Goal: Task Accomplishment & Management: Manage account settings

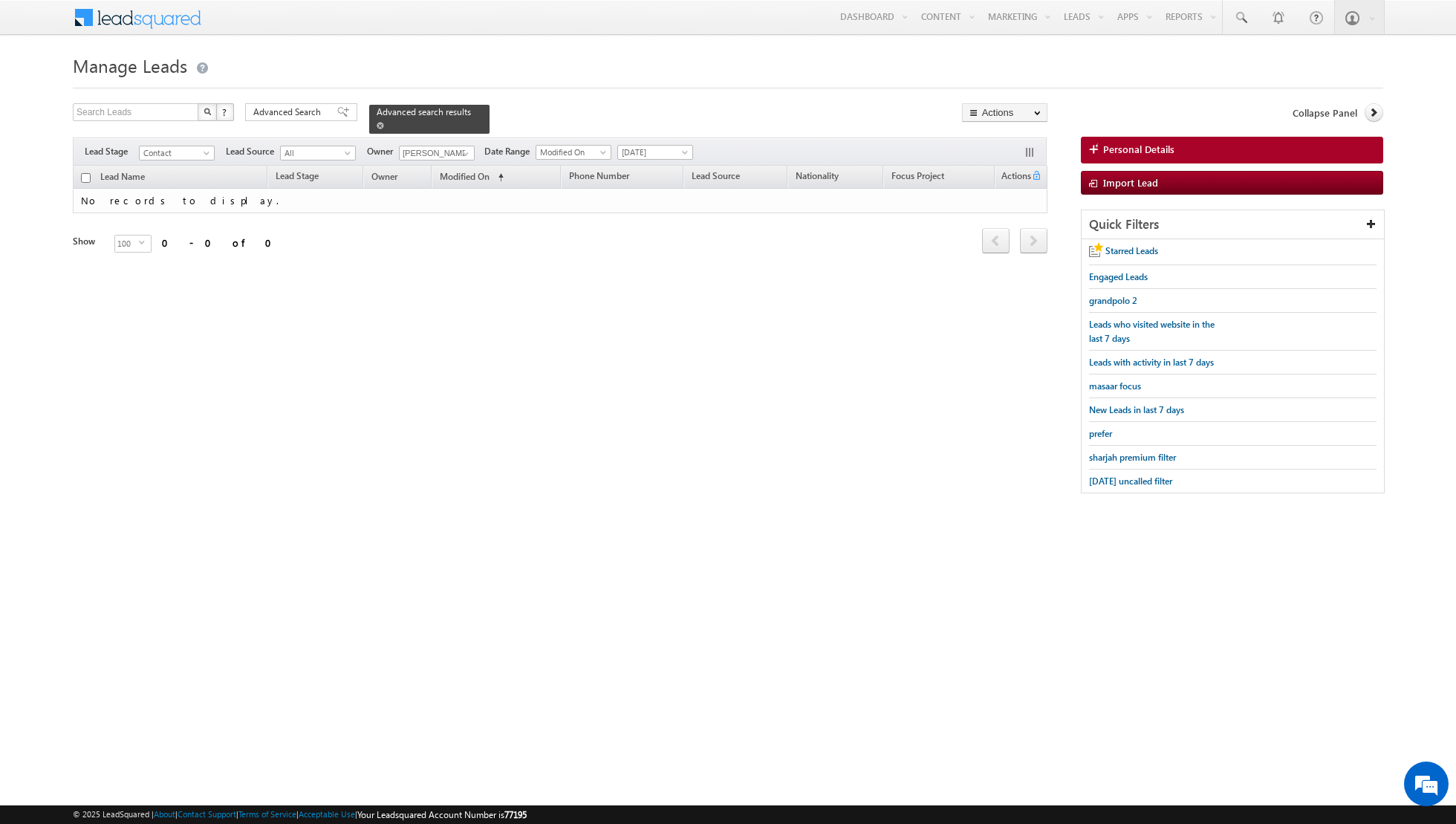
click at [377, 123] on span at bounding box center [380, 126] width 7 height 7
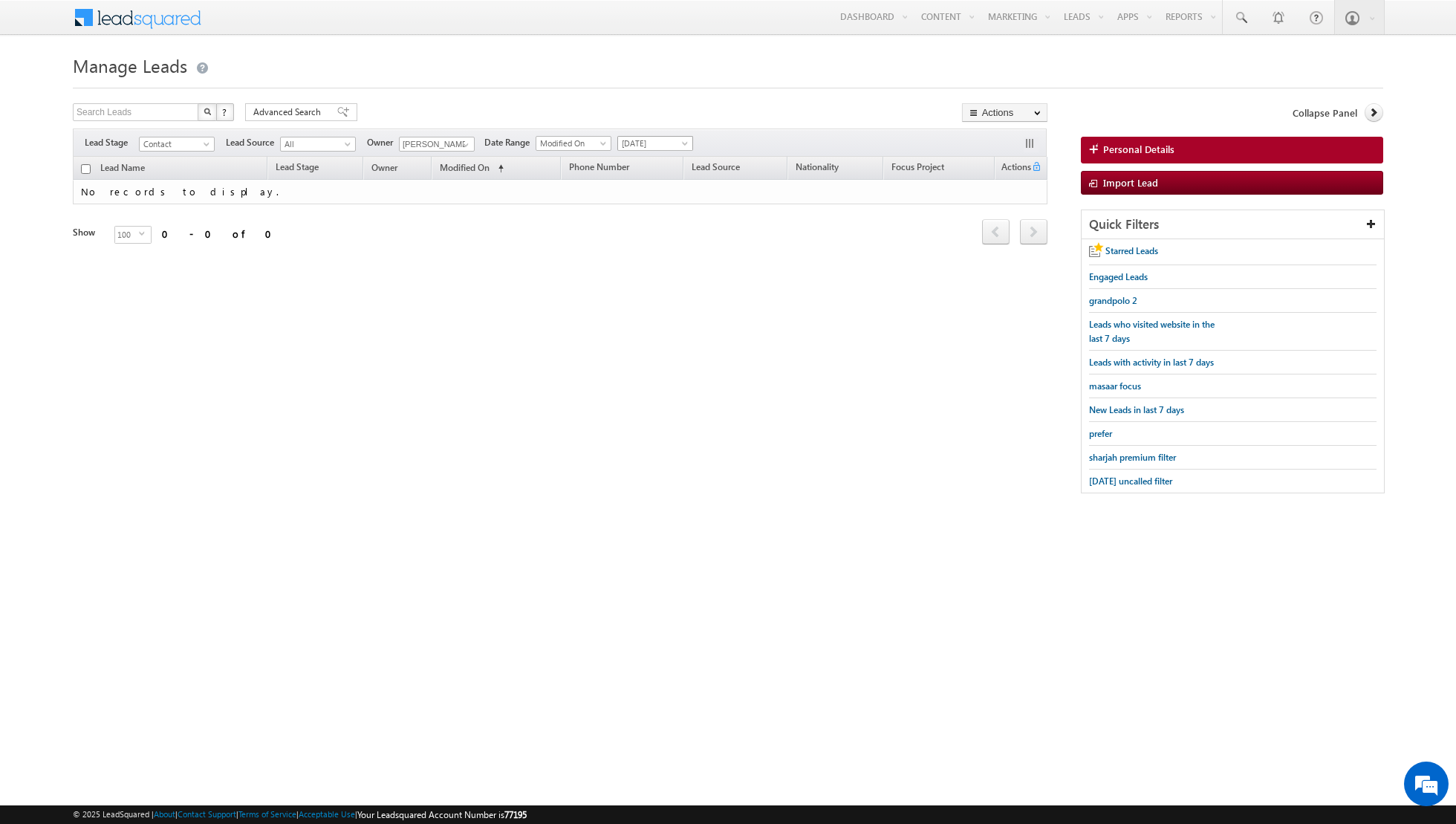
click at [655, 144] on span "[DATE]" at bounding box center [653, 144] width 71 height 13
click at [650, 188] on link "[DATE]" at bounding box center [648, 191] width 75 height 13
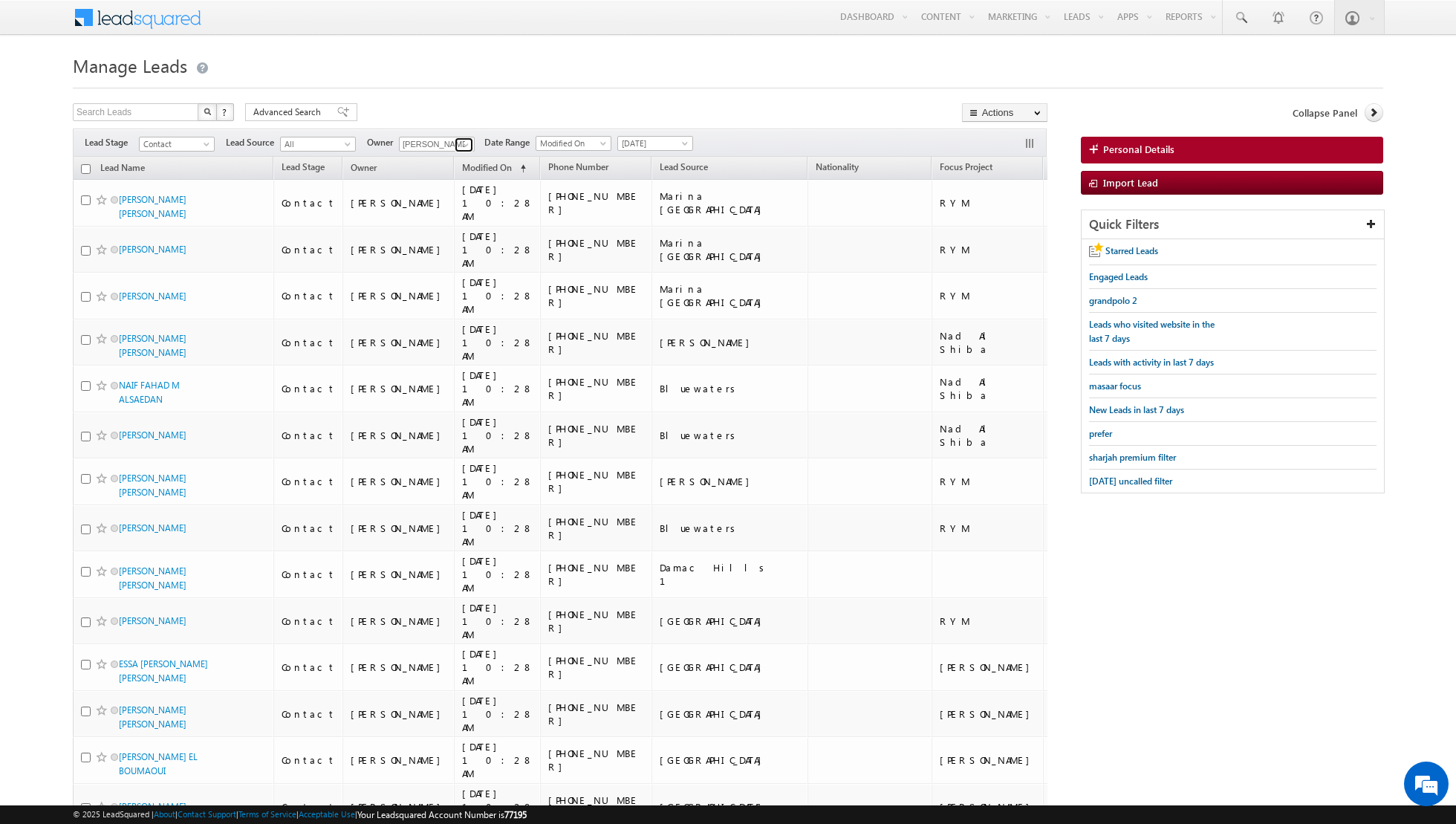
click at [455, 142] on link at bounding box center [463, 145] width 19 height 15
click at [445, 194] on link "[PERSON_NAME] [PERSON_NAME][EMAIL_ADDRESS][DOMAIN_NAME]" at bounding box center [472, 195] width 148 height 28
type input "[PERSON_NAME]"
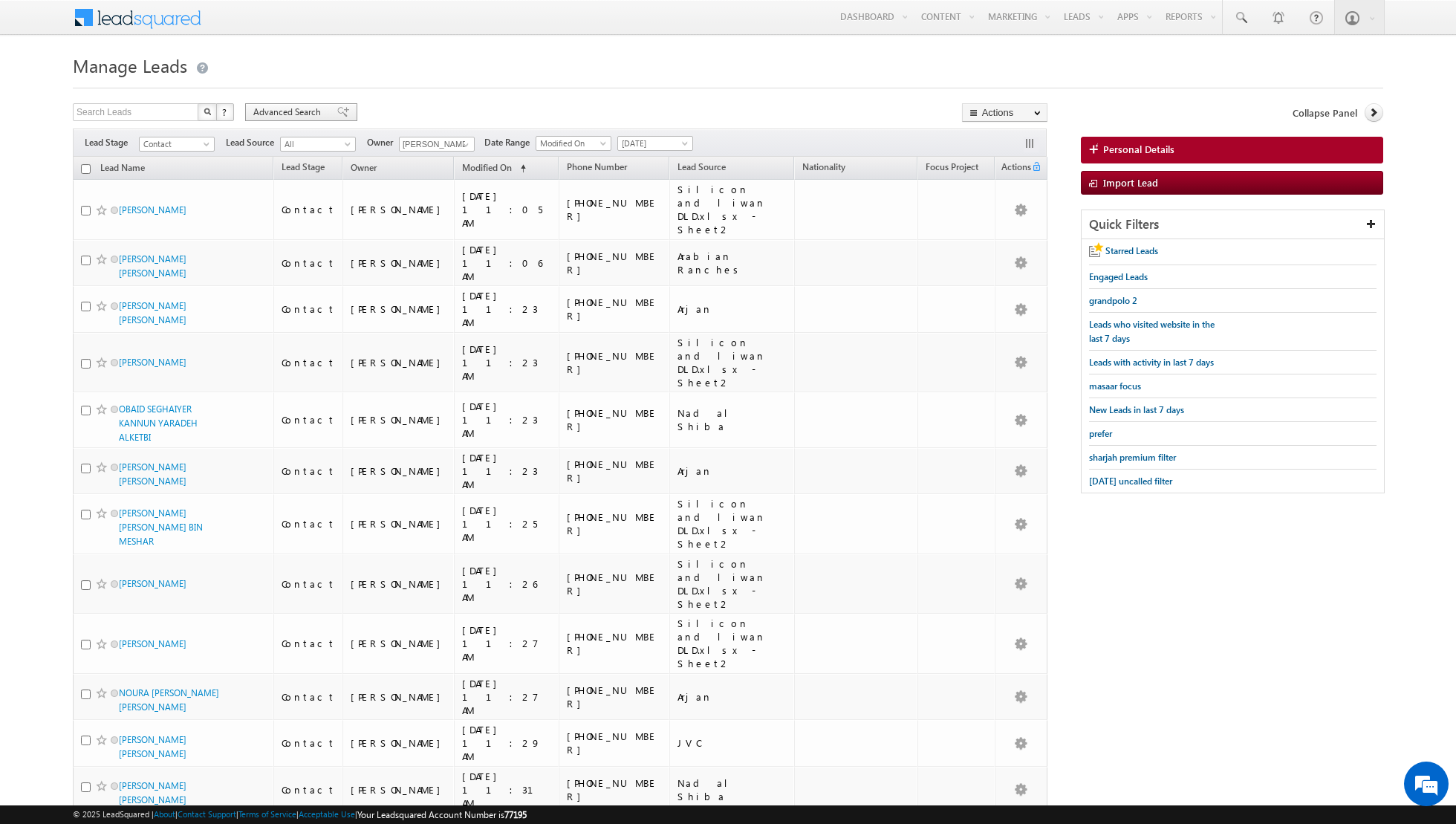
click at [337, 114] on span at bounding box center [343, 112] width 11 height 11
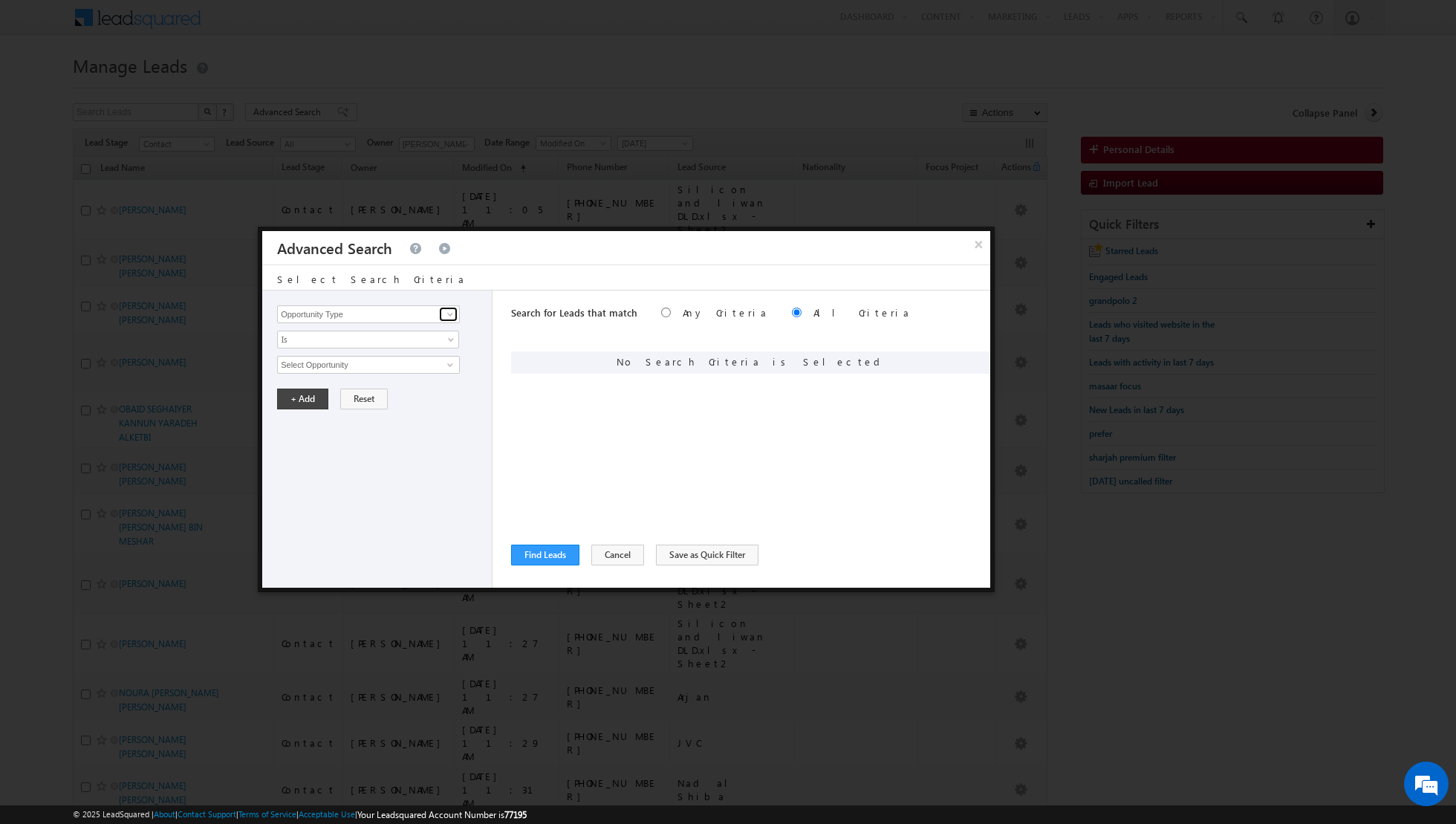
click at [450, 314] on span at bounding box center [450, 314] width 11 height 11
click at [421, 332] on link "Lead Activity" at bounding box center [368, 331] width 183 height 17
type input "Lead Activity"
click at [438, 363] on input "Select Activity" at bounding box center [368, 365] width 183 height 18
click at [383, 396] on link "Outbound Phone Call Activity" at bounding box center [368, 395] width 183 height 17
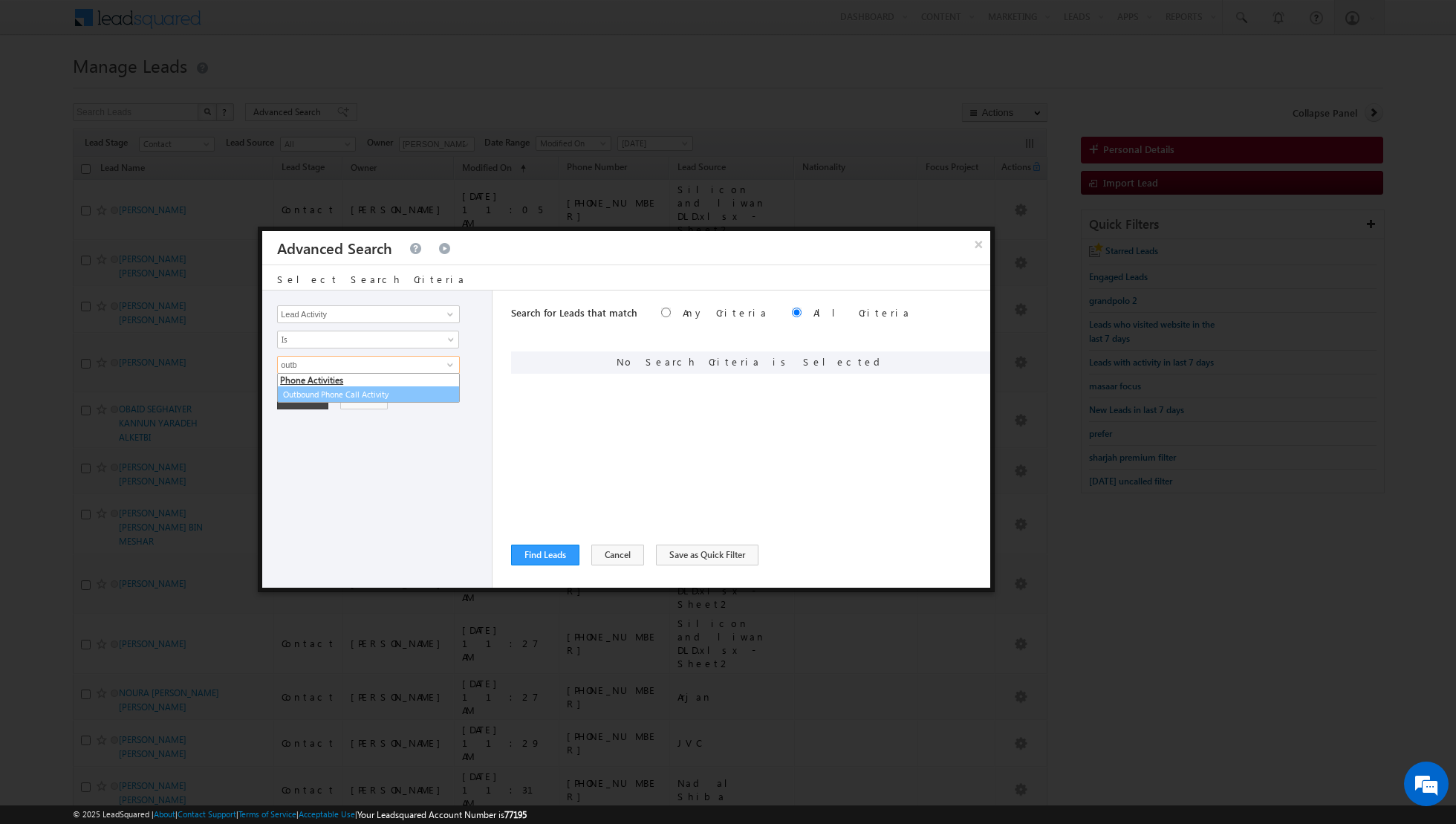
type input "Outbound Phone Call Activity"
click at [304, 420] on button "+ Add" at bounding box center [303, 423] width 51 height 21
click at [541, 553] on button "Find Leads" at bounding box center [545, 555] width 68 height 21
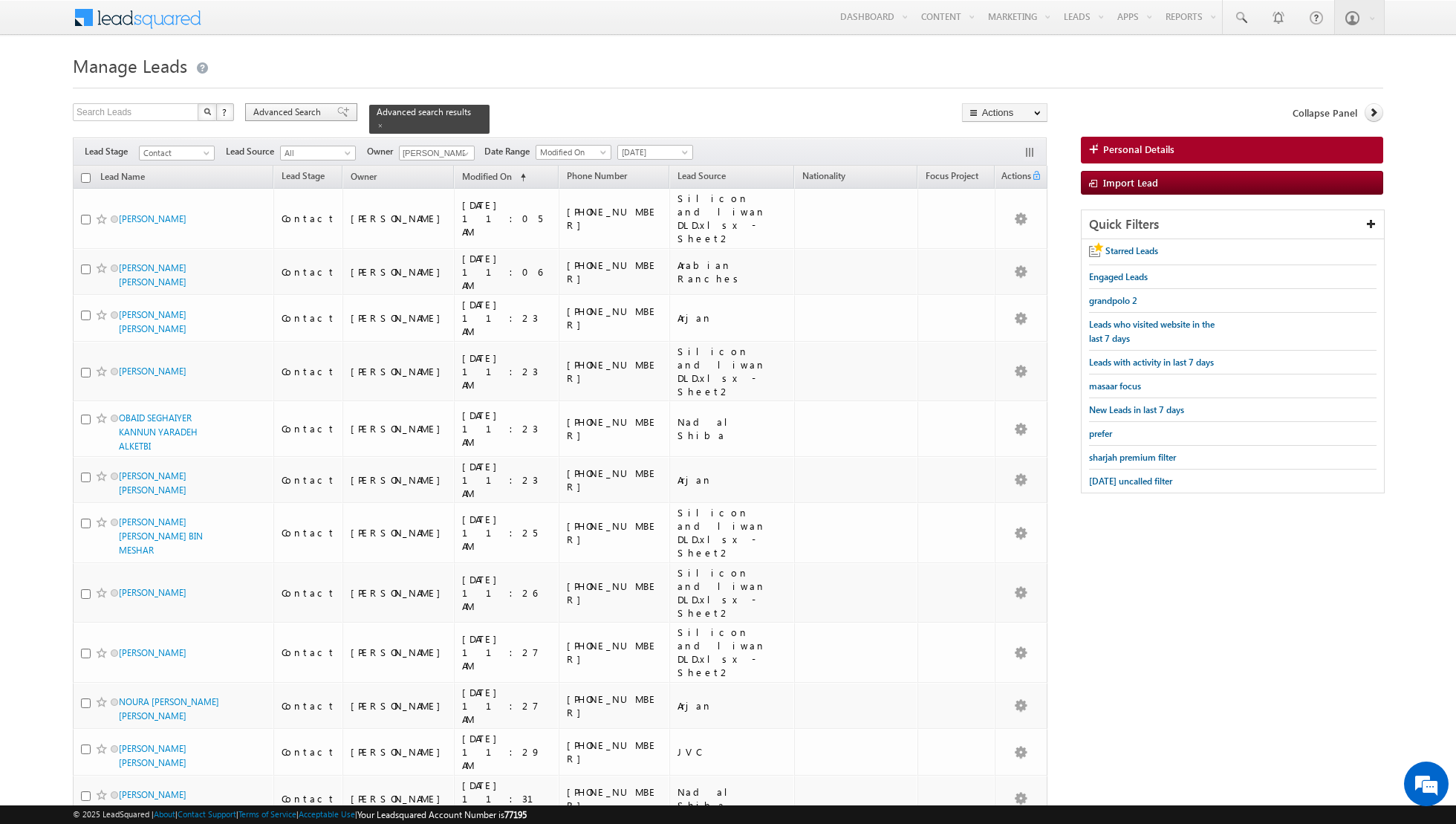
click at [329, 117] on div "Advanced Search" at bounding box center [301, 112] width 112 height 18
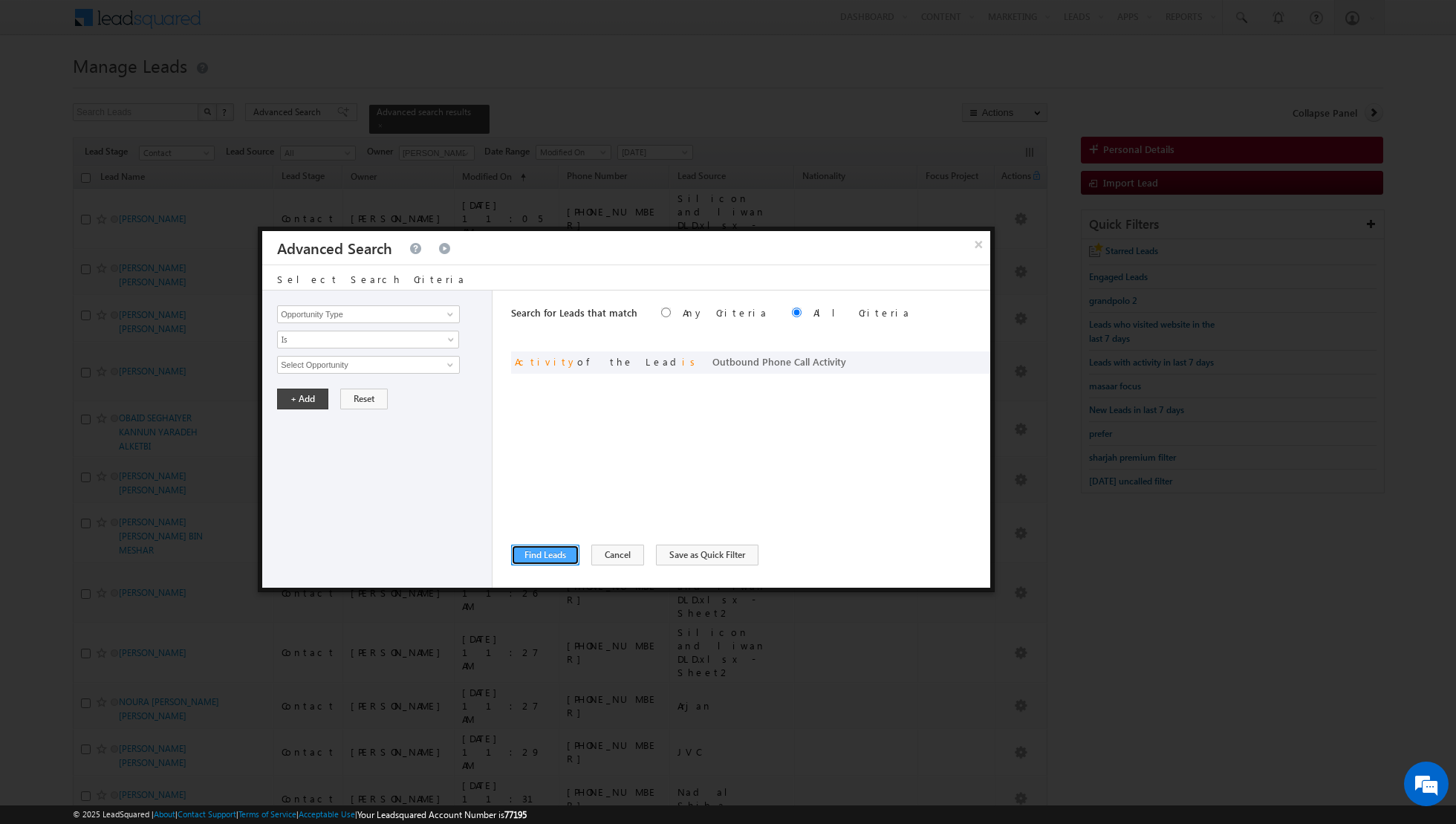
click at [536, 554] on button "Find Leads" at bounding box center [545, 555] width 68 height 21
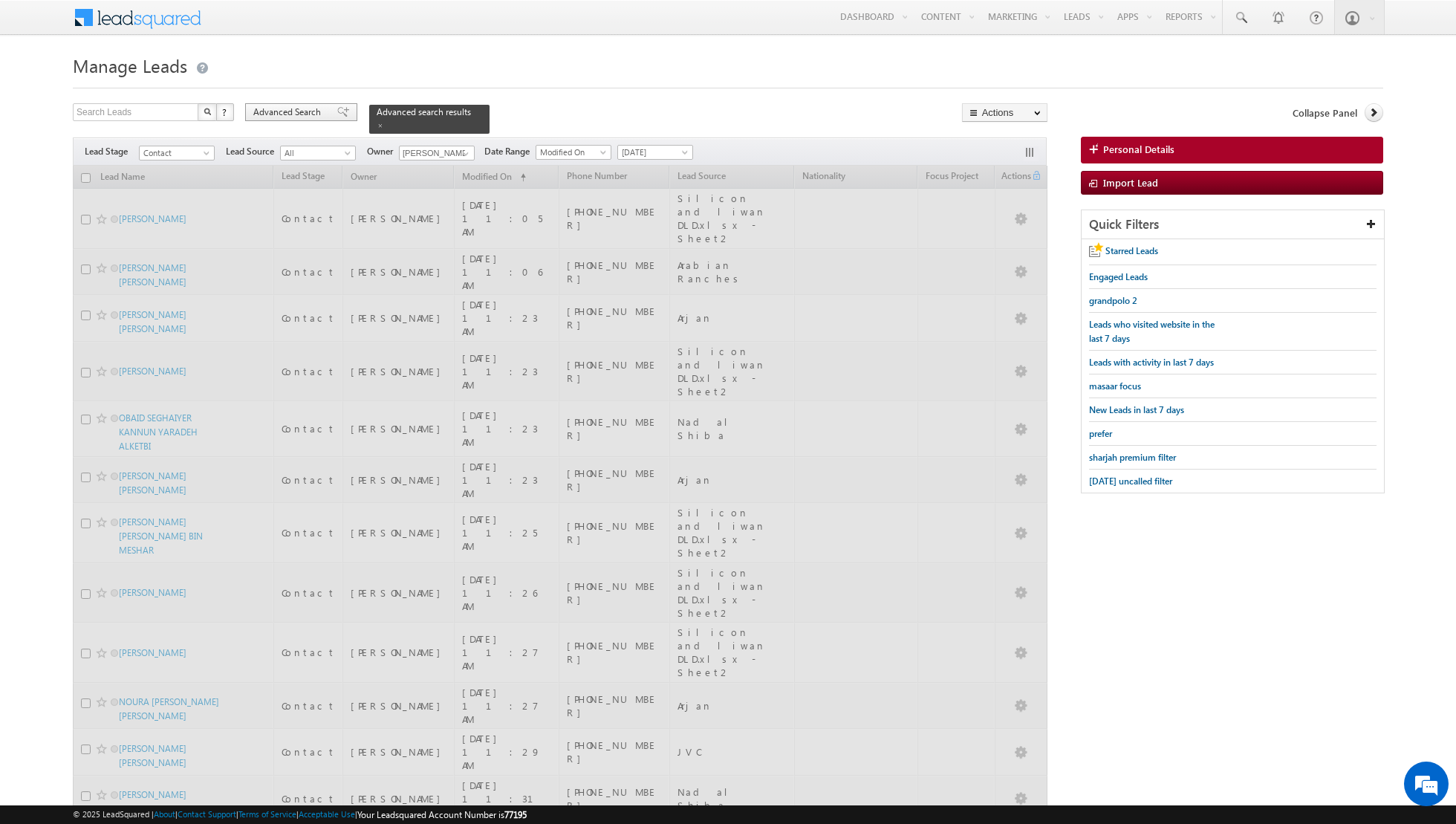
click at [337, 114] on span at bounding box center [343, 112] width 11 height 11
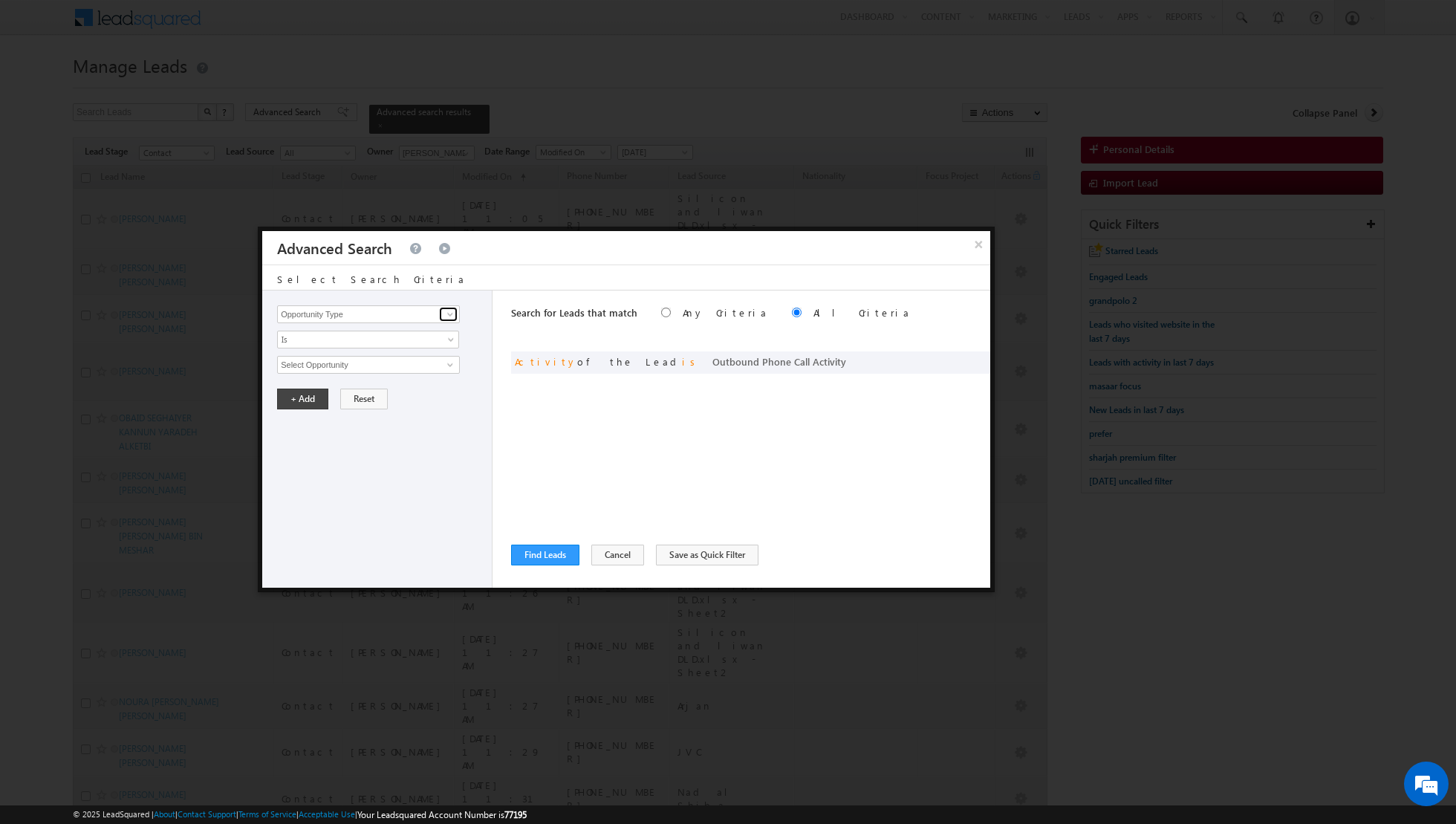
click at [453, 320] on link at bounding box center [448, 314] width 19 height 15
click at [437, 360] on link "Modified On" at bounding box center [368, 359] width 183 height 17
type input "Modified On"
click at [446, 364] on span at bounding box center [452, 368] width 11 height 11
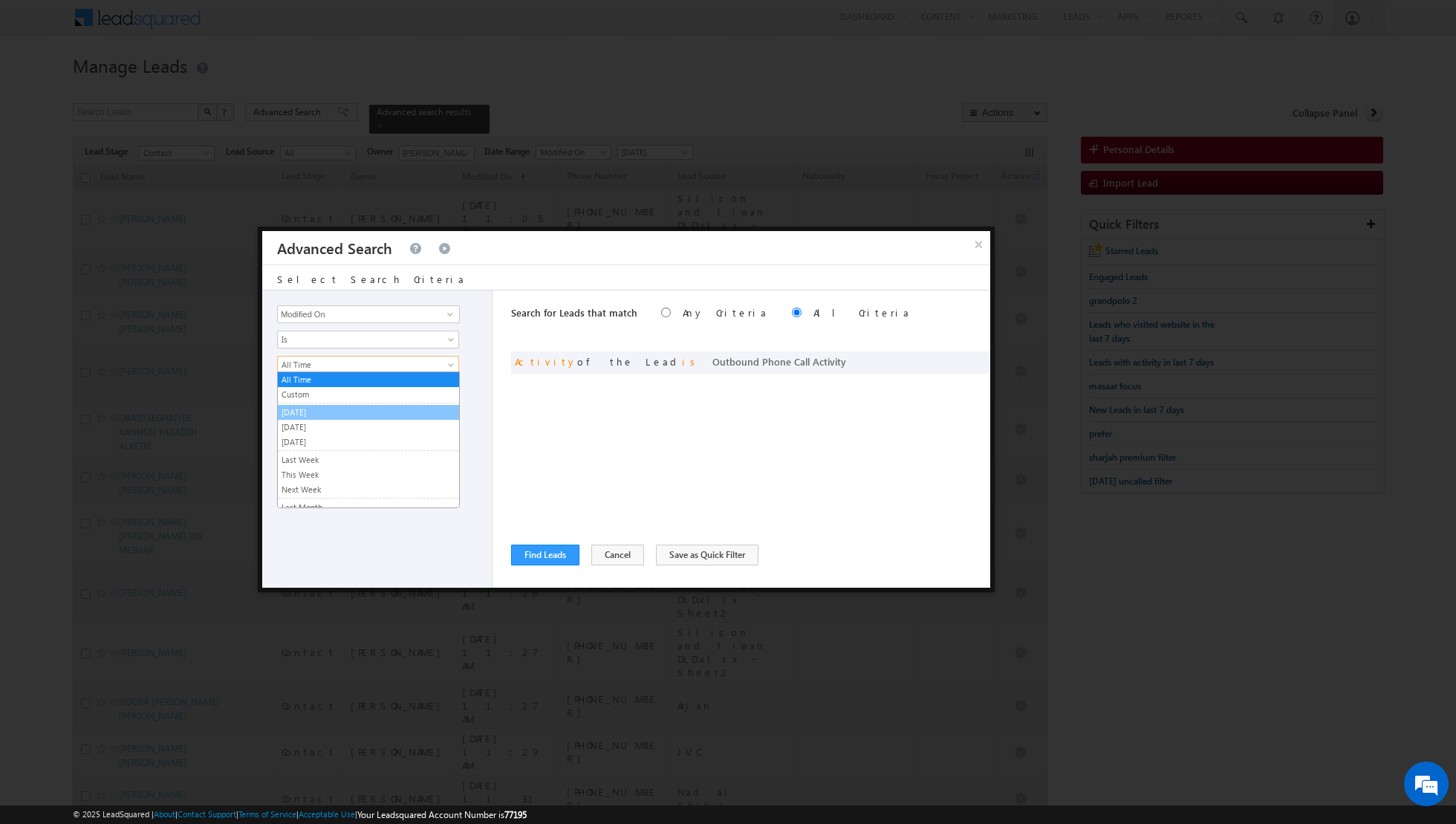
click at [376, 405] on link "[DATE]" at bounding box center [368, 412] width 181 height 13
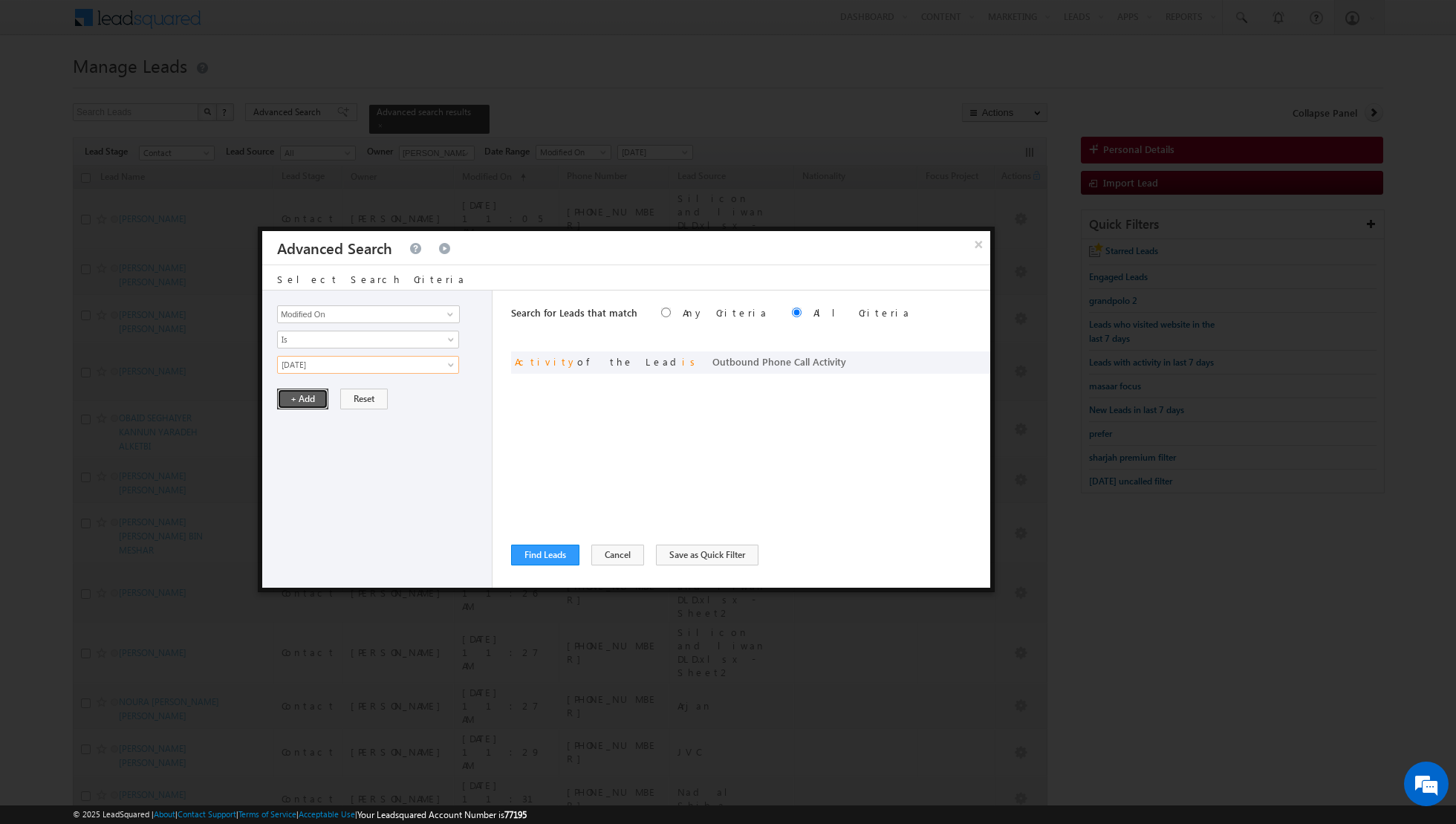
click at [303, 398] on button "+ Add" at bounding box center [303, 399] width 51 height 21
click at [534, 559] on button "Find Leads" at bounding box center [545, 555] width 68 height 21
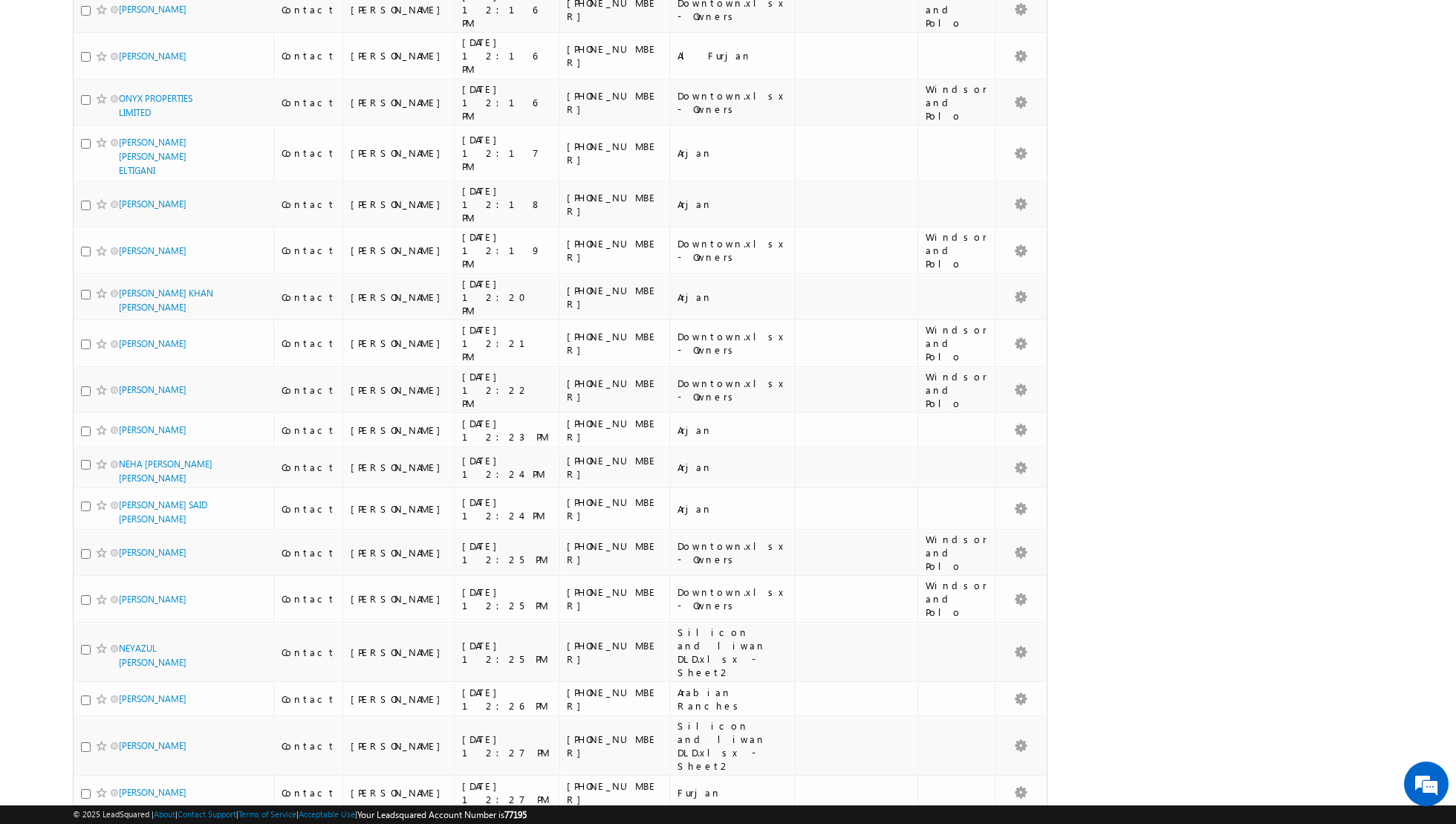
scroll to position [3190, 0]
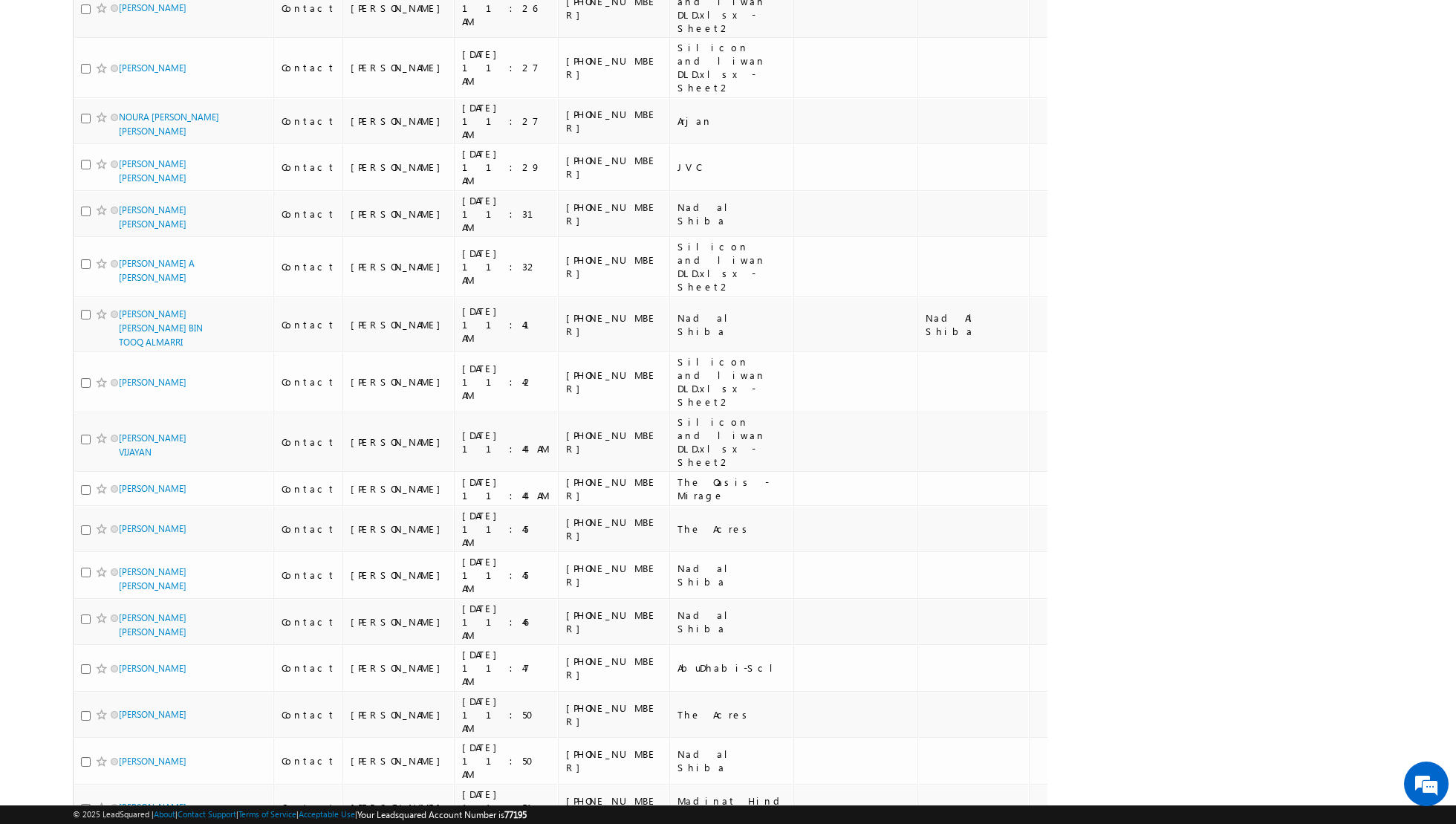
scroll to position [0, 0]
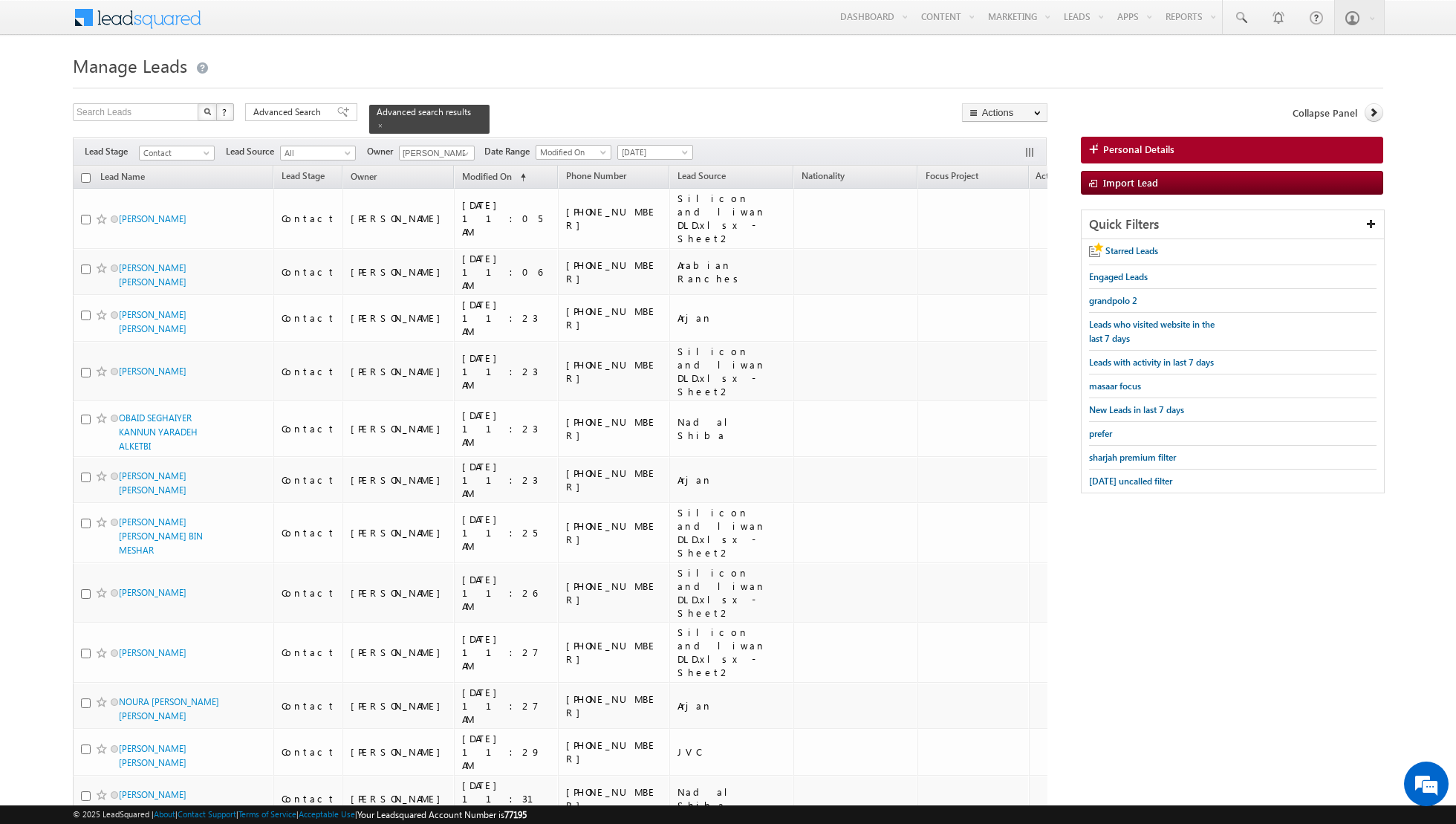
click at [84, 178] on input "checkbox" at bounding box center [86, 178] width 10 height 10
checkbox input "true"
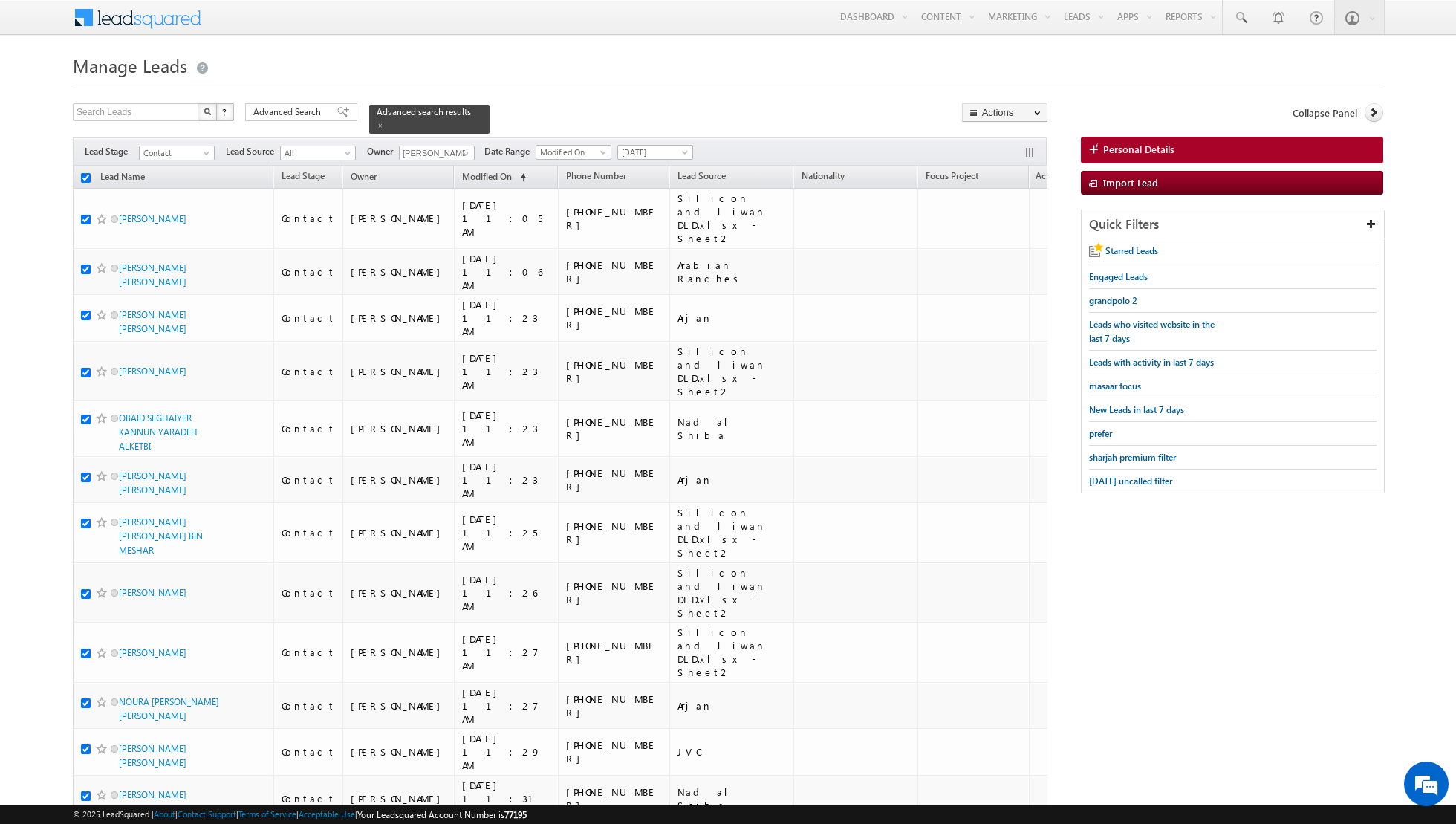
checkbox input "true"
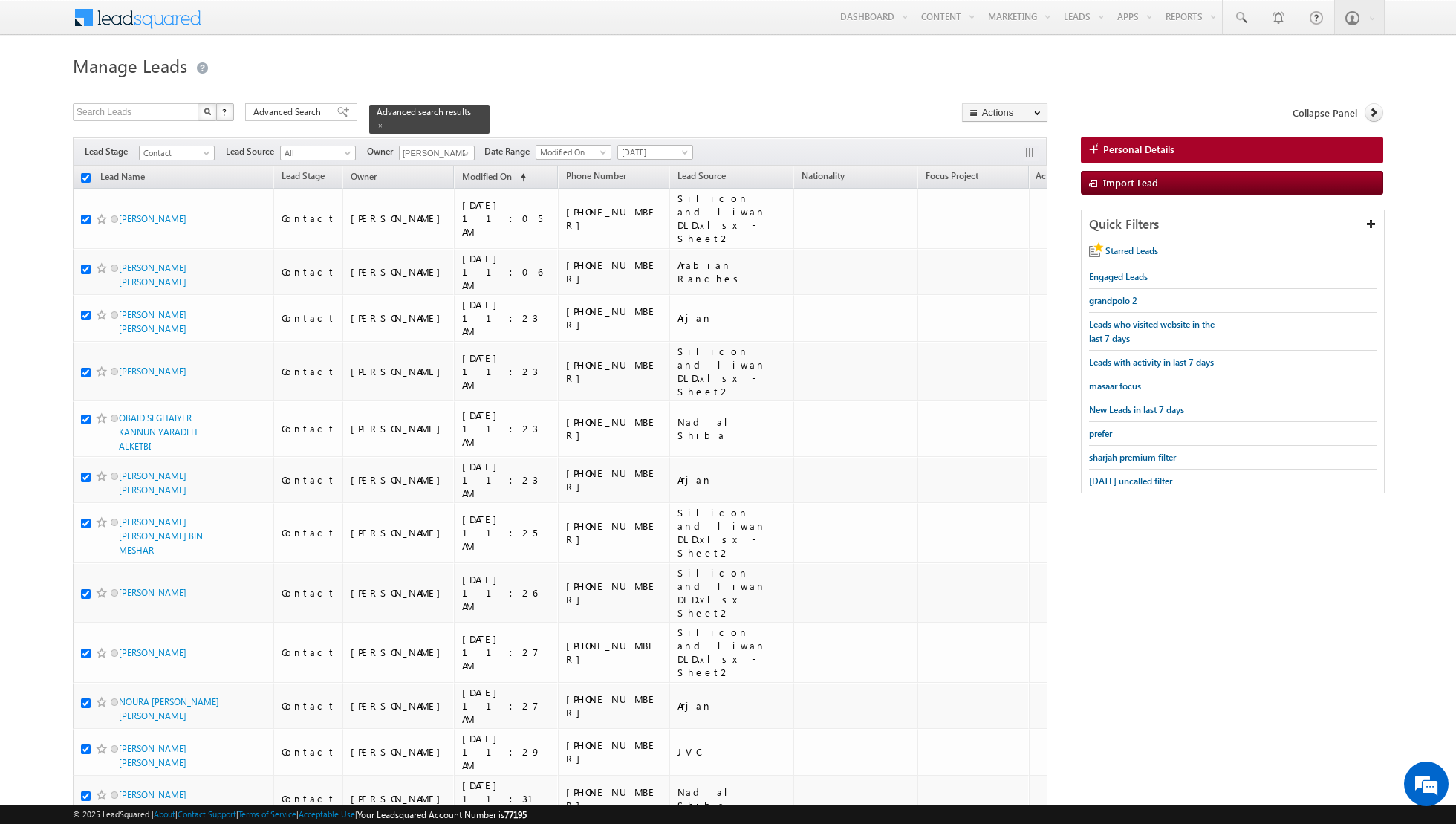
checkbox input "true"
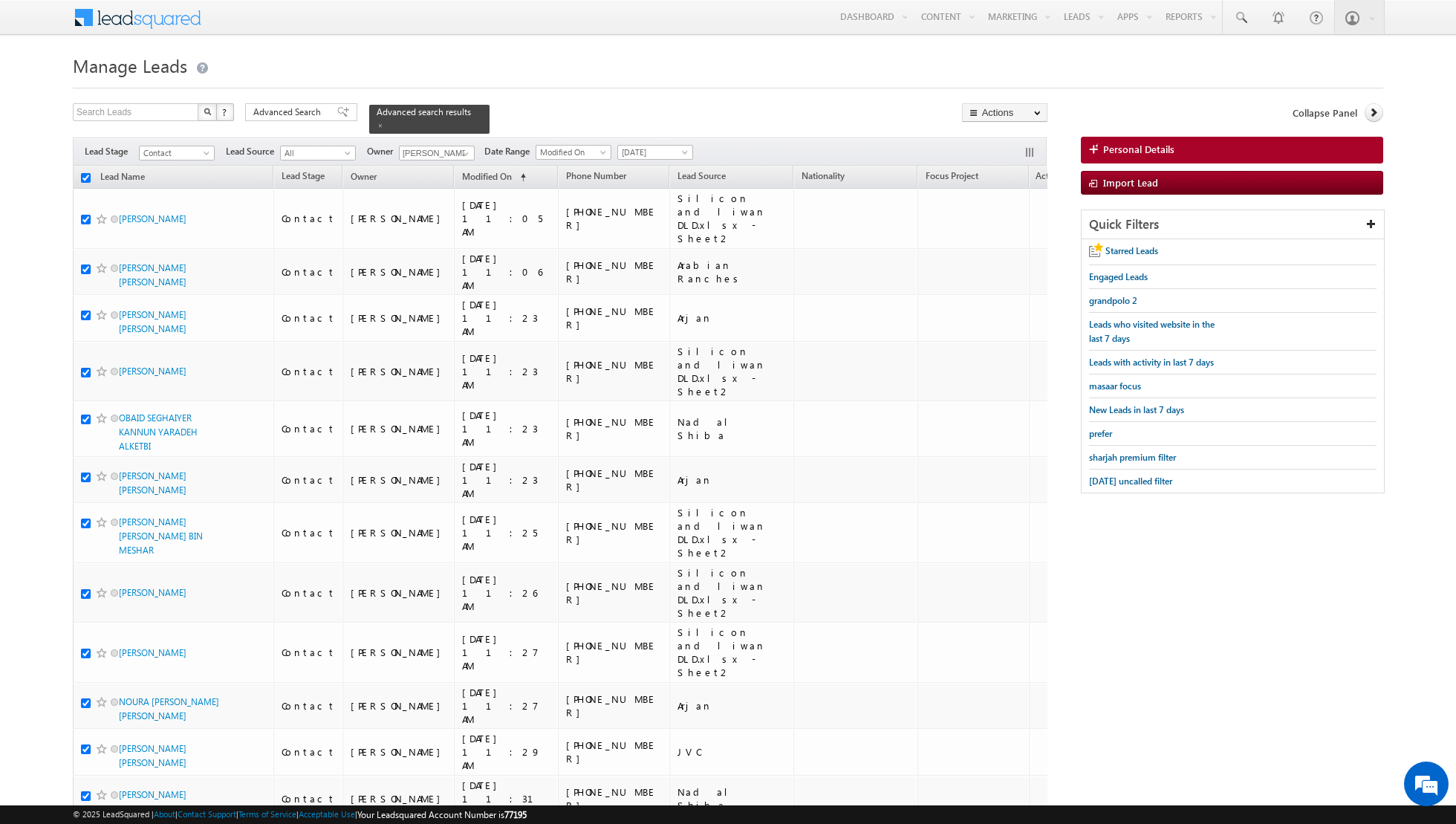
checkbox input "true"
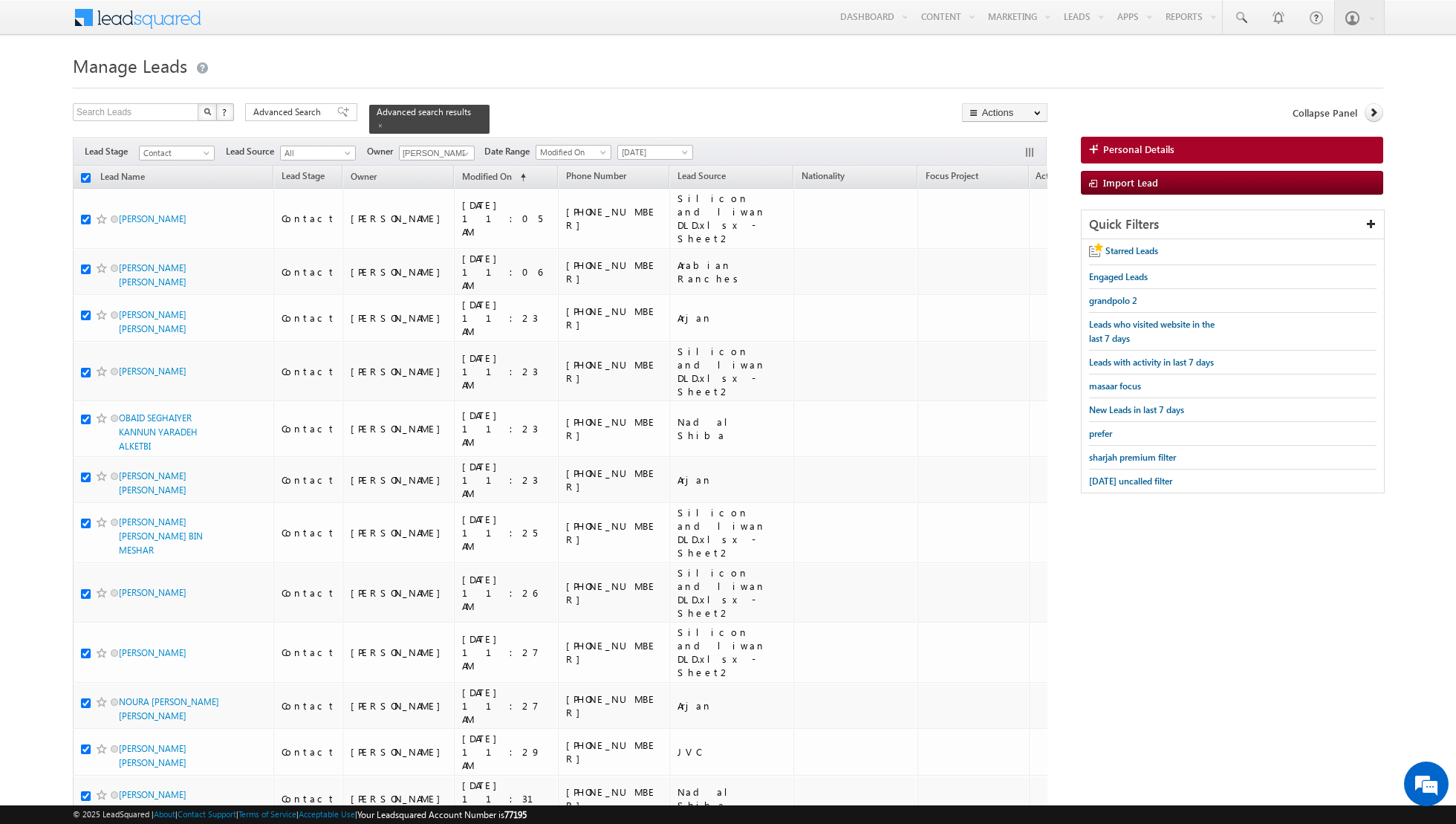
checkbox input "true"
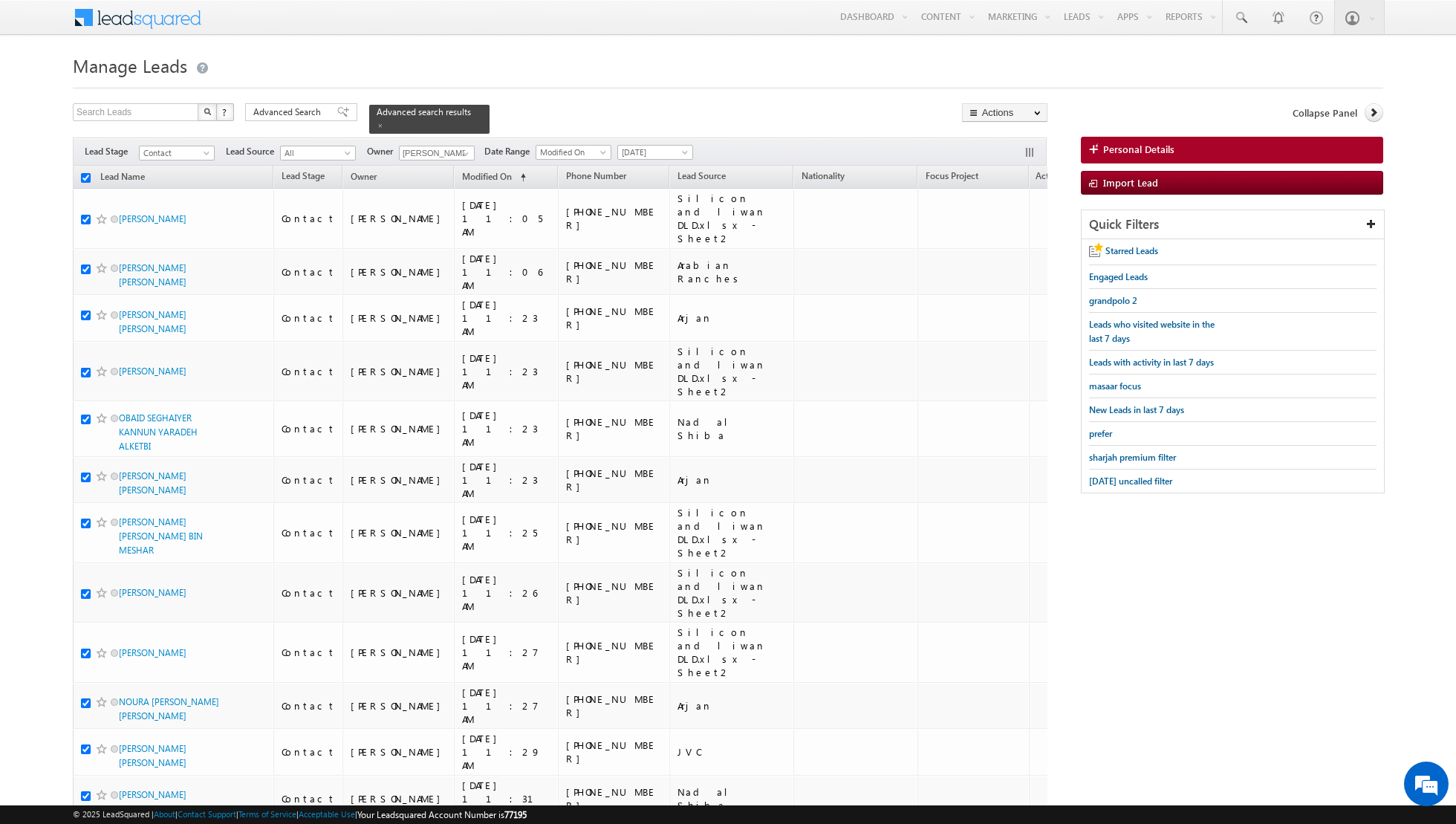
checkbox input "true"
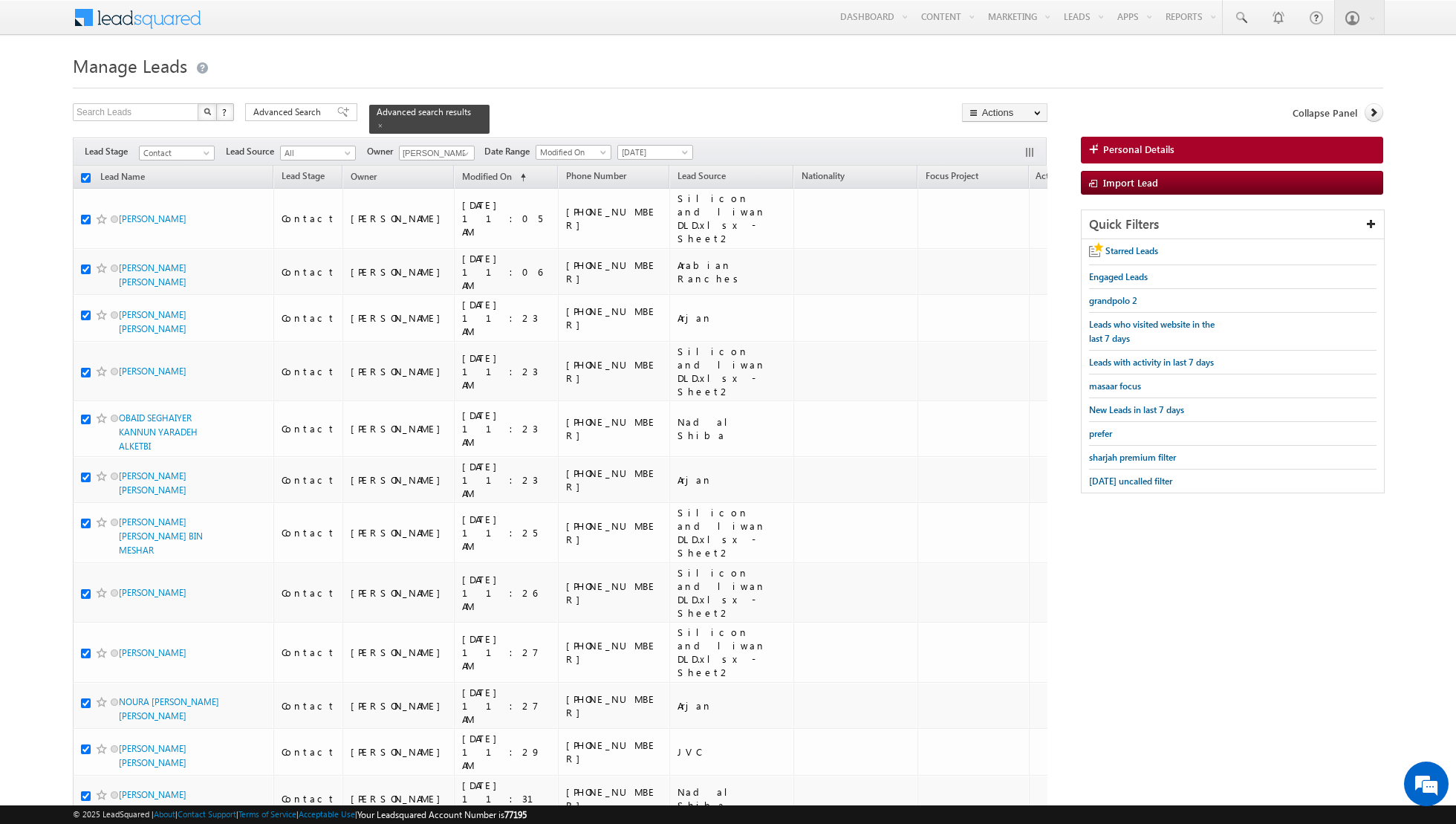
checkbox input "true"
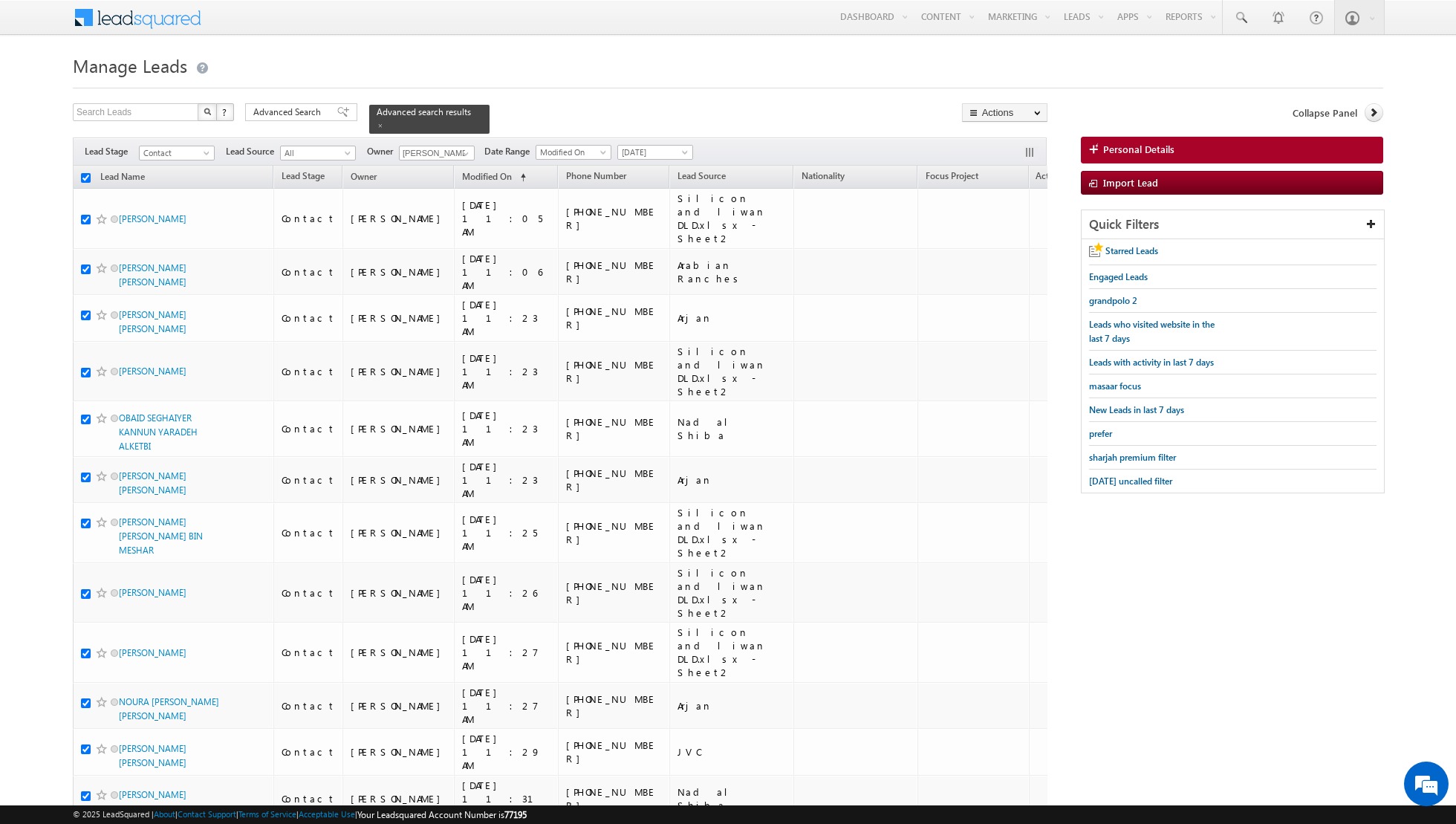
checkbox input "true"
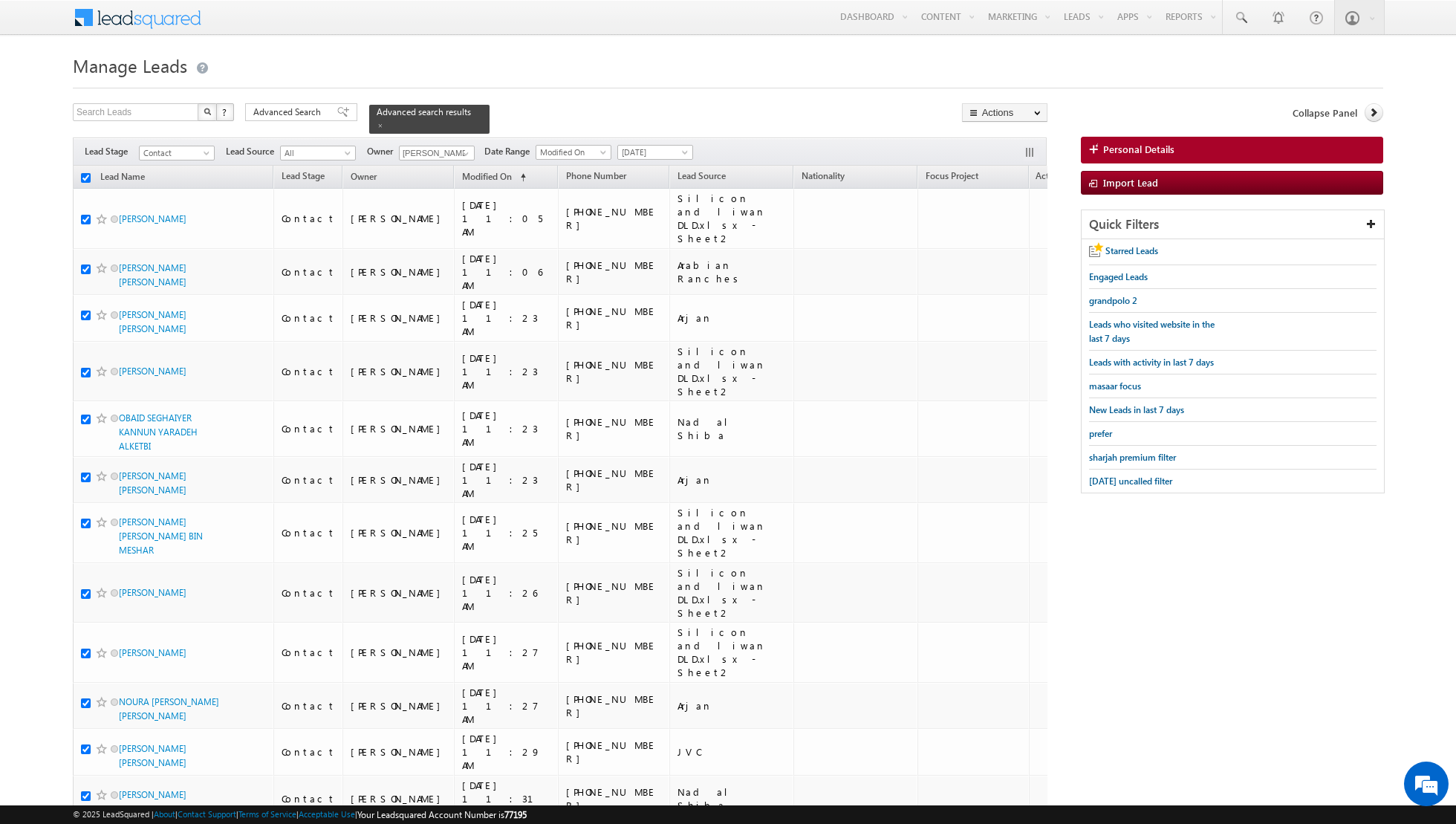
checkbox input "true"
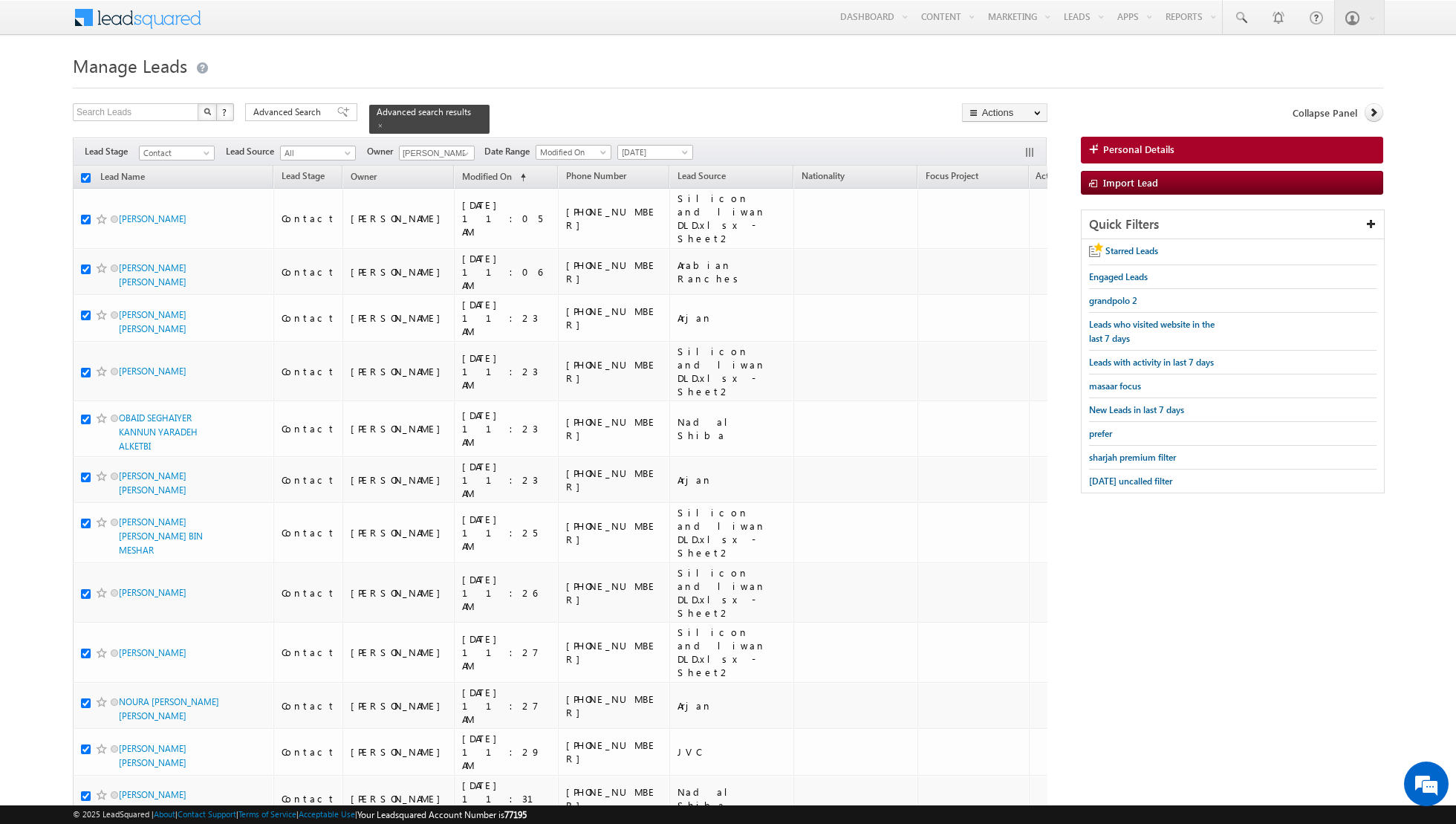
checkbox input "true"
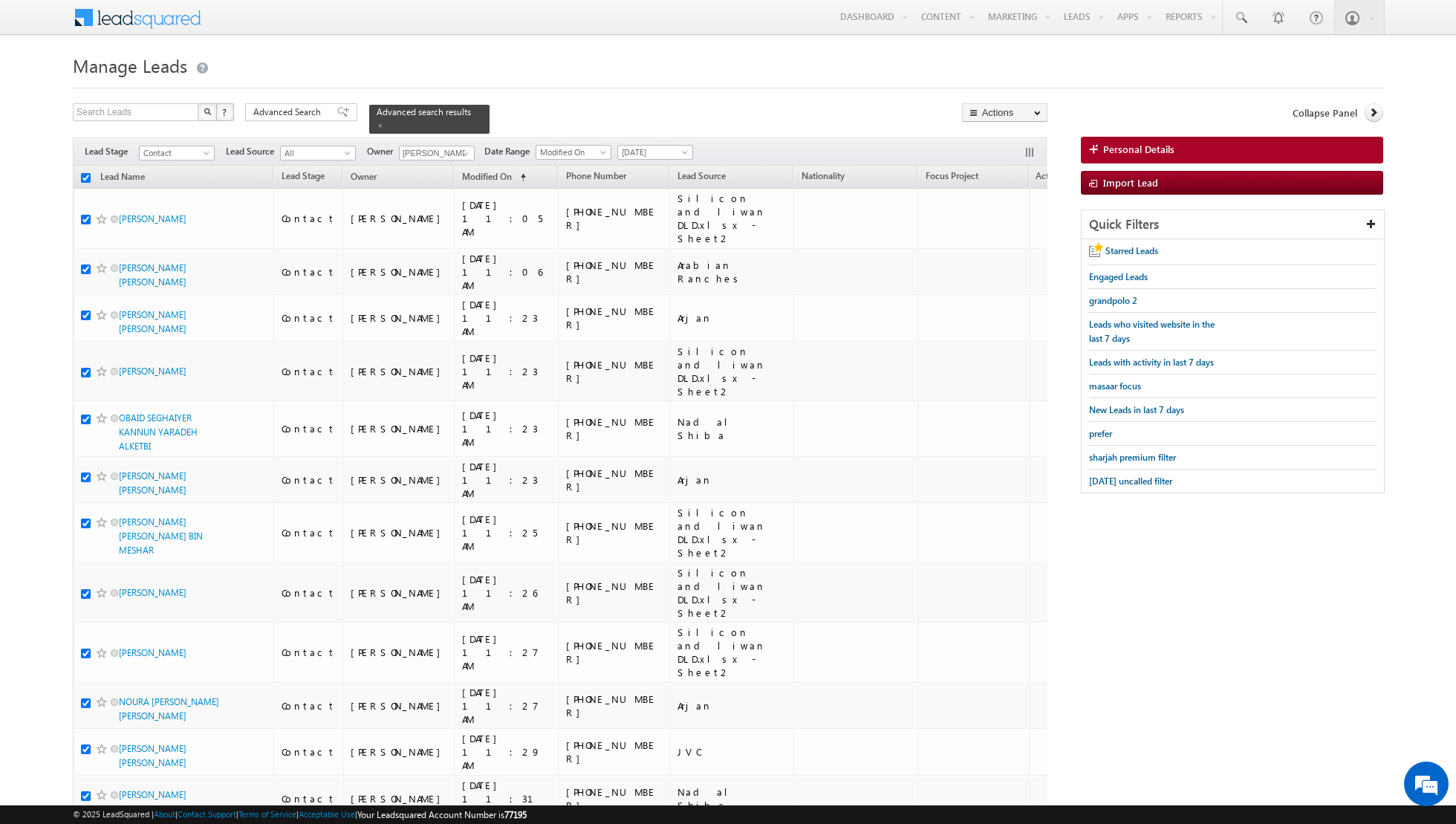
checkbox input "true"
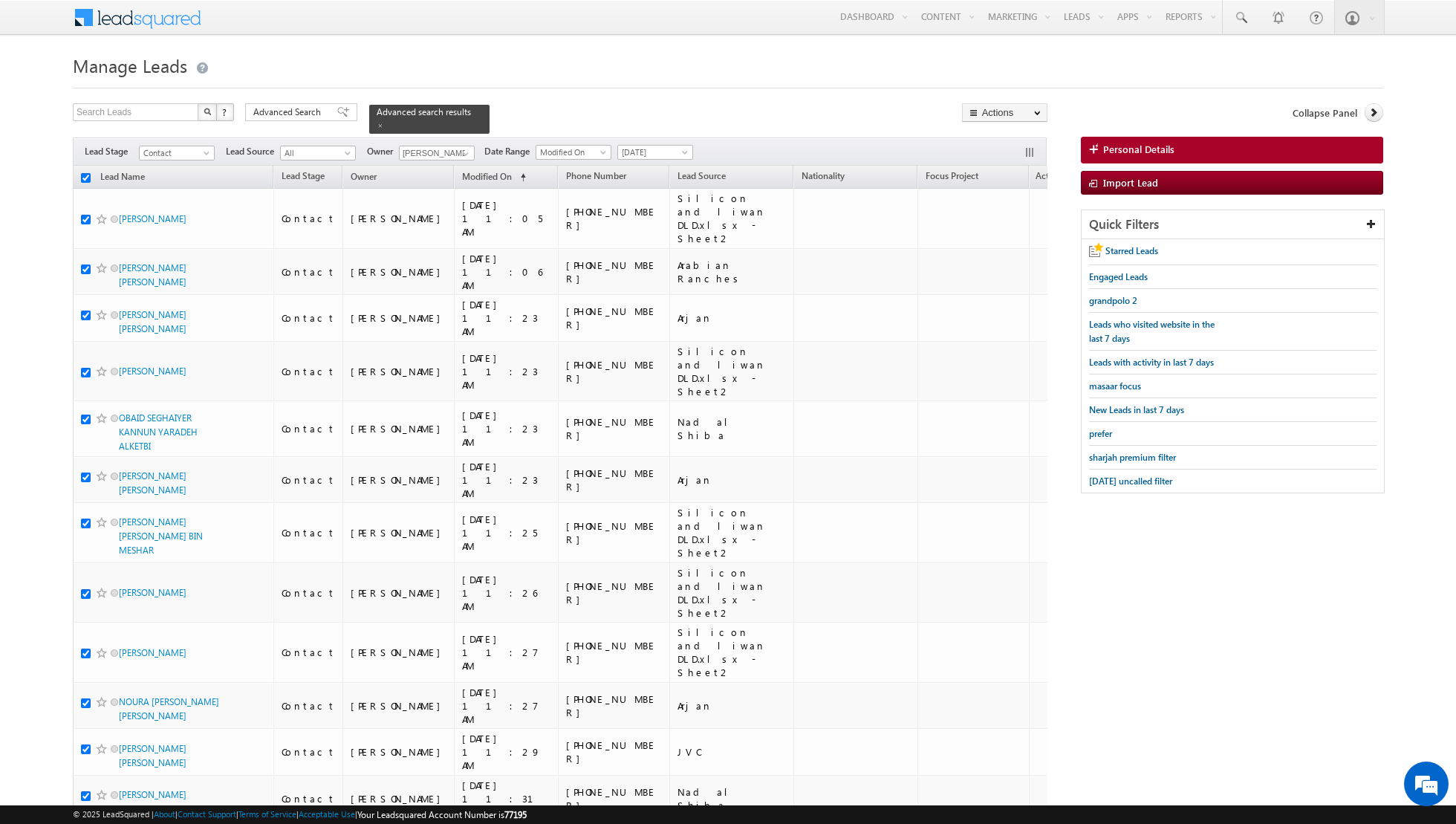
checkbox input "true"
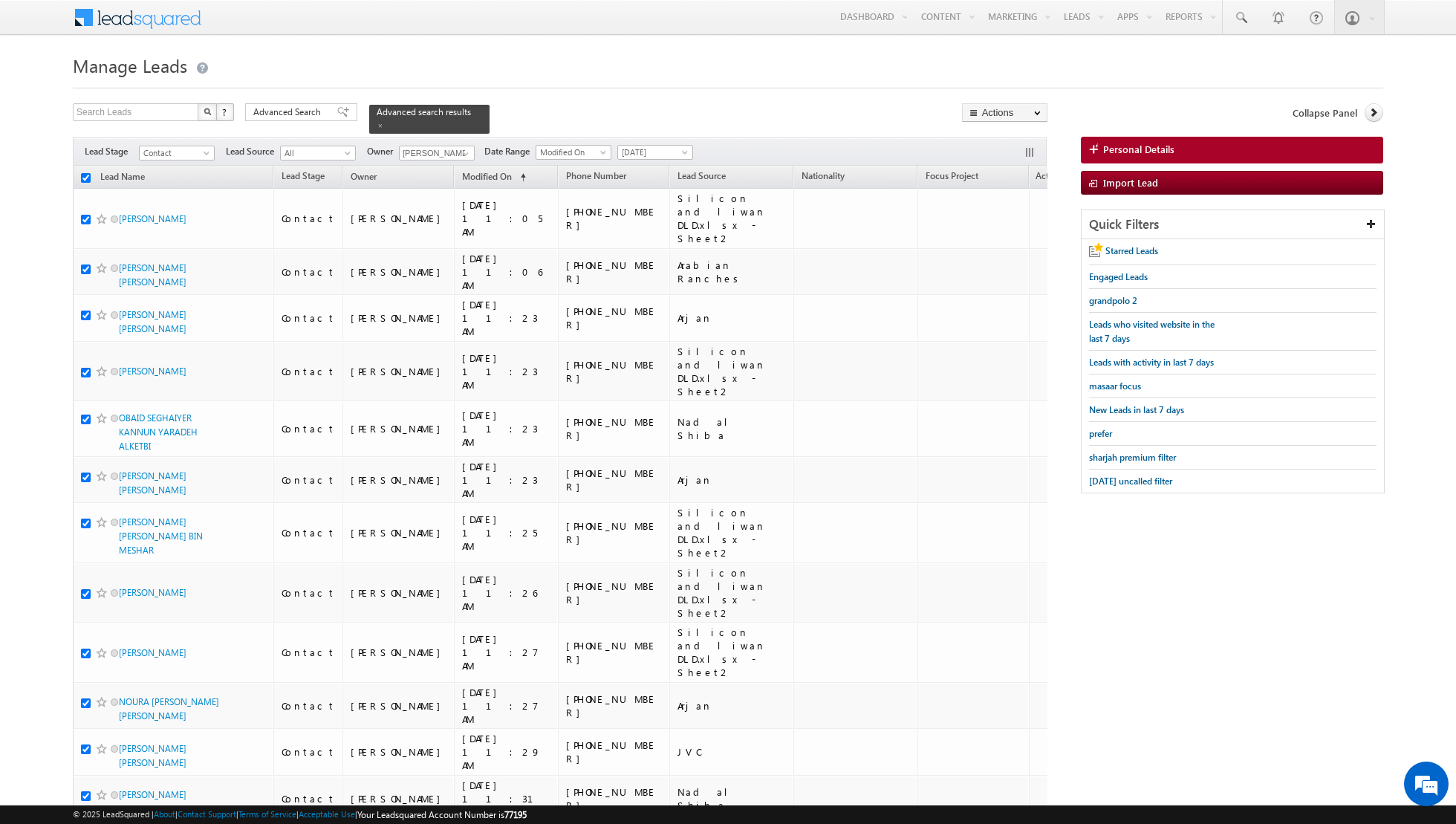
checkbox input "true"
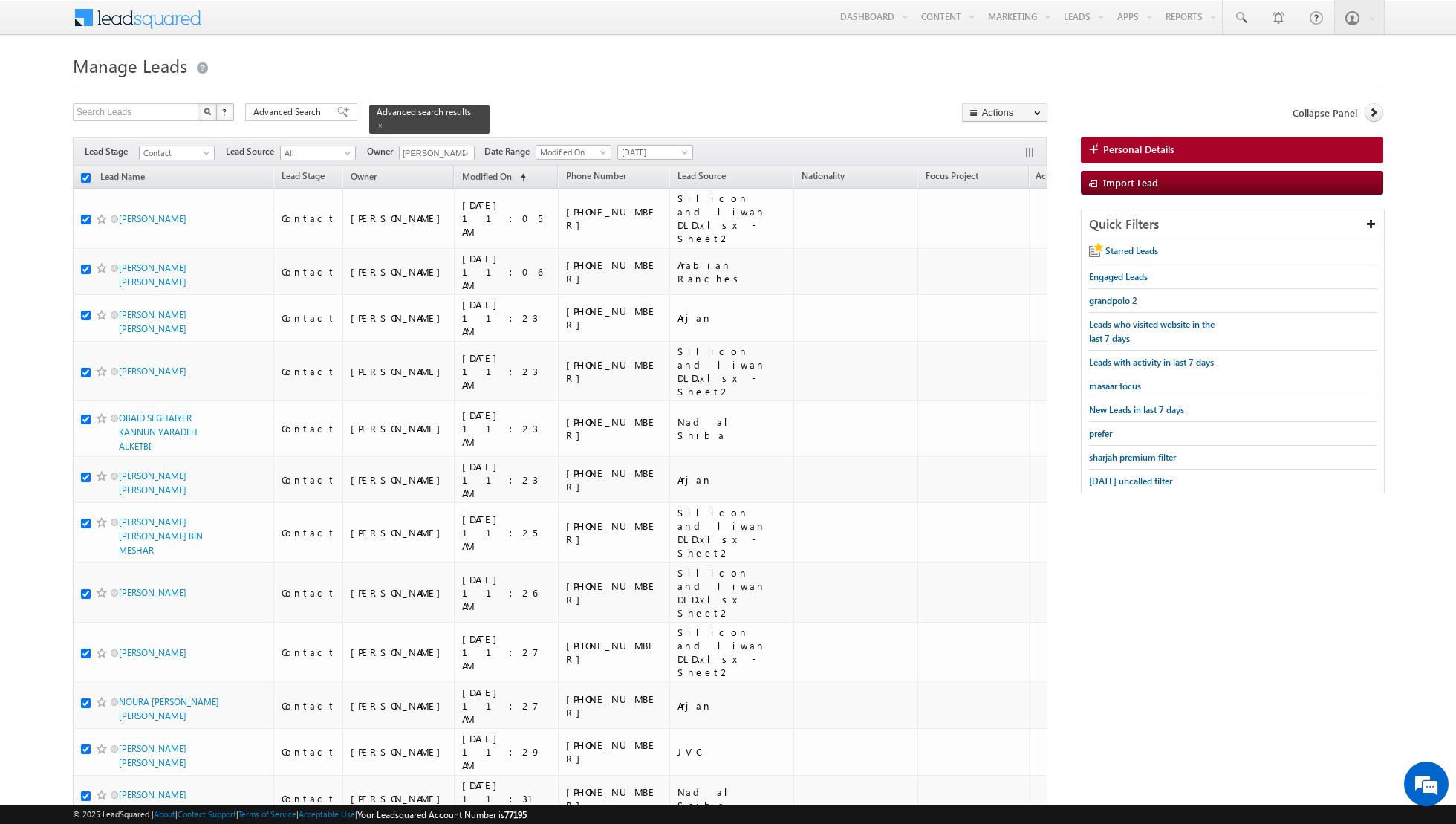
checkbox input "true"
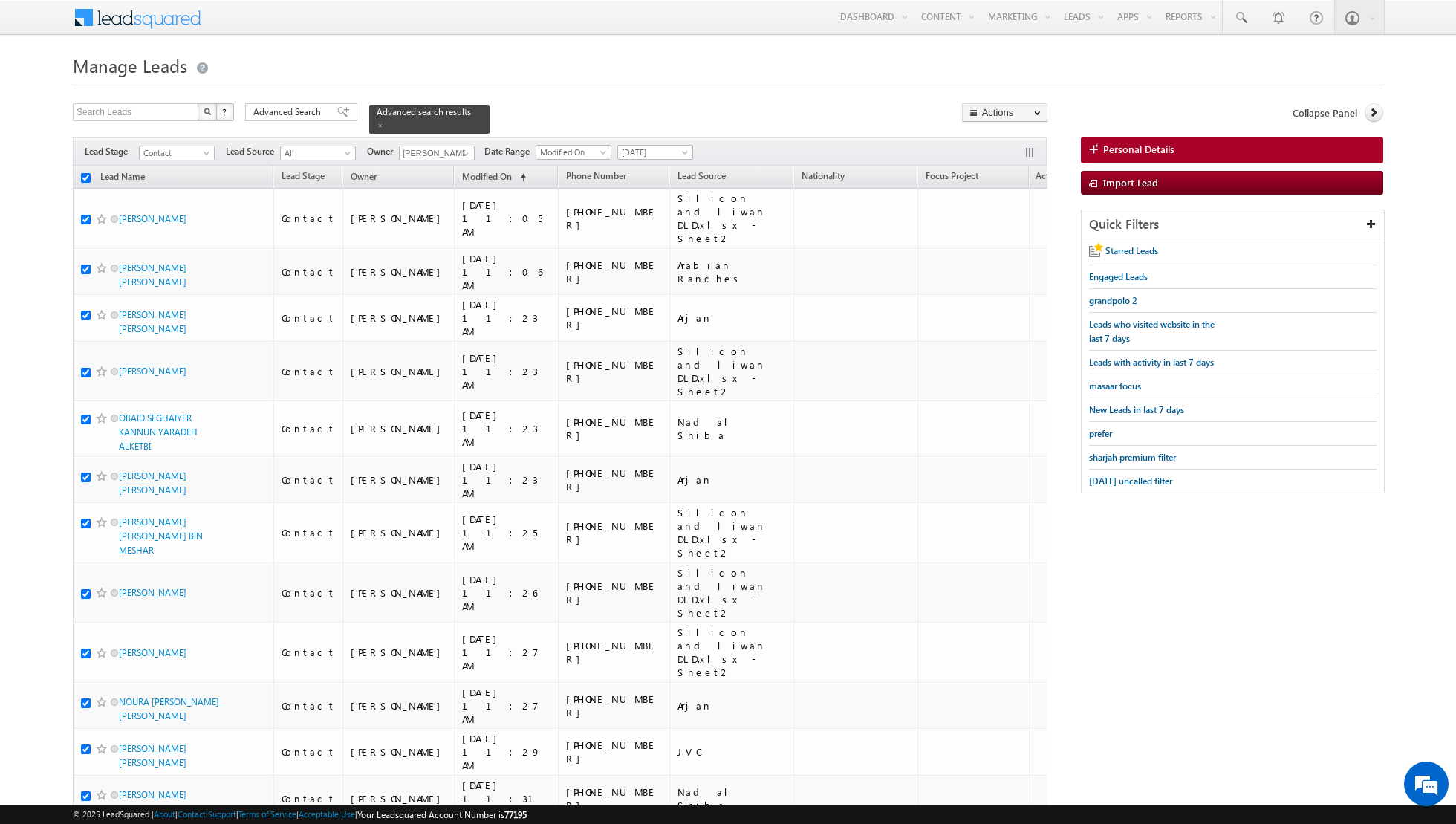
checkbox input "true"
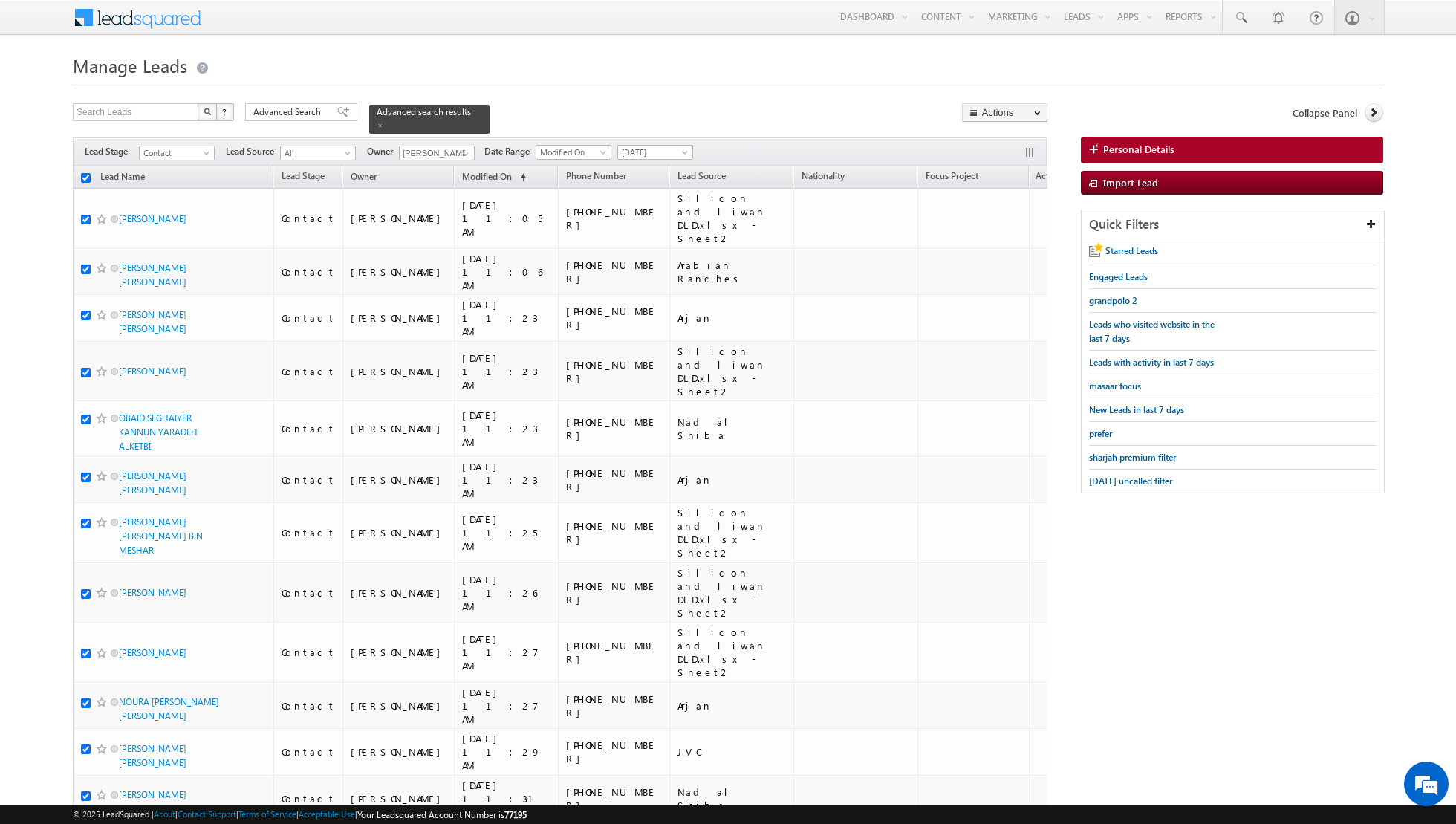
checkbox input "true"
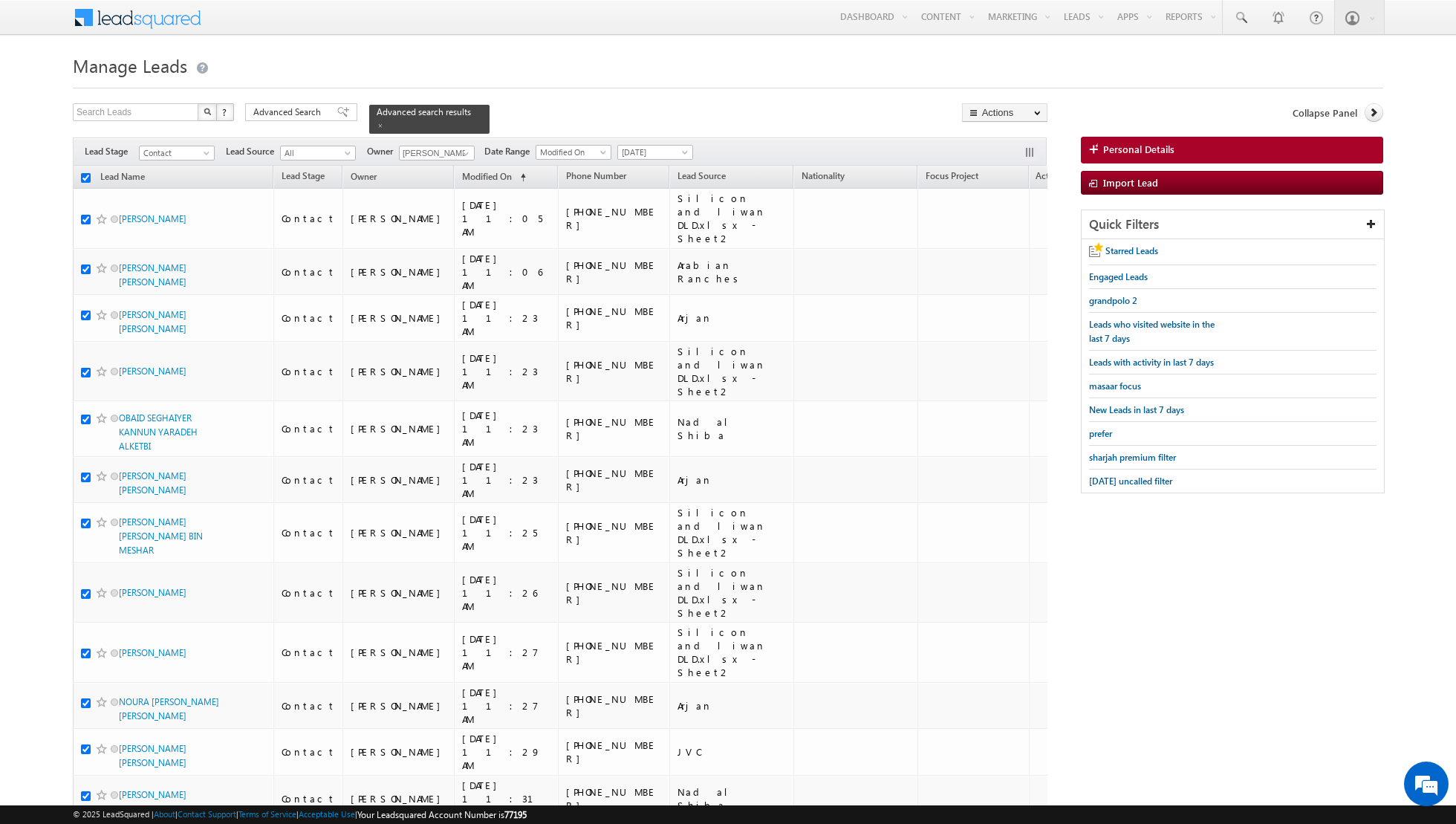
checkbox input "true"
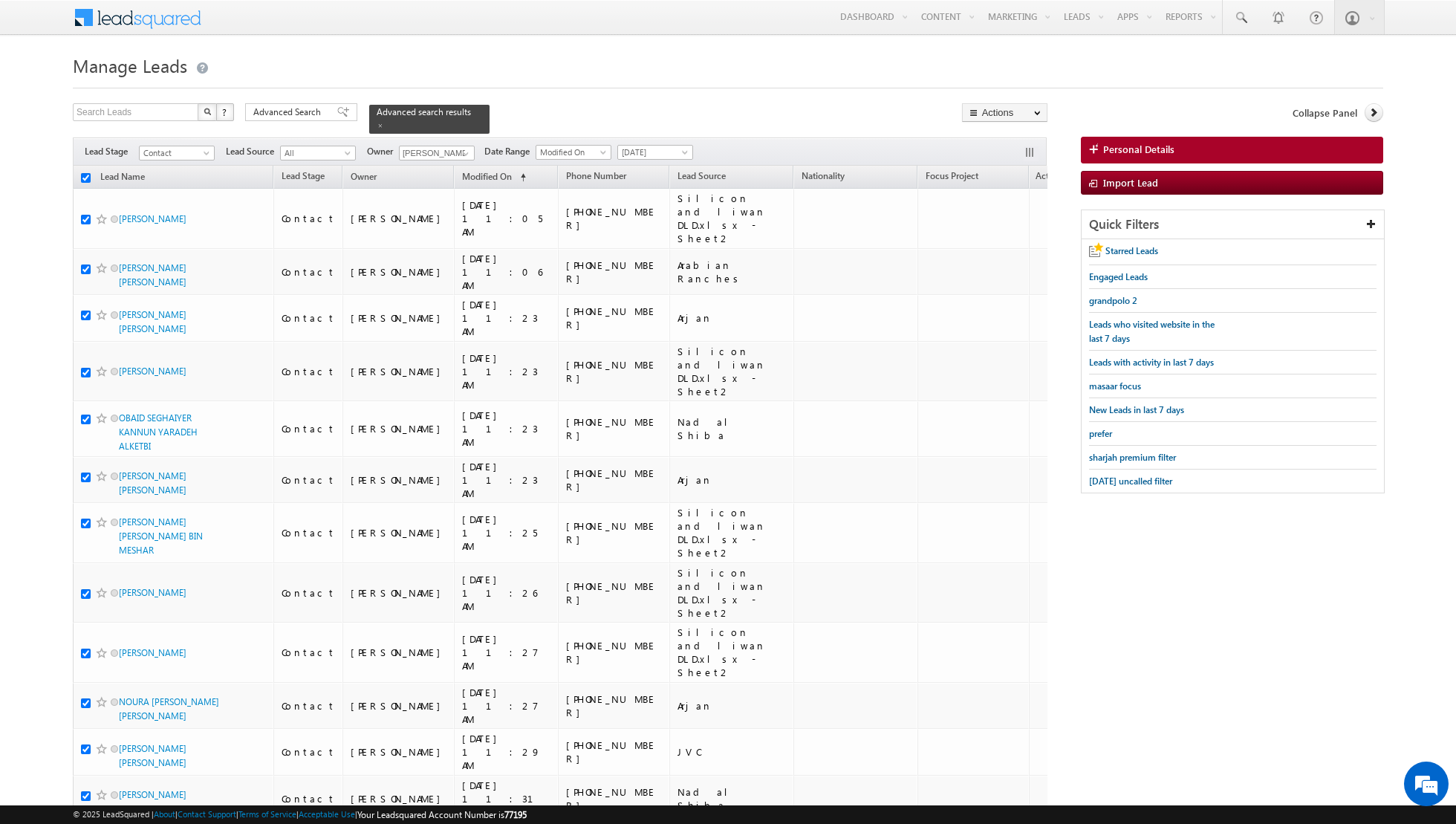
checkbox input "true"
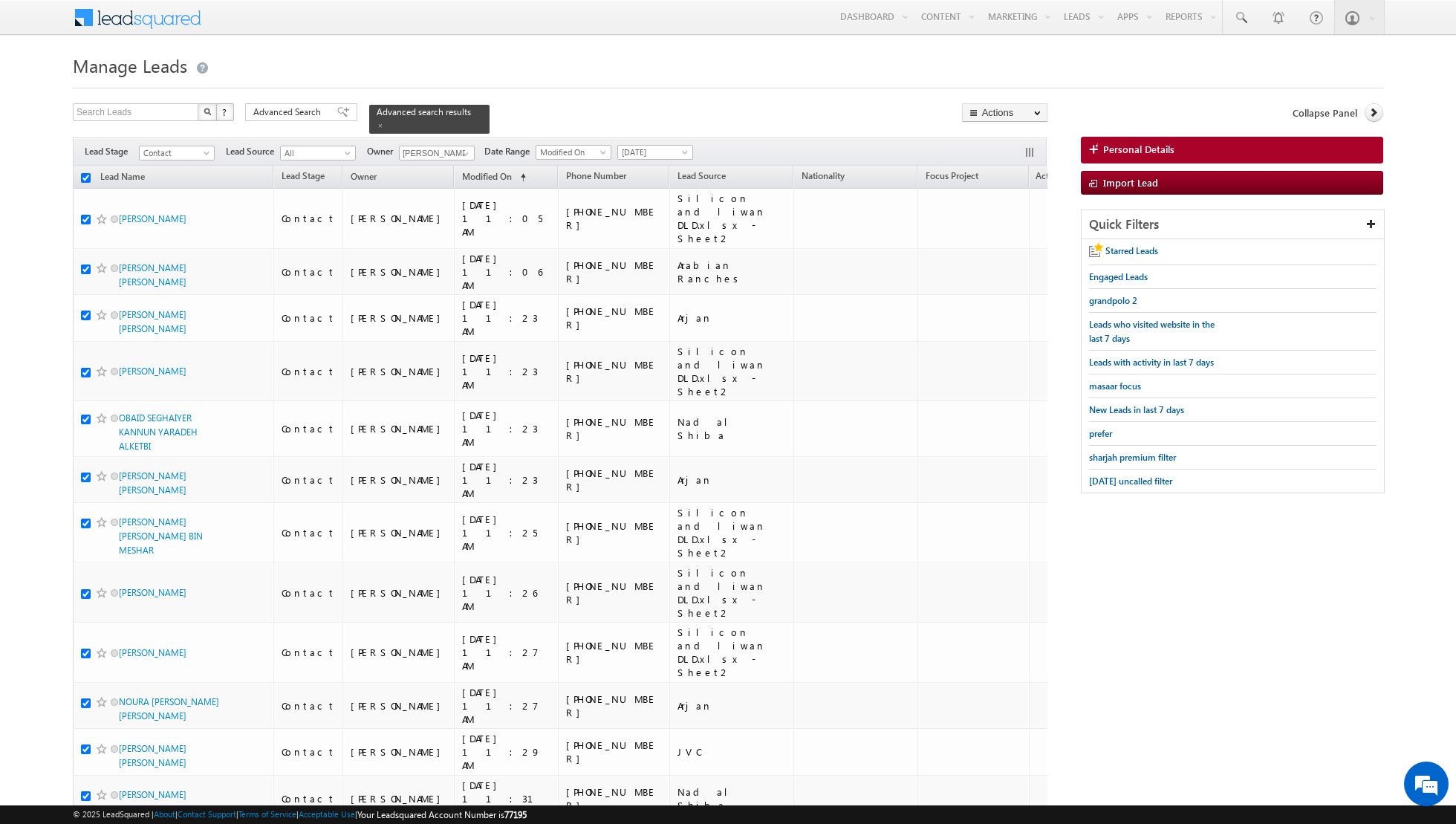
checkbox input "true"
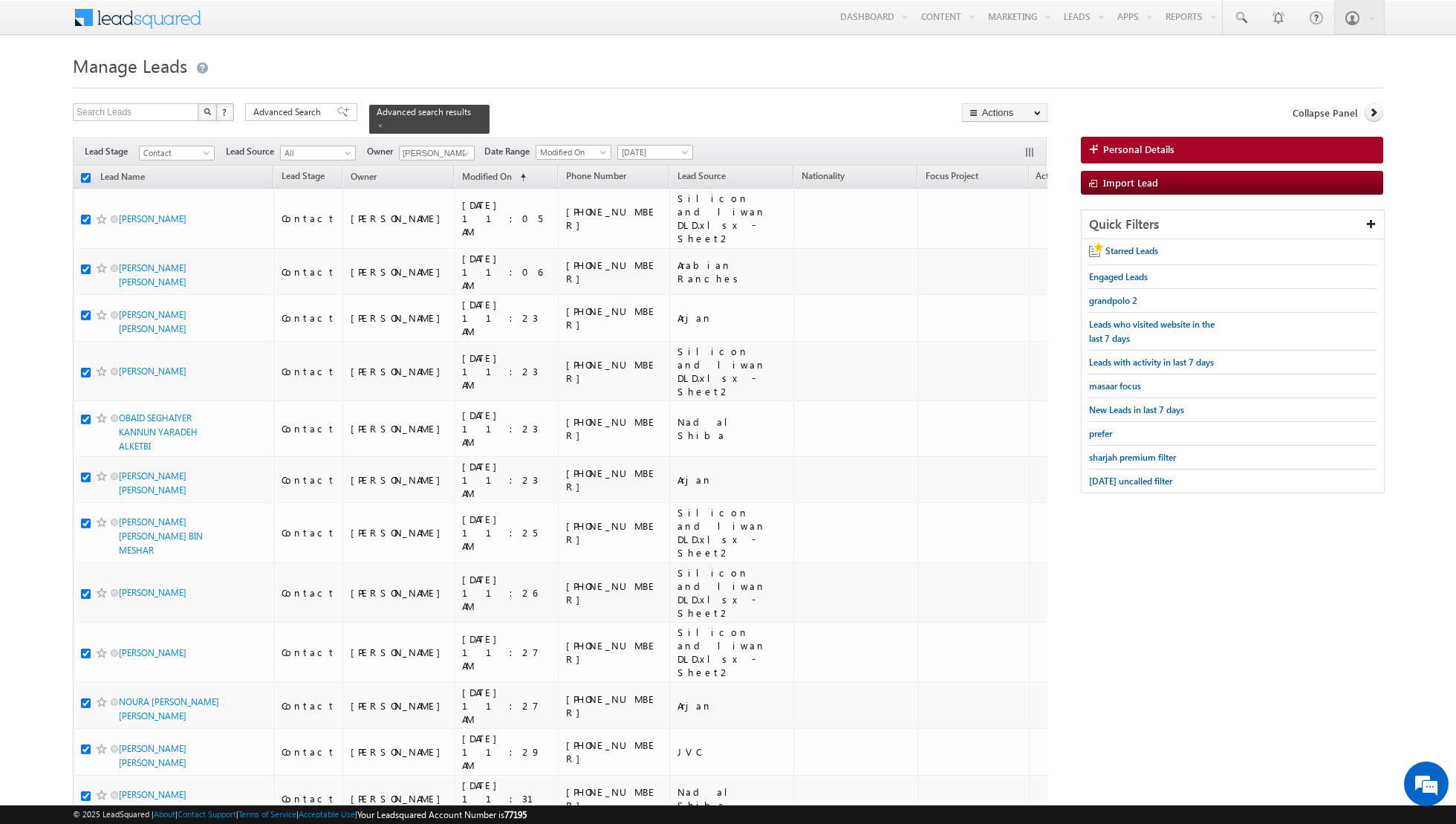
checkbox input "true"
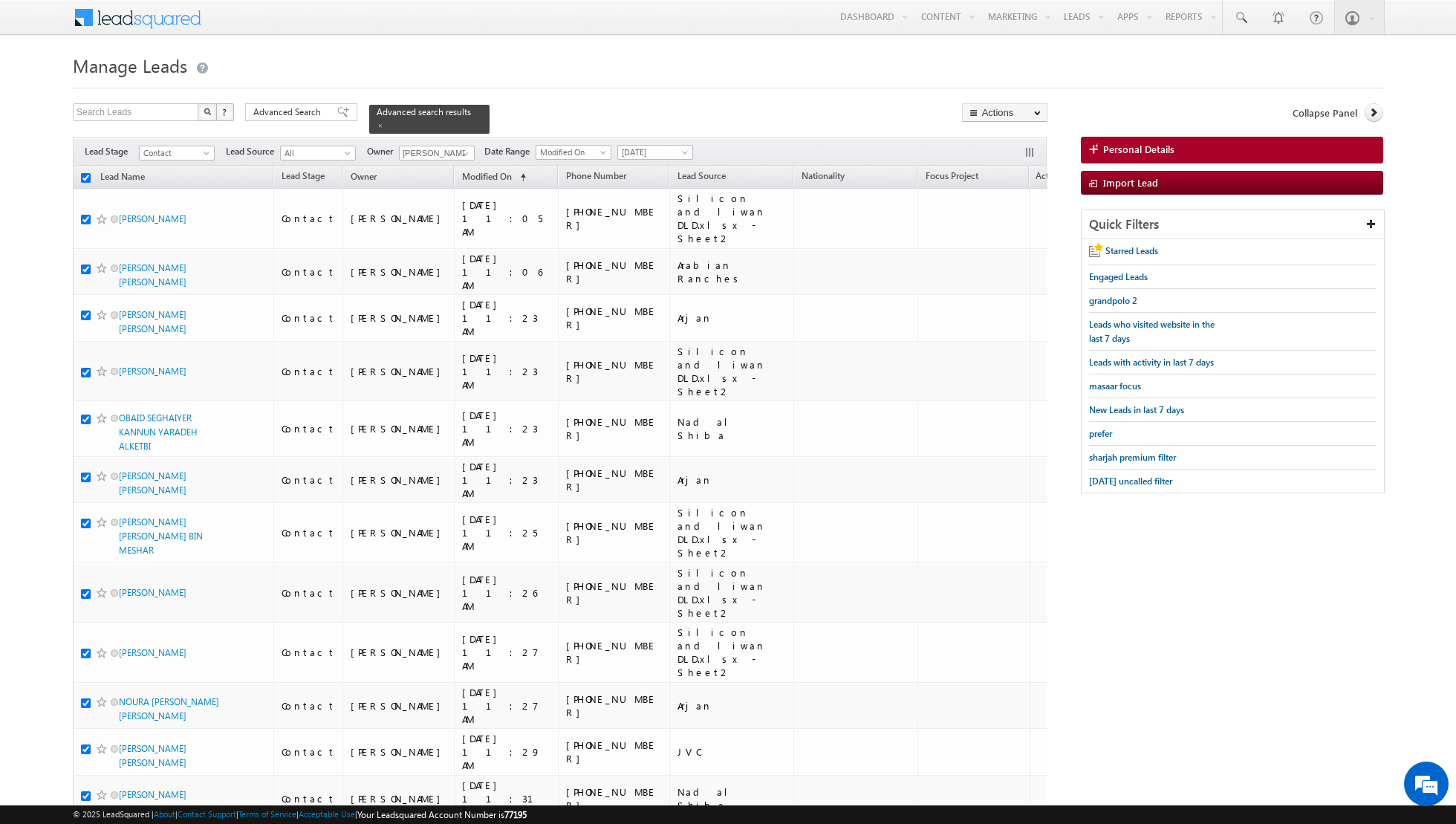
checkbox input "true"
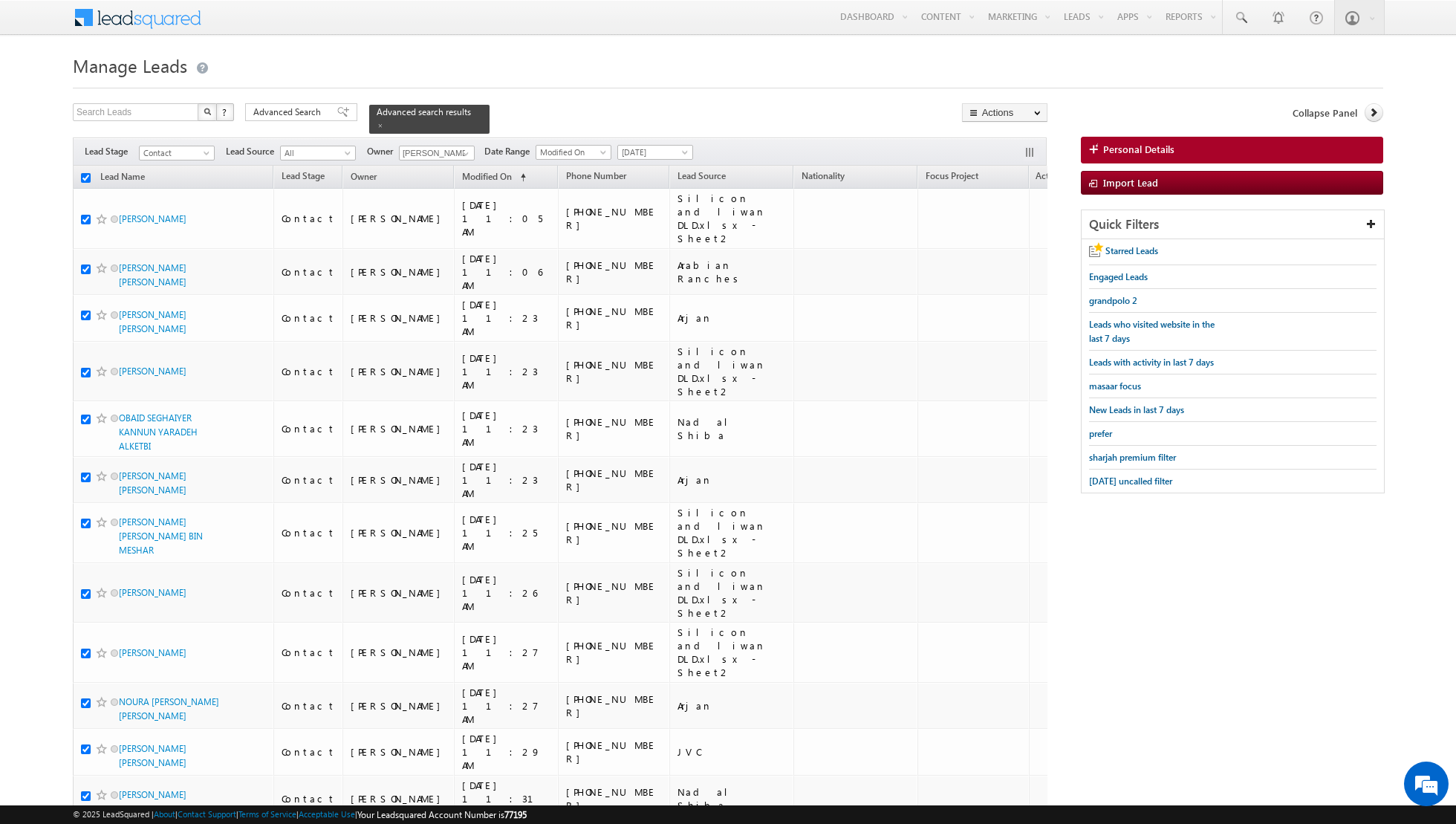
checkbox input "true"
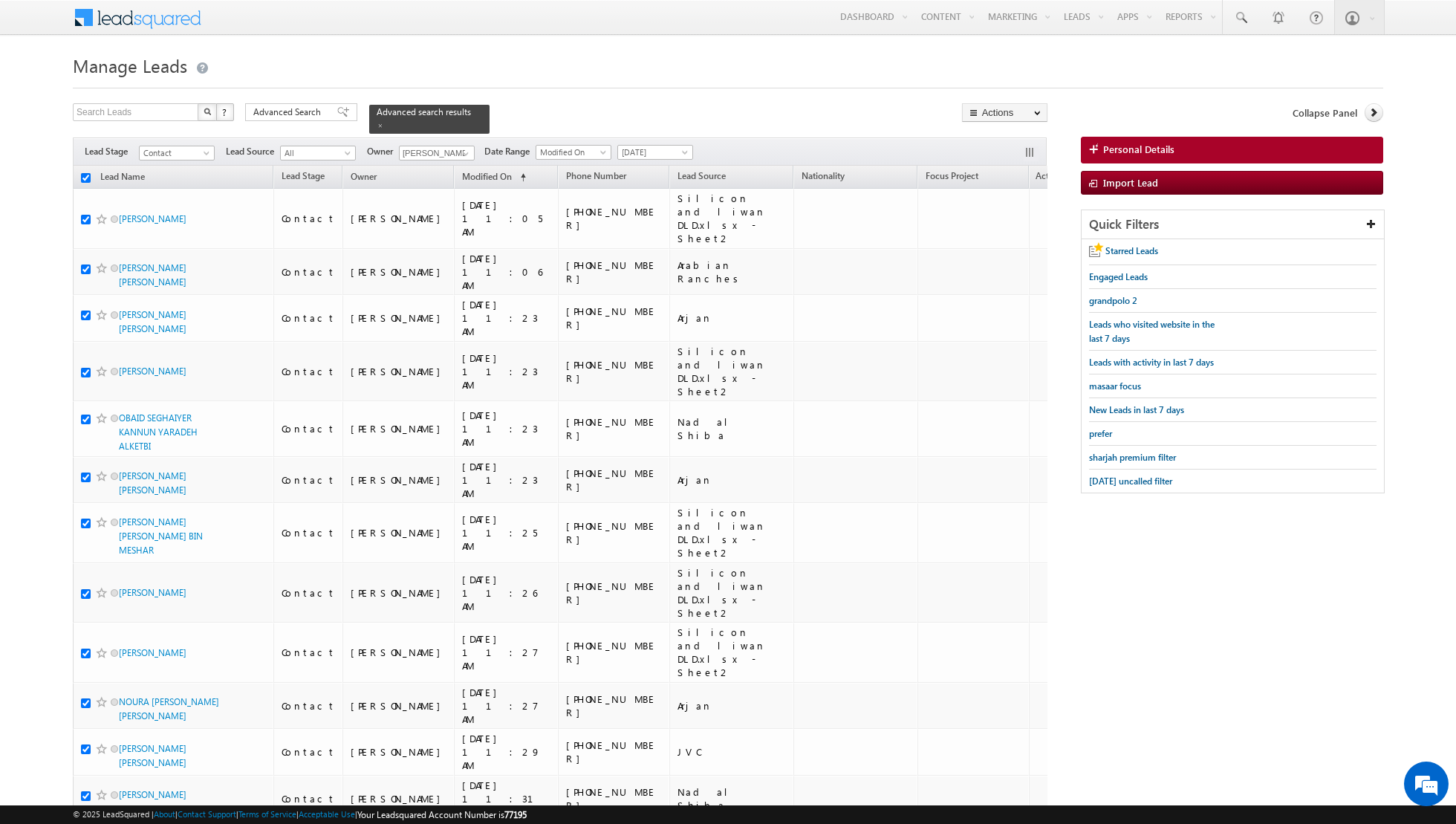
checkbox input "true"
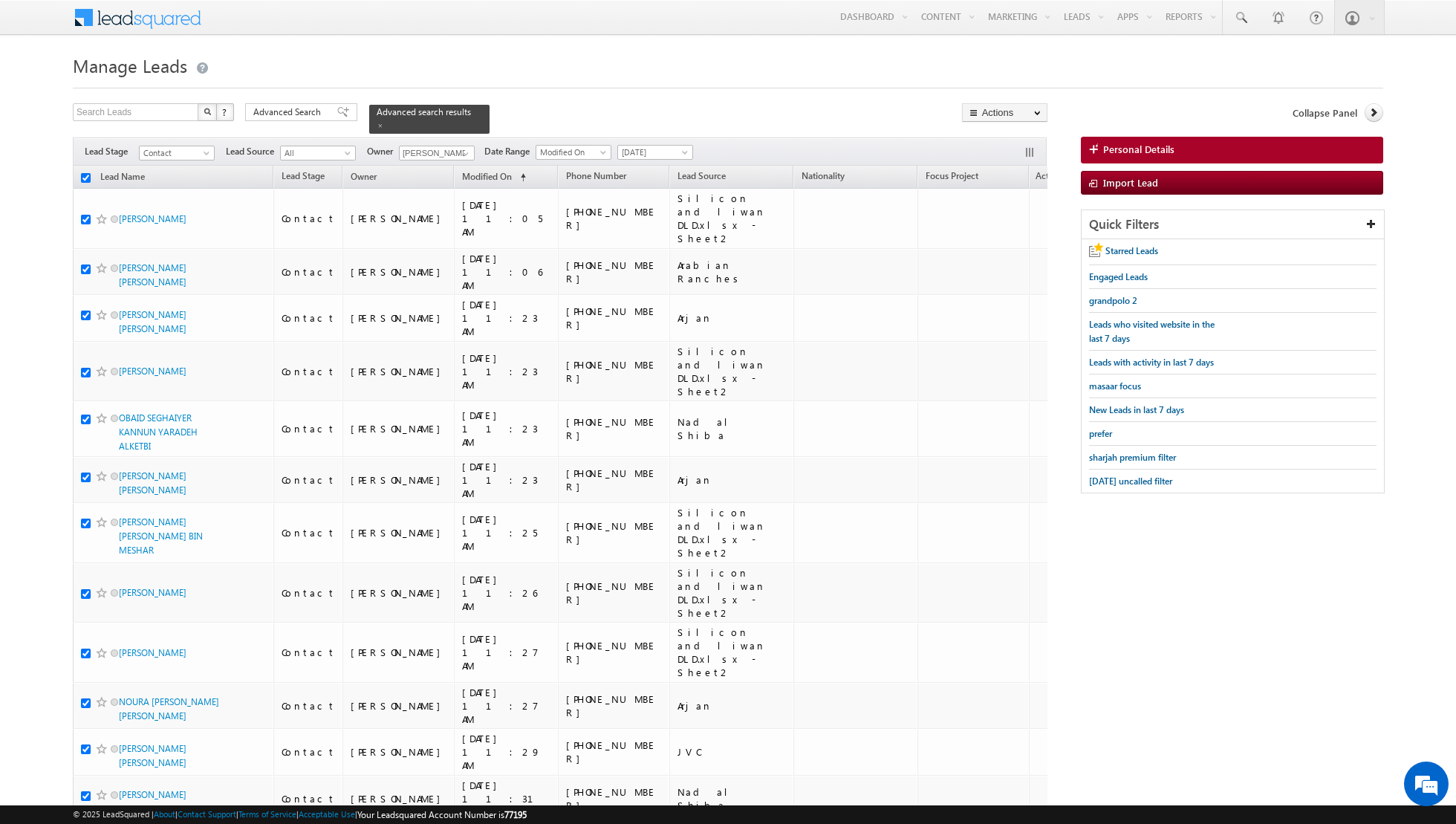
checkbox input "true"
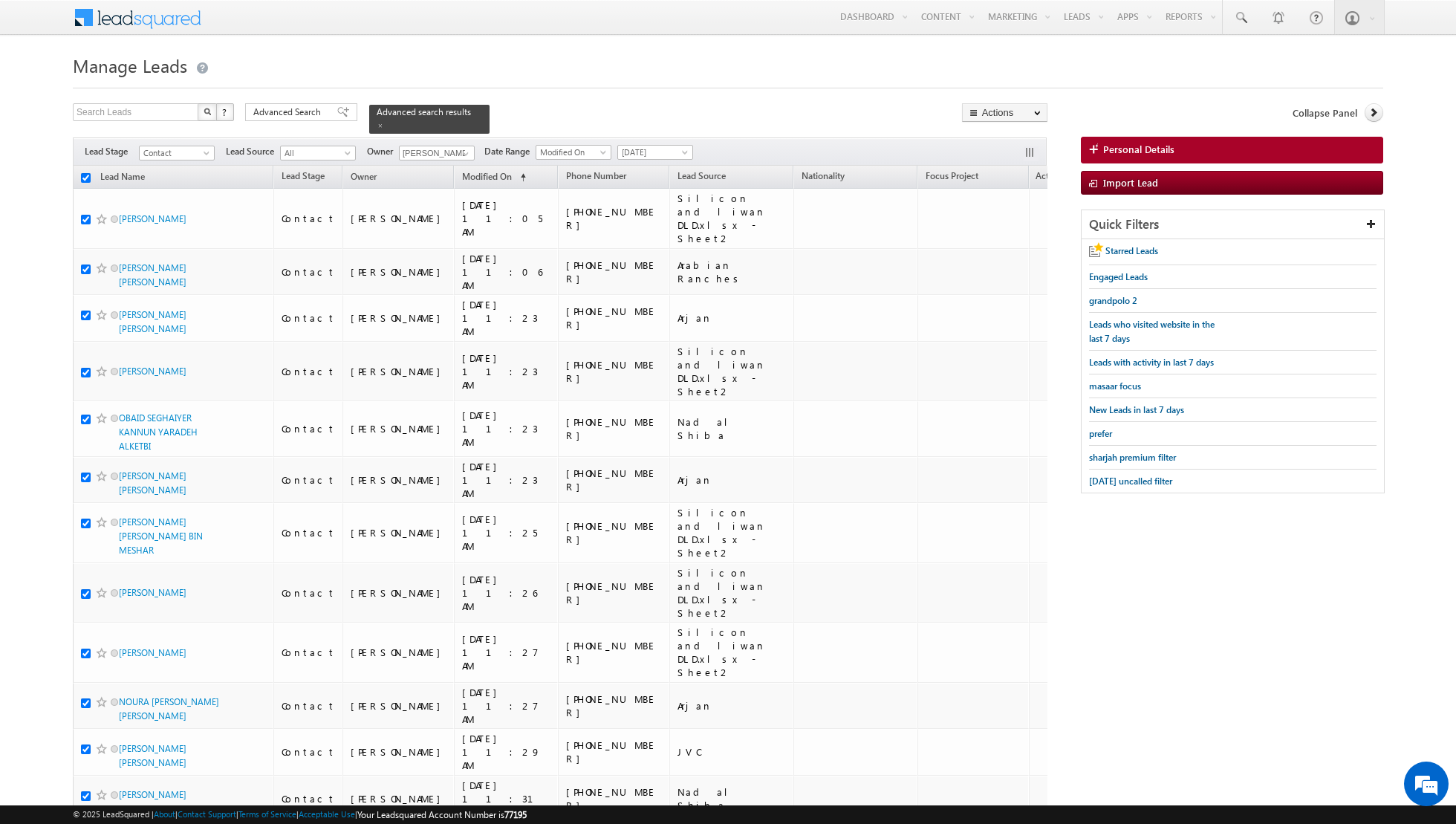
checkbox input "true"
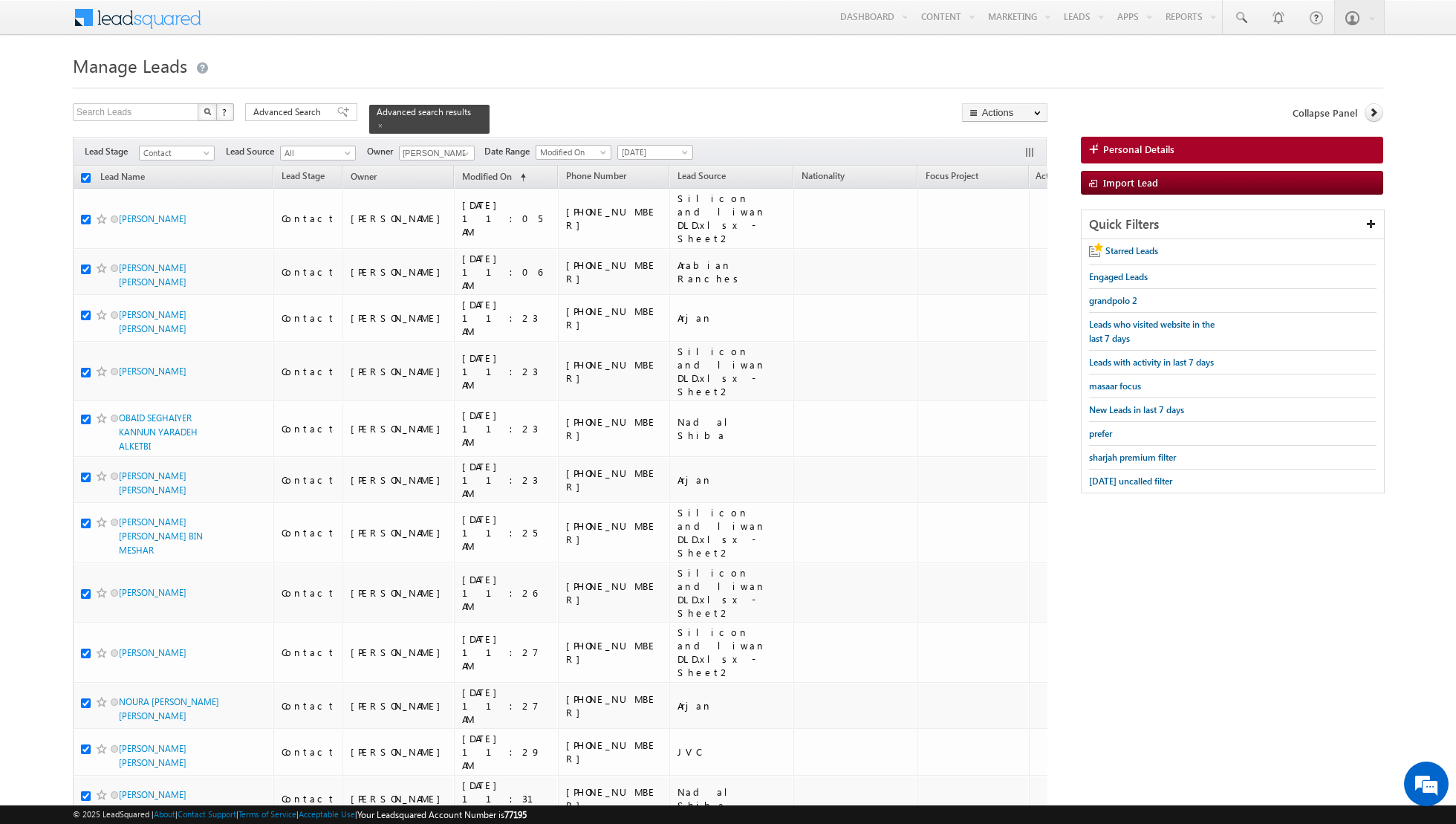
checkbox input "true"
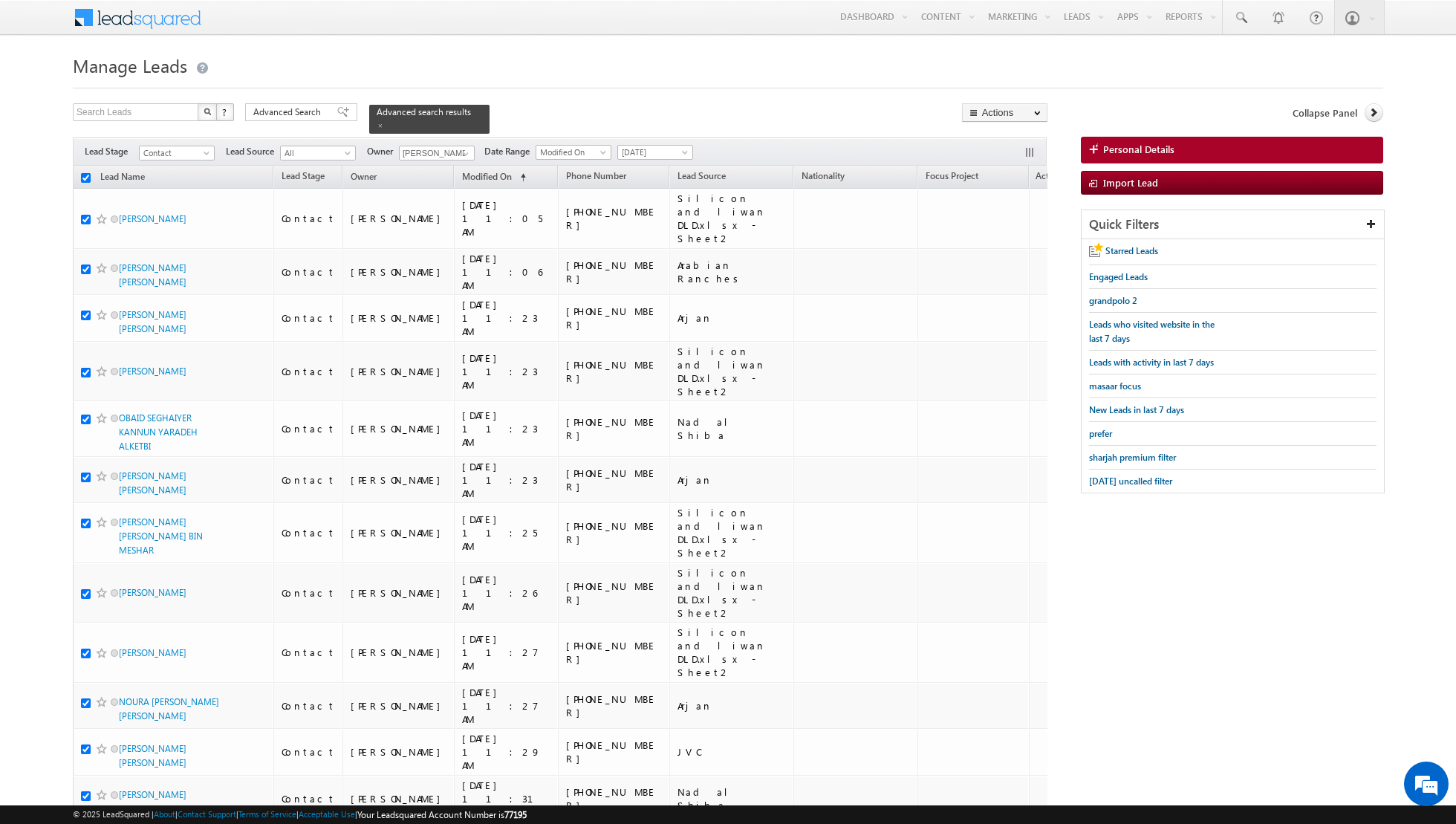
checkbox input "true"
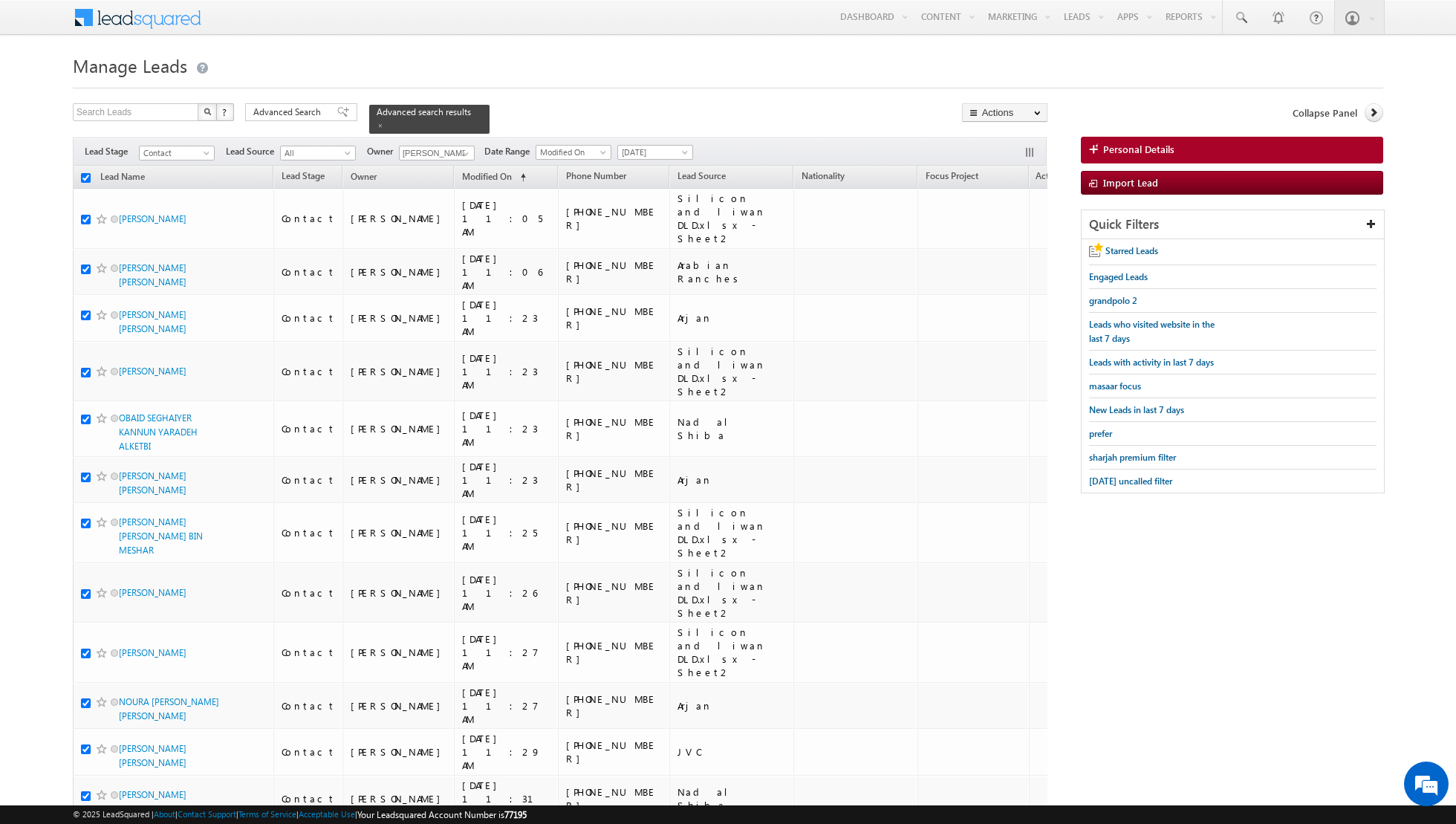
checkbox input "true"
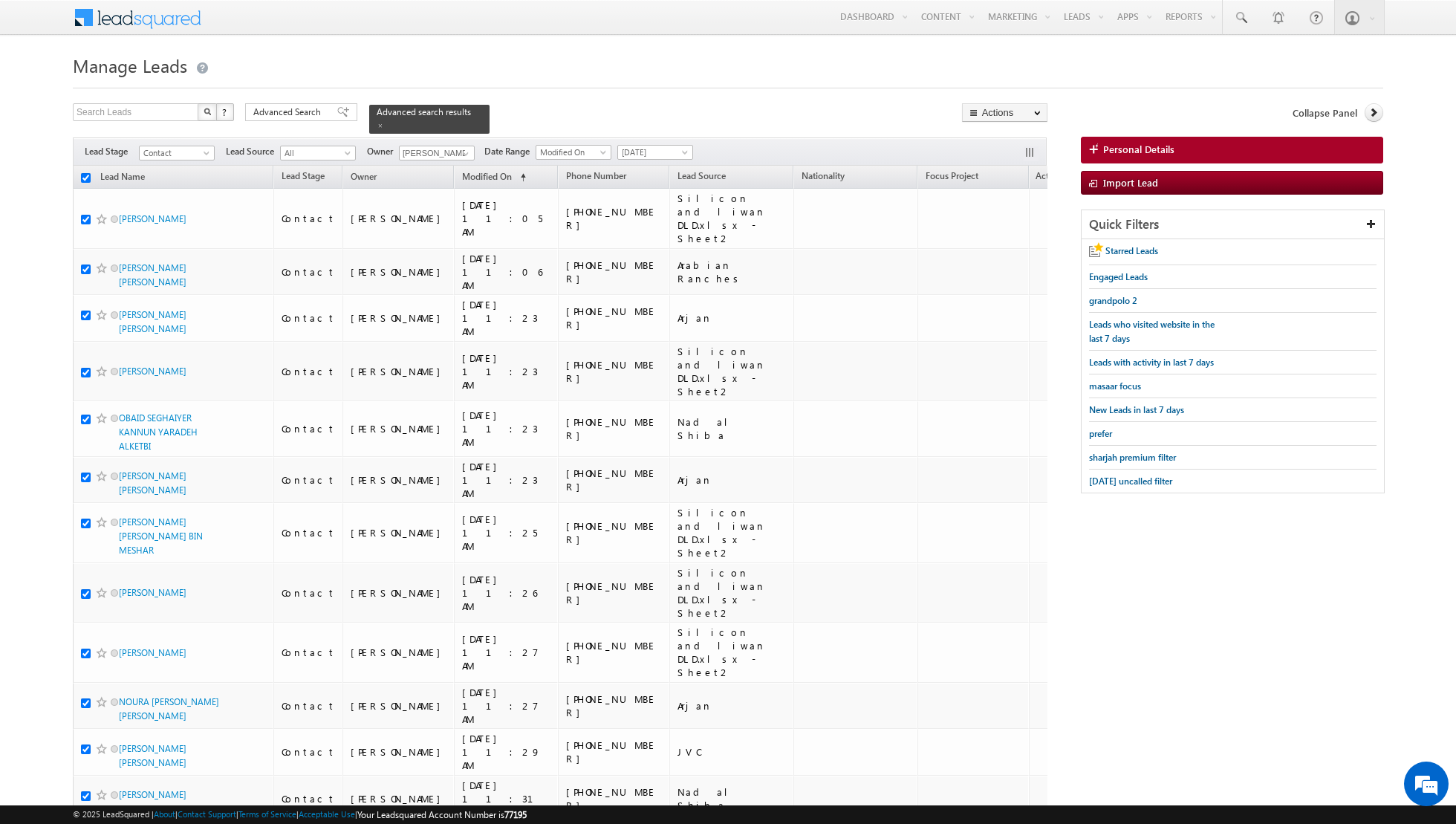
checkbox input "true"
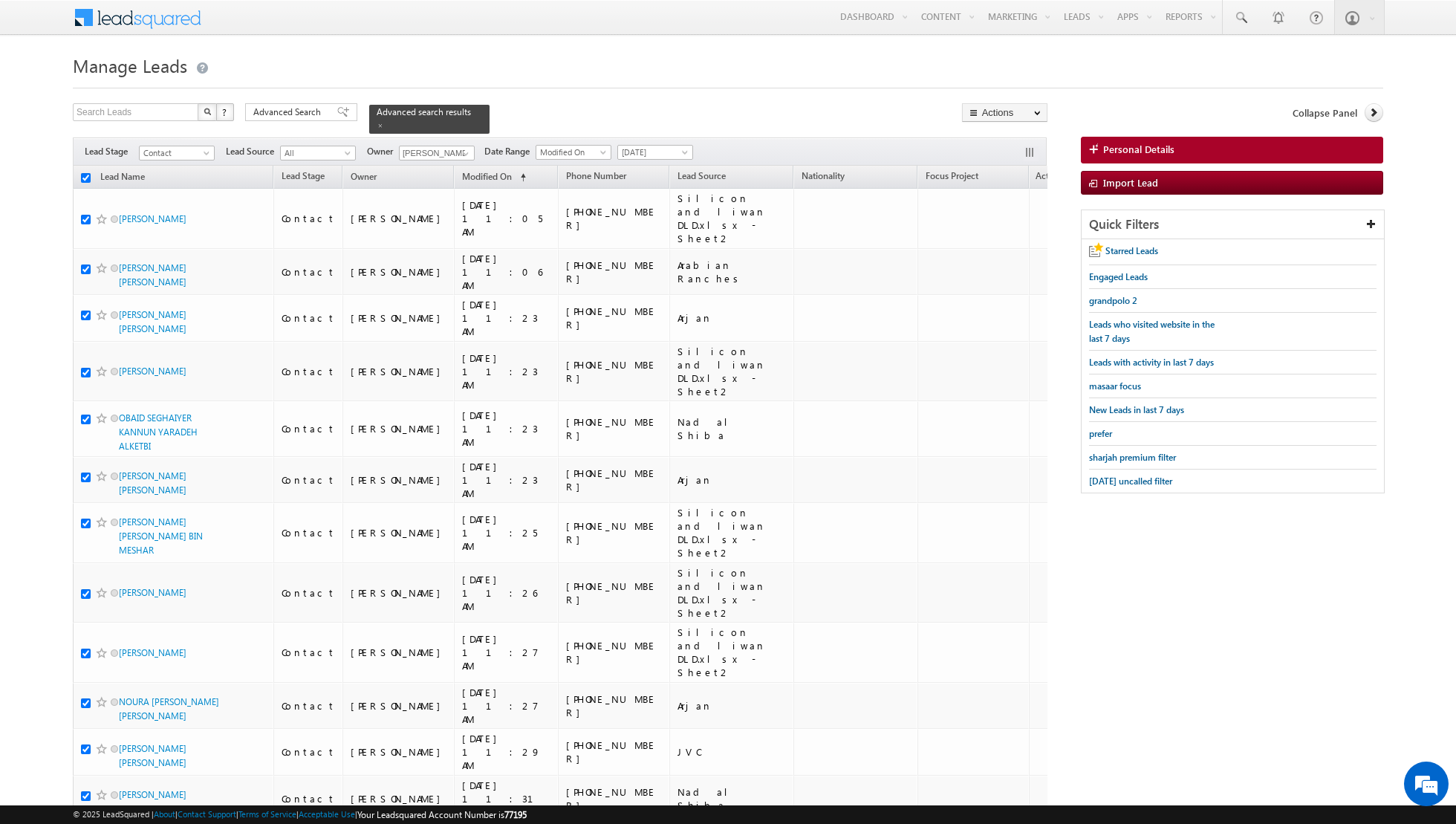
checkbox input "true"
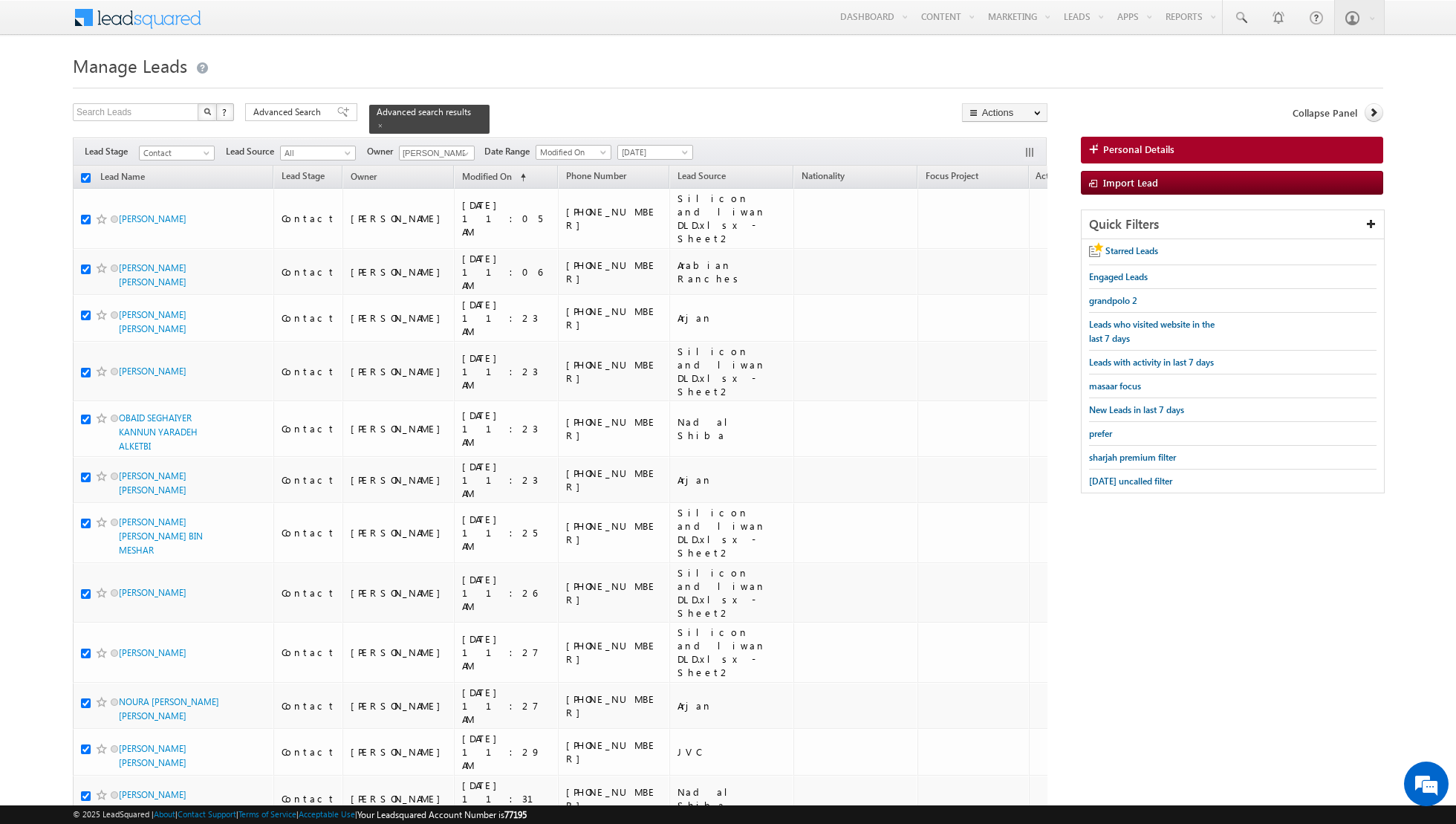
checkbox input "true"
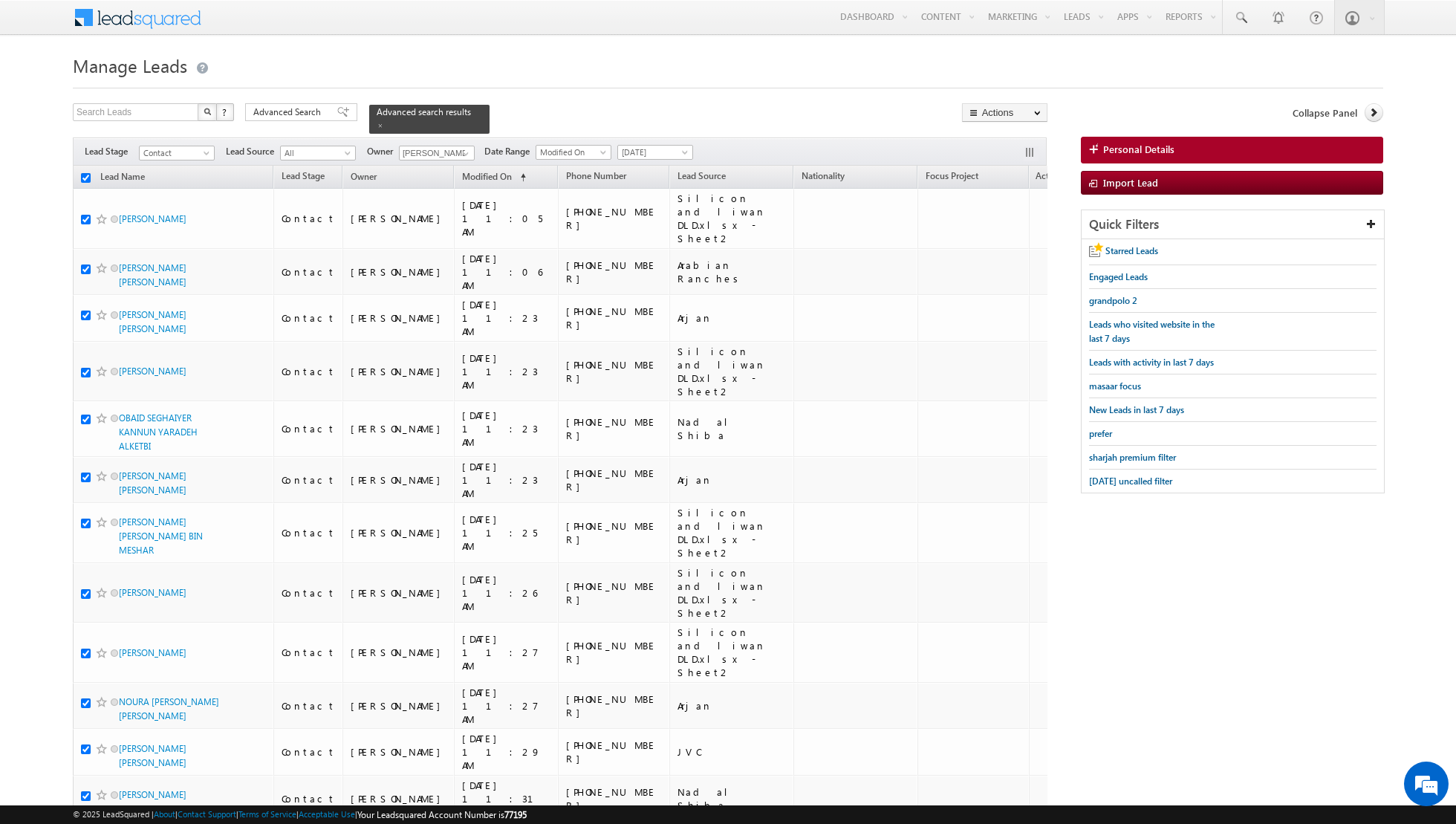
checkbox input "true"
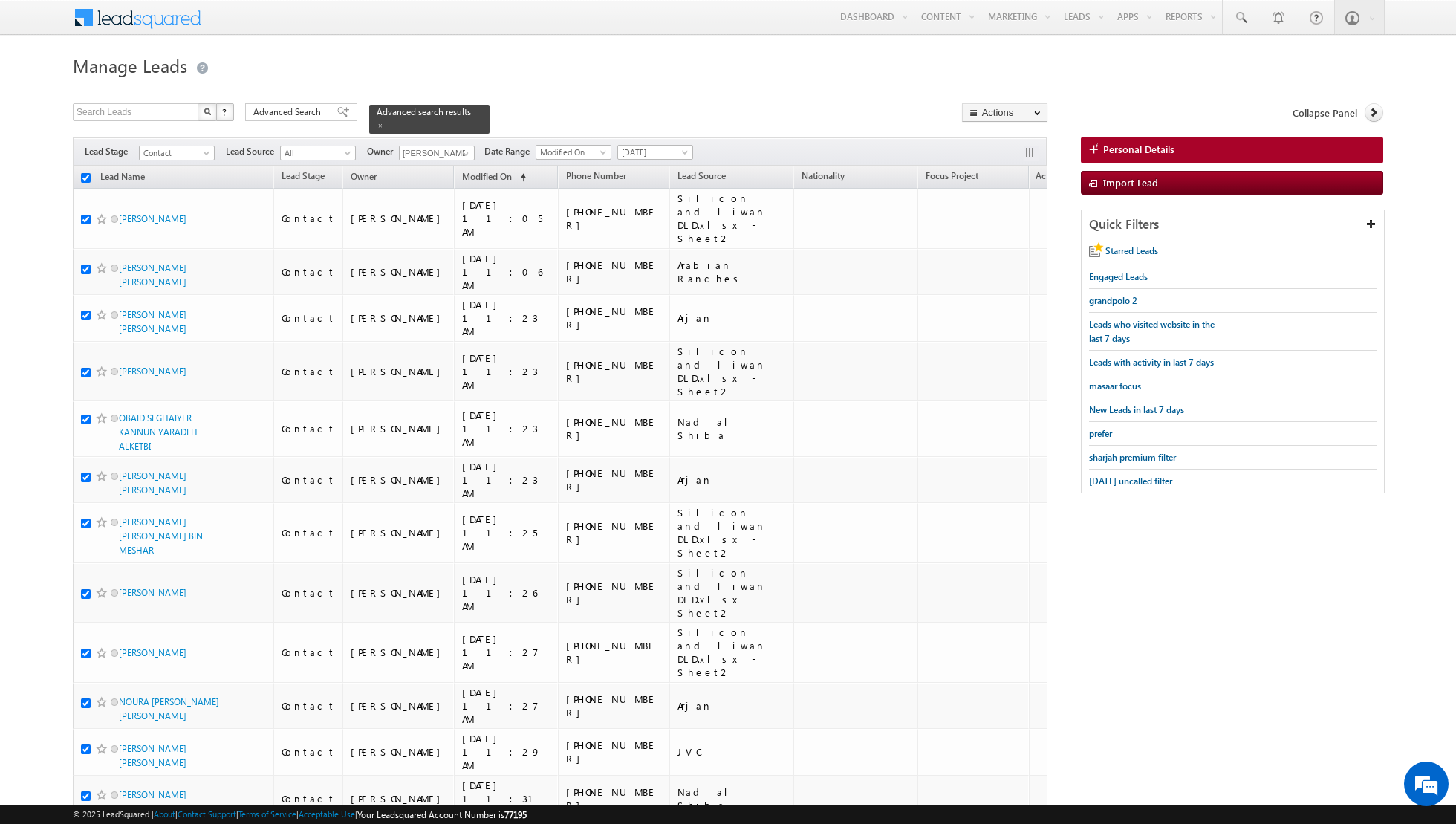
checkbox input "true"
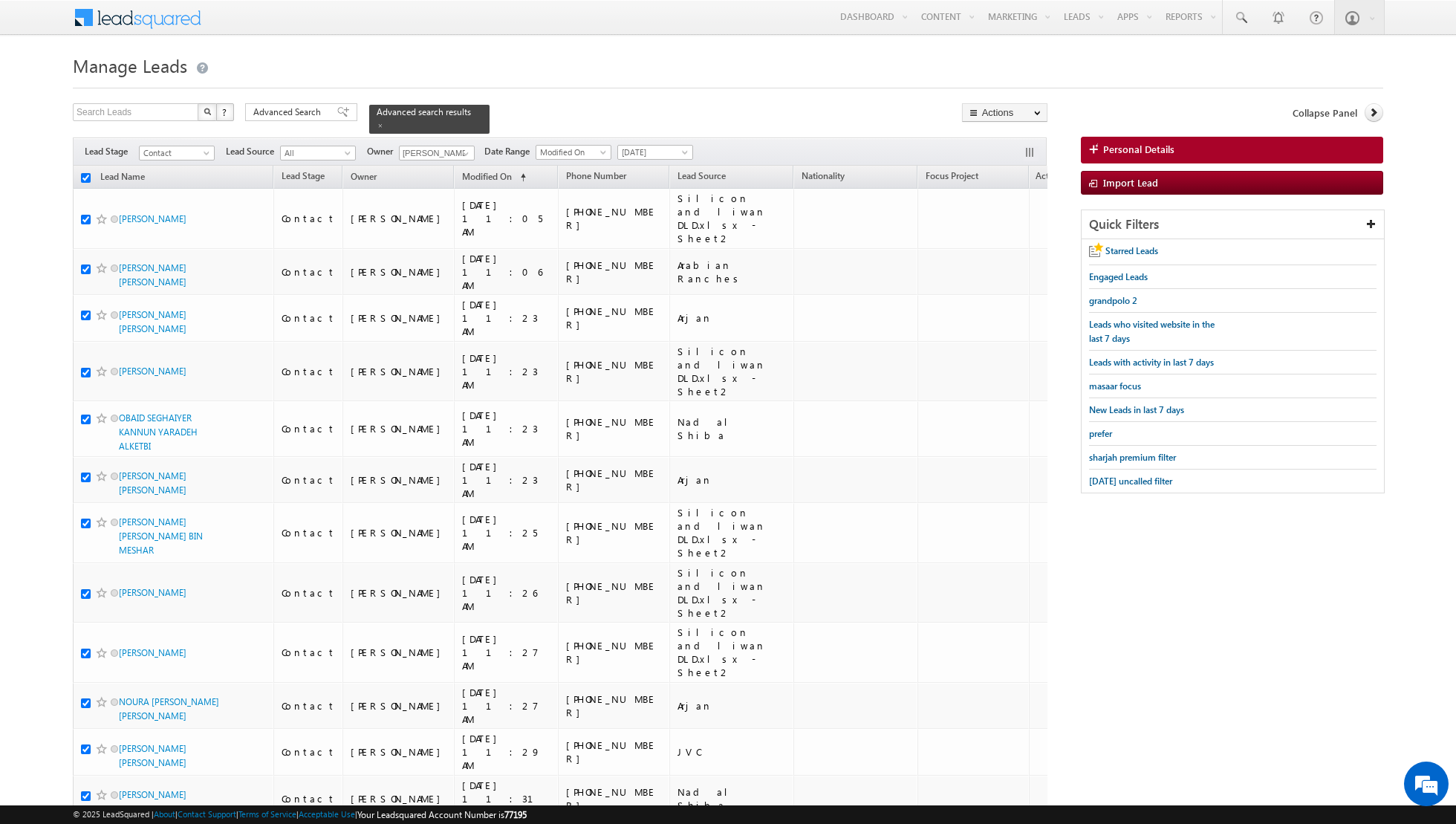
checkbox input "true"
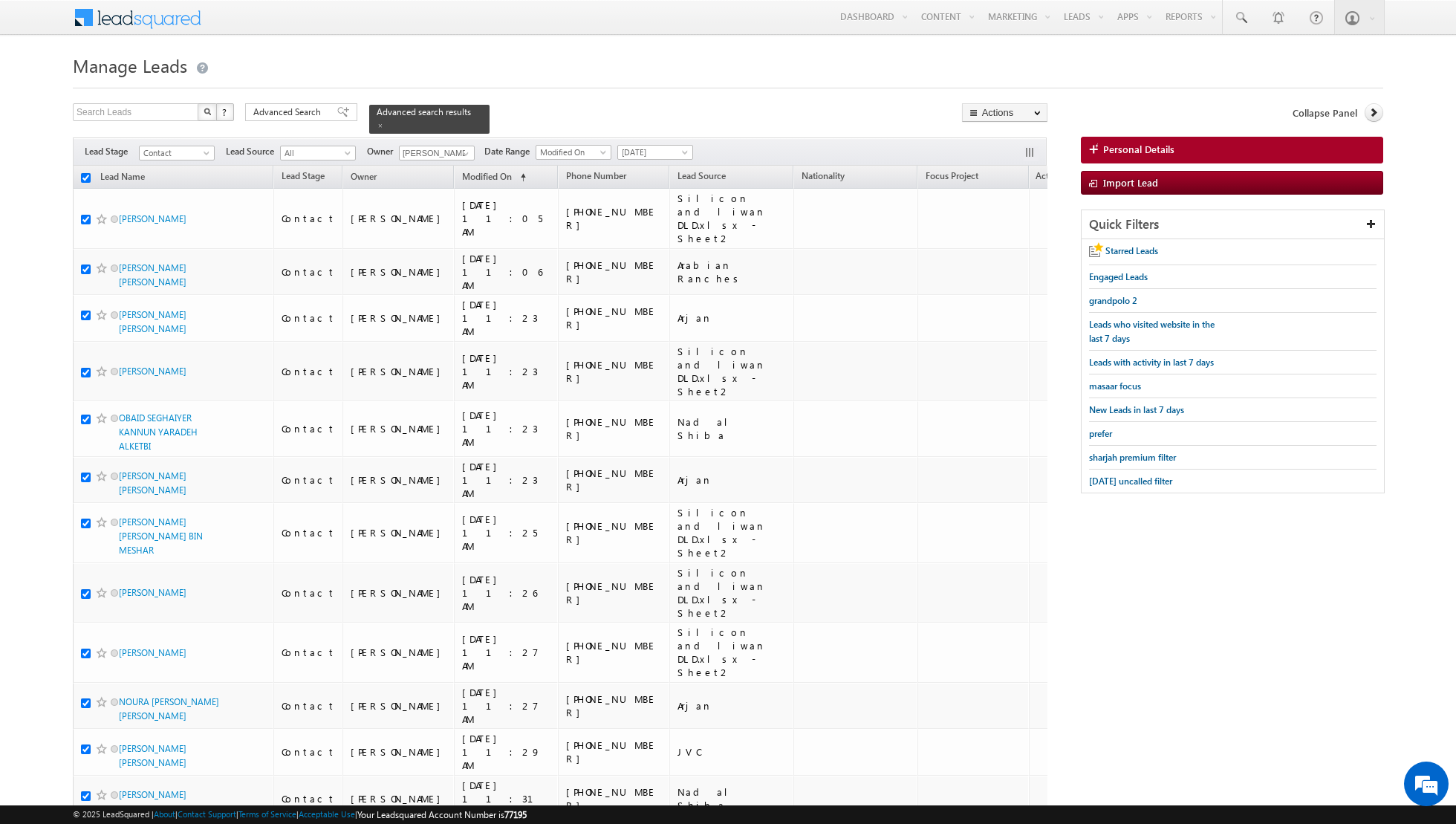
checkbox input "true"
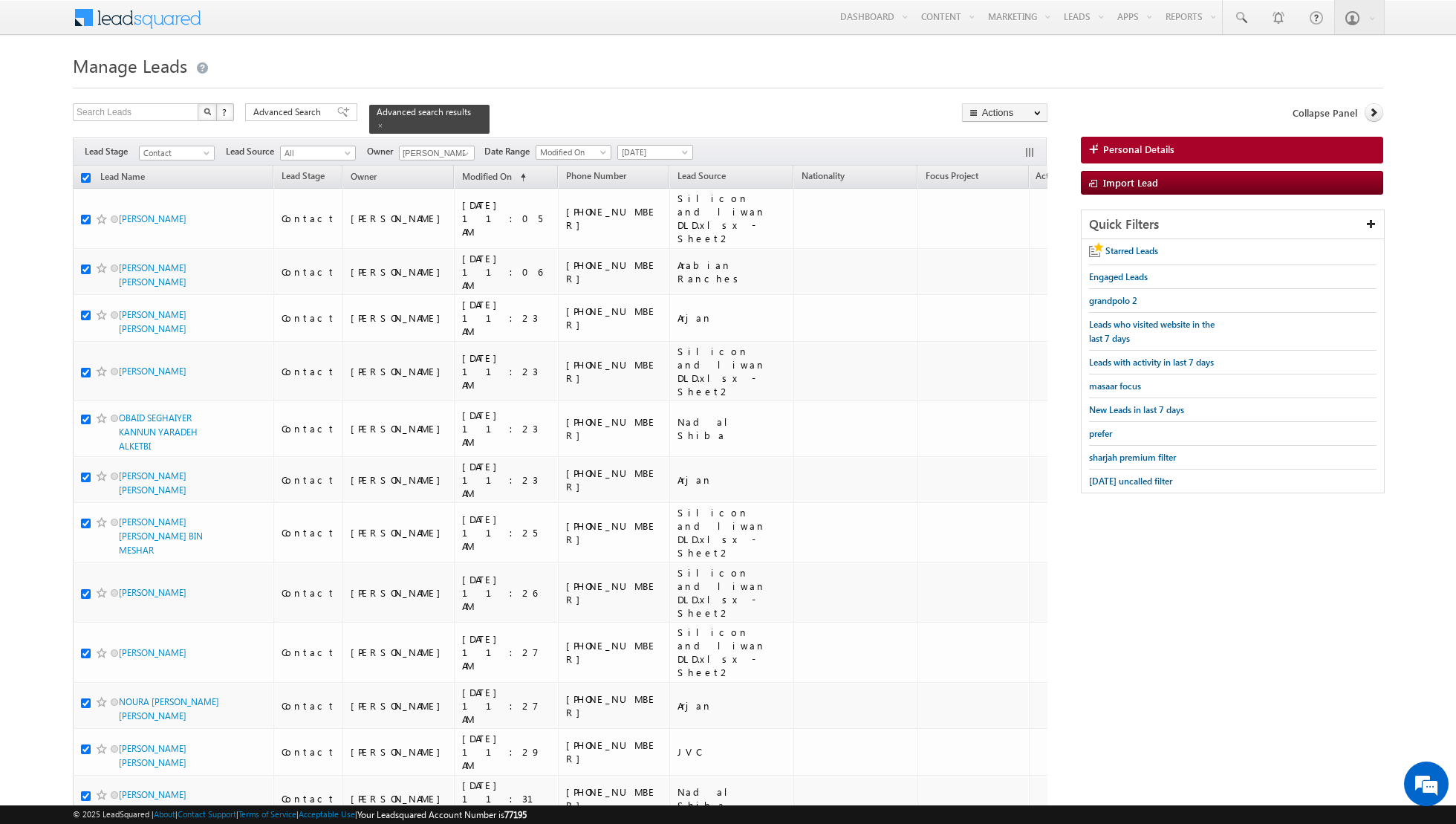
checkbox input "true"
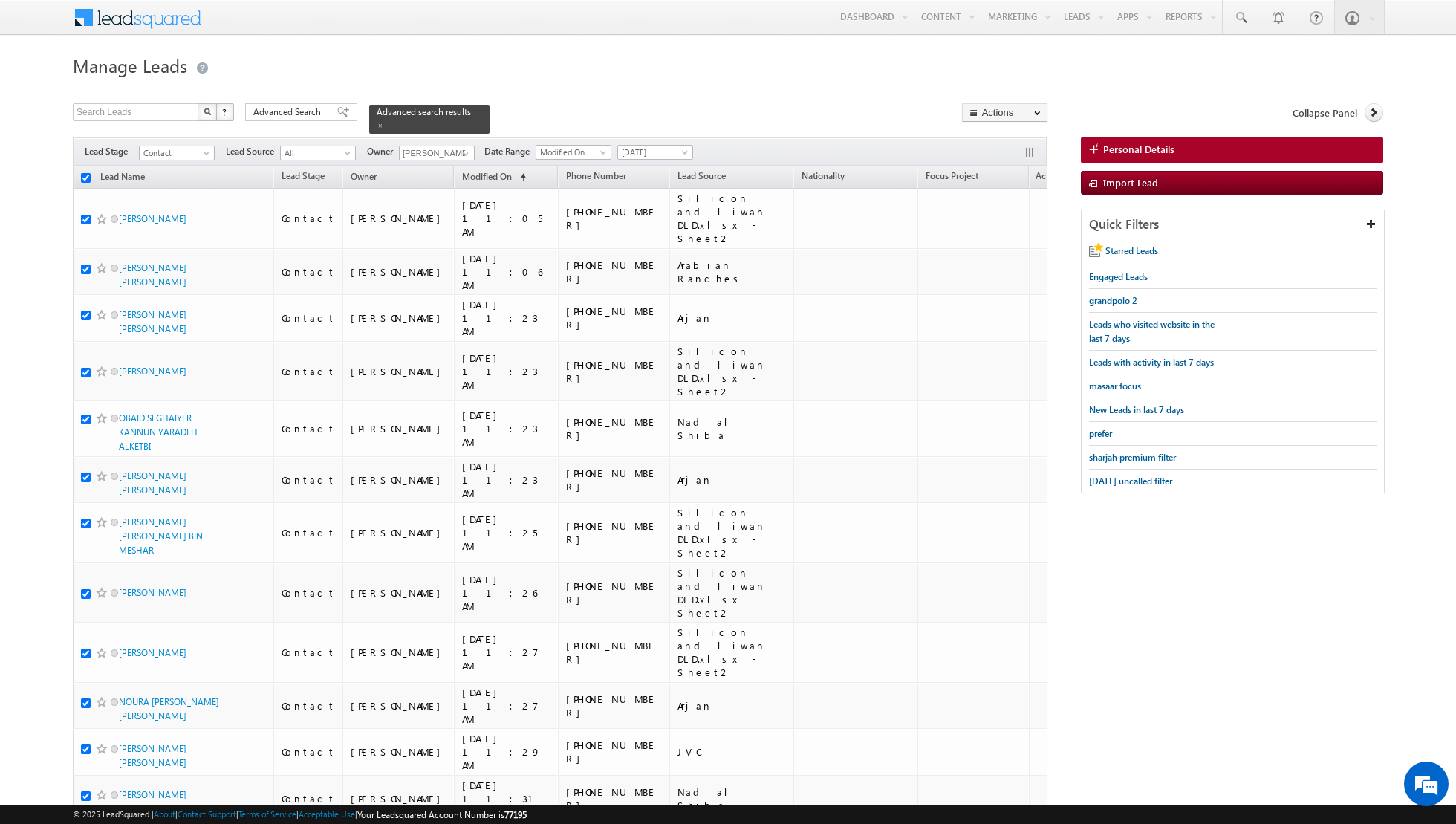
checkbox input "true"
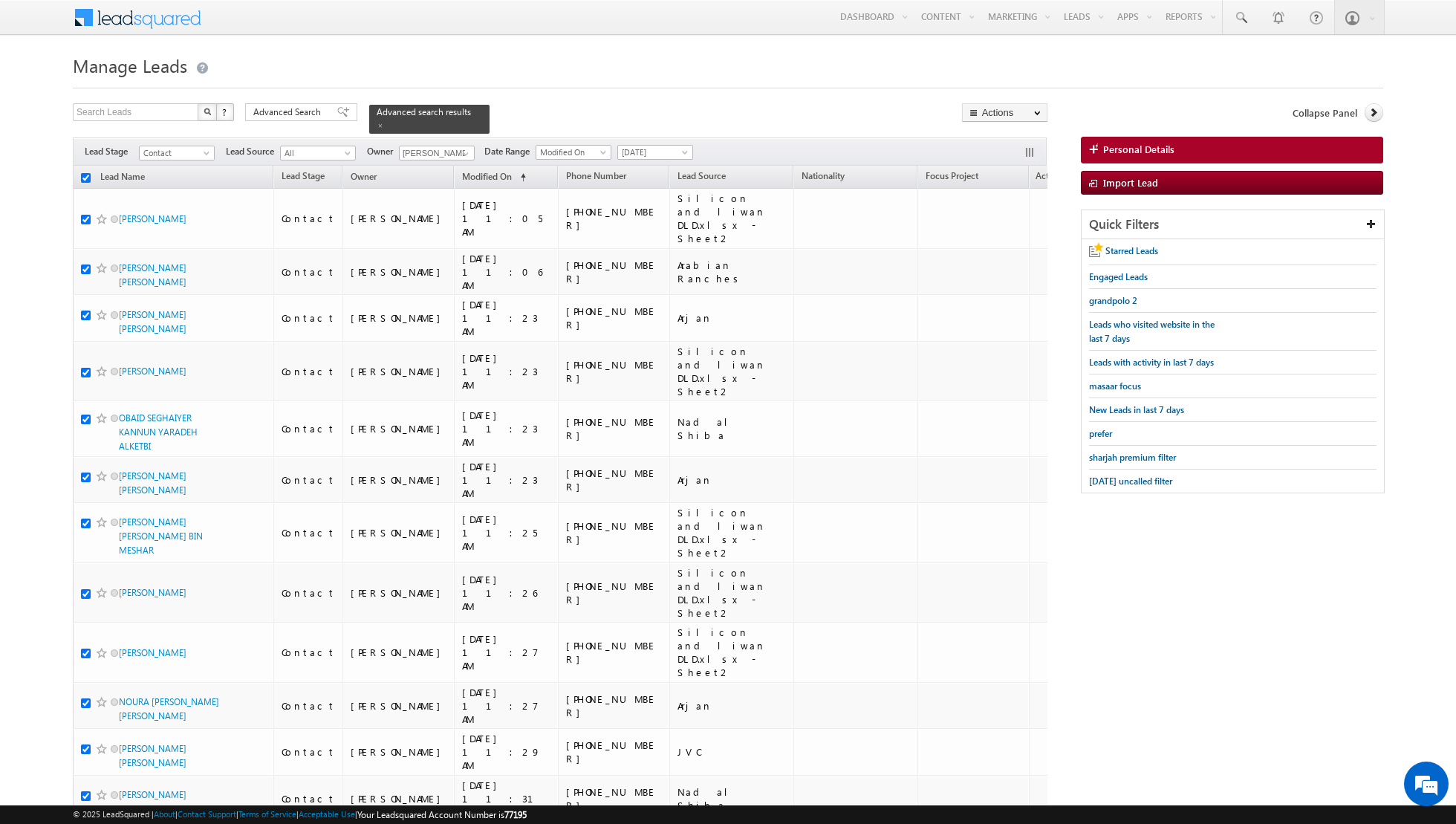
checkbox input "true"
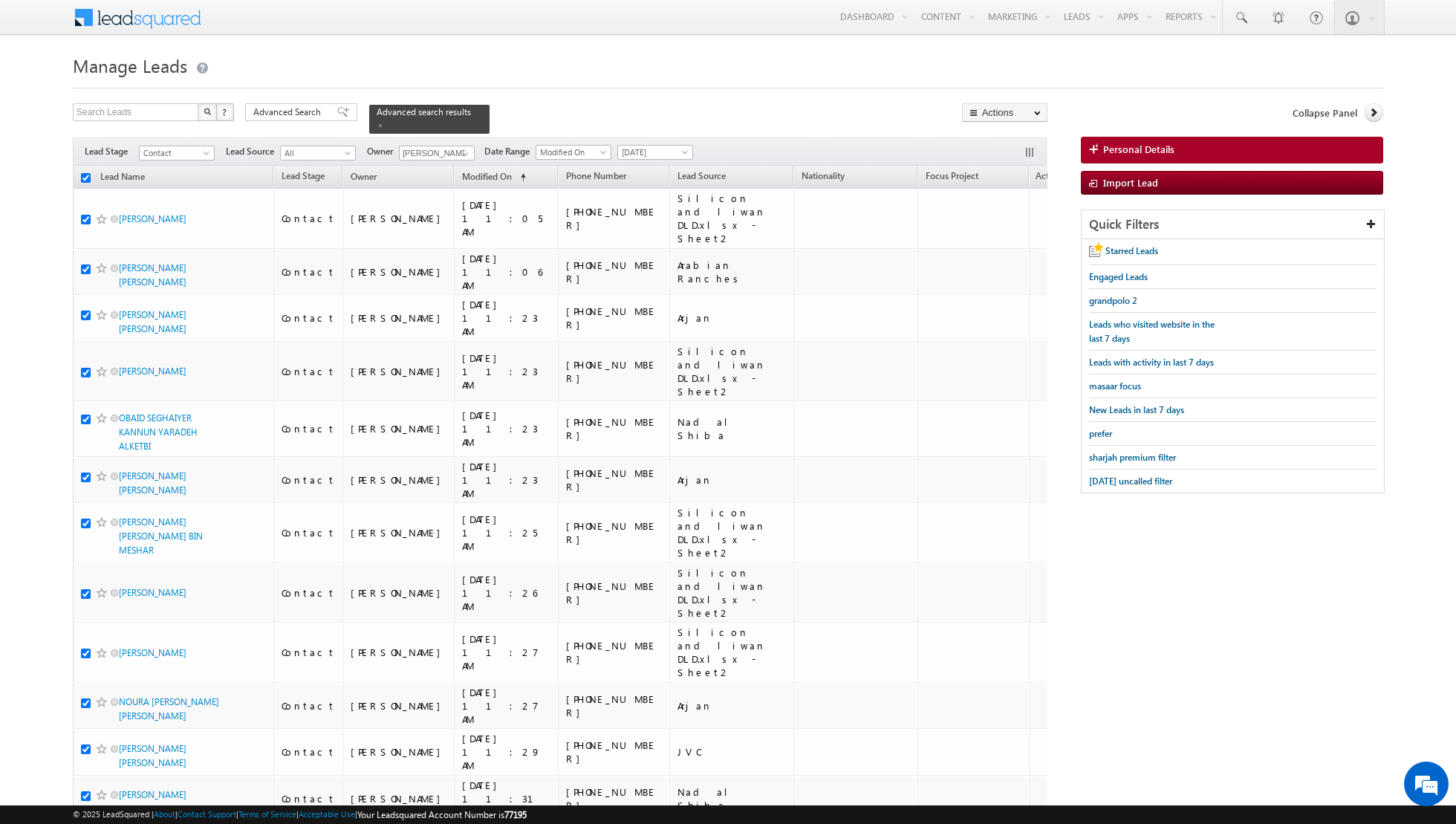
checkbox input "true"
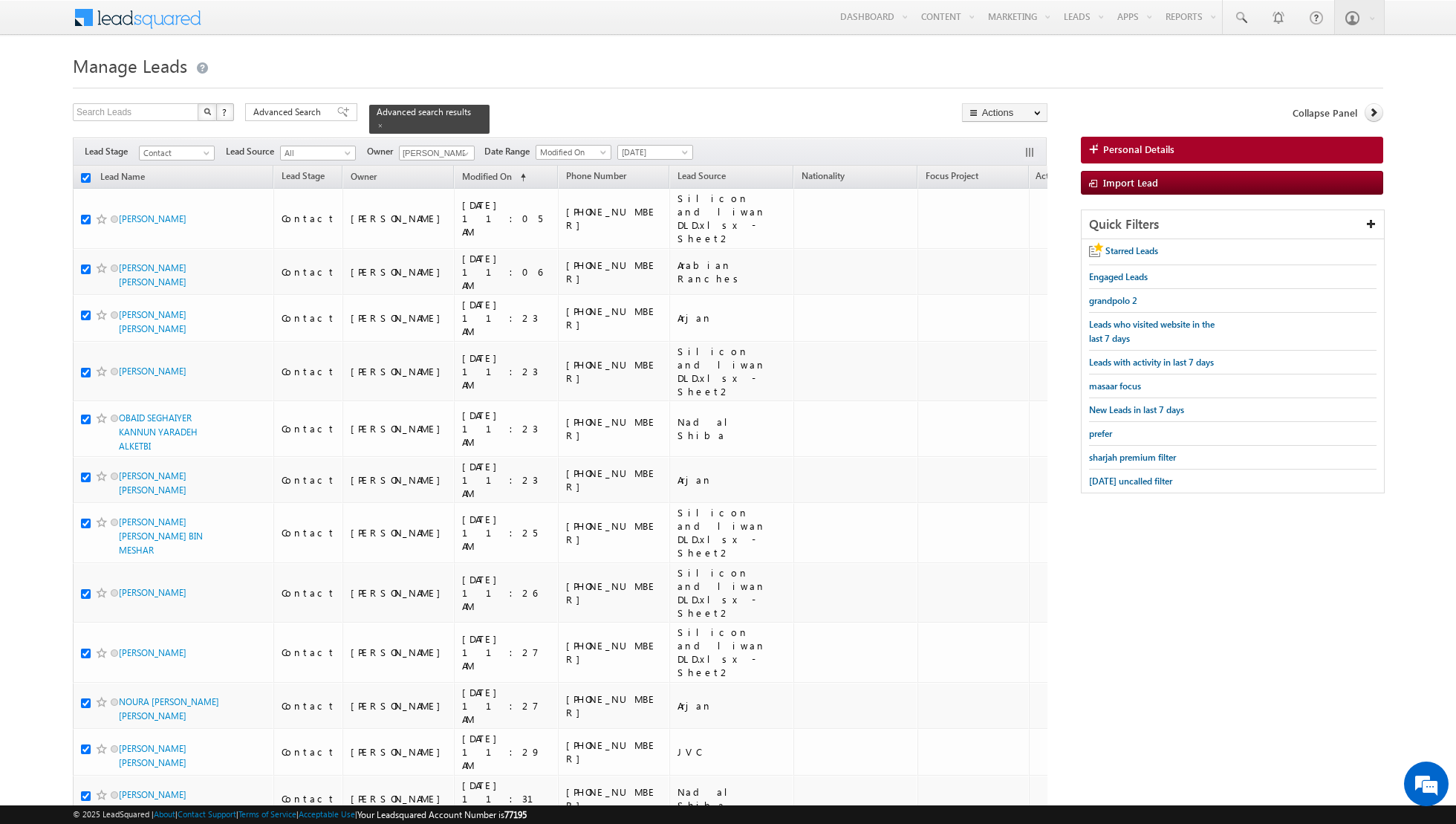
checkbox input "true"
click at [1011, 236] on link "Change Owner" at bounding box center [1005, 241] width 84 height 18
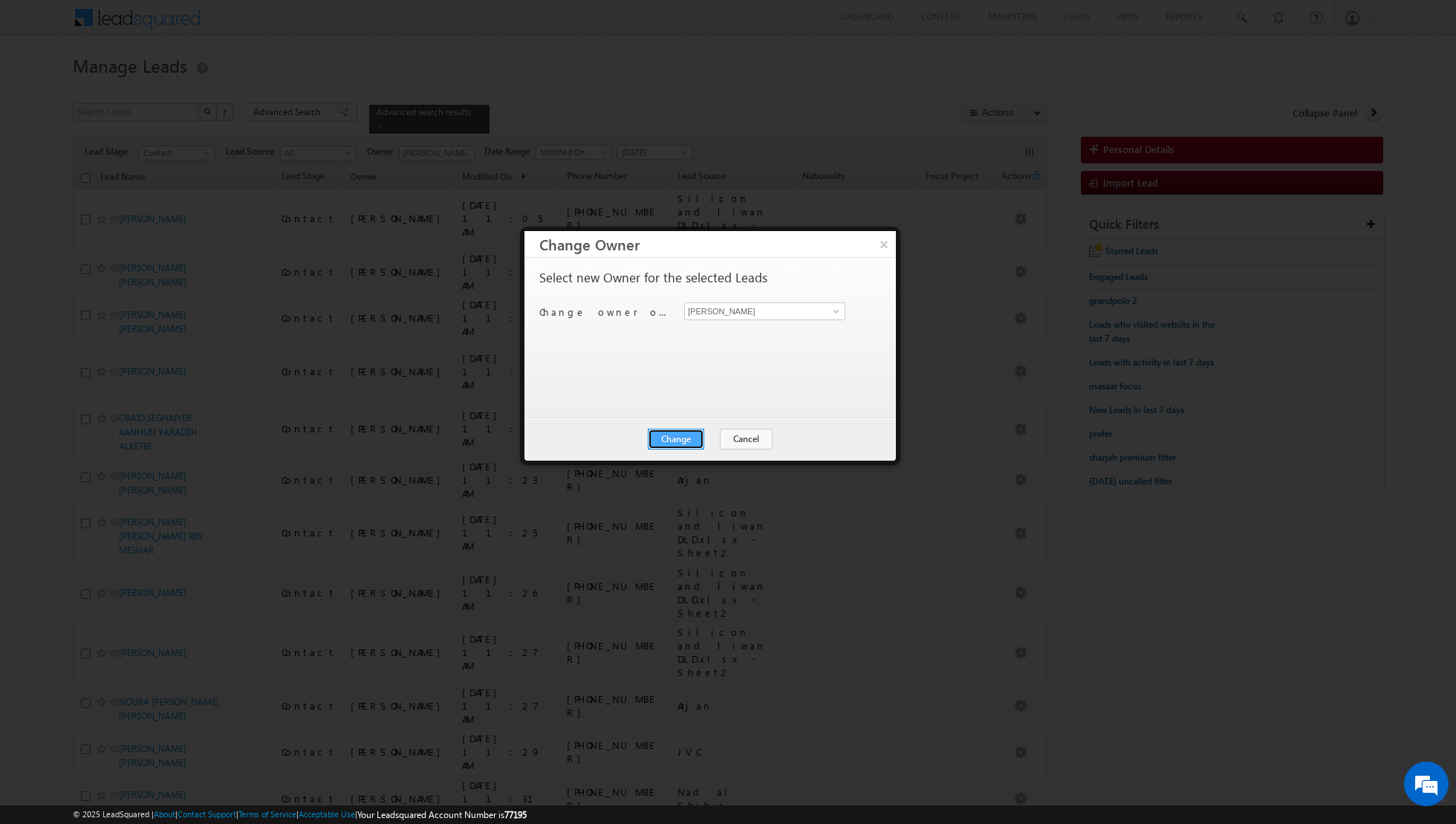
click at [681, 440] on button "Change" at bounding box center [676, 439] width 57 height 21
click at [714, 437] on button "Close" at bounding box center [713, 439] width 48 height 21
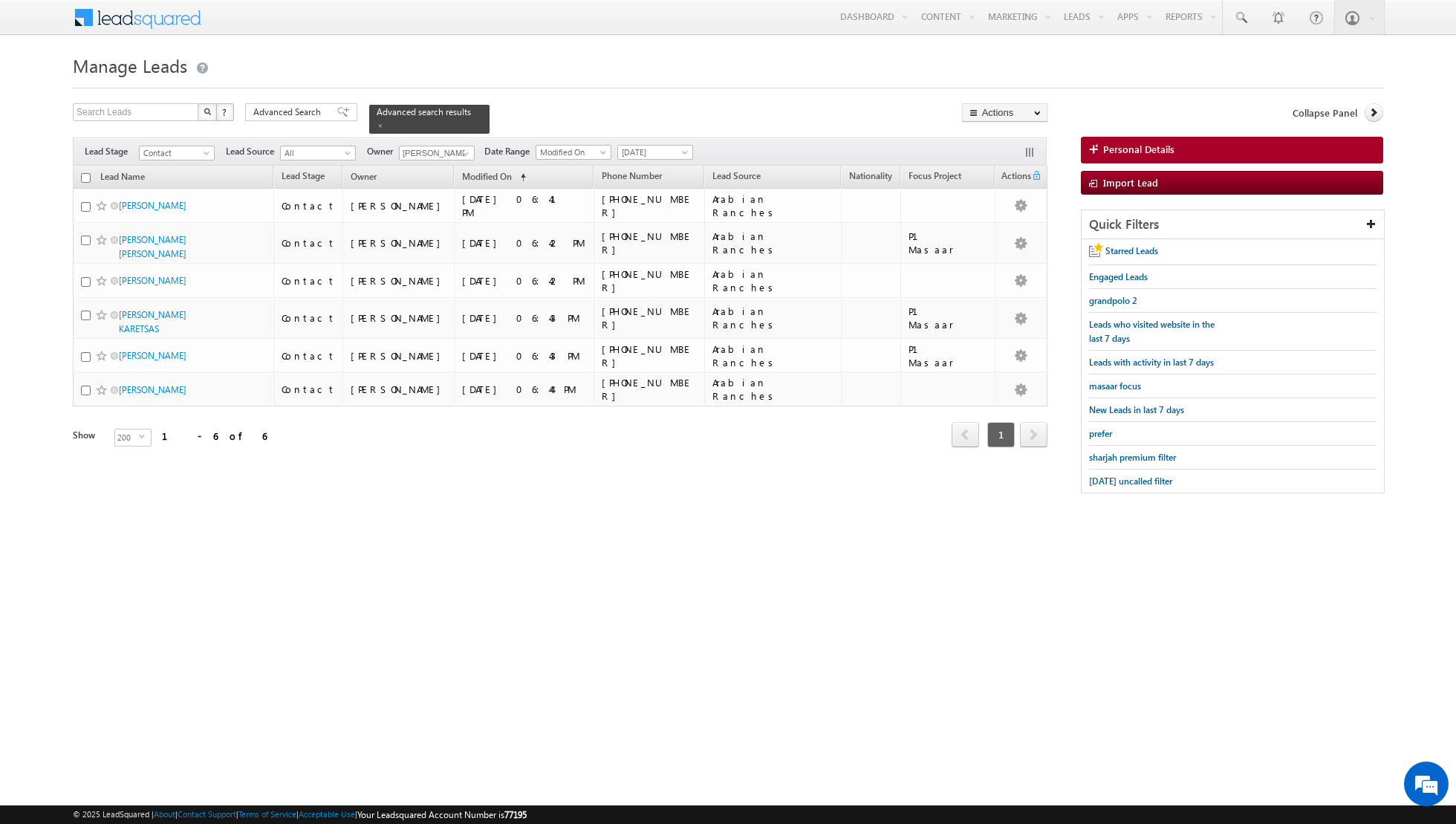
click at [85, 180] on input "checkbox" at bounding box center [86, 178] width 10 height 10
click at [997, 236] on link "Change Owner" at bounding box center [1005, 241] width 84 height 18
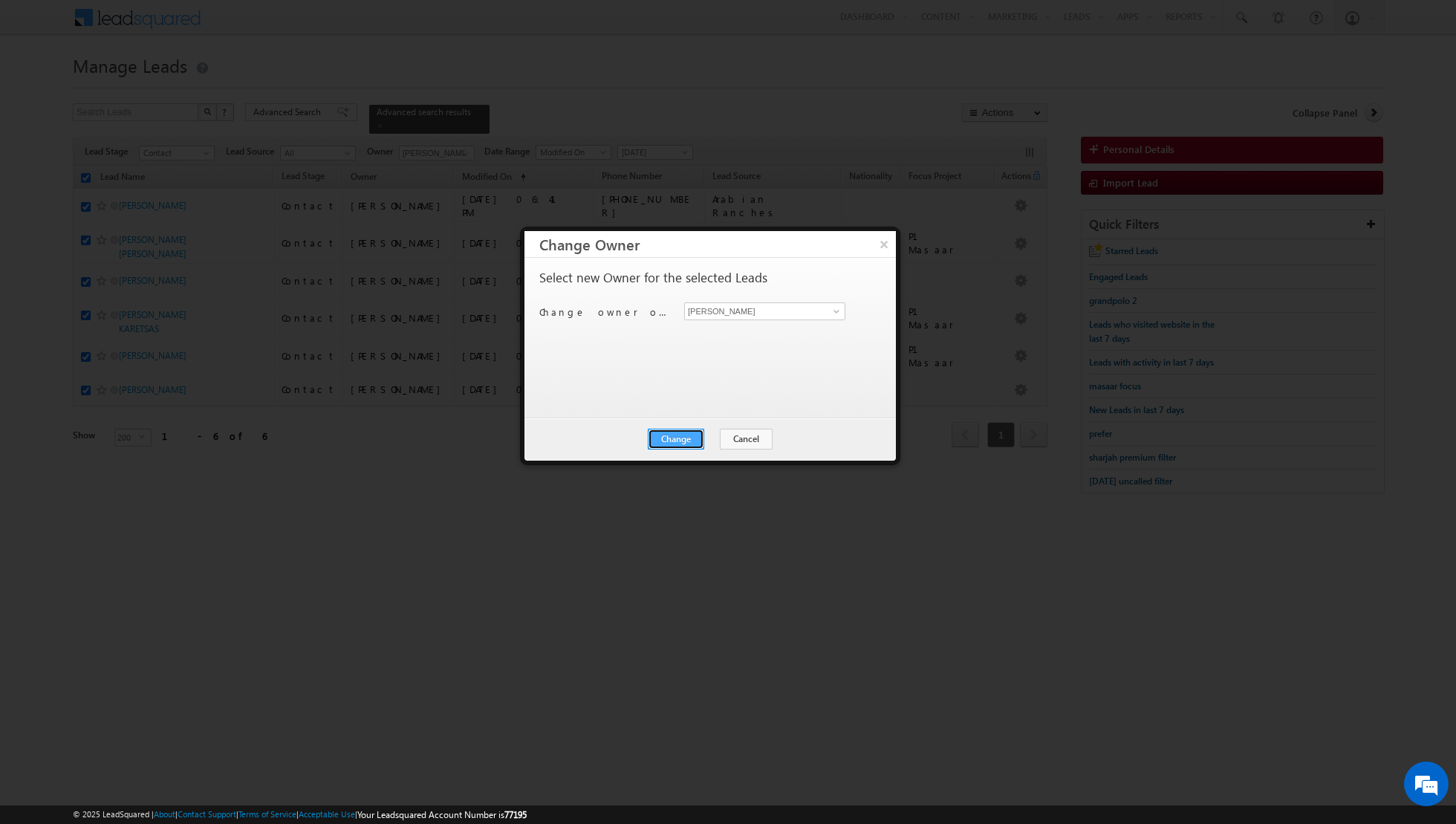
click at [687, 433] on button "Change" at bounding box center [676, 439] width 57 height 21
click at [714, 438] on button "Close" at bounding box center [713, 439] width 48 height 21
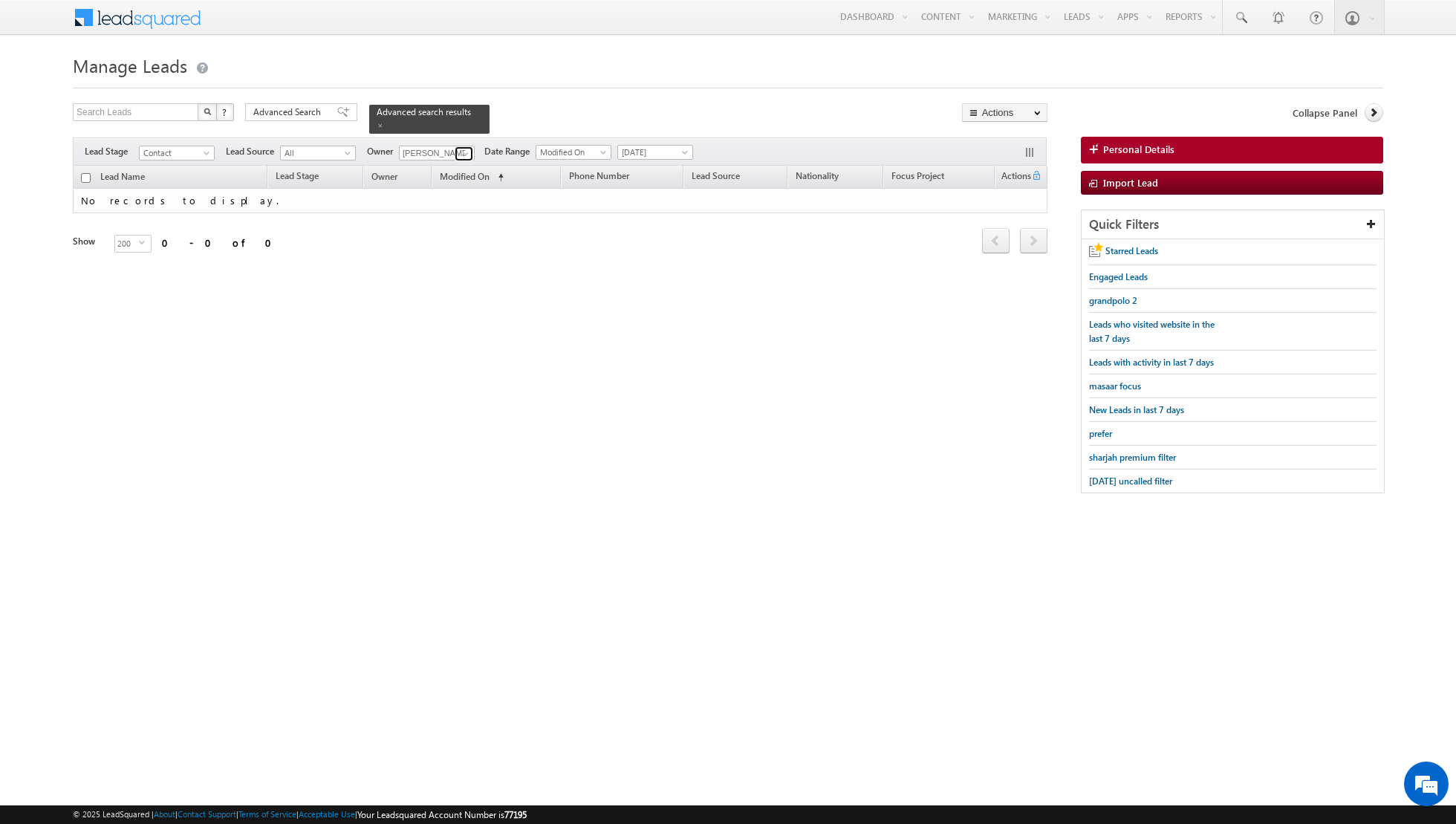
click at [461, 153] on span at bounding box center [466, 153] width 11 height 11
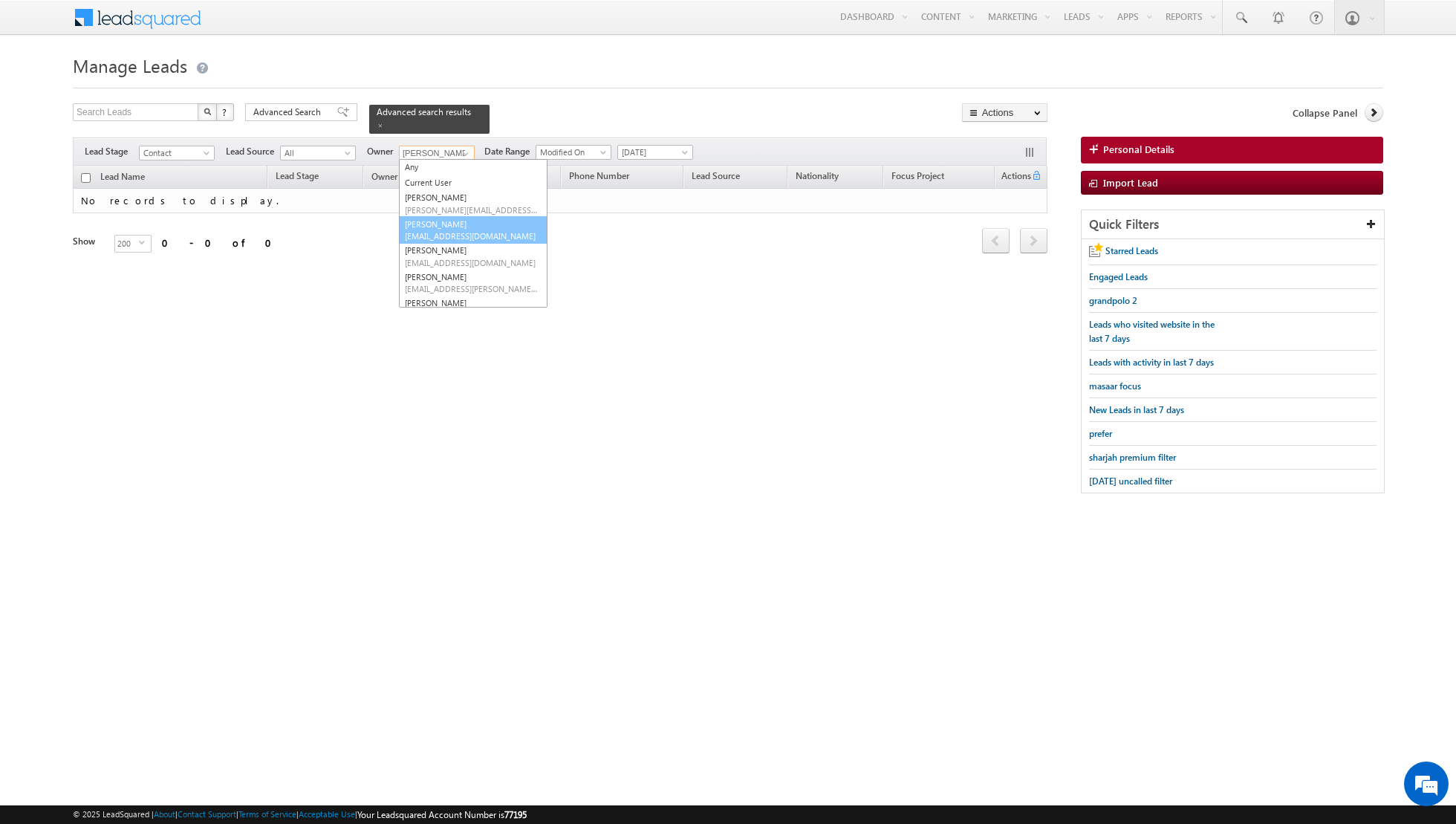
click at [445, 227] on link "[PERSON_NAME] [EMAIL_ADDRESS][DOMAIN_NAME]" at bounding box center [472, 231] width 148 height 28
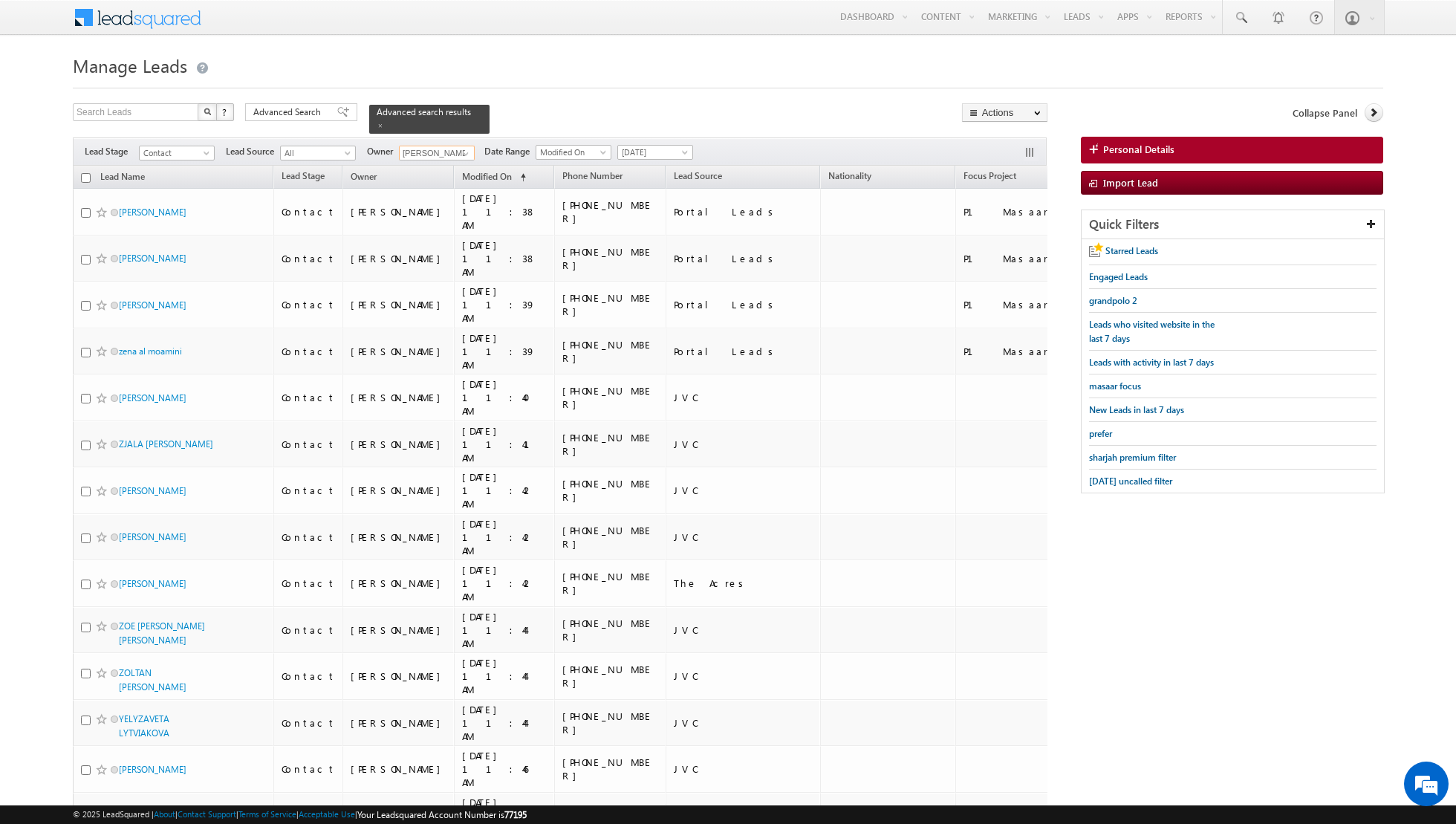
click at [85, 174] on input "checkbox" at bounding box center [86, 178] width 10 height 10
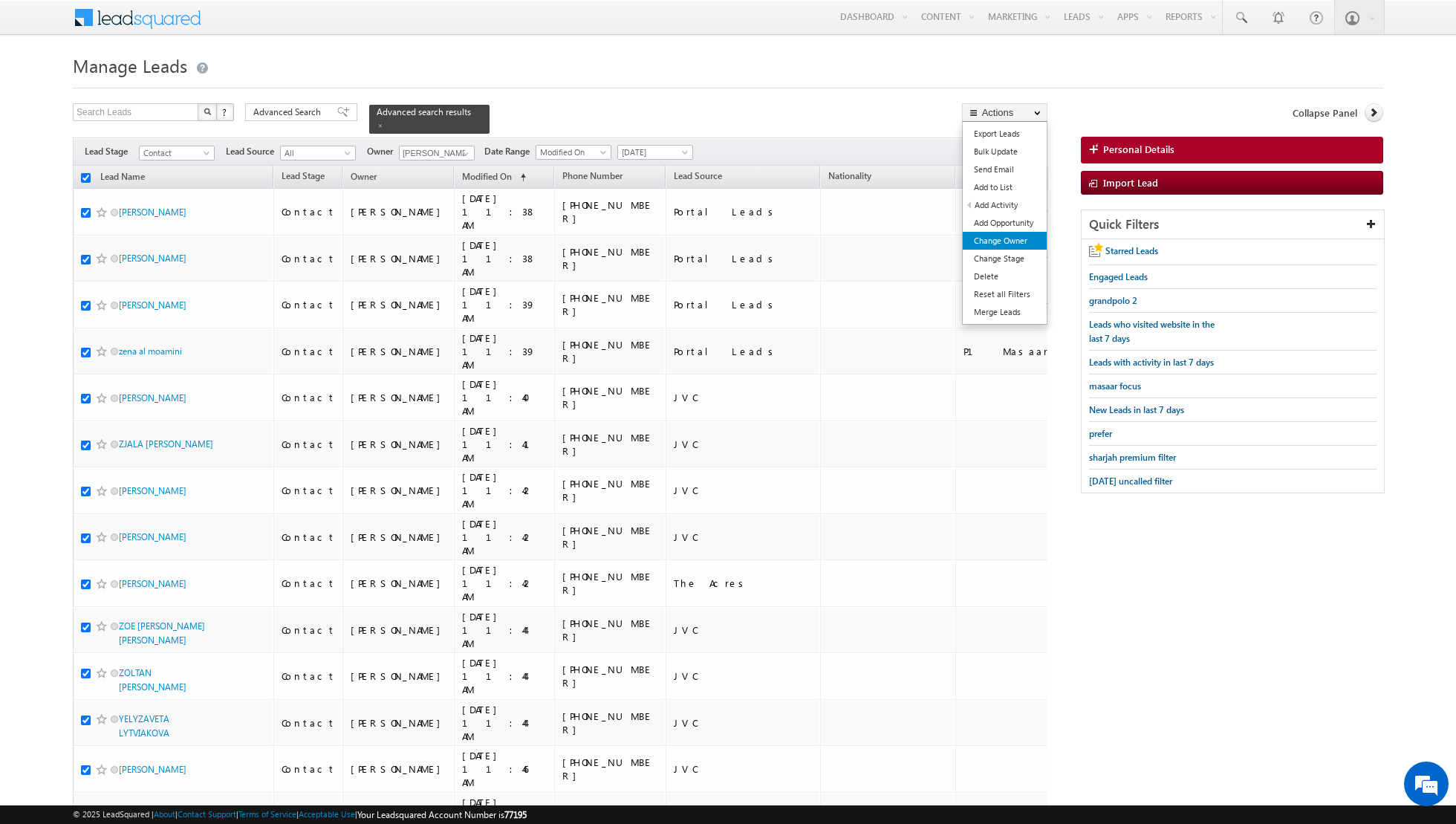
click at [1009, 243] on link "Change Owner" at bounding box center [1005, 241] width 84 height 18
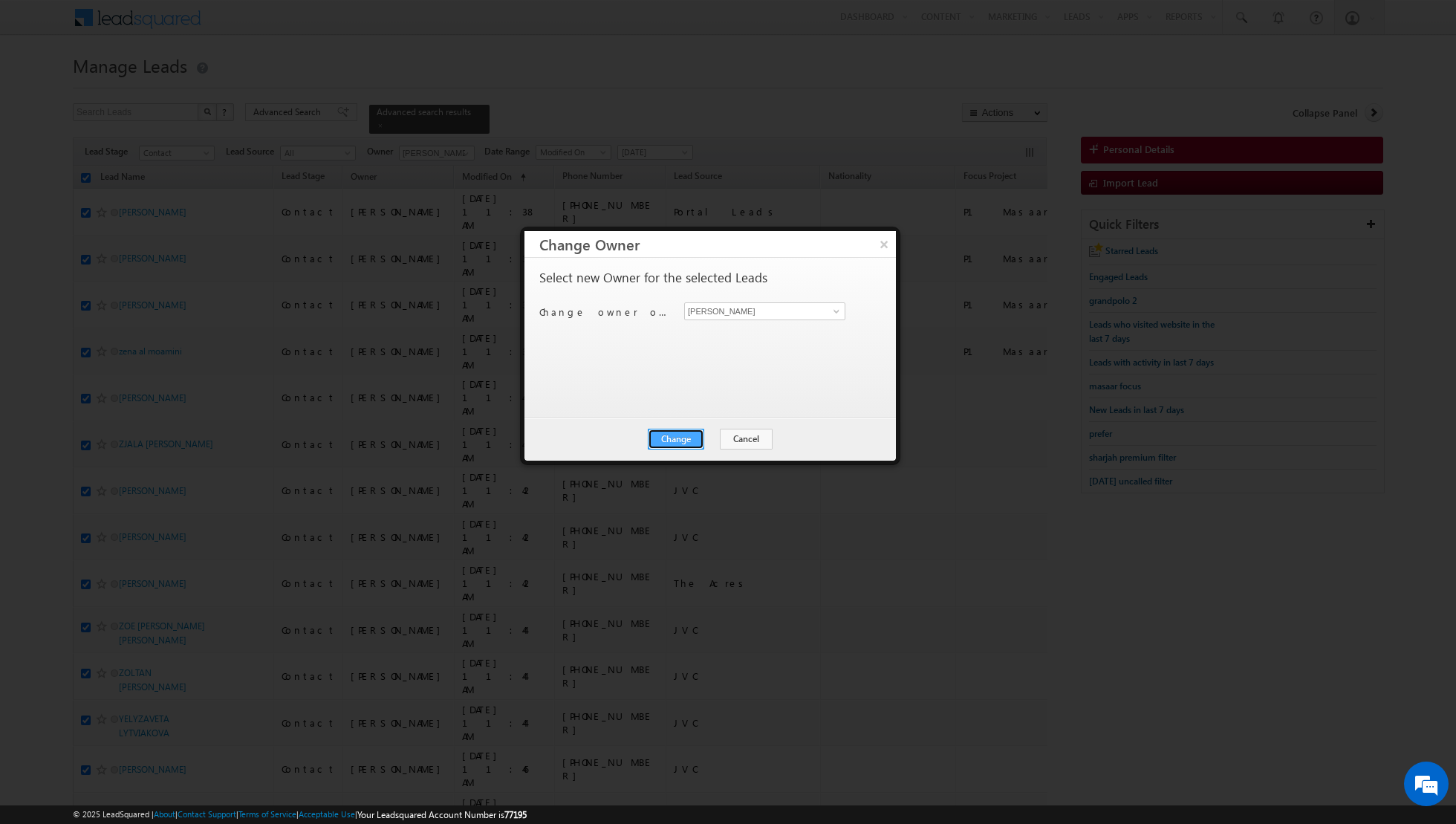
click at [679, 433] on button "Change" at bounding box center [676, 439] width 57 height 21
click at [714, 437] on button "Close" at bounding box center [713, 439] width 48 height 21
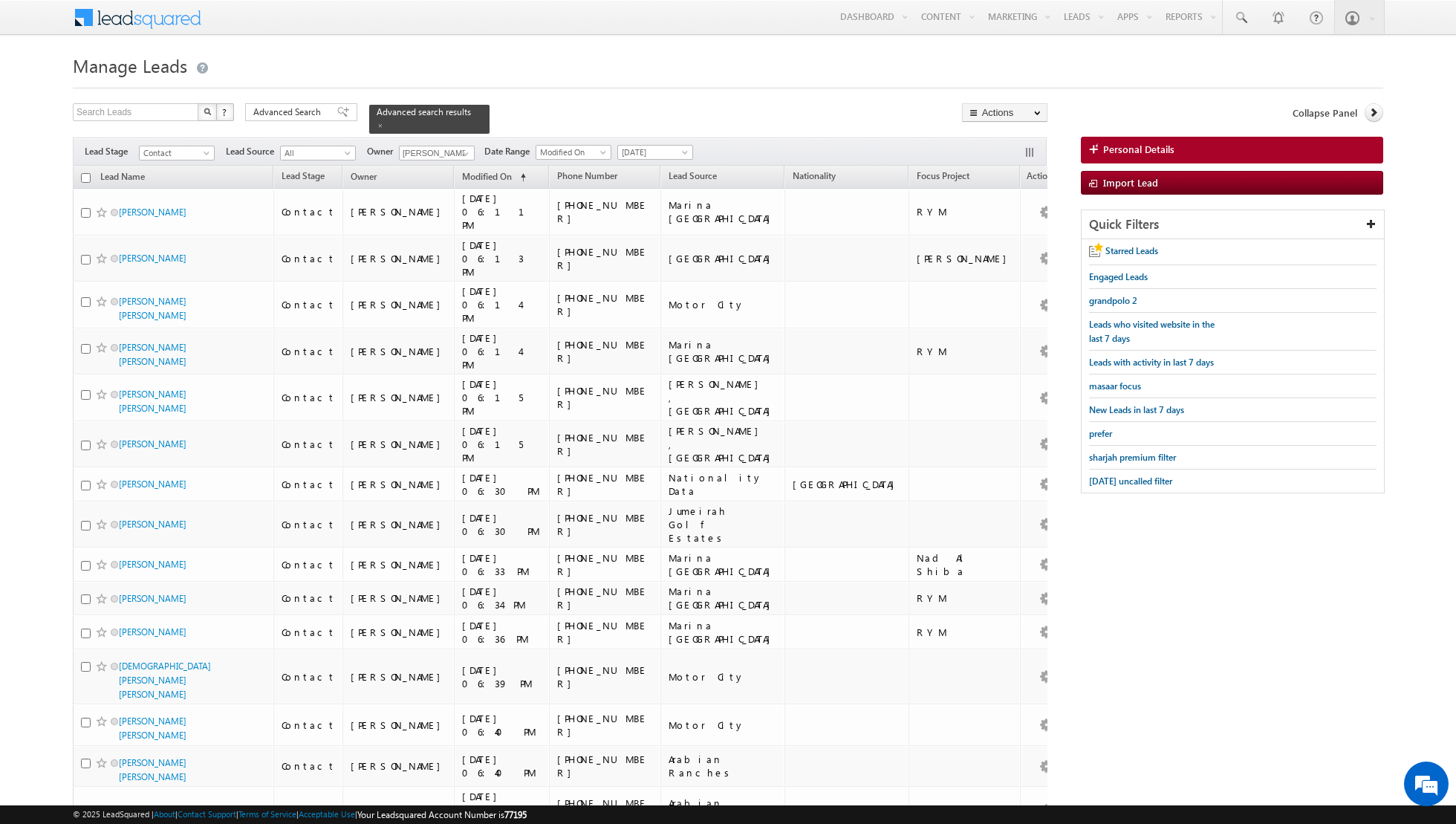
click at [84, 178] on input "checkbox" at bounding box center [86, 178] width 10 height 10
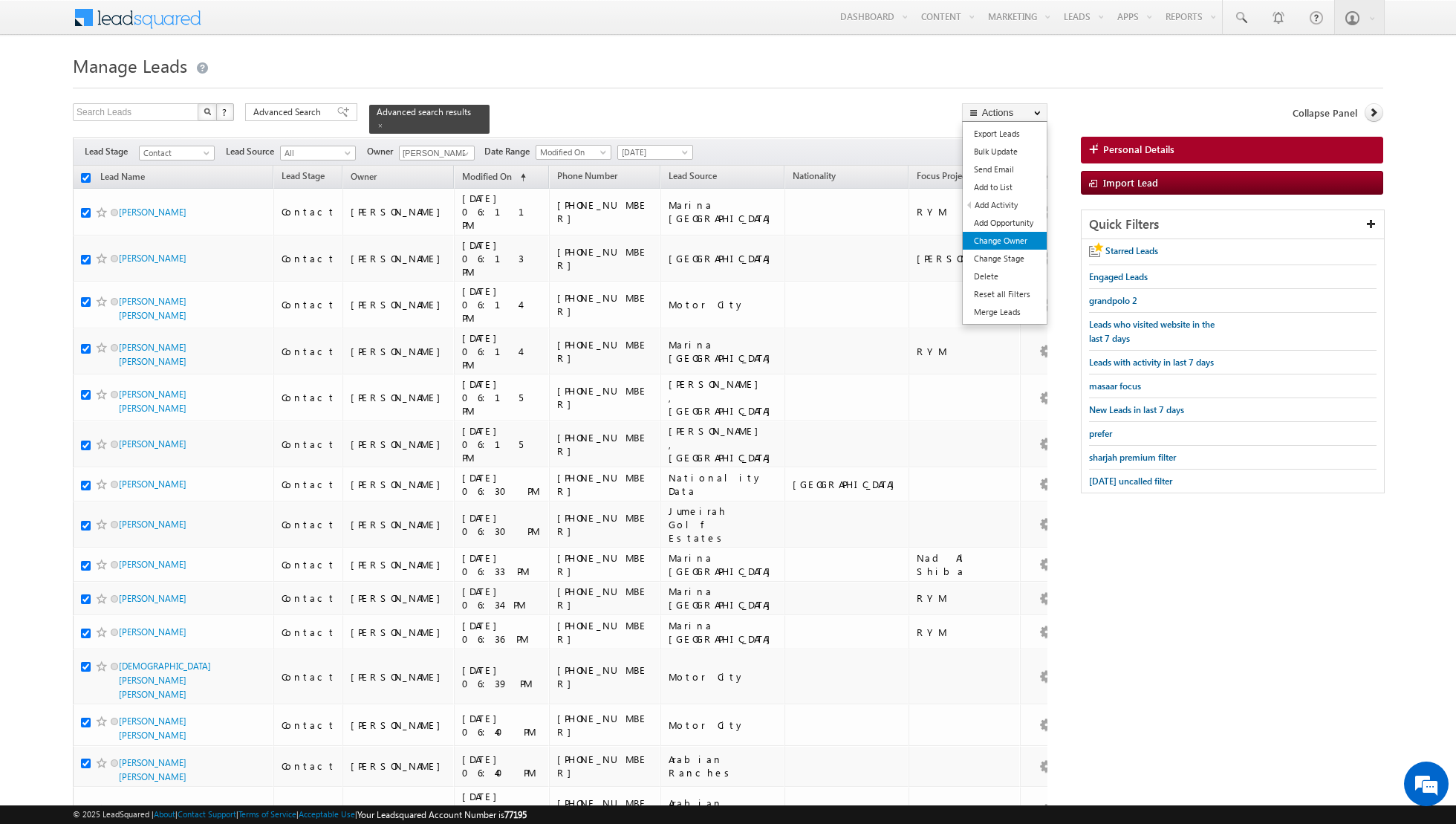
click at [998, 239] on link "Change Owner" at bounding box center [1005, 241] width 84 height 18
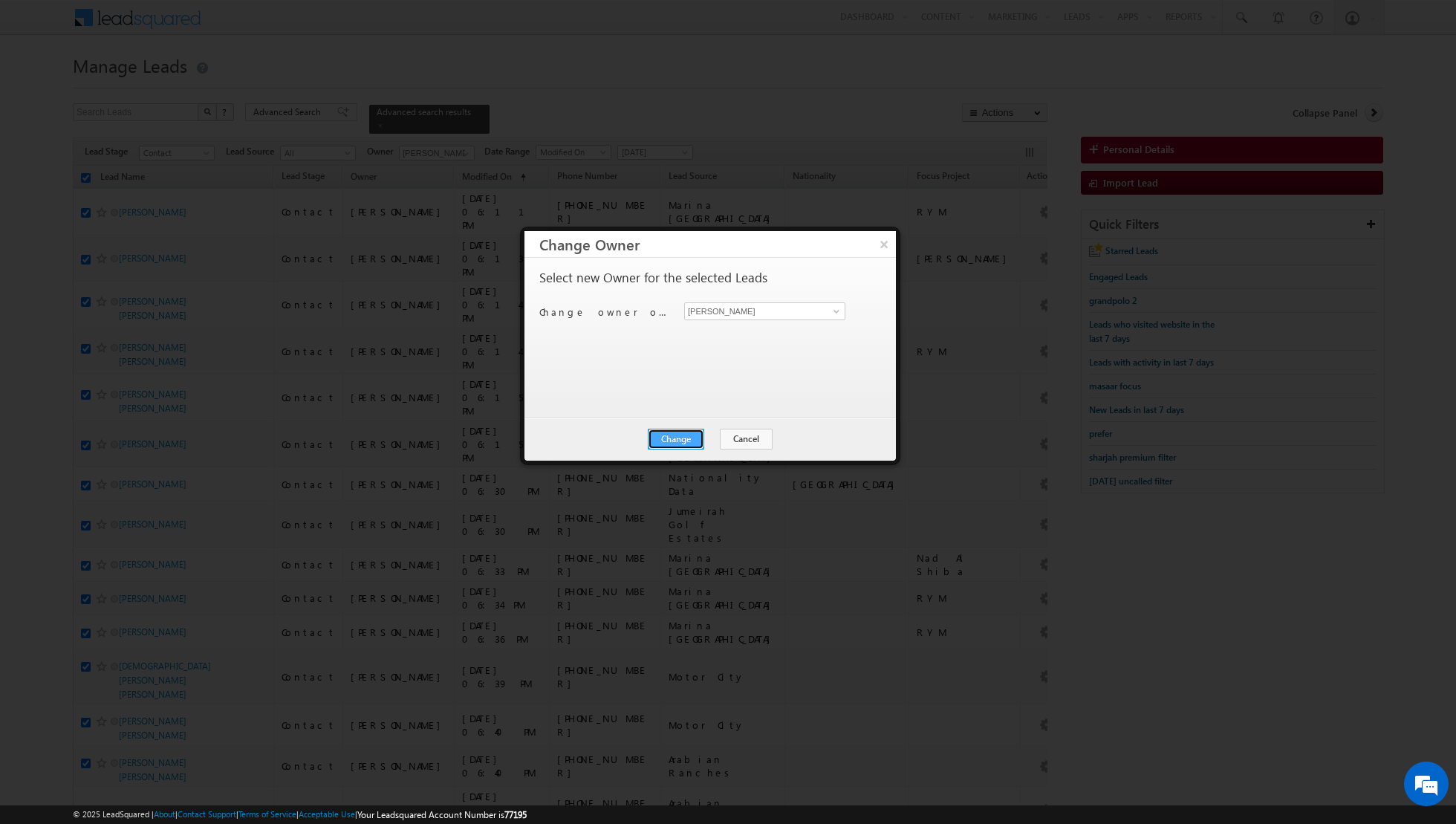
click at [687, 431] on button "Change" at bounding box center [676, 439] width 57 height 21
click at [706, 429] on button "Close" at bounding box center [713, 439] width 48 height 21
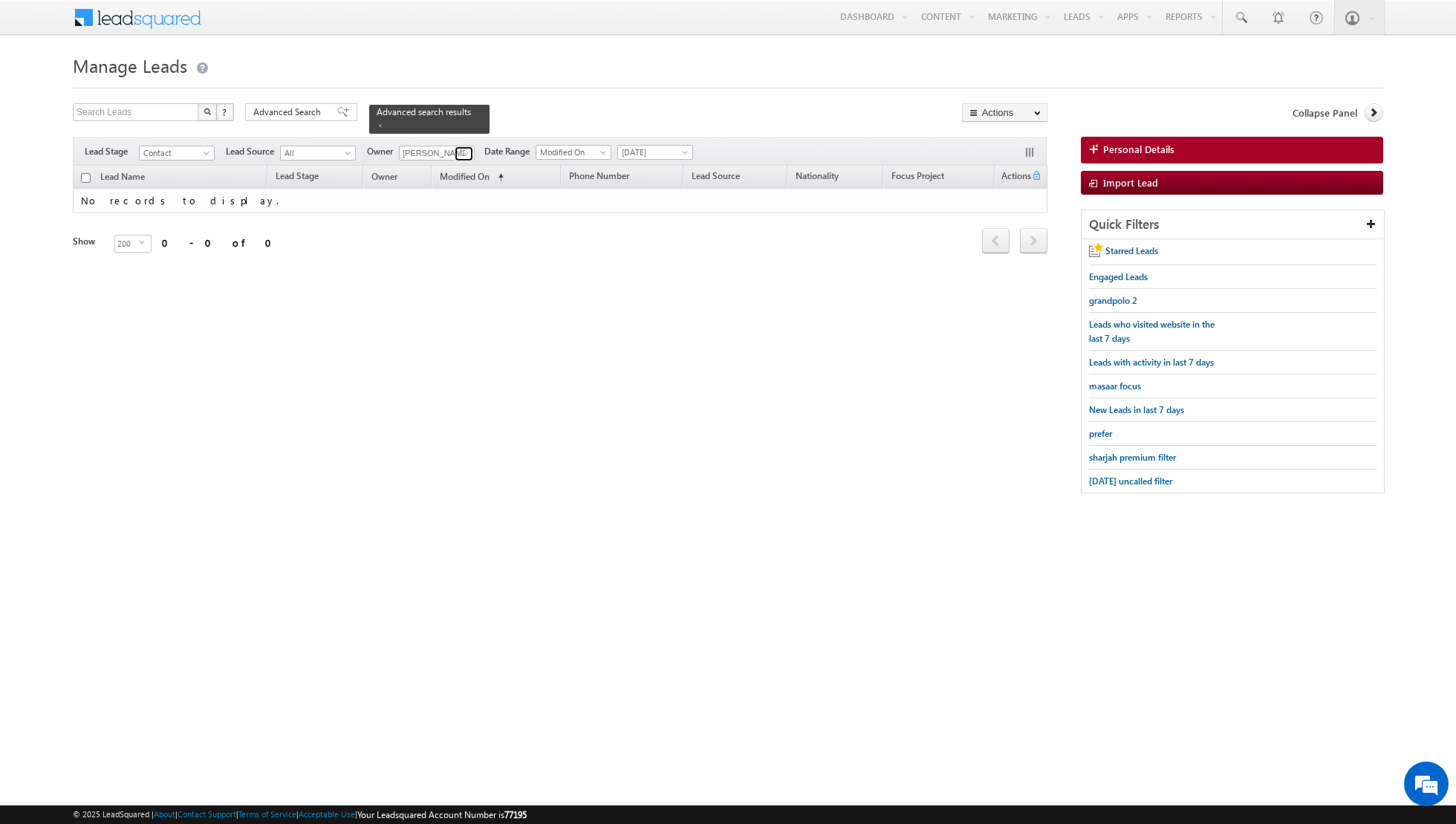
click at [460, 153] on span at bounding box center [466, 153] width 11 height 11
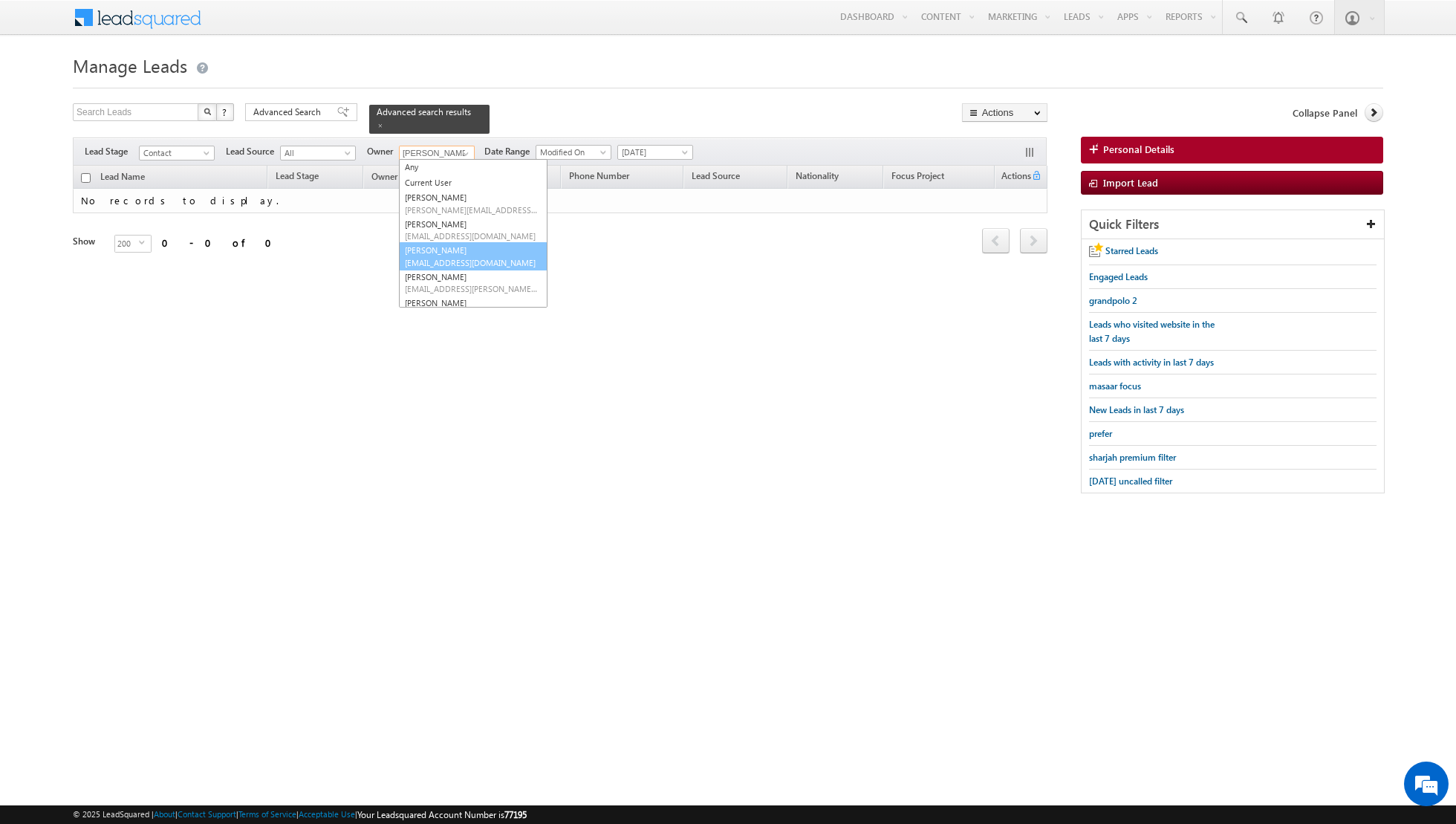
click at [445, 257] on span "[EMAIL_ADDRESS][DOMAIN_NAME]" at bounding box center [472, 263] width 134 height 11
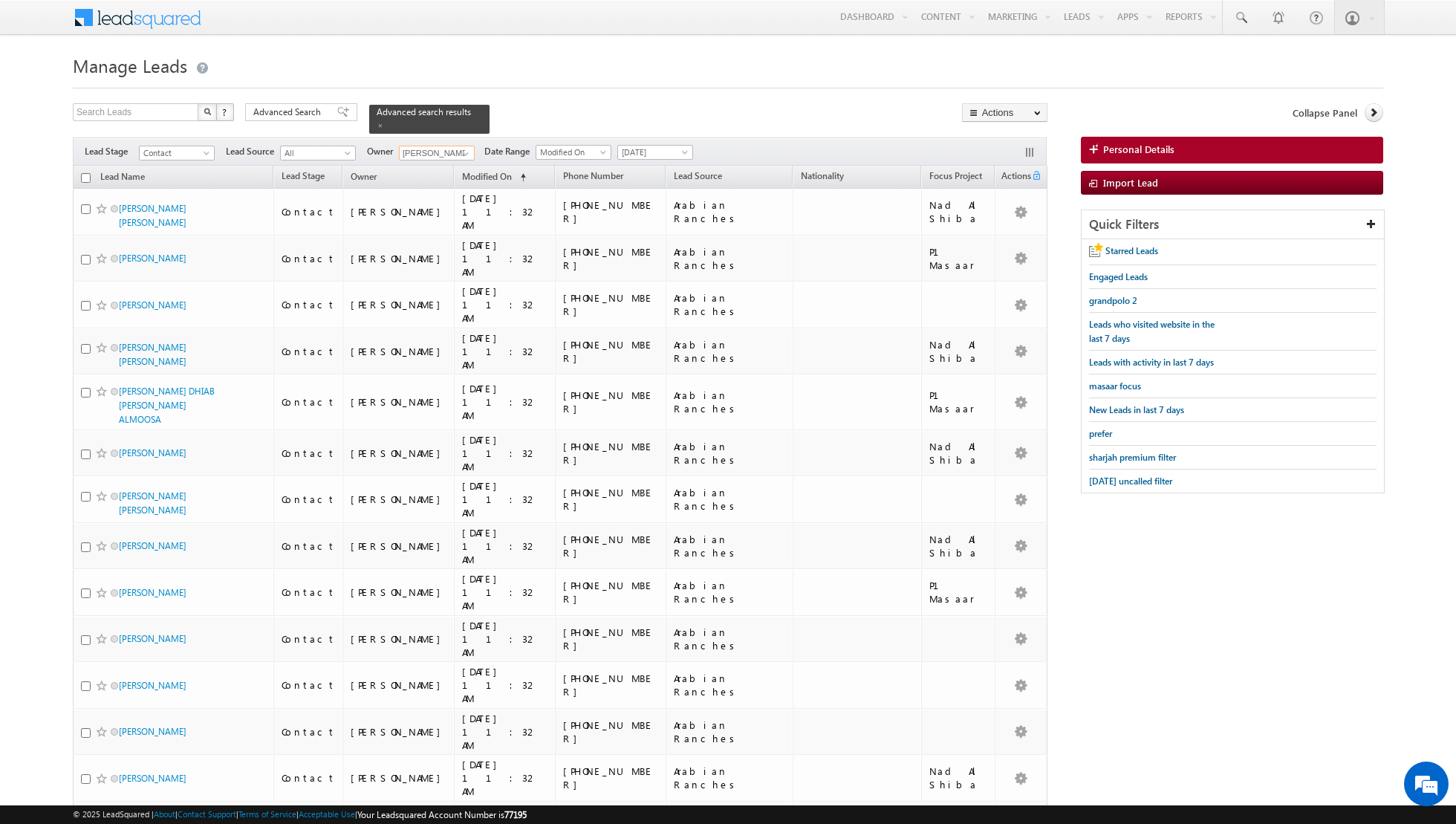
click at [85, 176] on input "checkbox" at bounding box center [86, 178] width 10 height 10
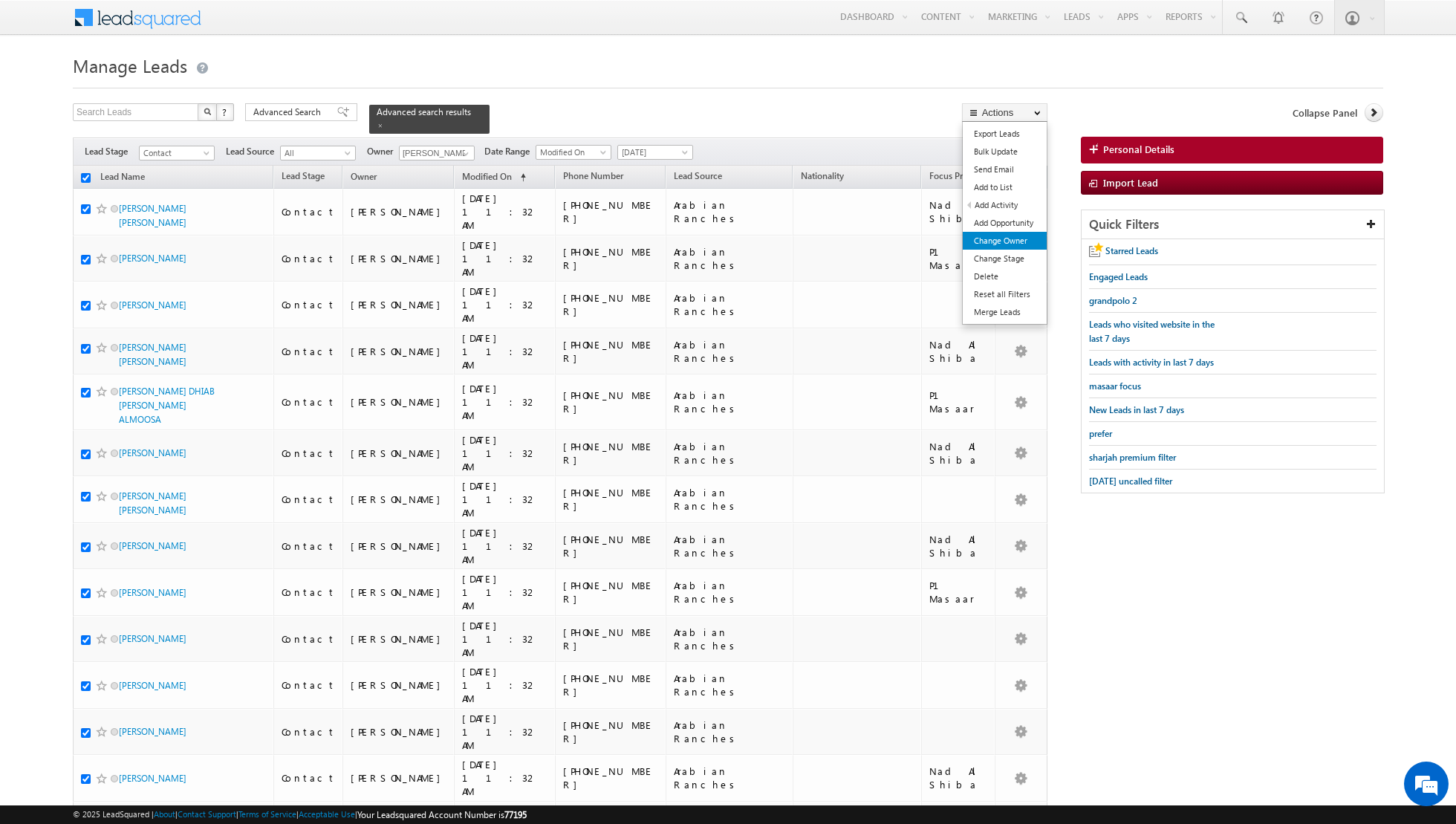
click at [1002, 240] on link "Change Owner" at bounding box center [1005, 241] width 84 height 18
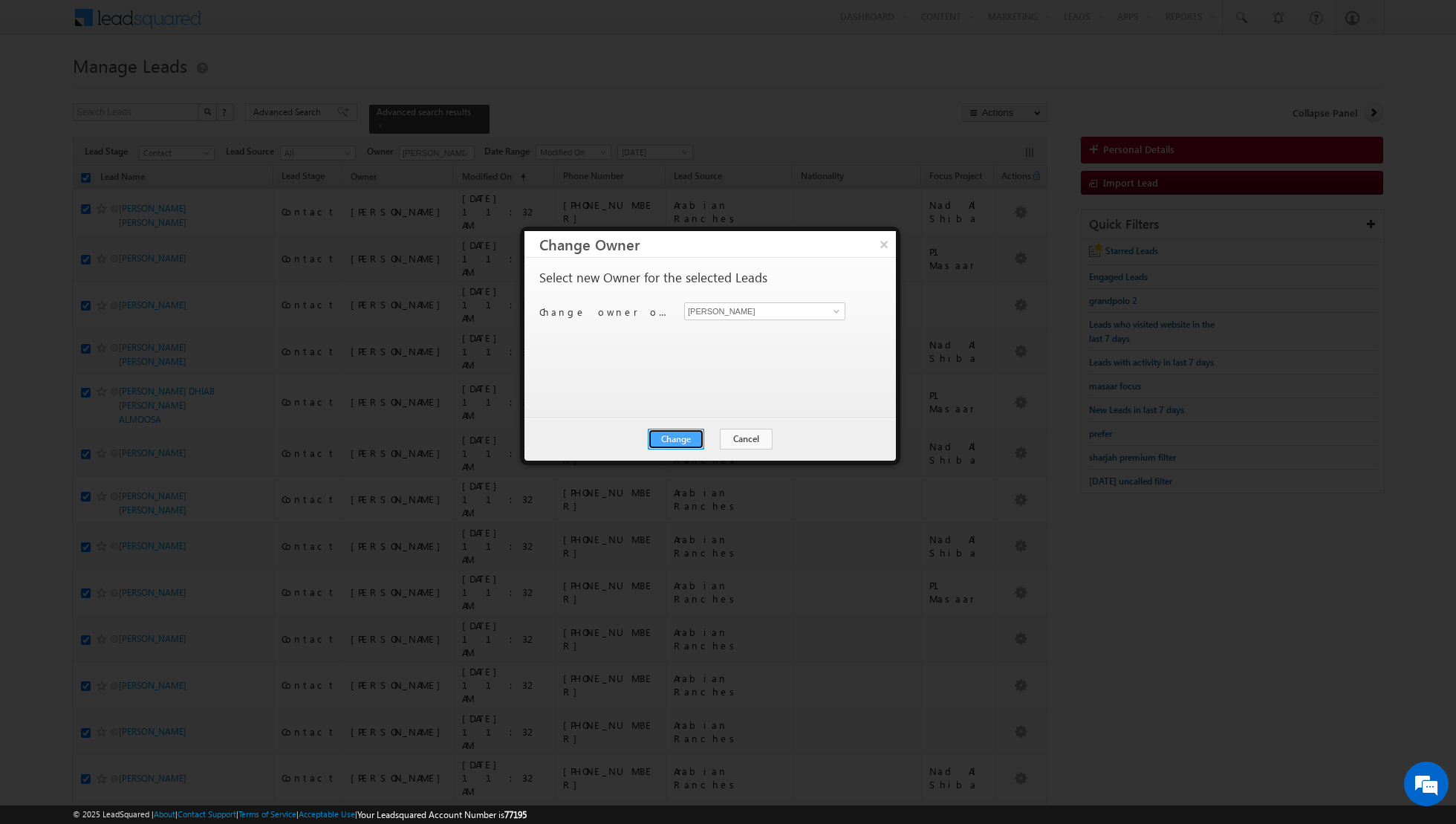
click at [671, 438] on button "Change" at bounding box center [676, 439] width 57 height 21
click at [706, 436] on button "Close" at bounding box center [713, 439] width 48 height 21
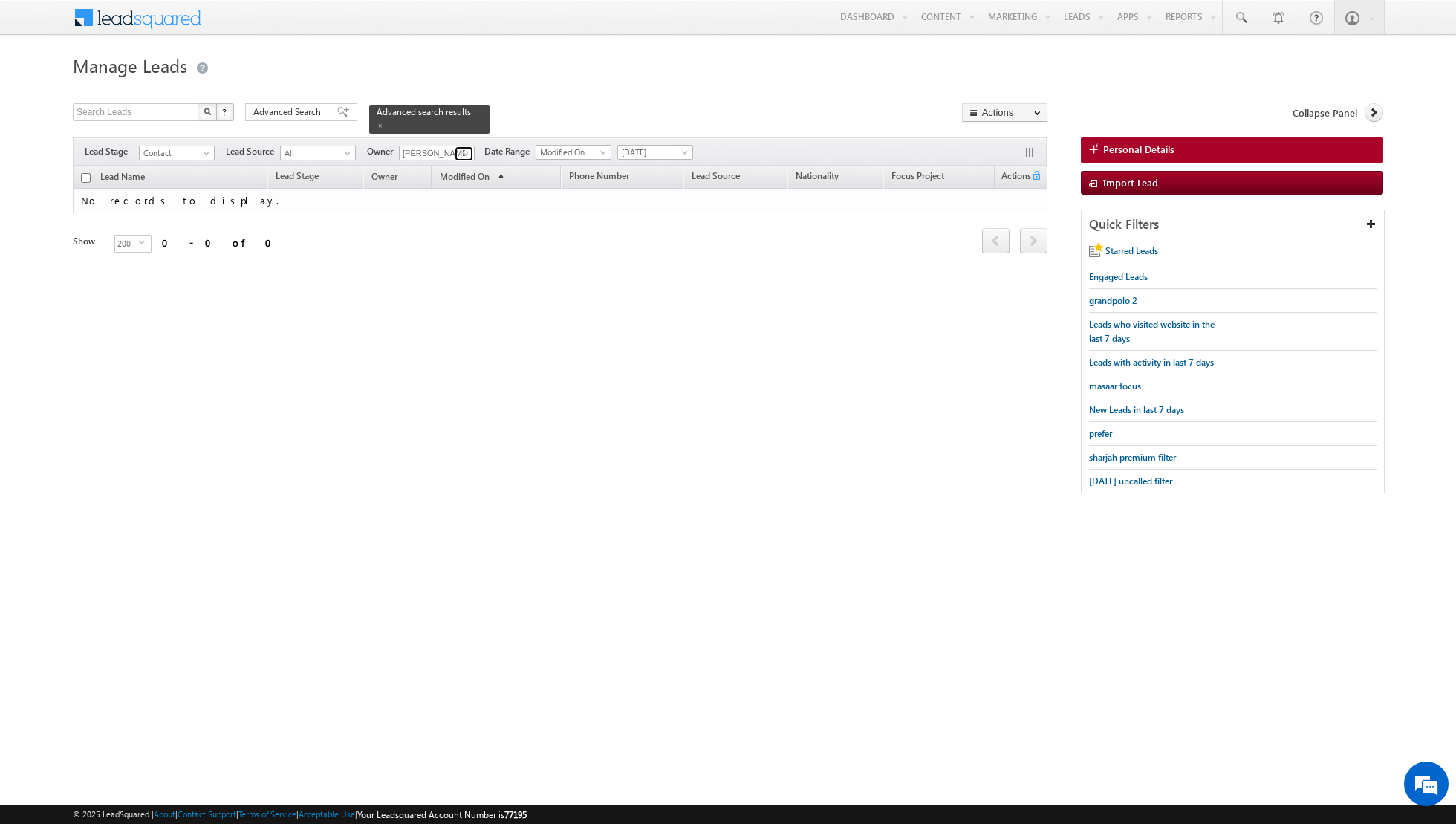
click at [460, 153] on span at bounding box center [466, 153] width 11 height 11
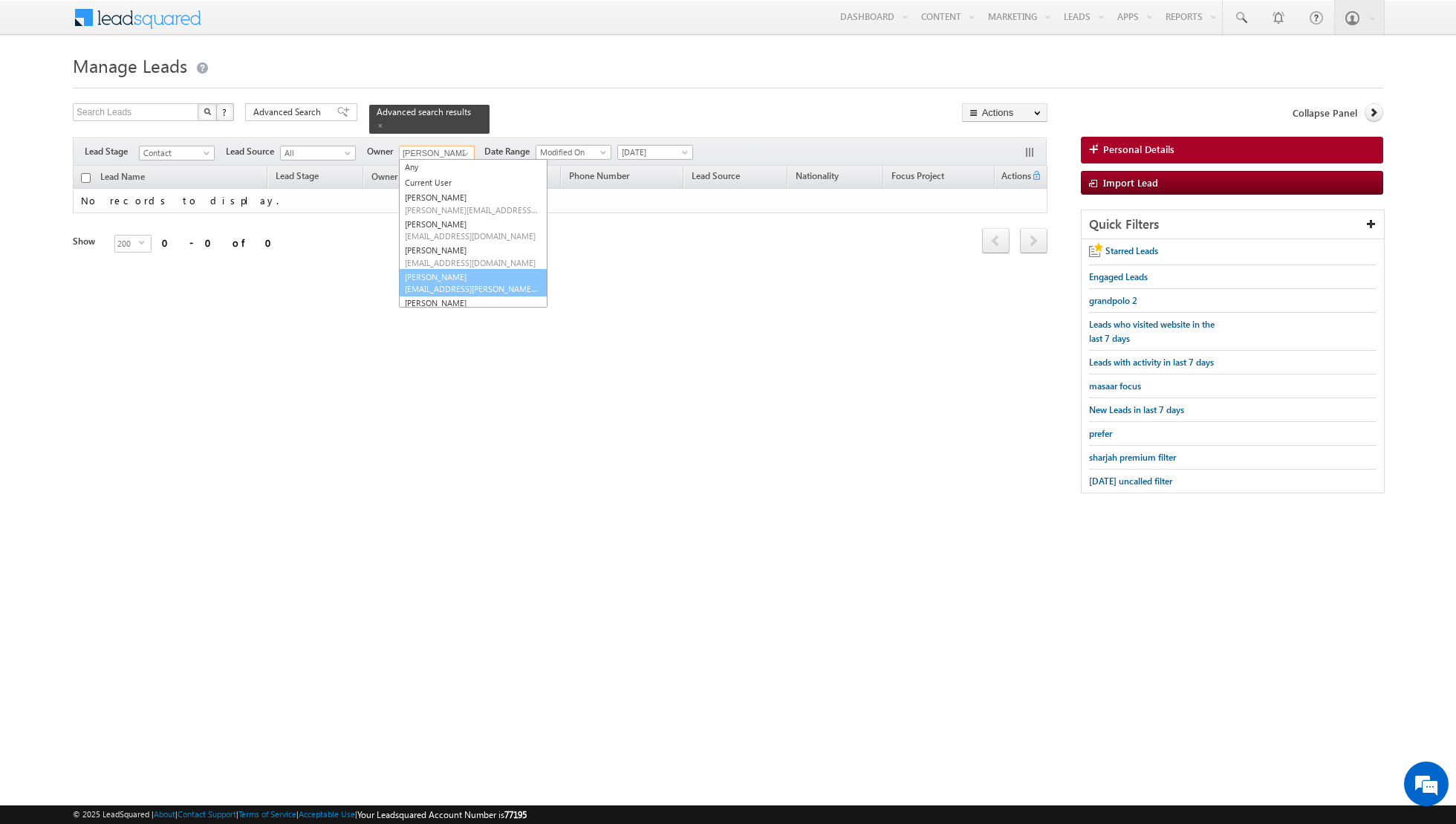
click at [449, 272] on link "[PERSON_NAME] [EMAIL_ADDRESS][PERSON_NAME][DOMAIN_NAME]" at bounding box center [472, 283] width 148 height 28
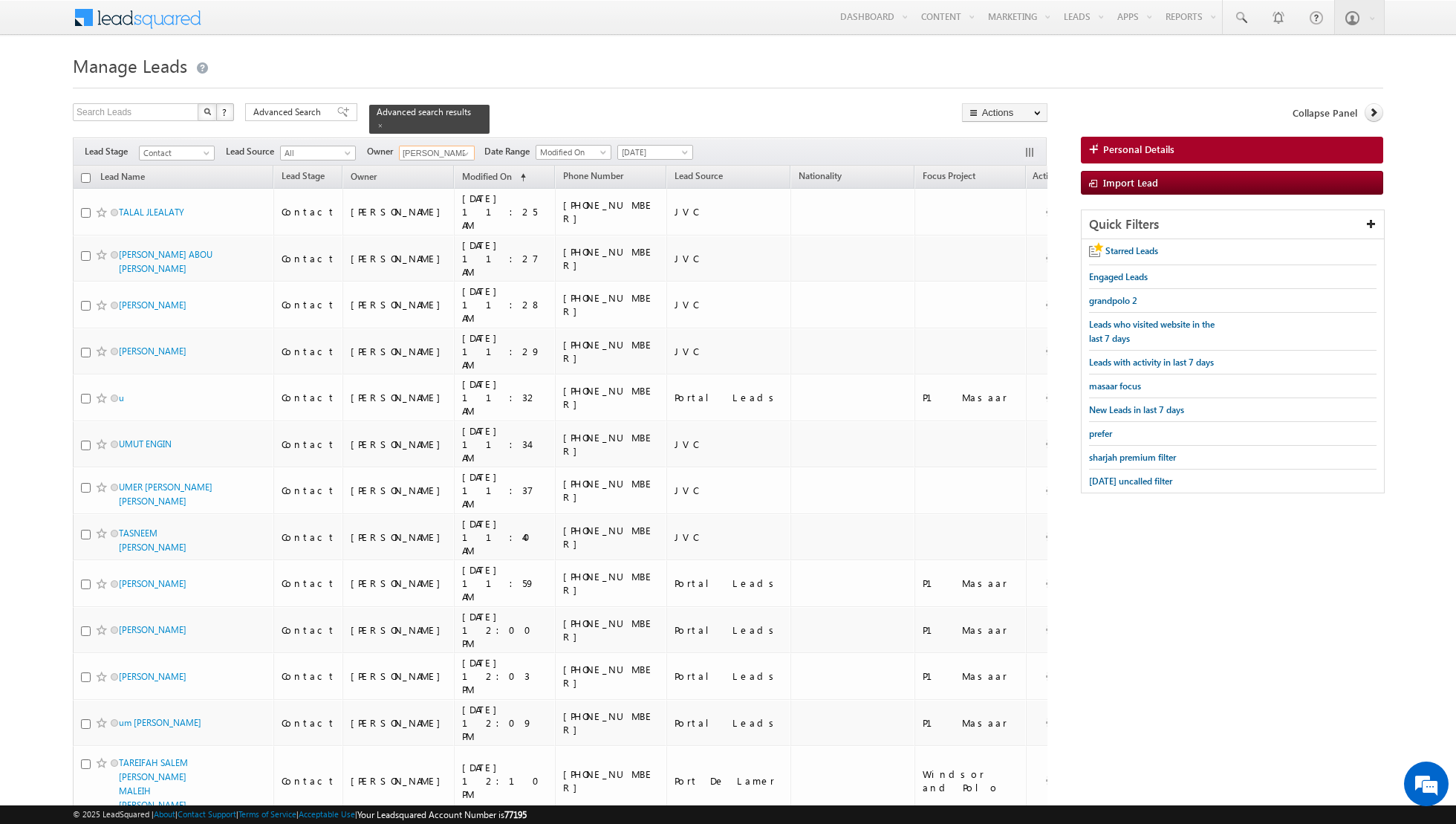
click at [88, 177] on input "checkbox" at bounding box center [86, 178] width 10 height 10
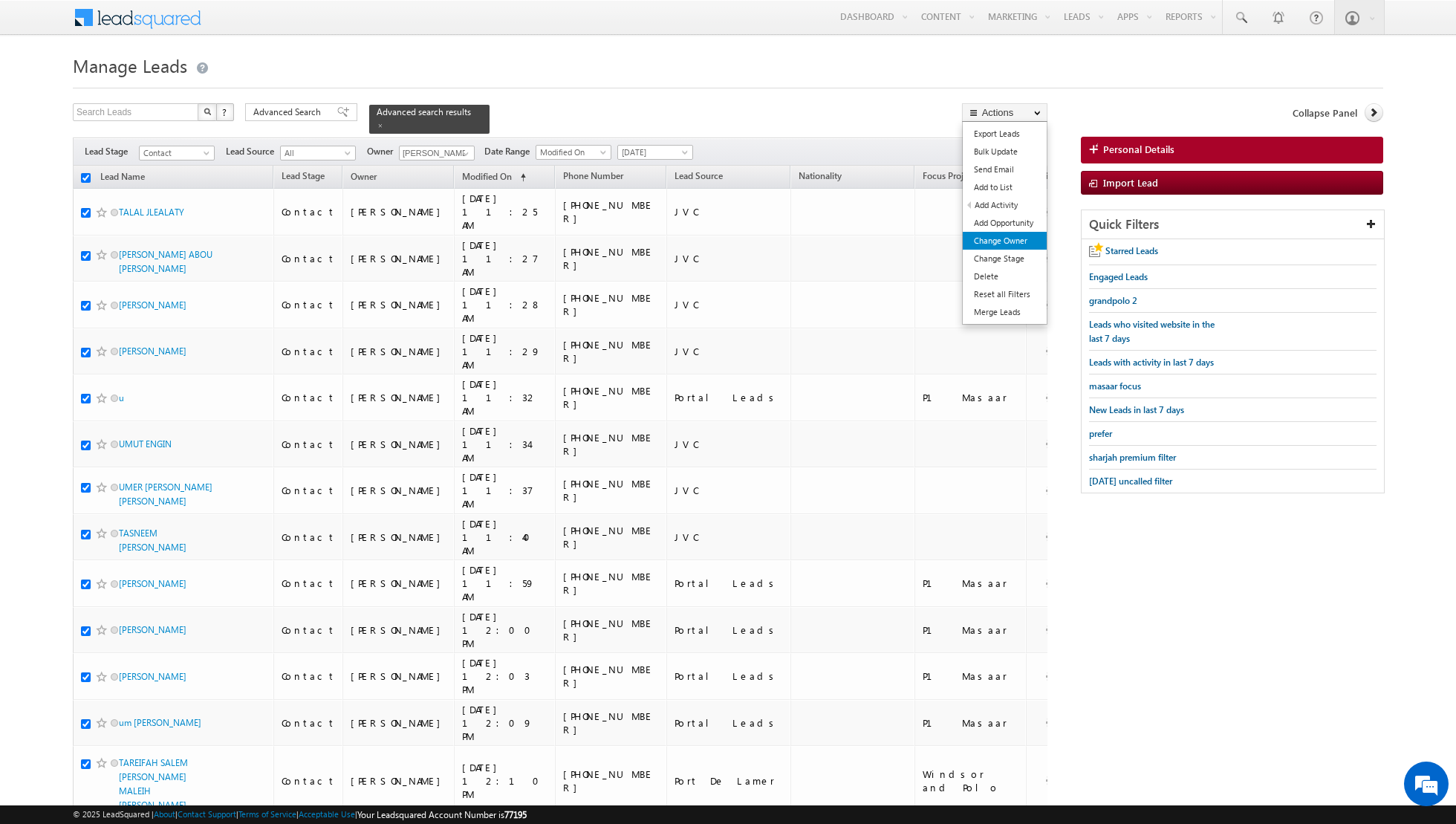
click at [1009, 234] on link "Change Owner" at bounding box center [1005, 241] width 84 height 18
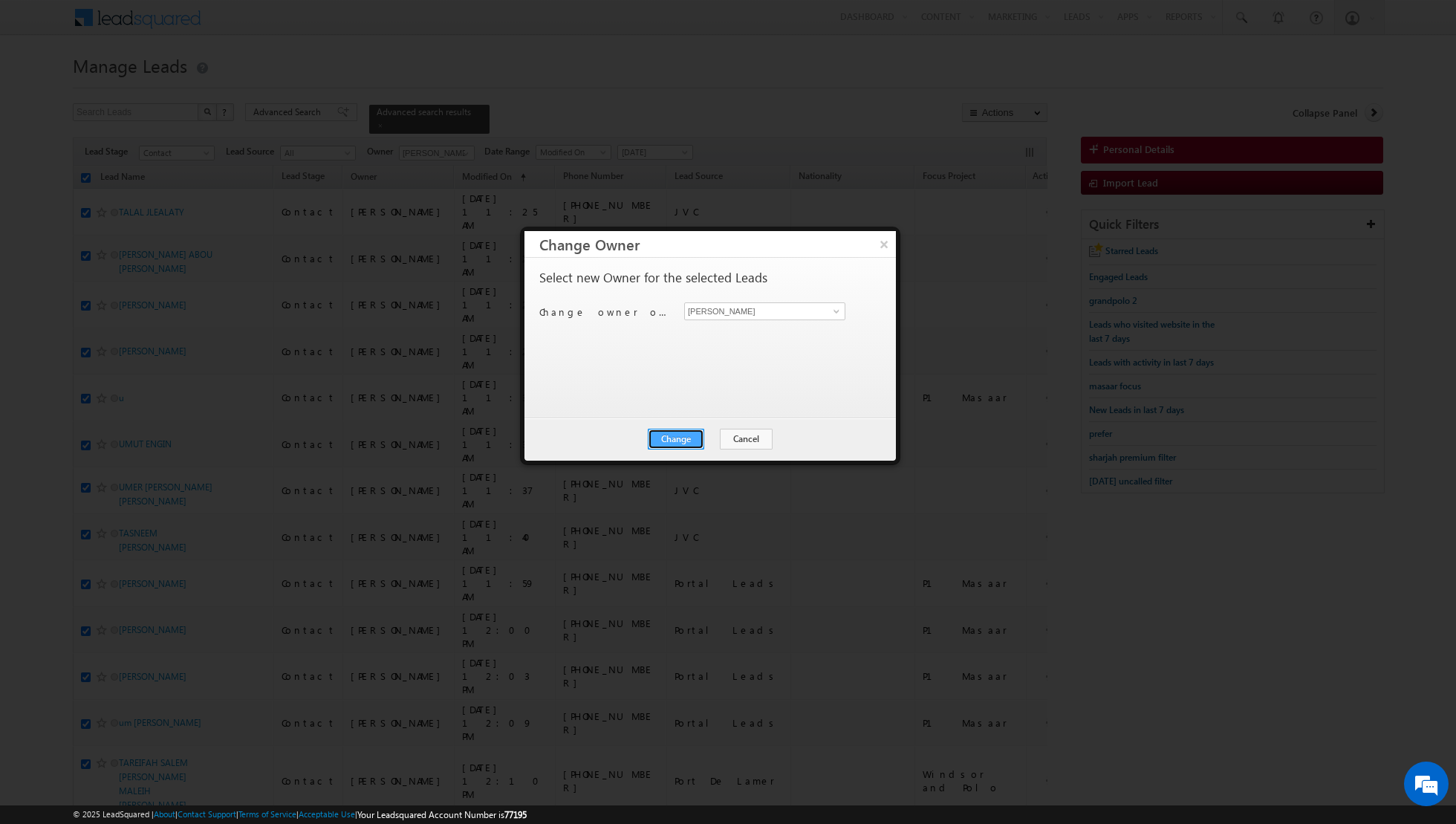
click at [687, 433] on button "Change" at bounding box center [676, 439] width 57 height 21
click at [702, 431] on button "Close" at bounding box center [713, 439] width 48 height 21
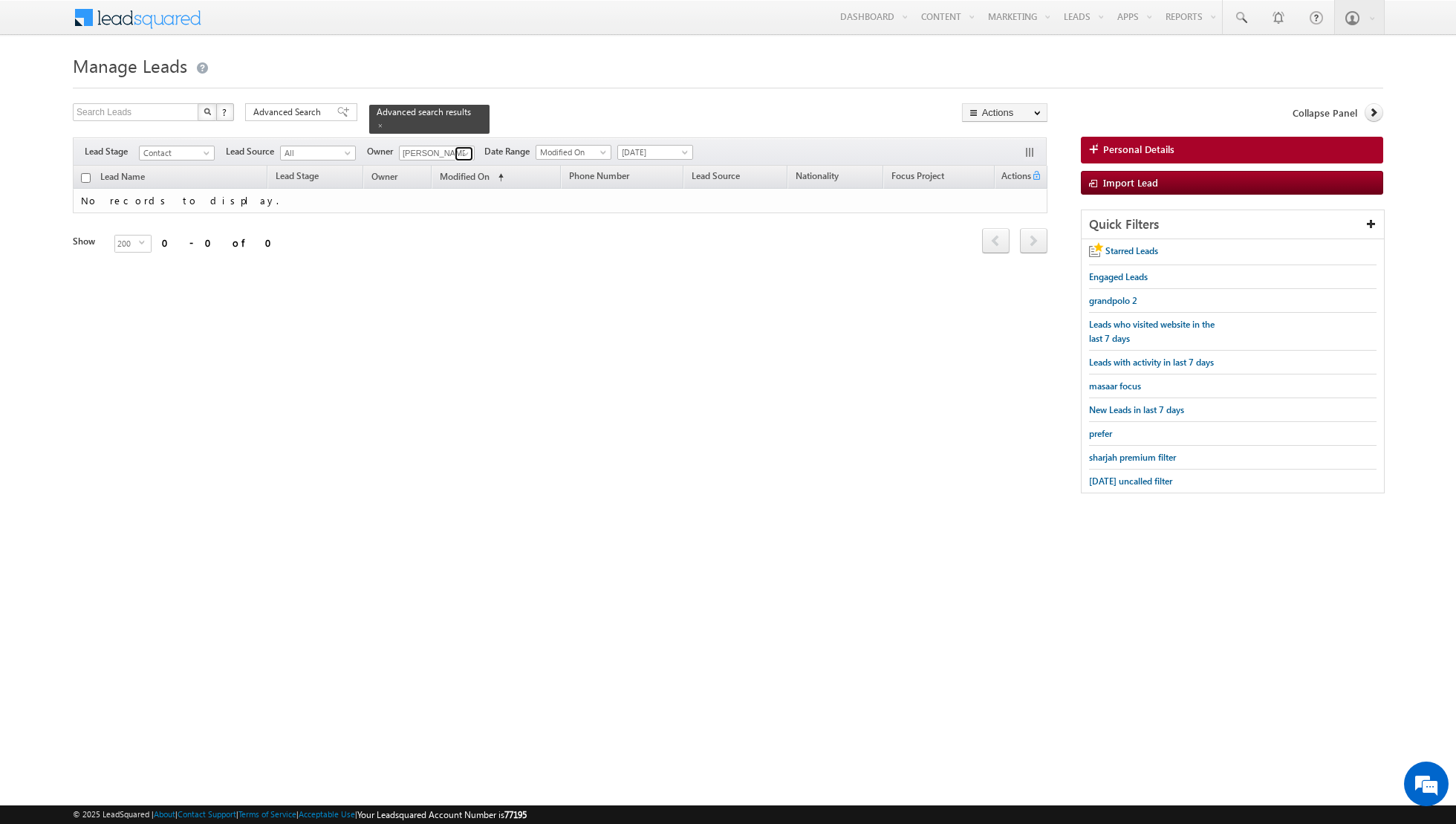
click at [454, 152] on link at bounding box center [463, 153] width 19 height 15
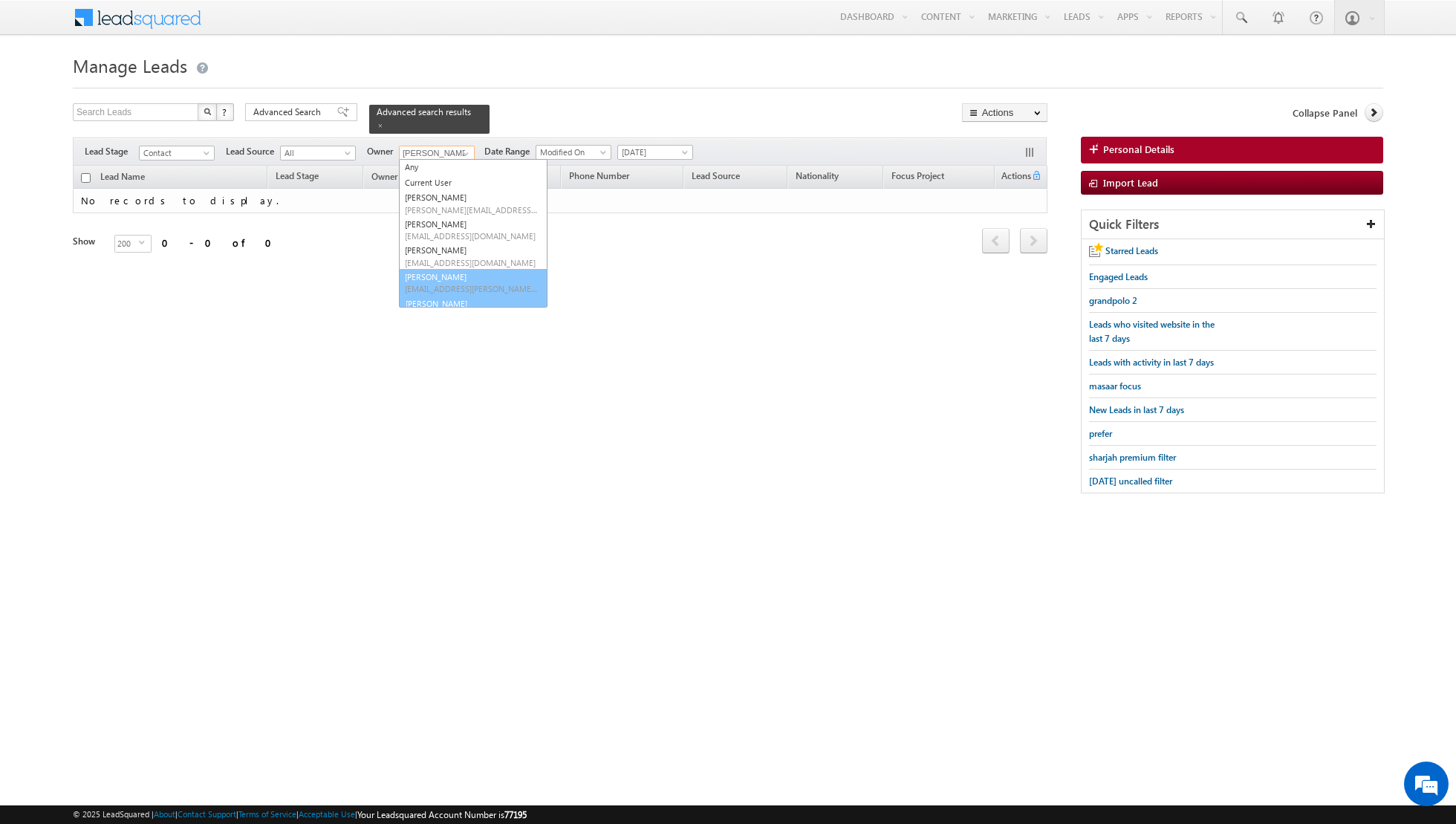
scroll to position [16, 0]
click at [446, 296] on span "[PERSON_NAME][EMAIL_ADDRESS][DOMAIN_NAME]" at bounding box center [472, 300] width 134 height 11
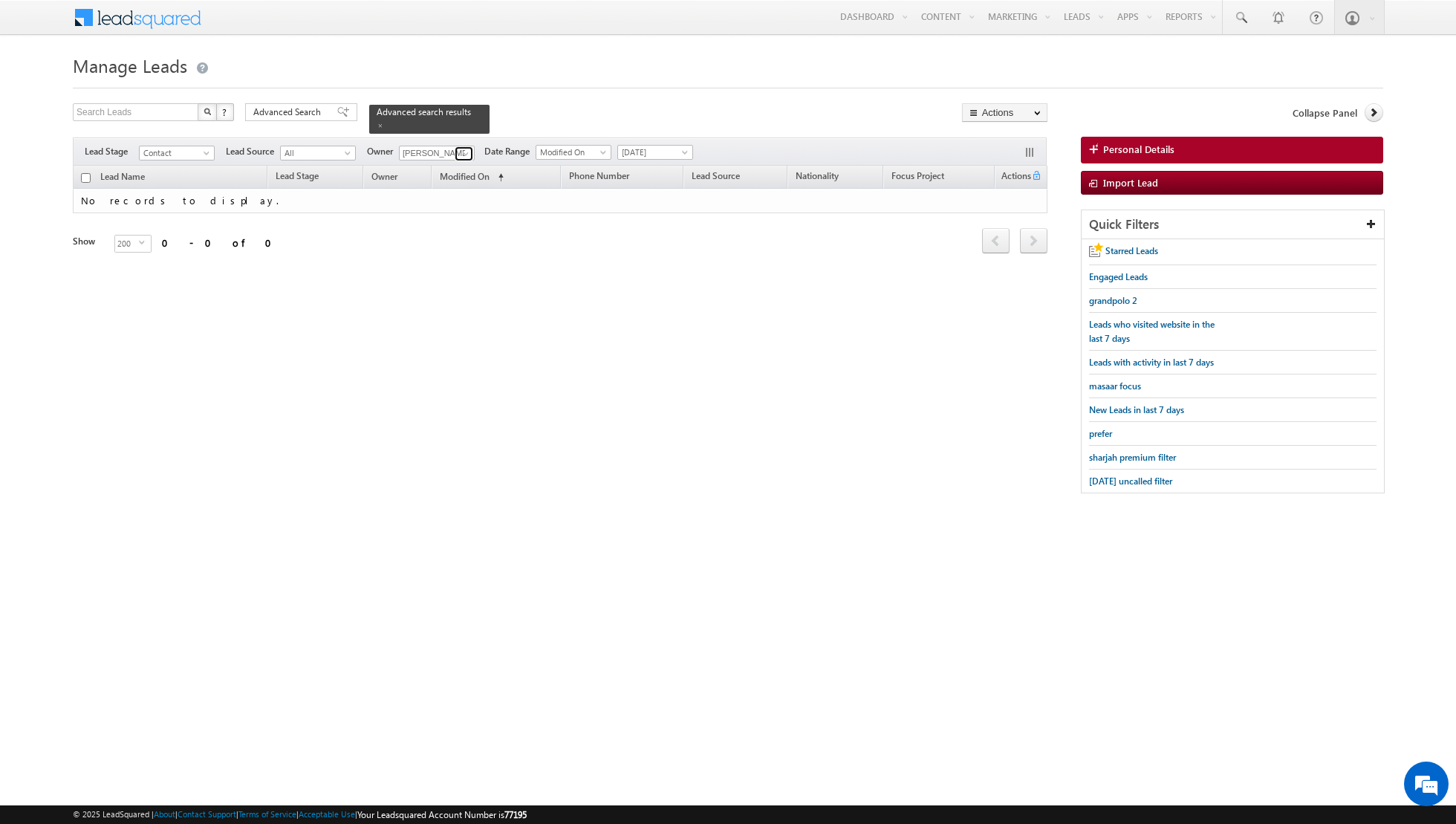
click at [460, 150] on span at bounding box center [466, 153] width 11 height 11
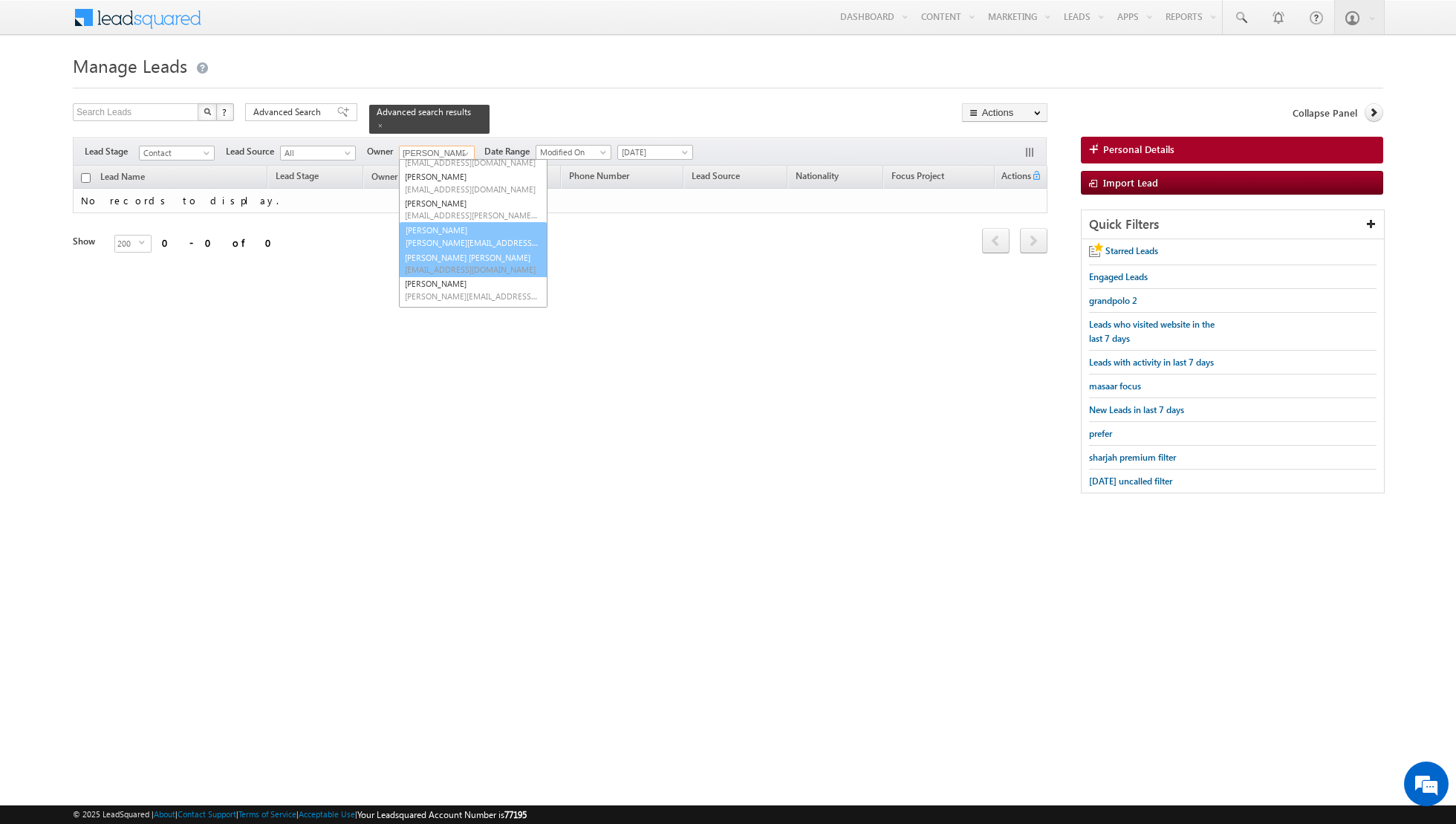
scroll to position [75, 0]
click at [450, 256] on link "[PERSON_NAME] [PERSON_NAME] [PERSON_NAME][EMAIL_ADDRESS][PERSON_NAME][DOMAIN_NA…" at bounding box center [472, 262] width 148 height 28
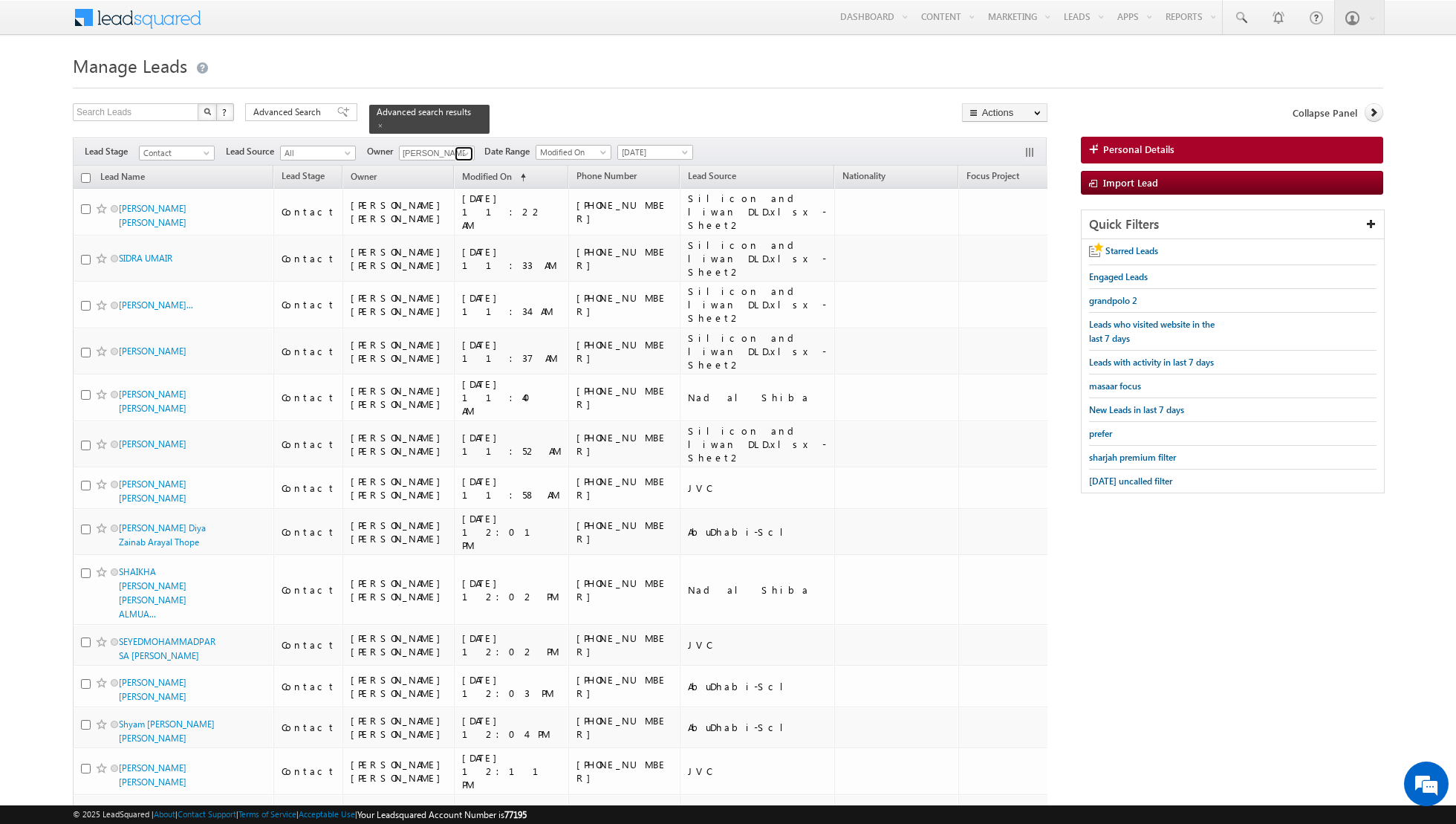
click at [455, 152] on link at bounding box center [463, 153] width 19 height 15
click at [84, 177] on input "checkbox" at bounding box center [86, 178] width 10 height 10
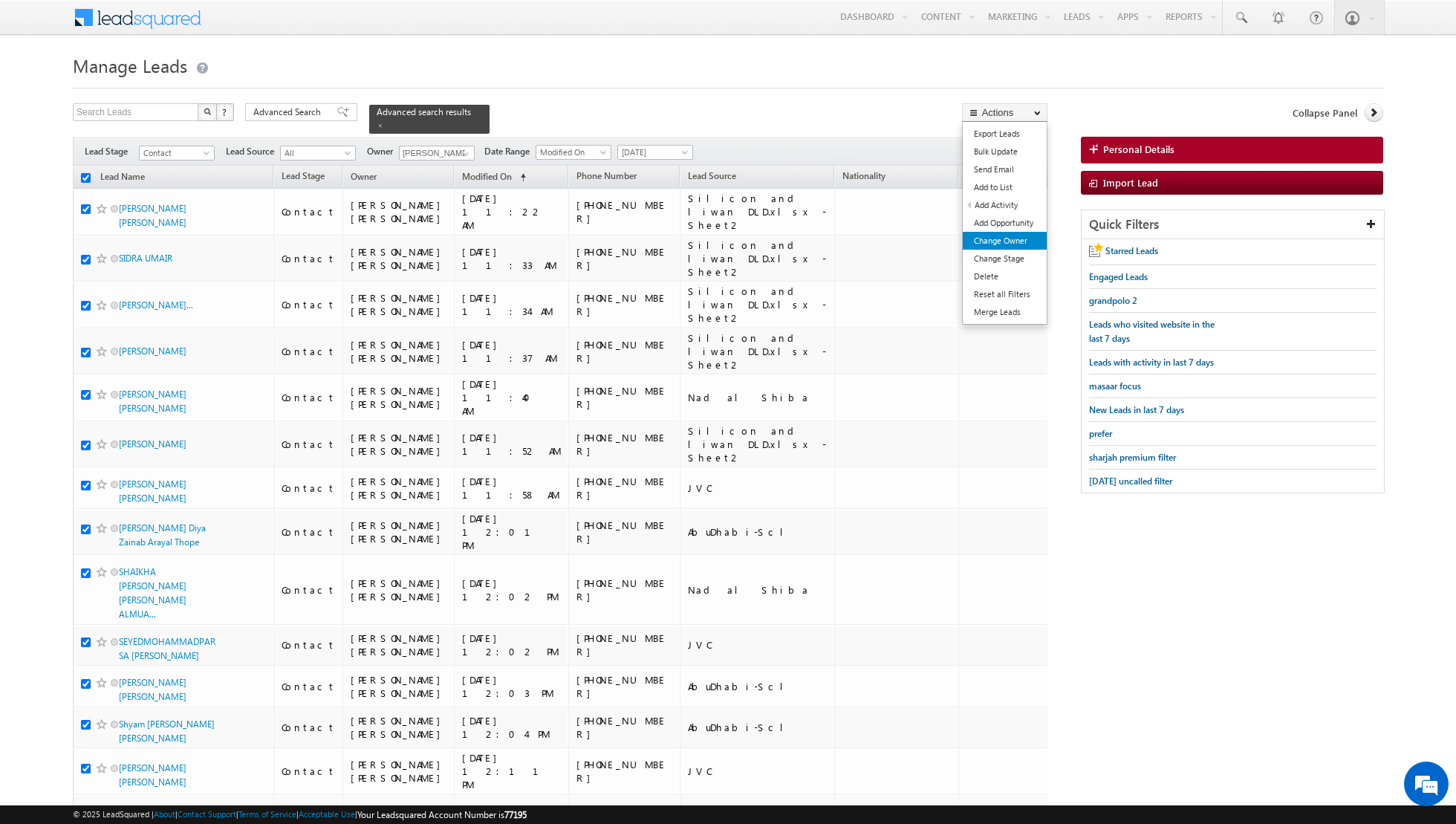
click at [1005, 245] on link "Change Owner" at bounding box center [1005, 241] width 84 height 18
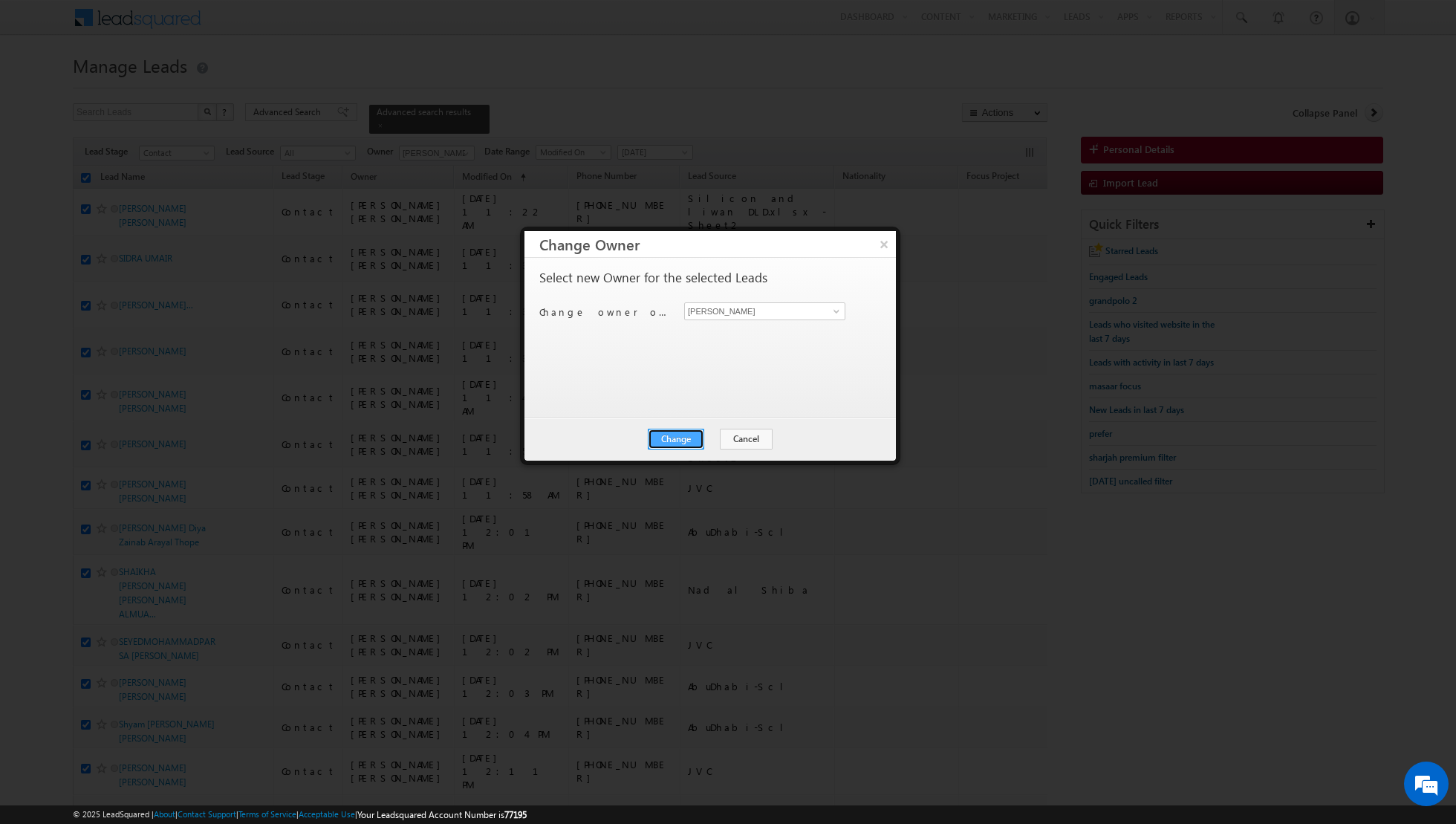
click at [685, 429] on button "Change" at bounding box center [676, 439] width 57 height 21
click at [716, 434] on button "Close" at bounding box center [713, 439] width 48 height 21
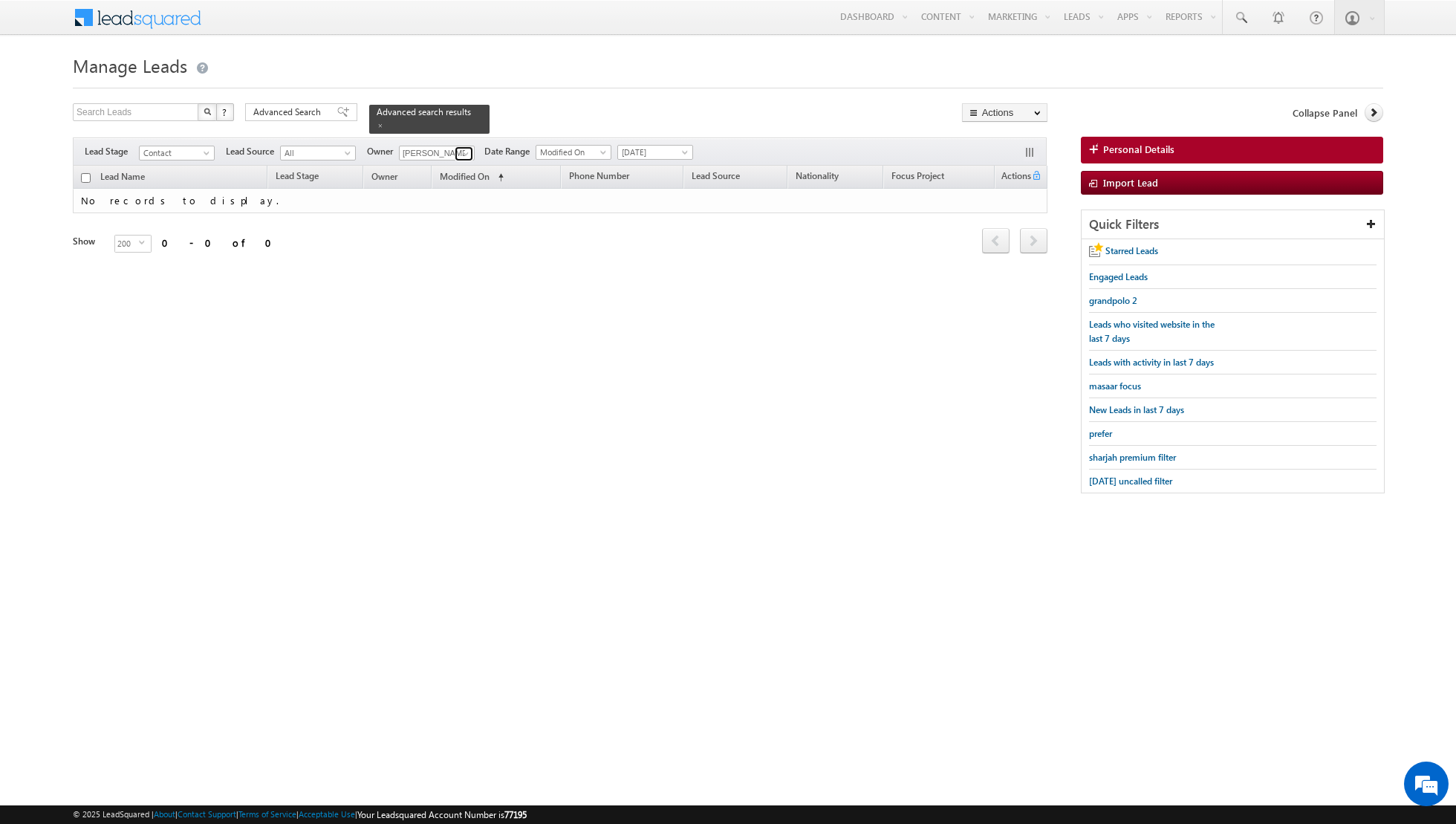
click at [465, 152] on span at bounding box center [466, 153] width 11 height 11
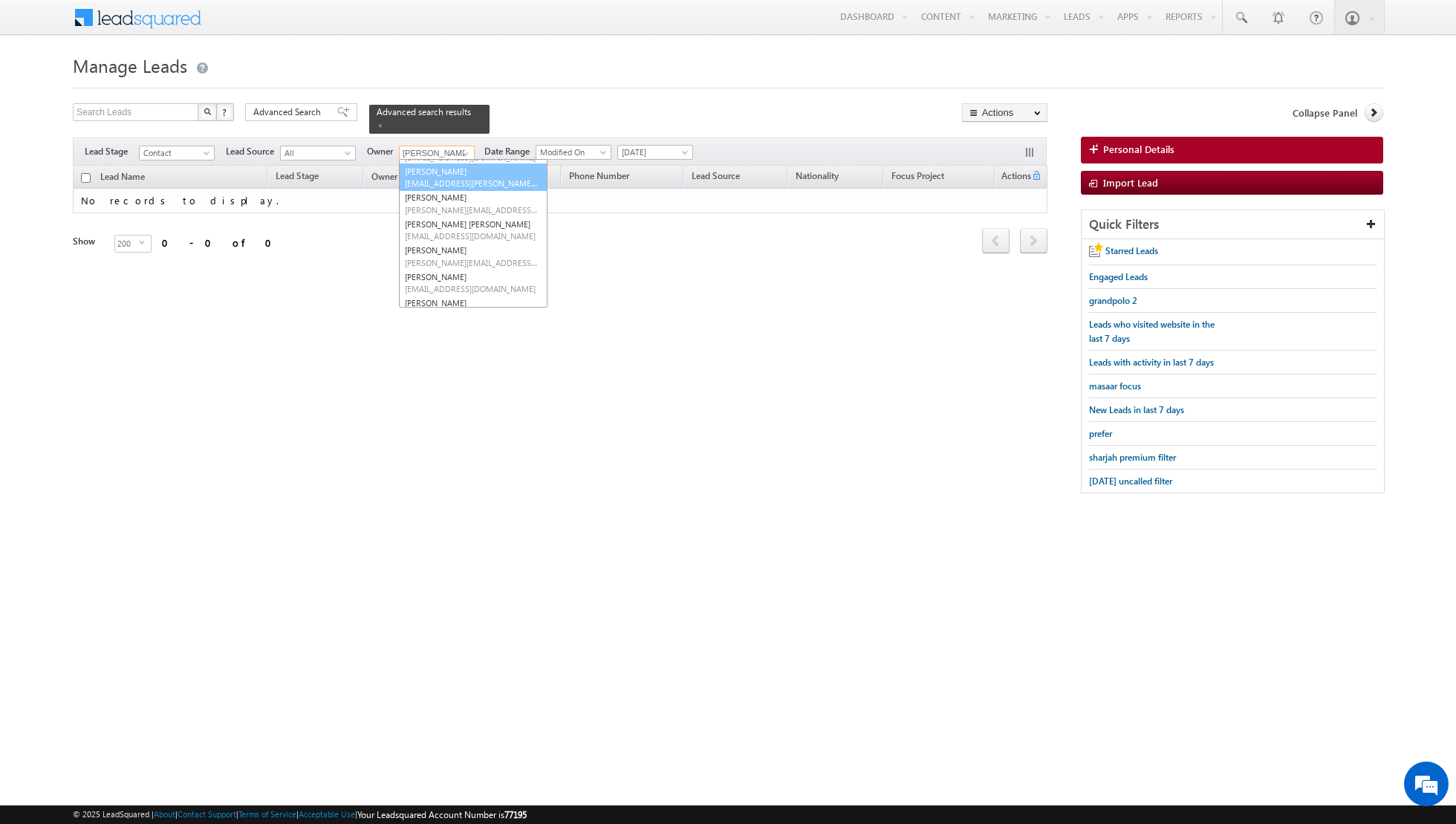
scroll to position [121, 0]
click at [444, 244] on span "[PERSON_NAME][EMAIL_ADDRESS][PERSON_NAME][DOMAIN_NAME]" at bounding box center [472, 248] width 134 height 11
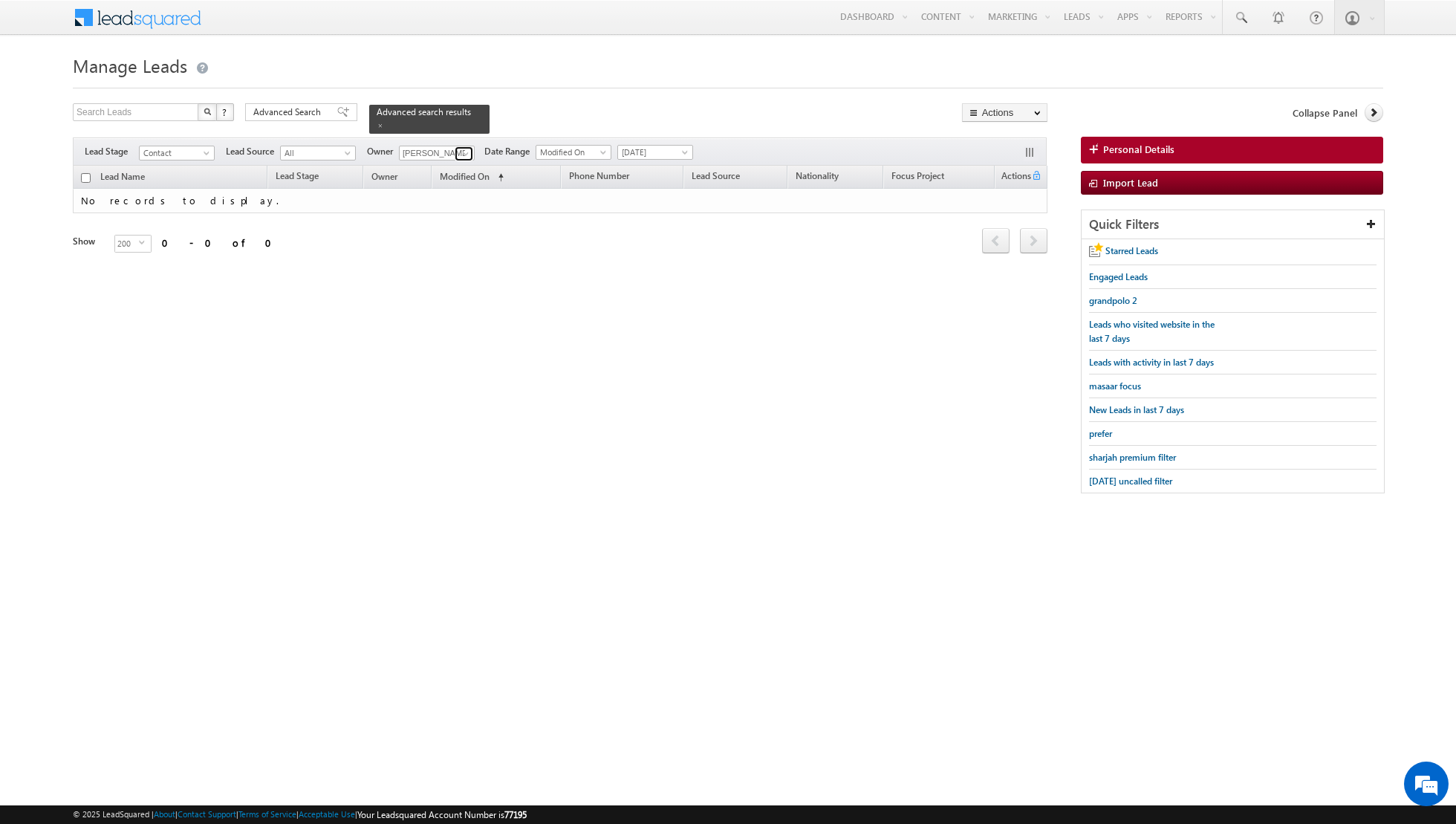
click at [460, 155] on span at bounding box center [466, 153] width 11 height 11
click at [445, 263] on link "[PERSON_NAME] [PERSON_NAME][EMAIL_ADDRESS][PERSON_NAME][DOMAIN_NAME]" at bounding box center [472, 268] width 148 height 28
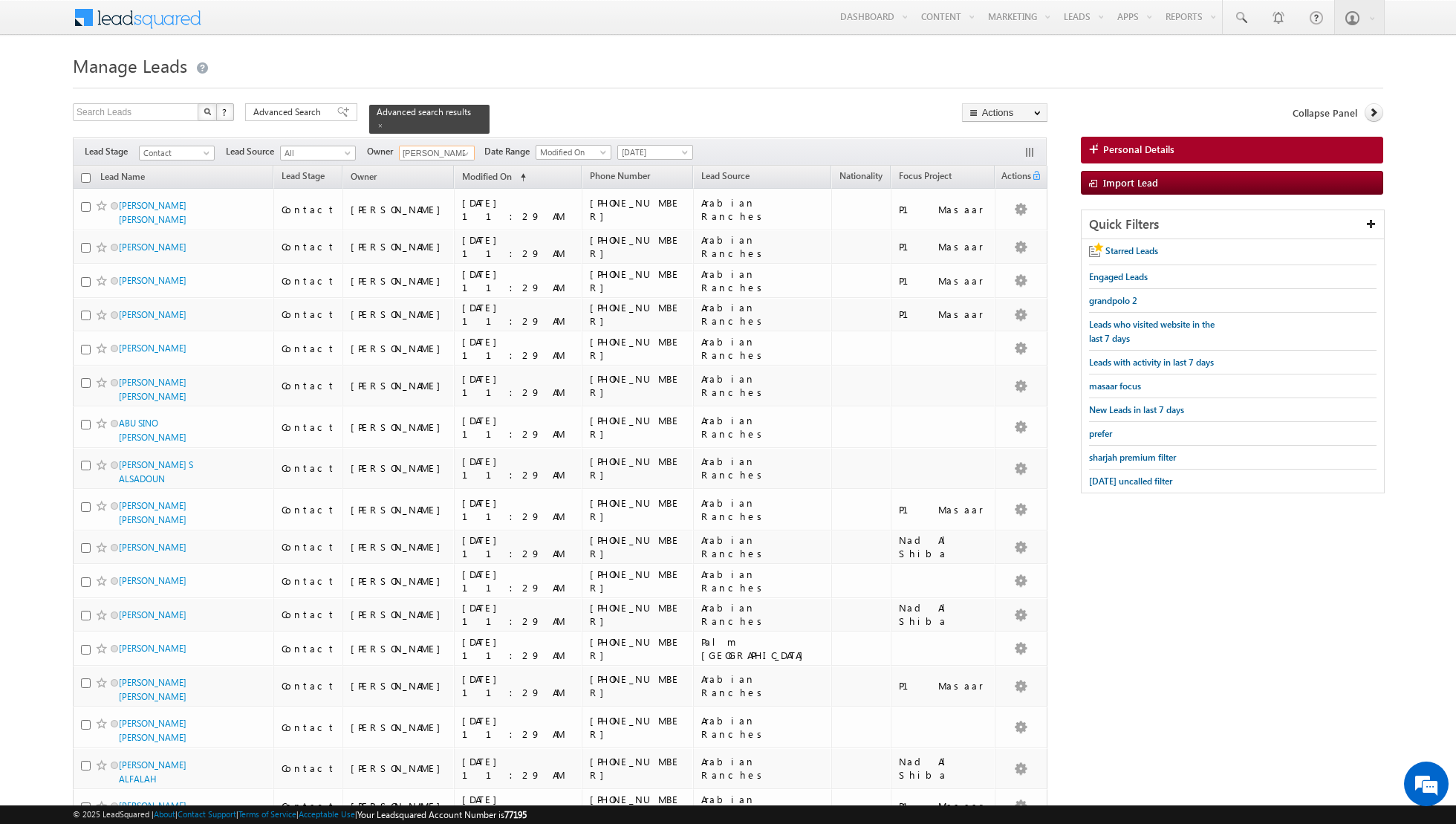
click at [83, 176] on input "checkbox" at bounding box center [86, 178] width 10 height 10
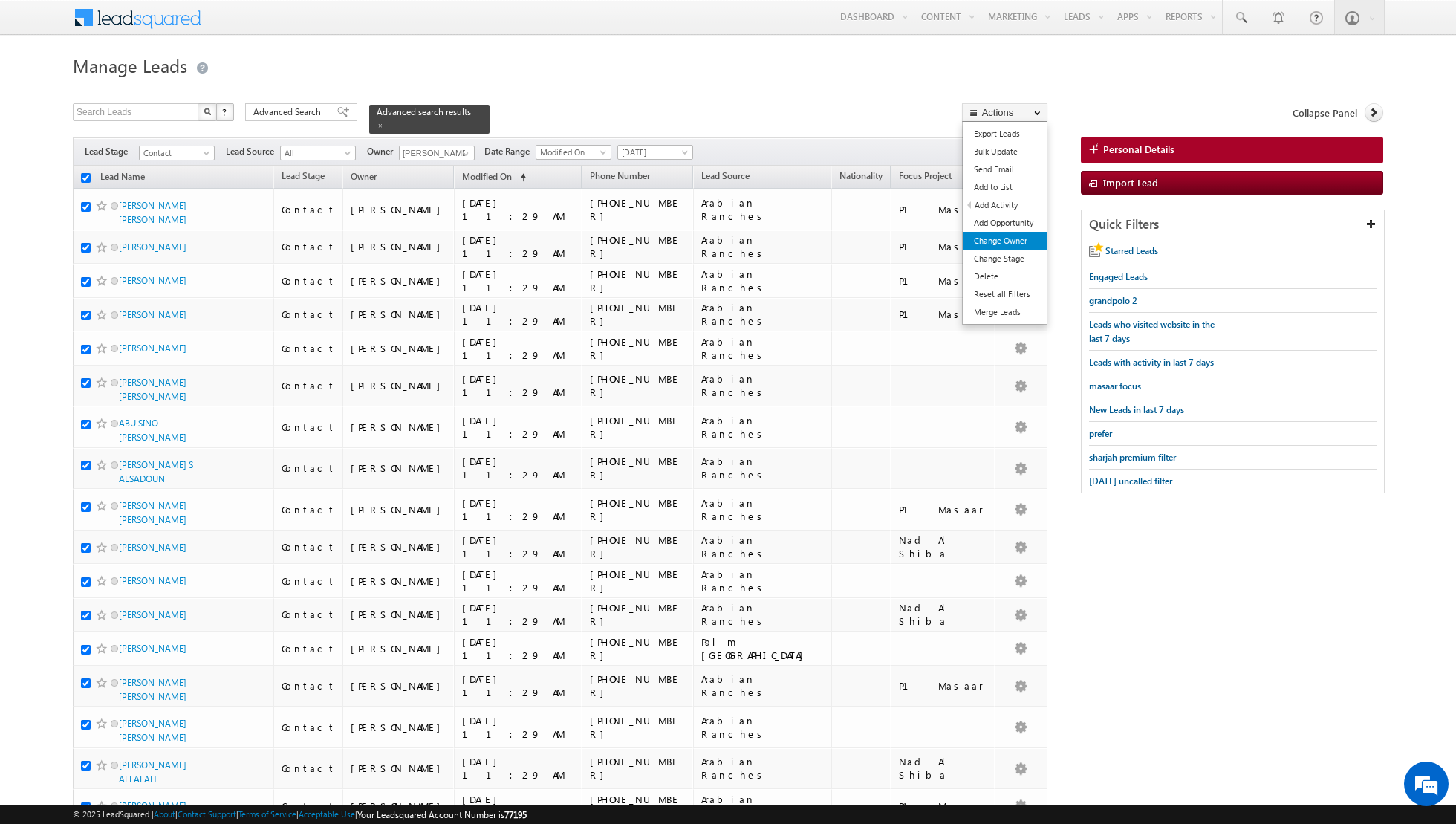
click at [1019, 240] on link "Change Owner" at bounding box center [1005, 241] width 84 height 18
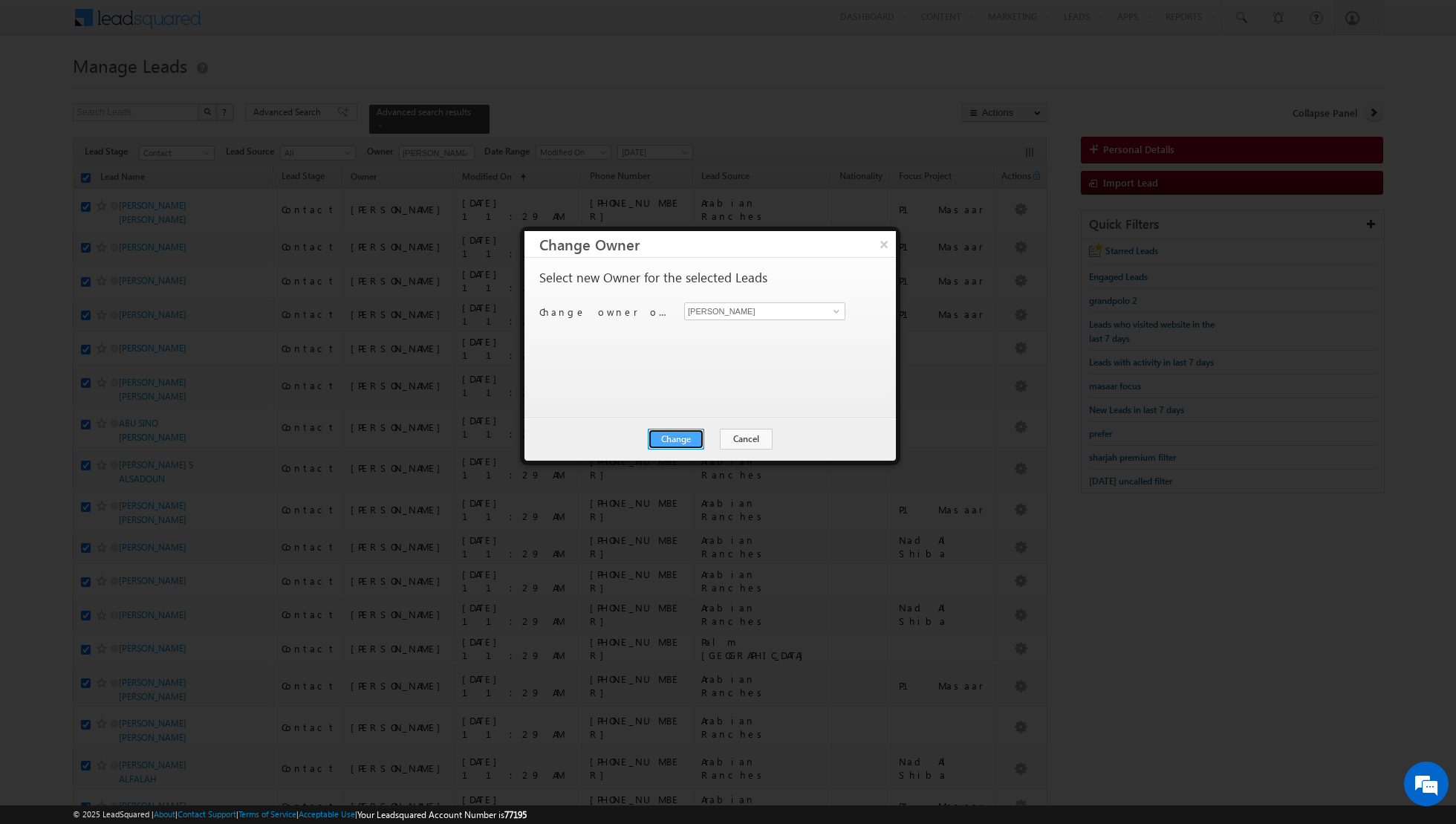
click at [687, 442] on button "Change" at bounding box center [676, 439] width 57 height 21
click at [709, 438] on button "Close" at bounding box center [713, 439] width 48 height 21
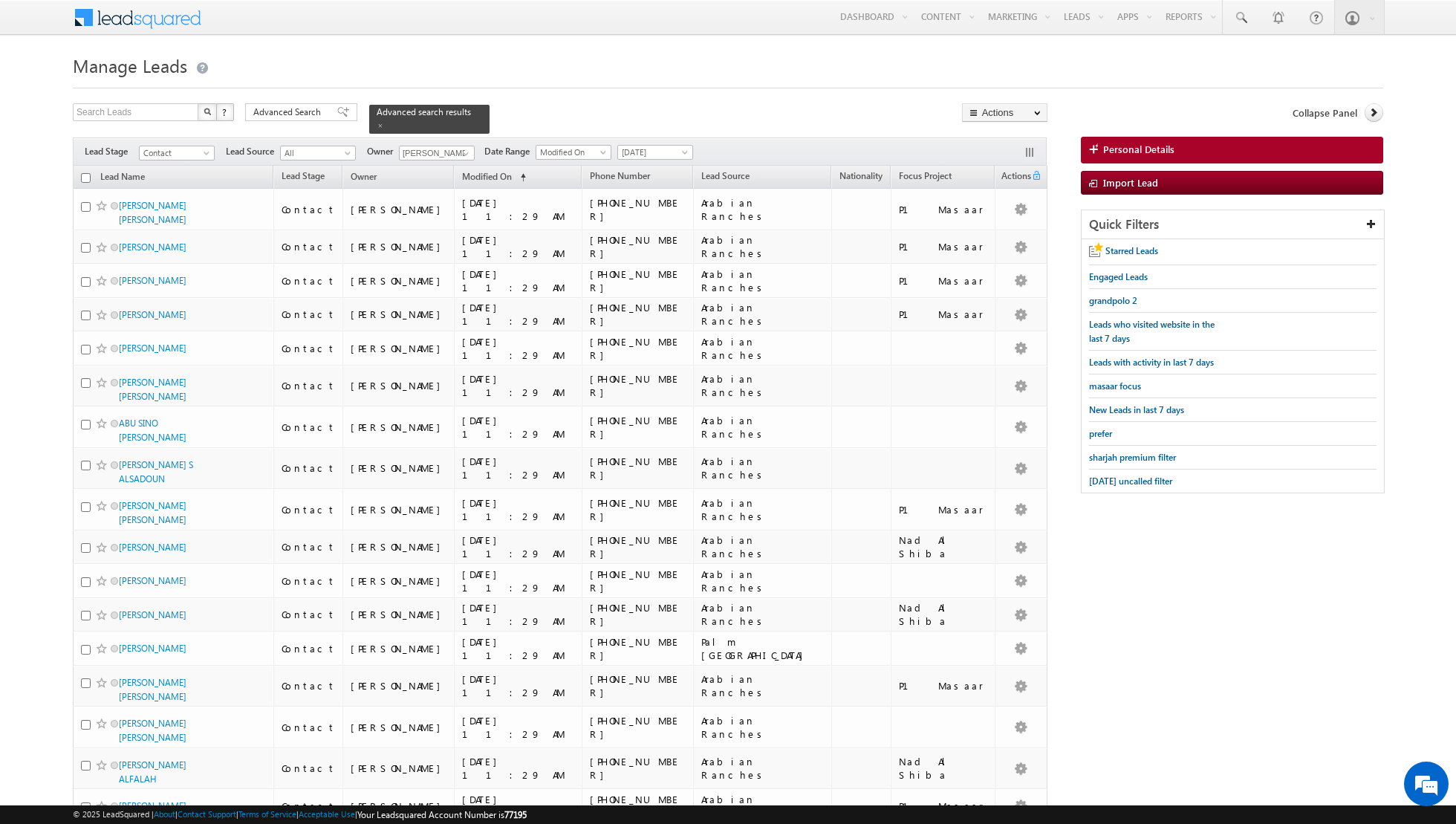
click at [88, 175] on input "checkbox" at bounding box center [86, 178] width 10 height 10
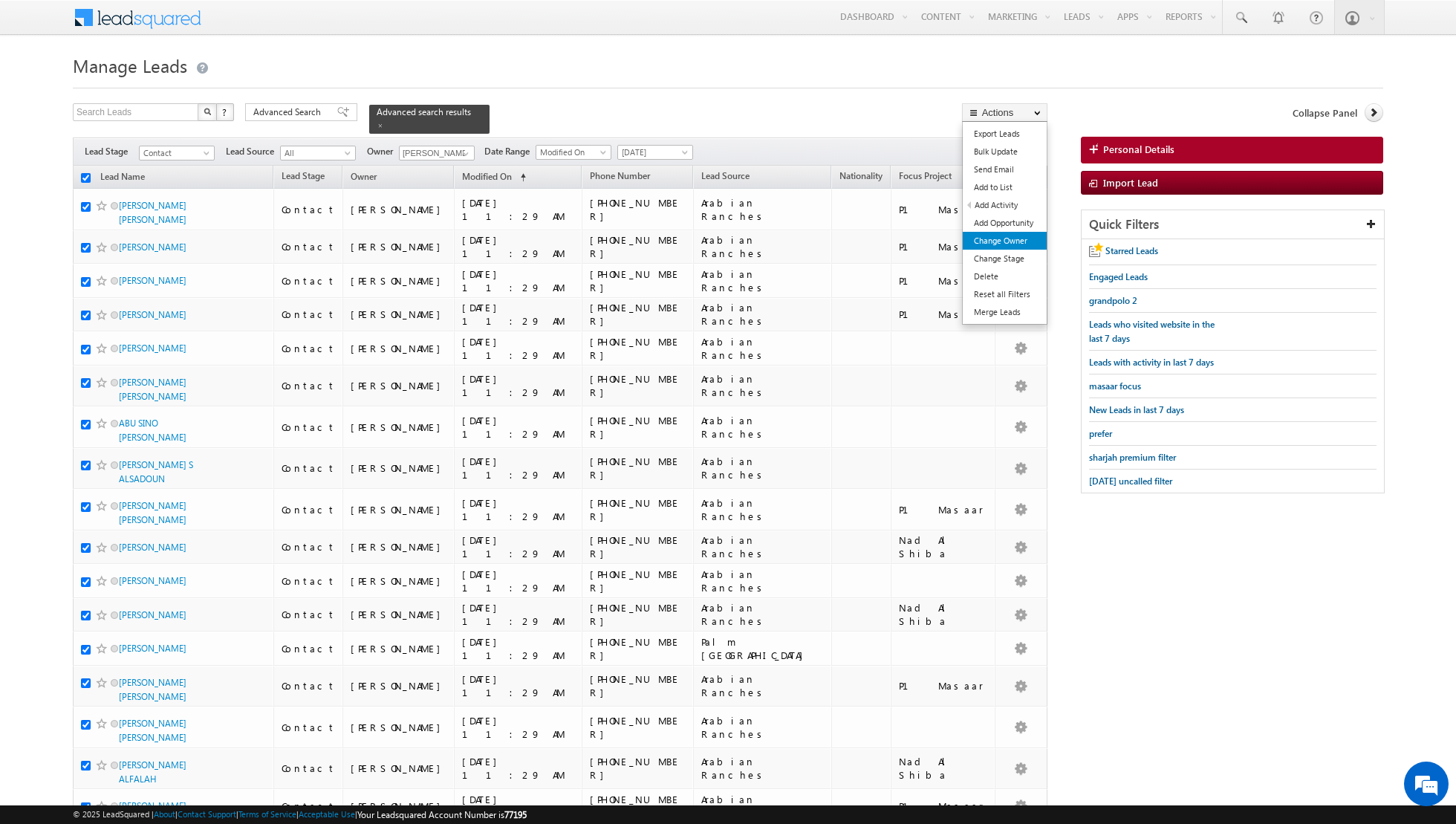
click at [997, 243] on link "Change Owner" at bounding box center [1005, 241] width 84 height 18
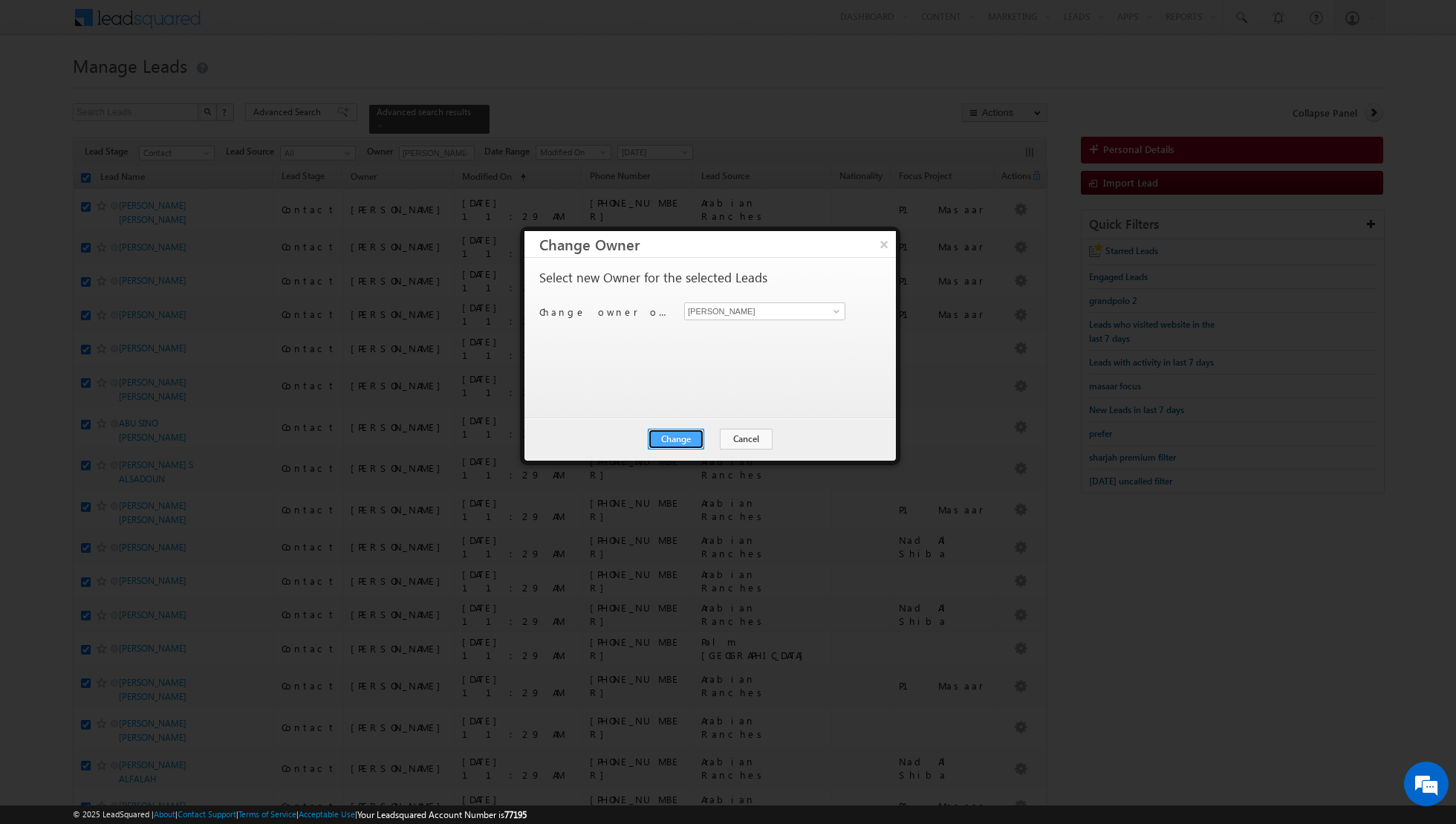
click at [680, 437] on button "Change" at bounding box center [676, 439] width 57 height 21
click at [710, 433] on button "Close" at bounding box center [713, 439] width 48 height 21
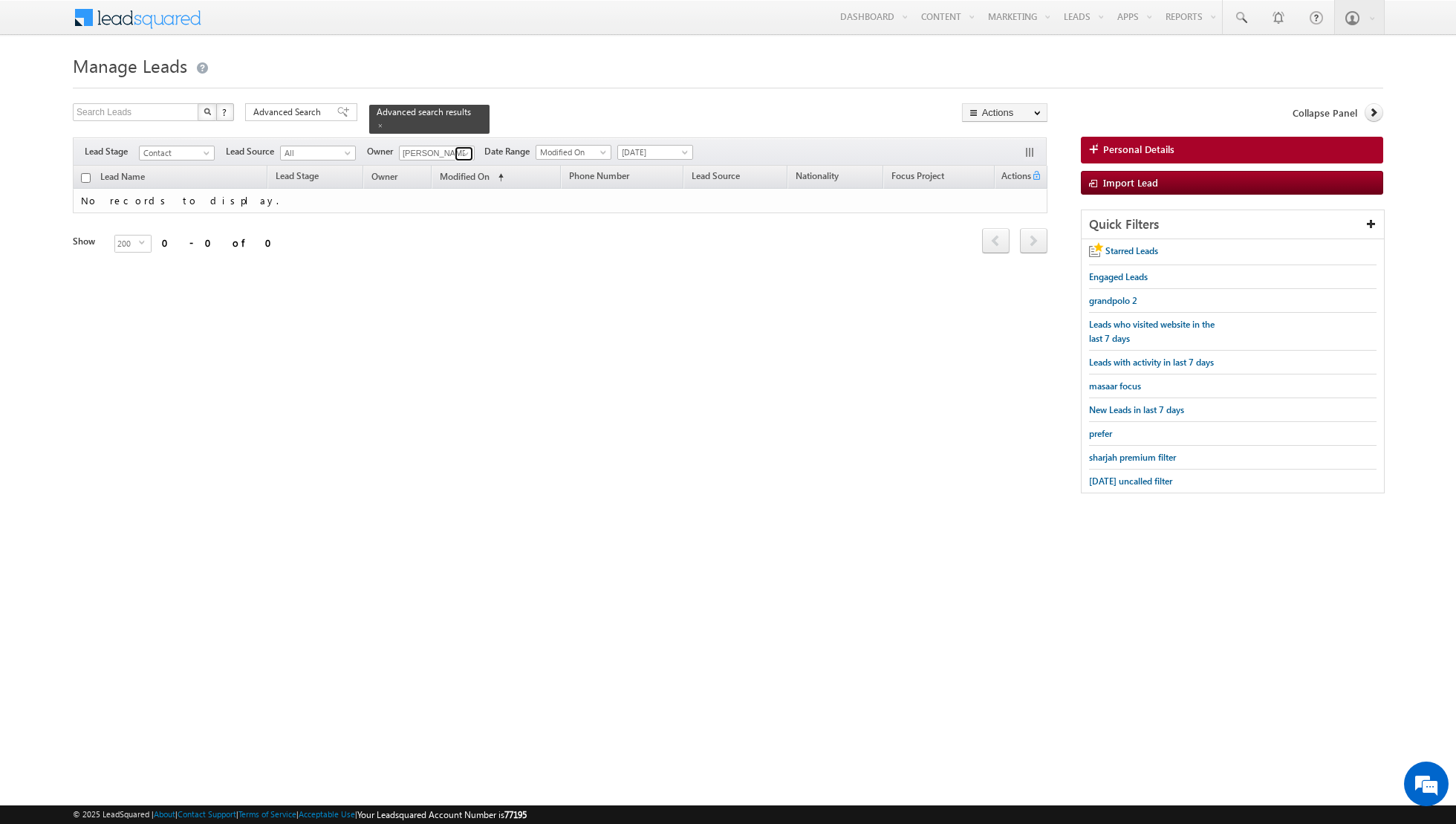
click at [454, 151] on link at bounding box center [463, 153] width 19 height 15
click at [377, 128] on span at bounding box center [380, 126] width 7 height 7
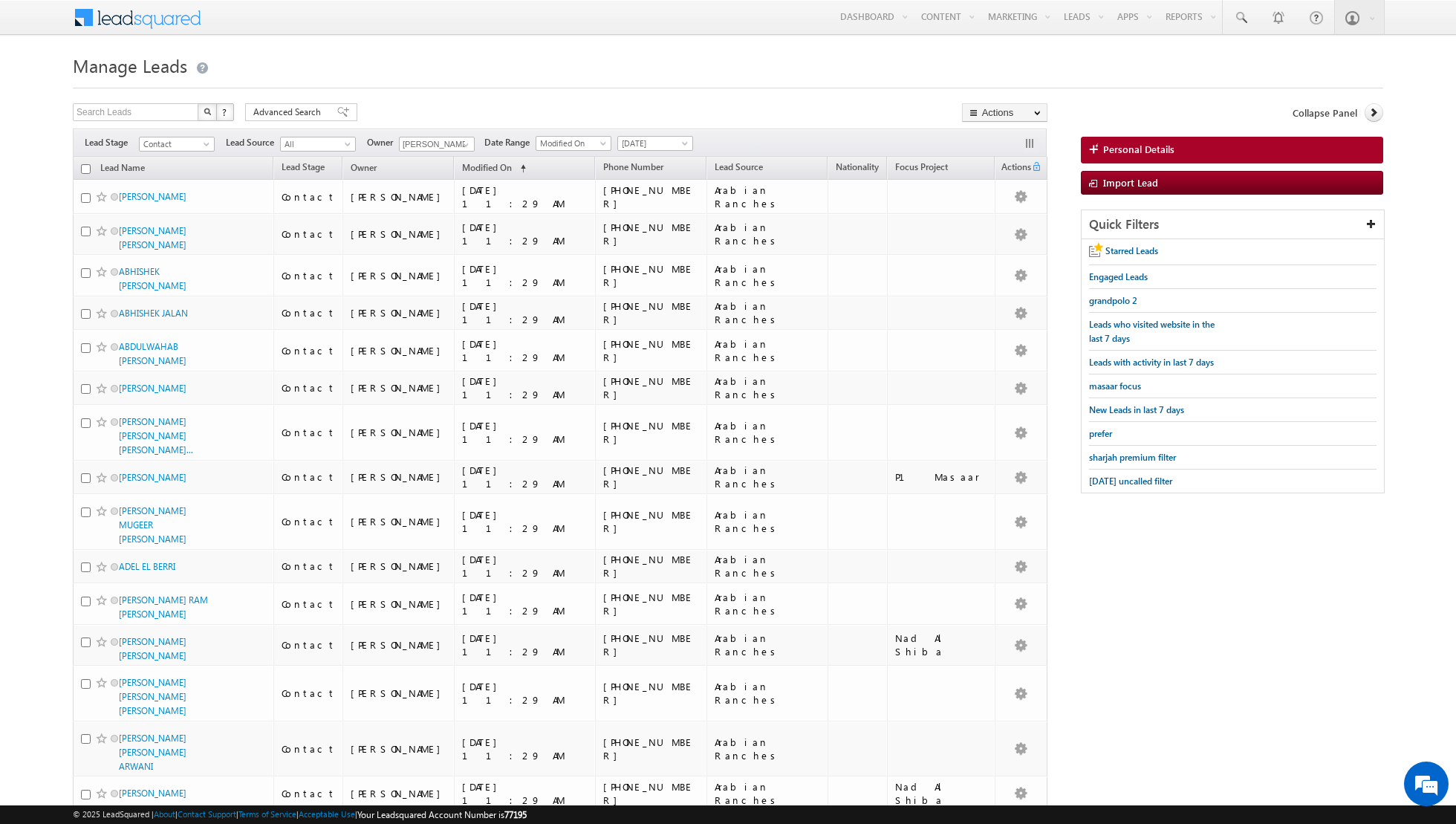
click at [82, 167] on input "checkbox" at bounding box center [86, 169] width 10 height 10
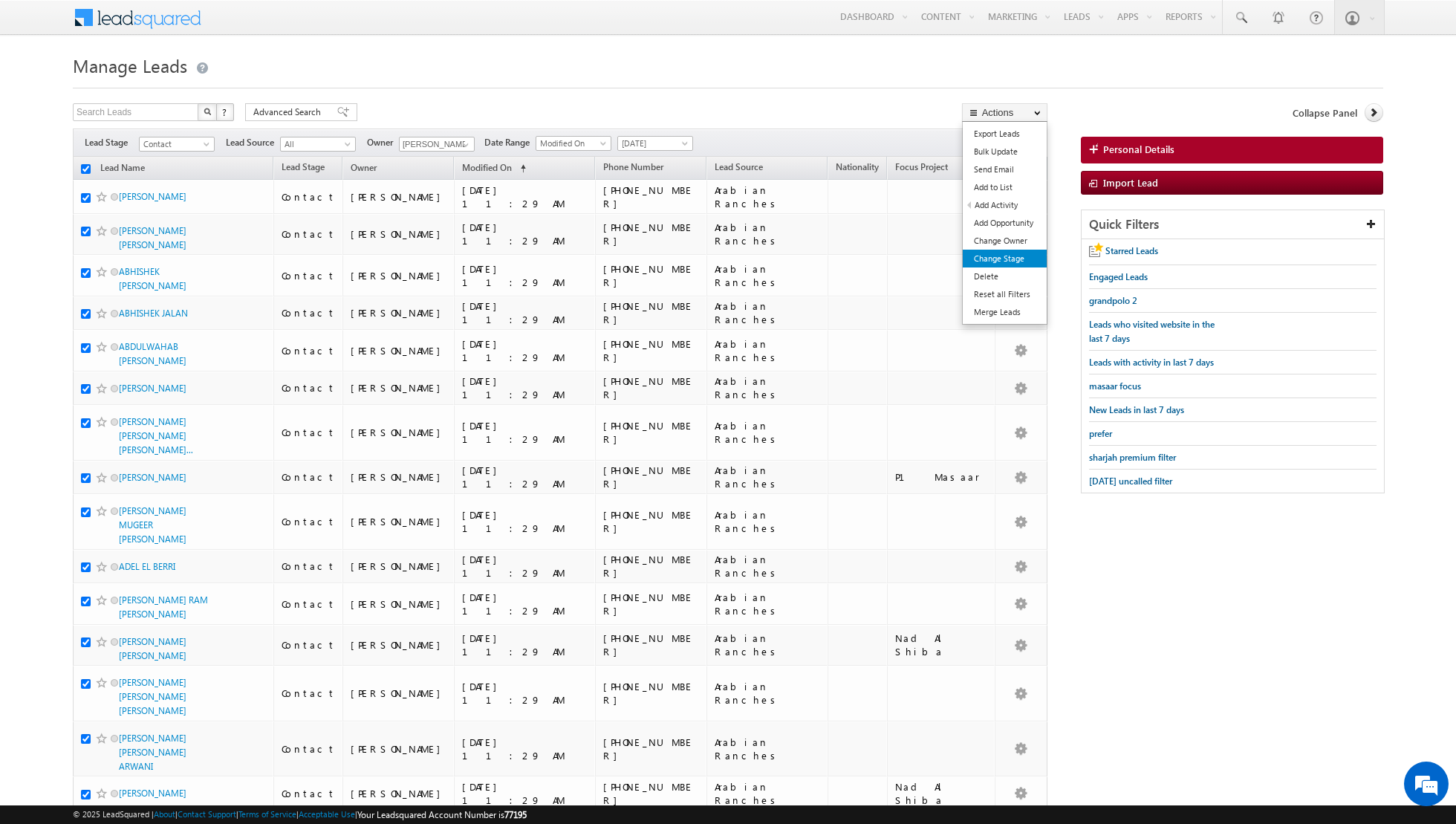
click at [998, 259] on link "Change Stage" at bounding box center [1005, 259] width 84 height 18
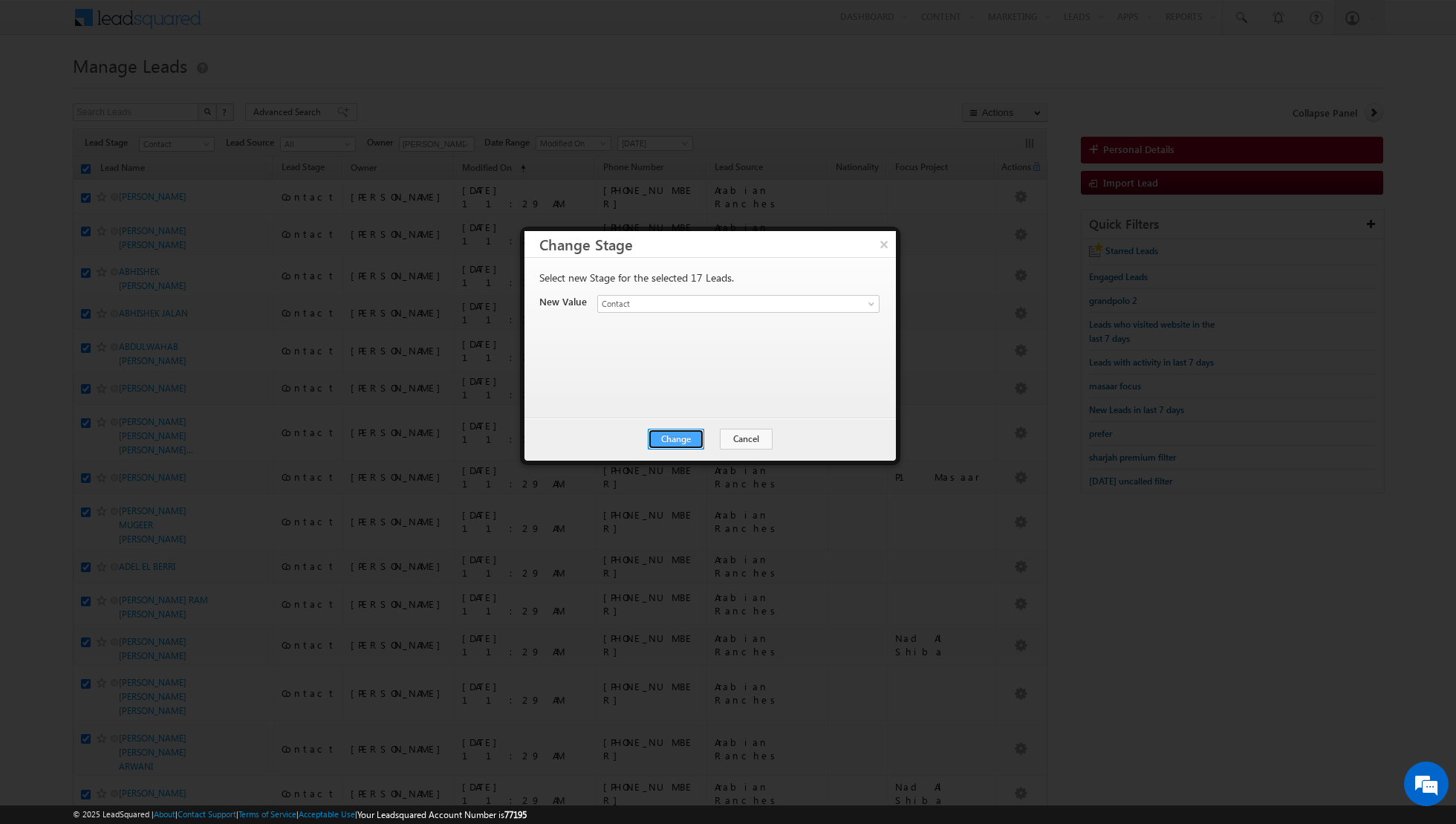
click at [681, 431] on button "Change" at bounding box center [676, 439] width 57 height 21
click at [709, 429] on button "Close" at bounding box center [713, 439] width 48 height 21
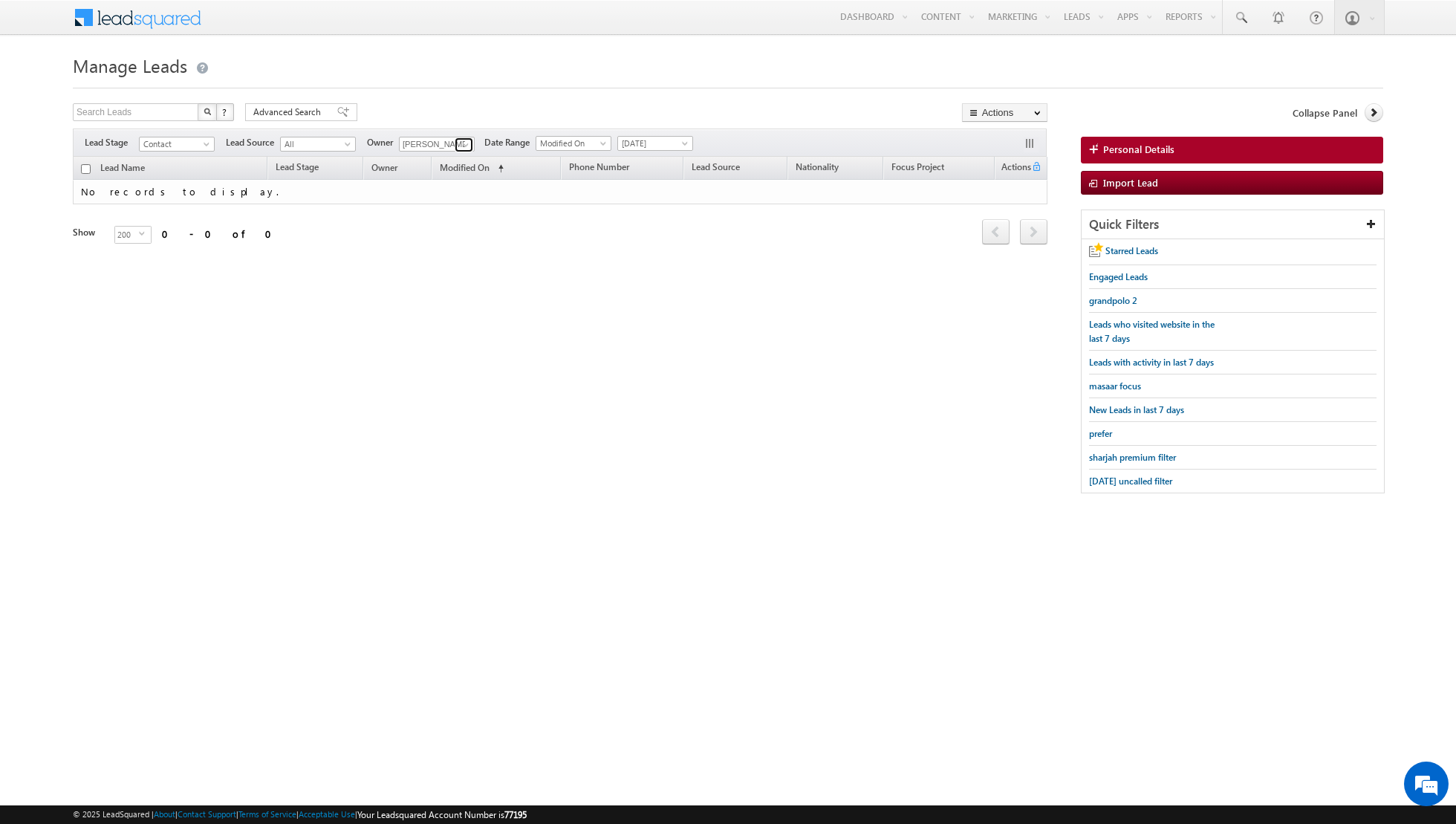
click at [454, 142] on link at bounding box center [463, 145] width 19 height 15
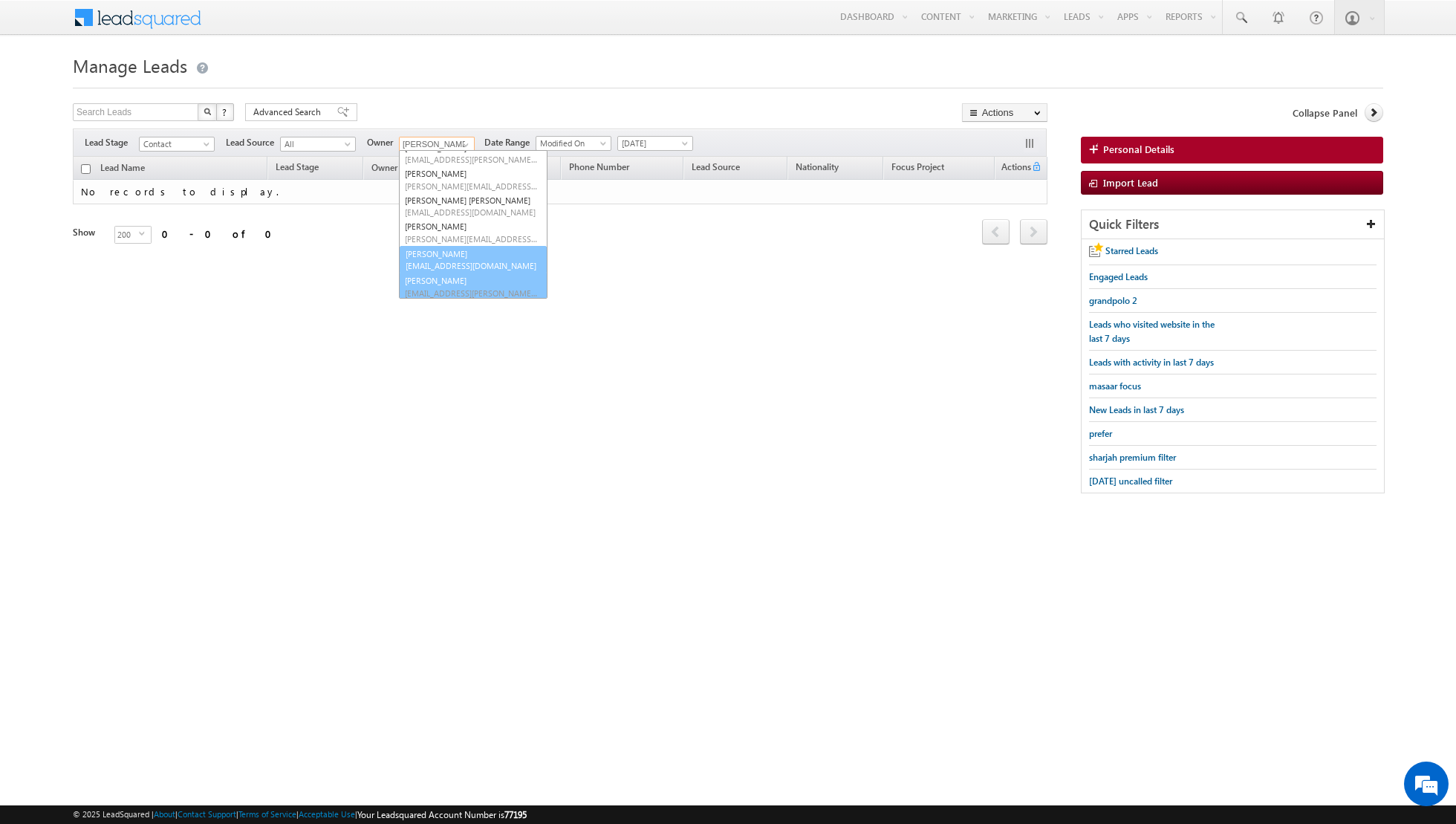
scroll to position [121, 0]
click at [437, 230] on link "[PERSON_NAME] [PERSON_NAME][EMAIL_ADDRESS][PERSON_NAME][DOMAIN_NAME]" at bounding box center [472, 232] width 148 height 28
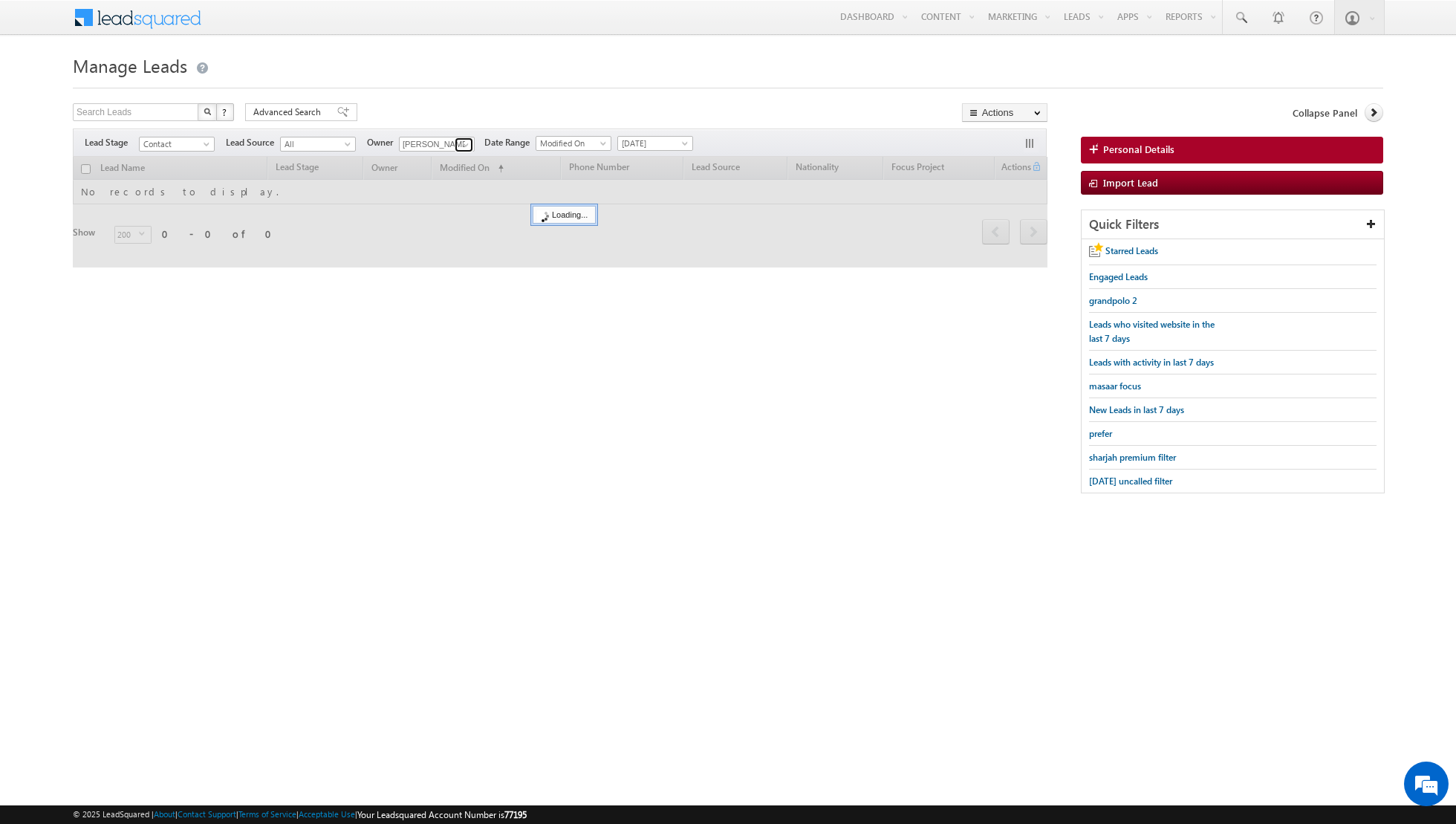
click at [467, 146] on span at bounding box center [466, 144] width 11 height 11
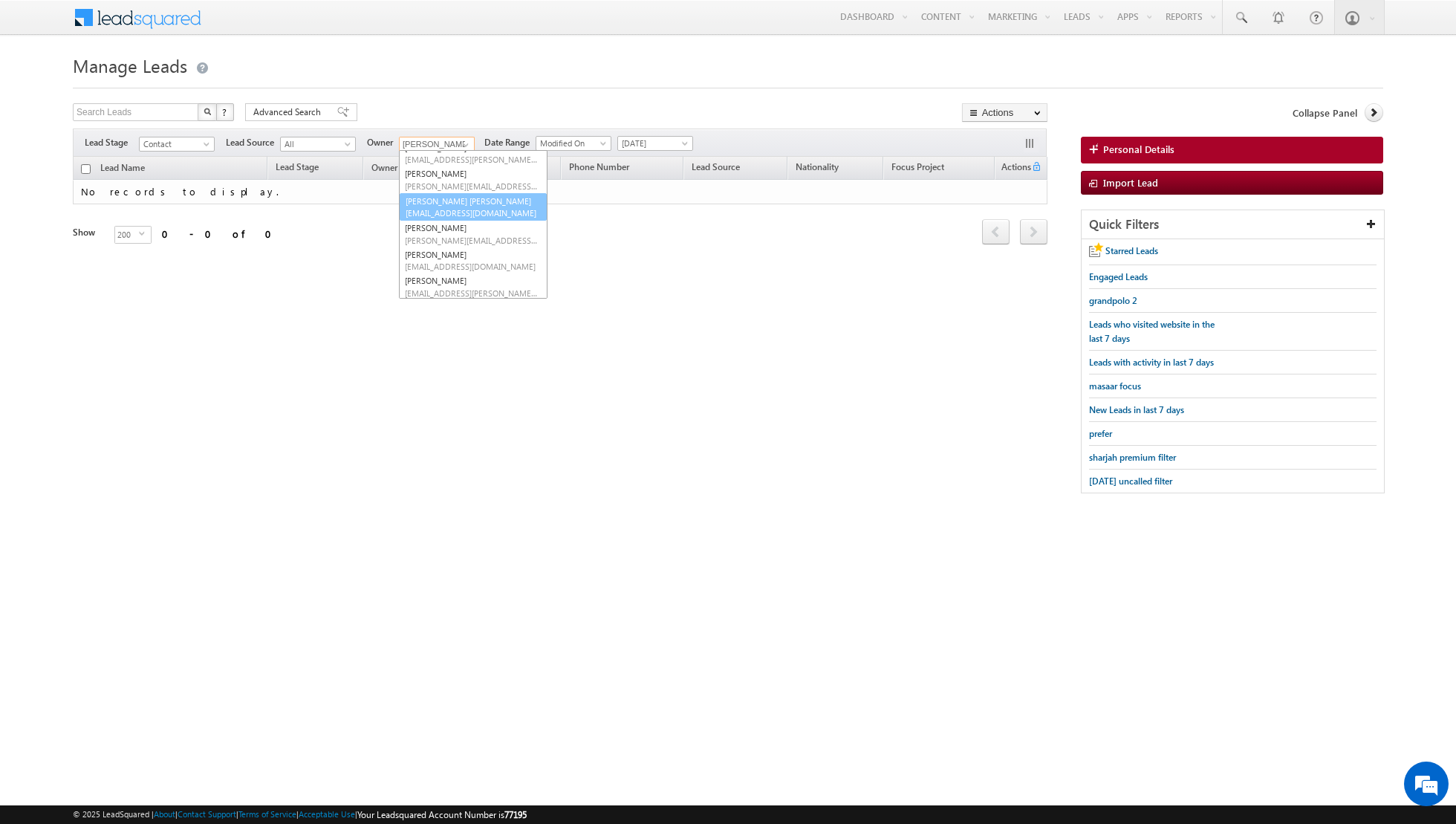
scroll to position [109, 0]
click at [445, 222] on span "[EMAIL_ADDRESS][DOMAIN_NAME]" at bounding box center [472, 223] width 134 height 11
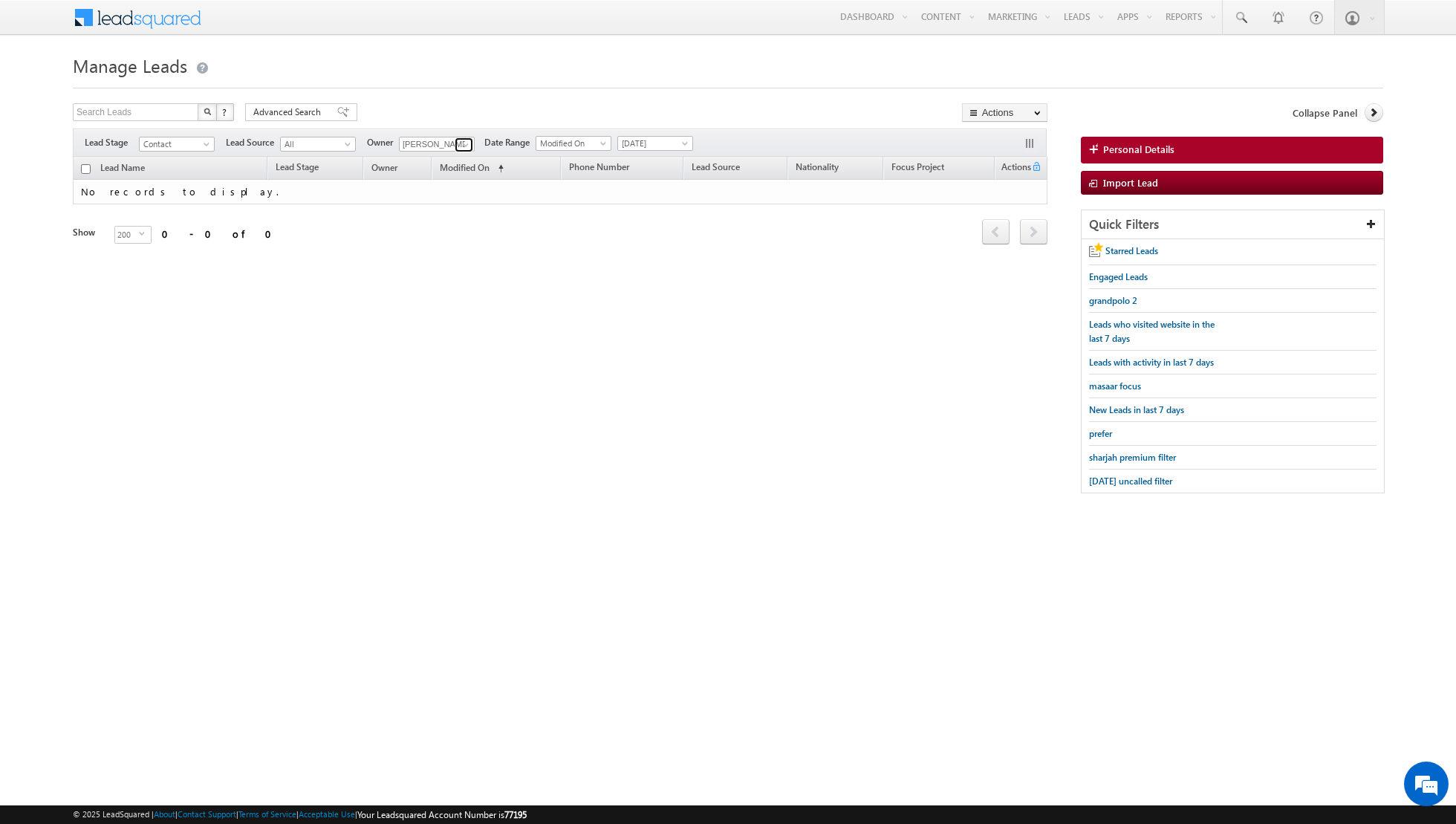
click at [460, 142] on span at bounding box center [466, 144] width 11 height 11
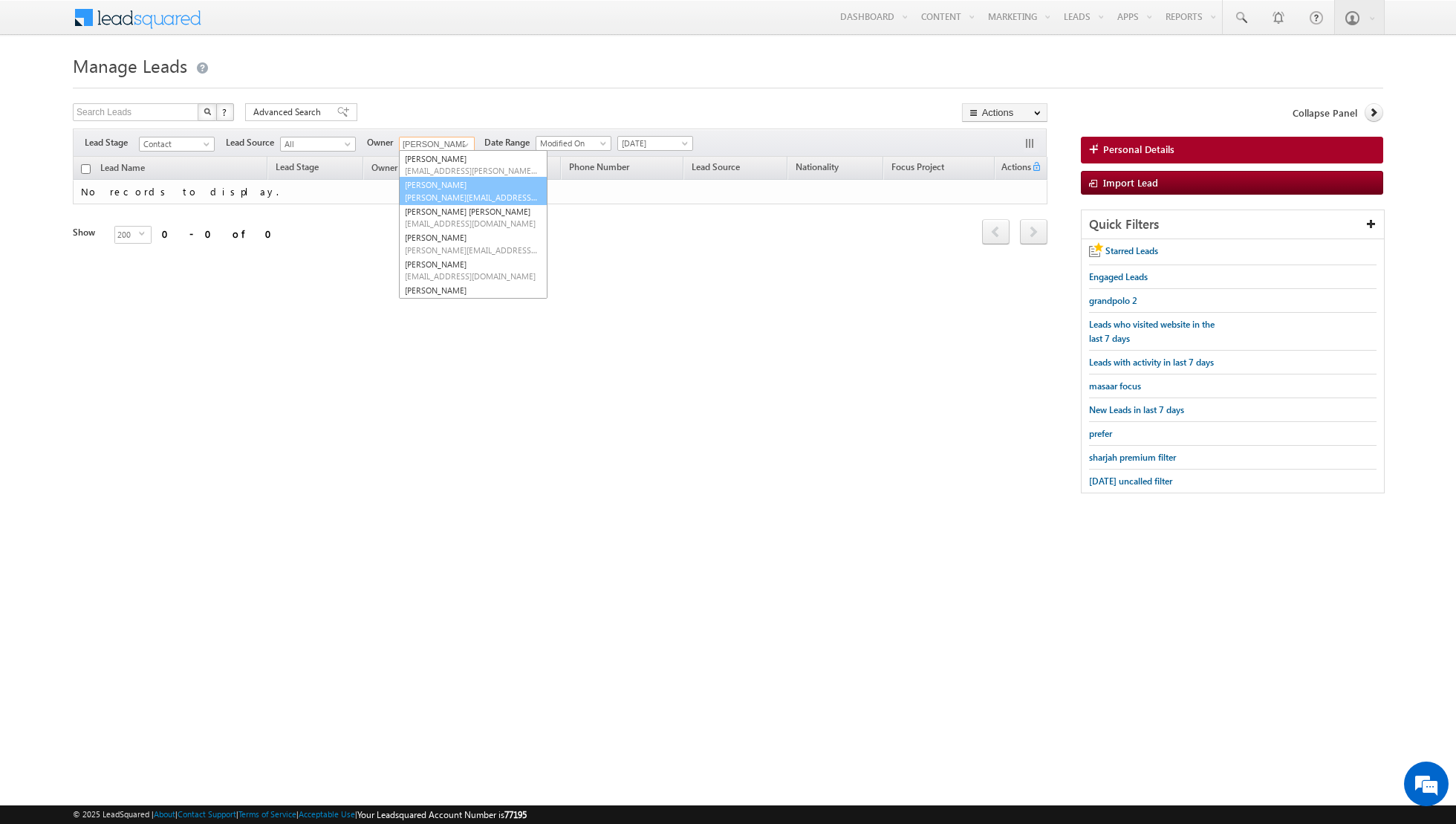
click at [468, 198] on span "[PERSON_NAME][EMAIL_ADDRESS][DOMAIN_NAME]" at bounding box center [472, 198] width 134 height 11
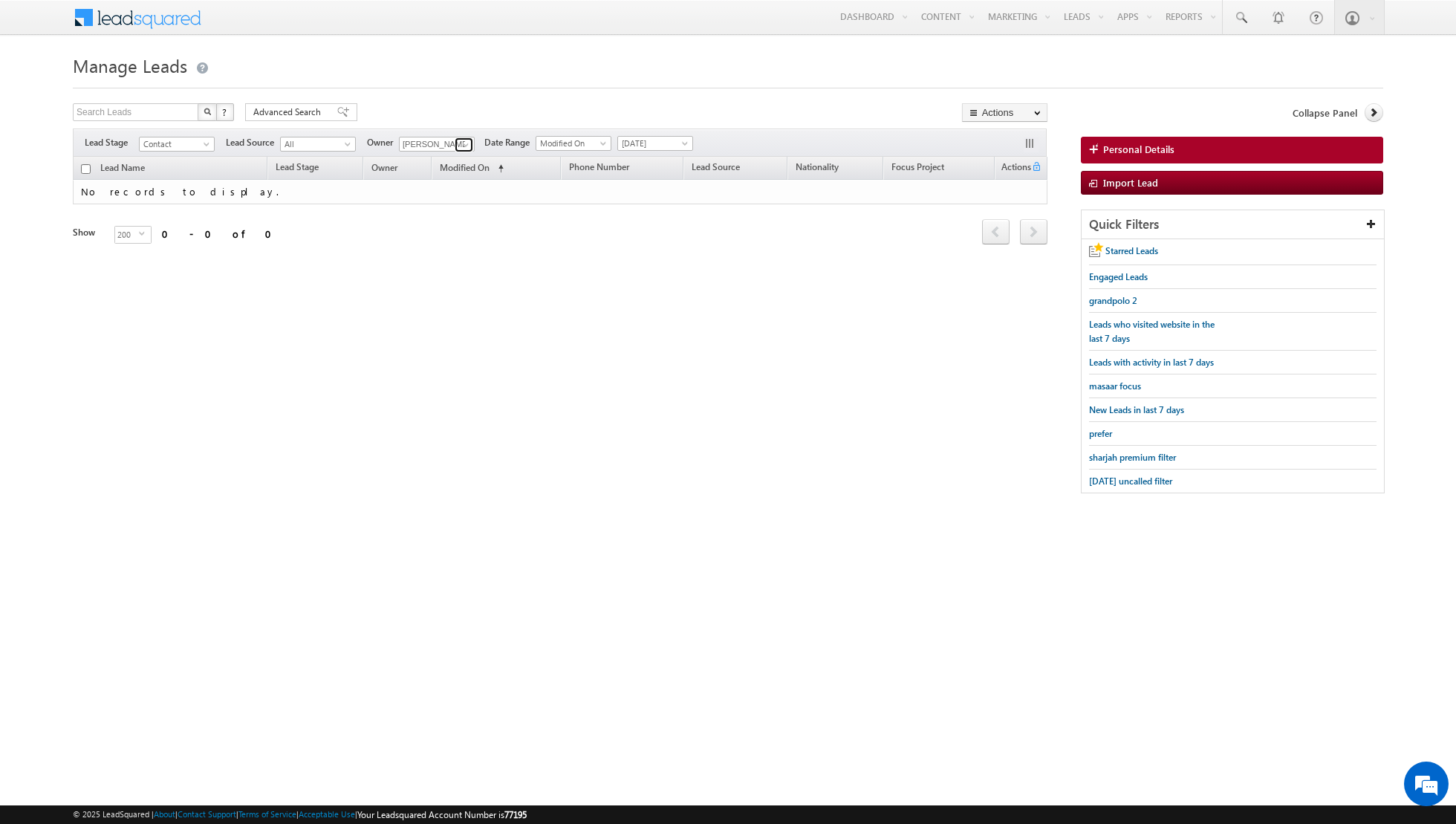
click at [460, 144] on span at bounding box center [466, 144] width 11 height 11
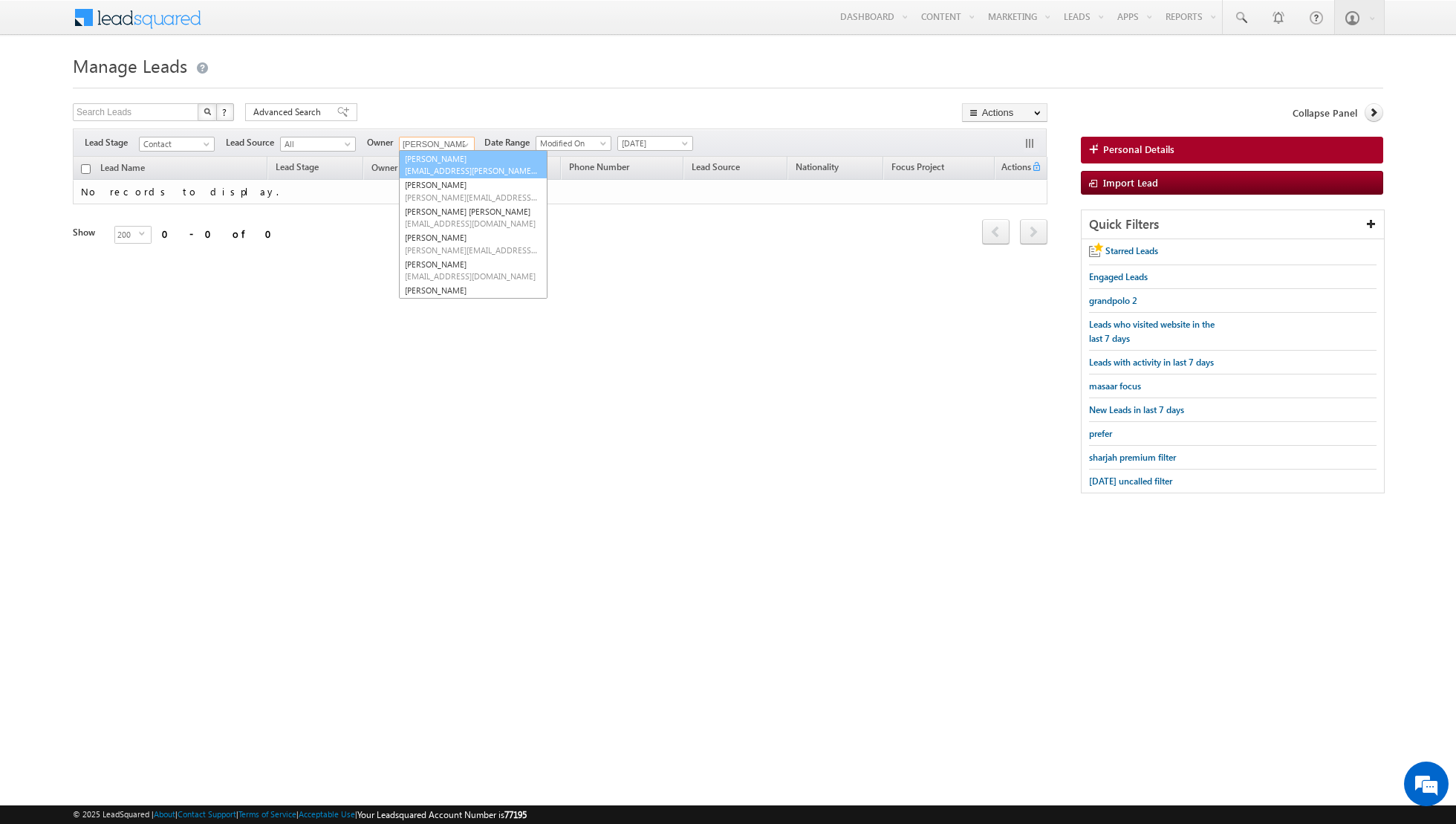
click at [449, 163] on link "[PERSON_NAME] [EMAIL_ADDRESS][PERSON_NAME][DOMAIN_NAME]" at bounding box center [472, 165] width 148 height 28
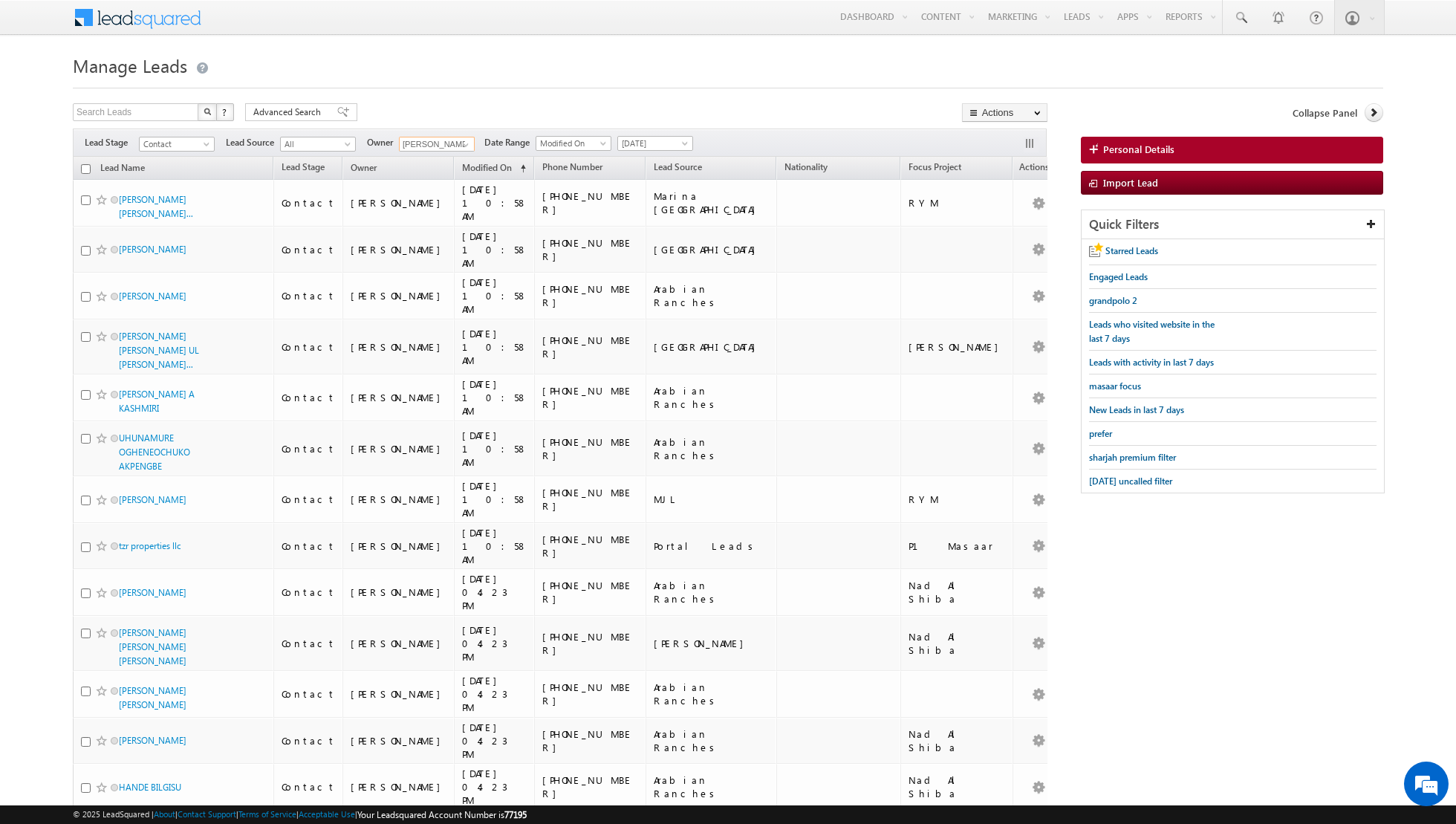
click at [89, 166] on input "checkbox" at bounding box center [86, 169] width 10 height 10
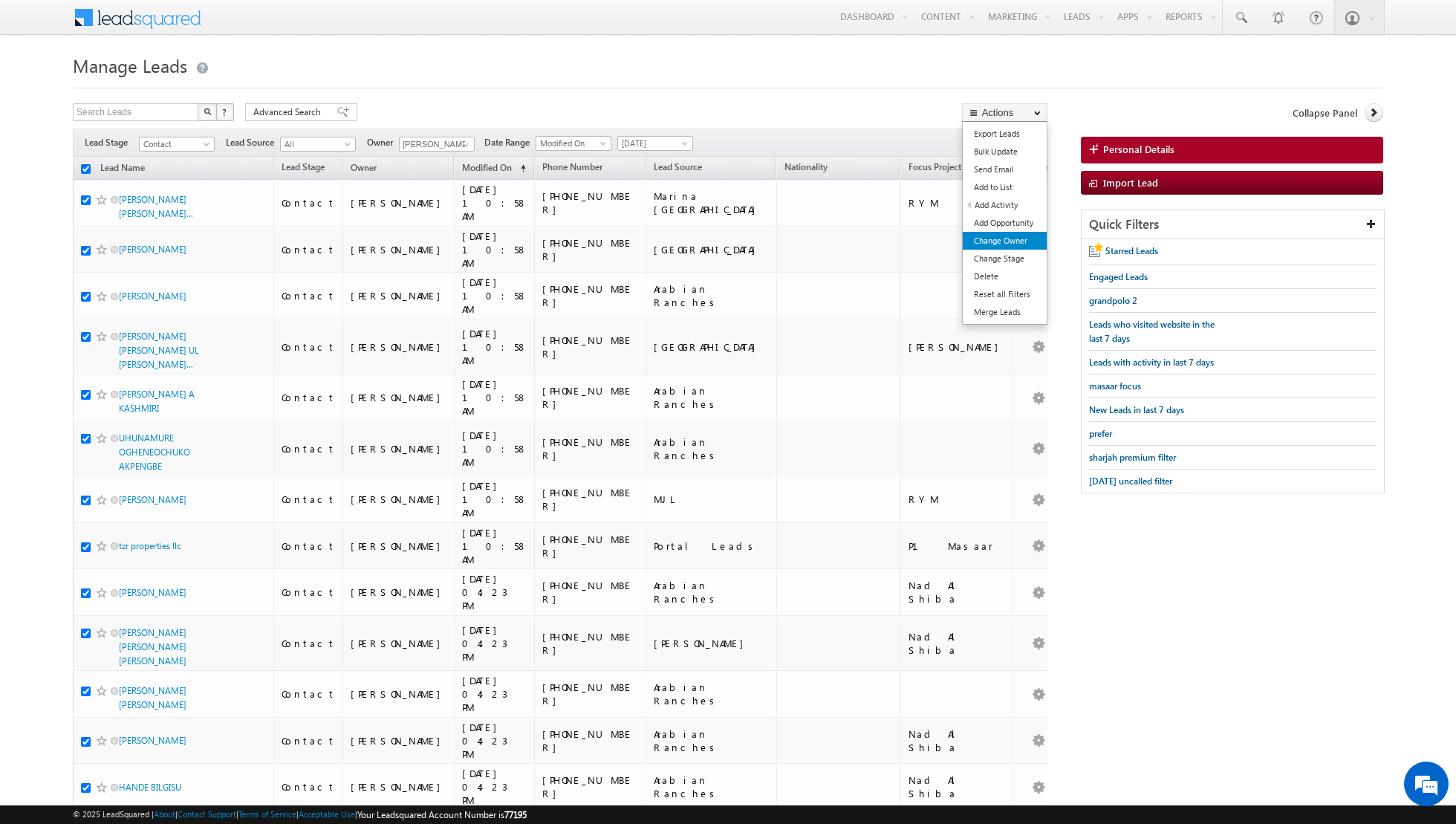
click at [998, 241] on link "Change Owner" at bounding box center [1005, 241] width 84 height 18
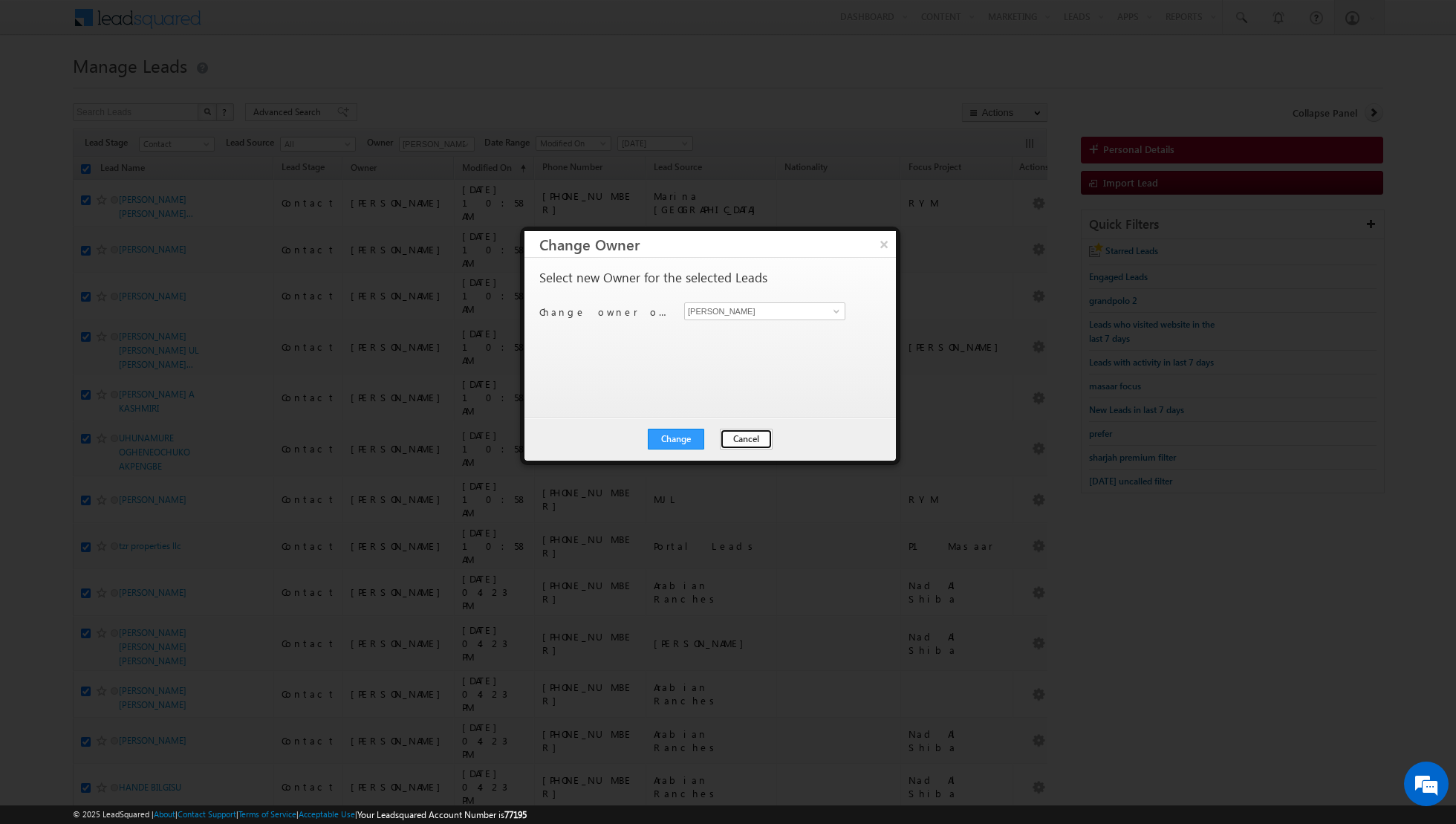
click at [728, 436] on button "Cancel" at bounding box center [746, 439] width 52 height 21
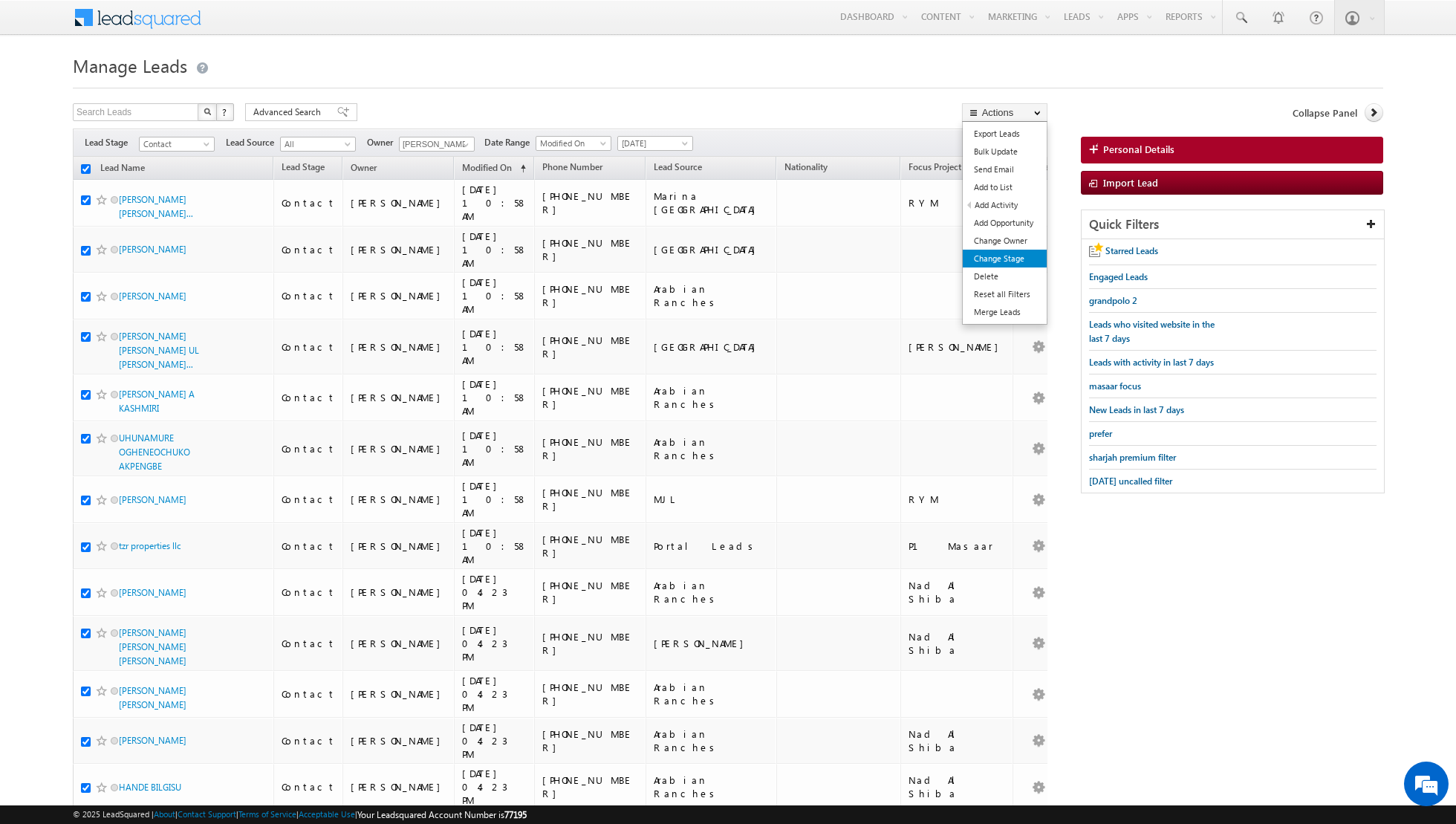
click at [1004, 262] on link "Change Stage" at bounding box center [1005, 259] width 84 height 18
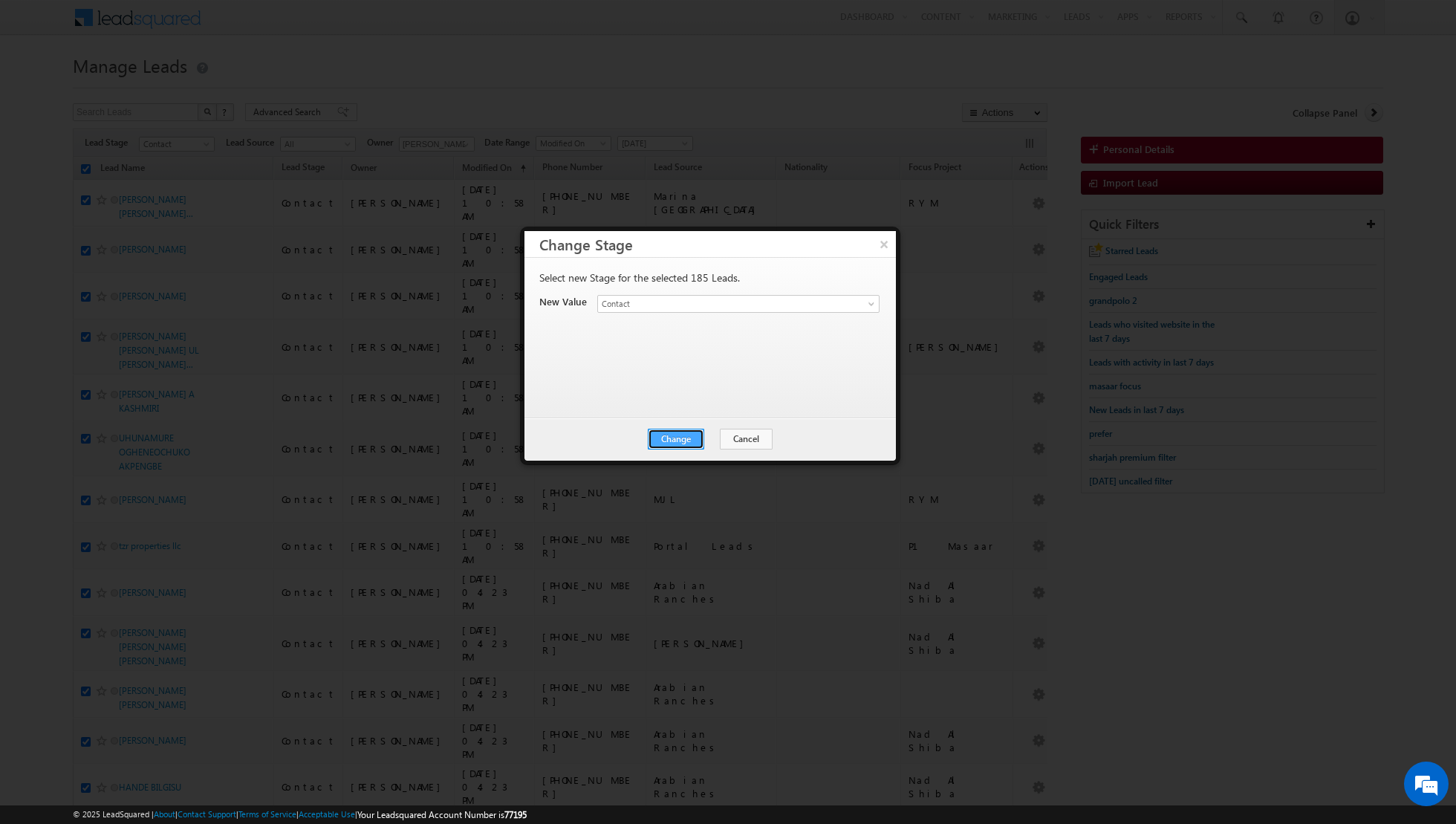
click at [676, 432] on button "Change" at bounding box center [676, 439] width 57 height 21
click at [706, 441] on button "Close" at bounding box center [713, 439] width 48 height 21
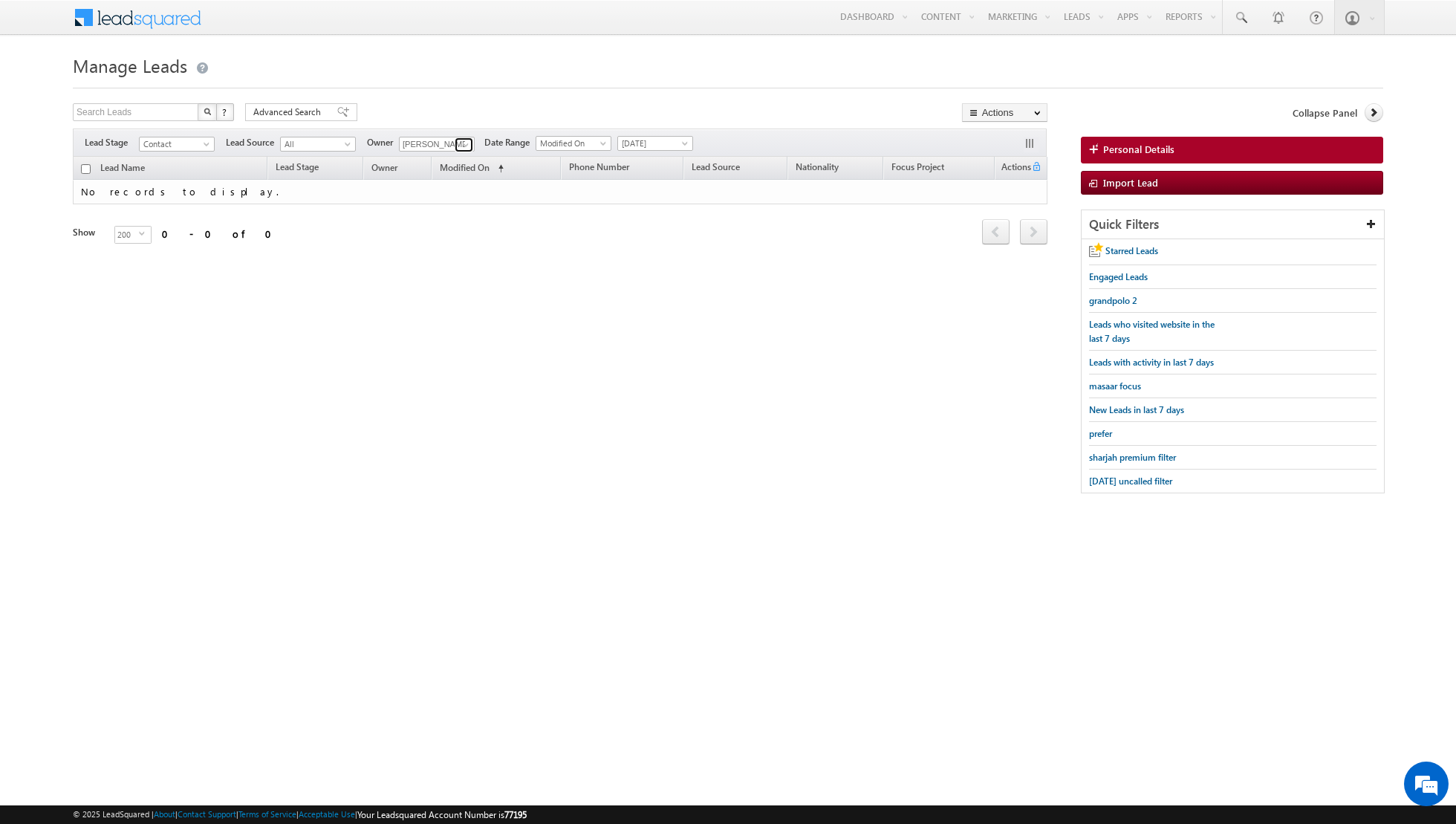
click at [454, 144] on link at bounding box center [463, 145] width 19 height 15
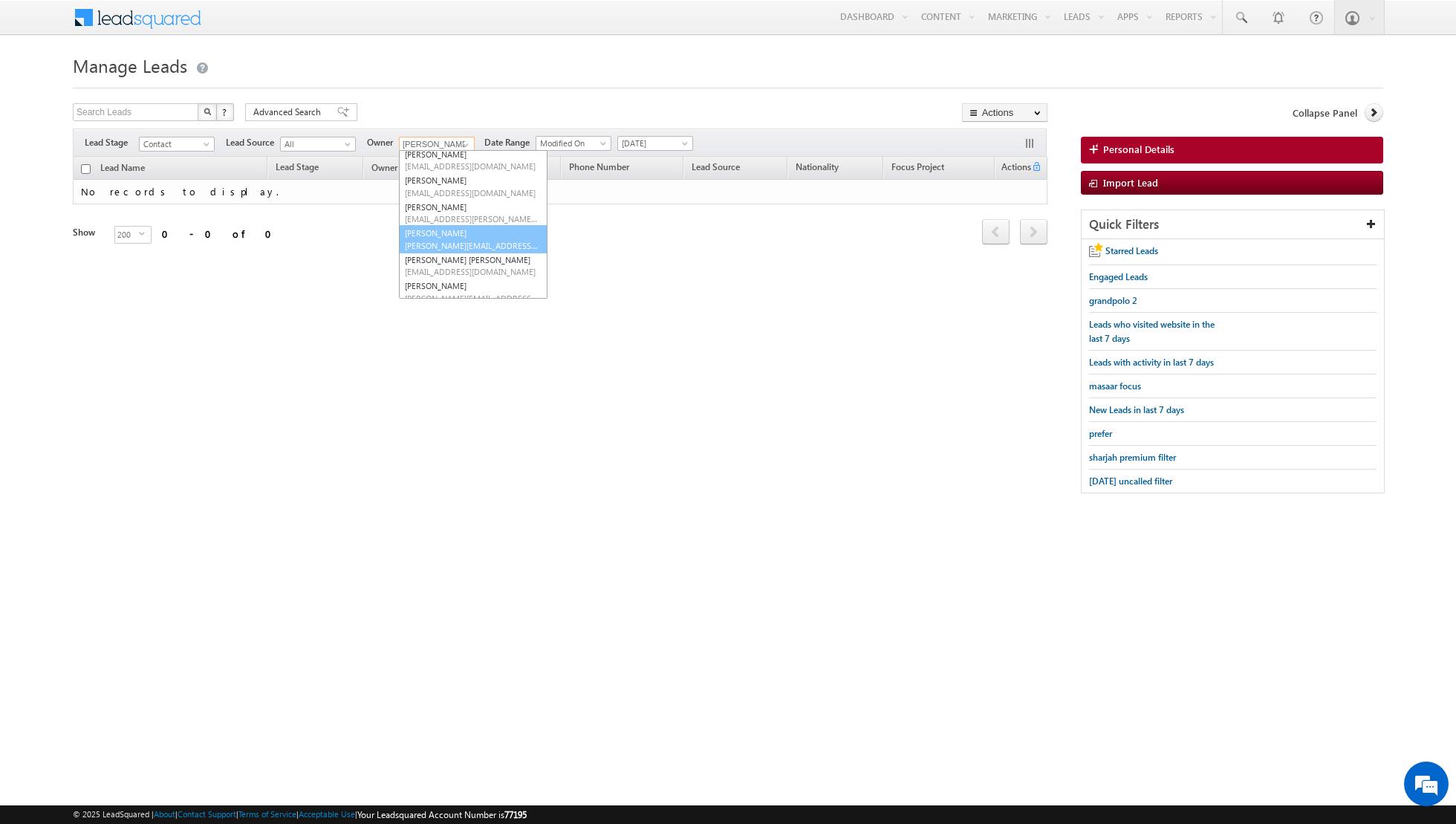
scroll to position [59, 0]
click at [446, 189] on span "[EMAIL_ADDRESS][DOMAIN_NAME]" at bounding box center [472, 195] width 134 height 11
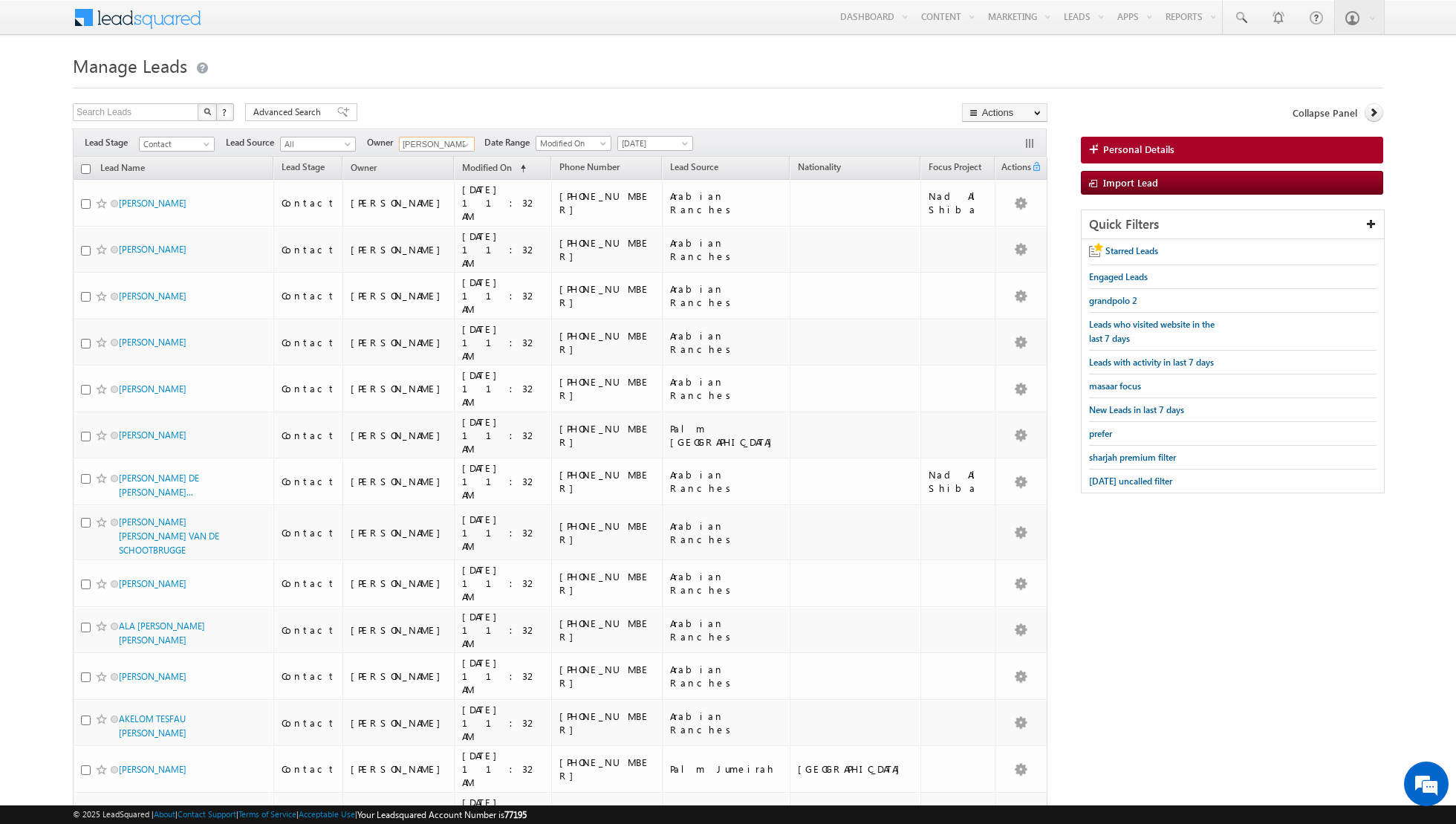
click at [86, 168] on input "checkbox" at bounding box center [86, 169] width 10 height 10
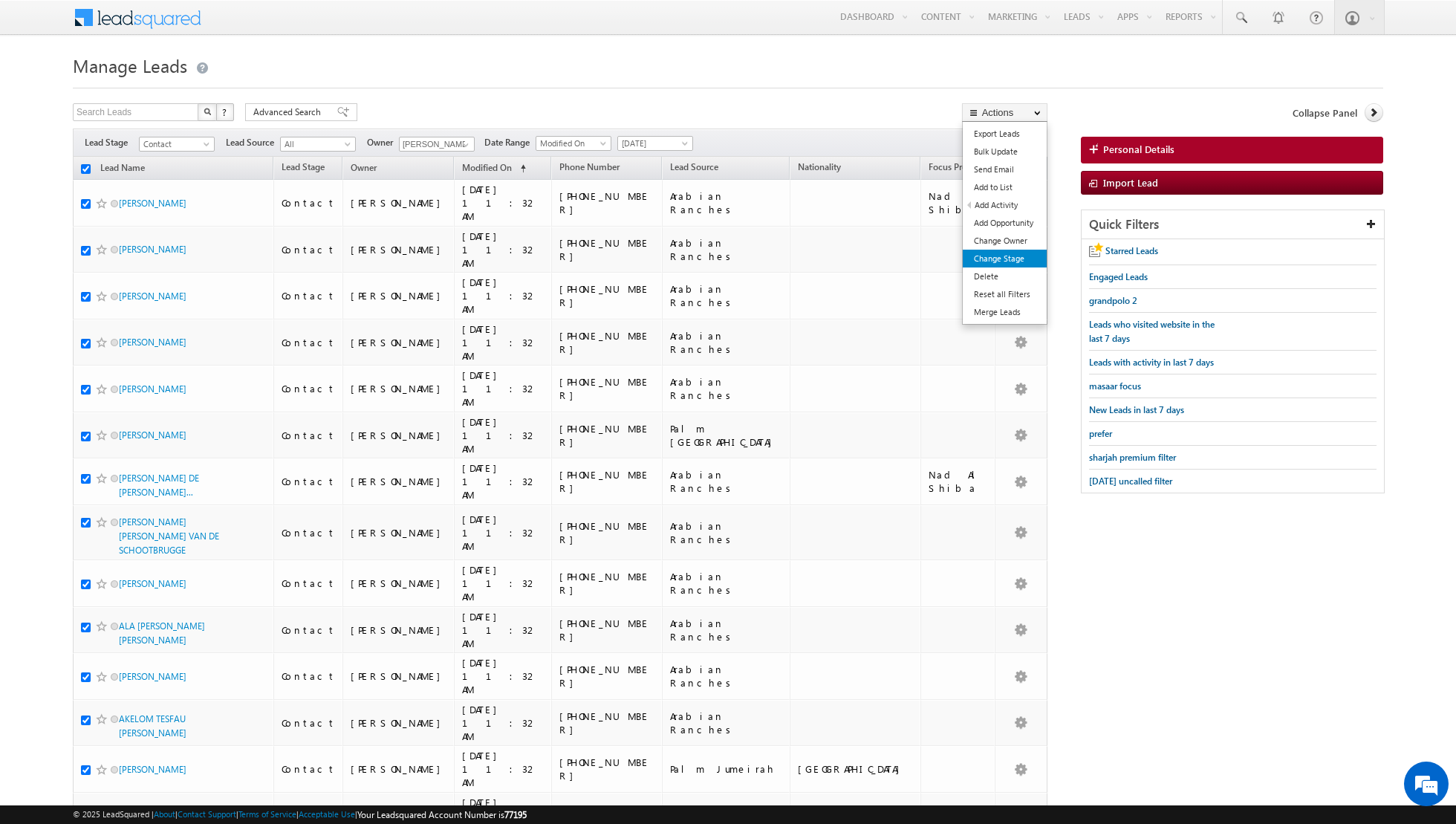
click at [1011, 263] on link "Change Stage" at bounding box center [1005, 259] width 84 height 18
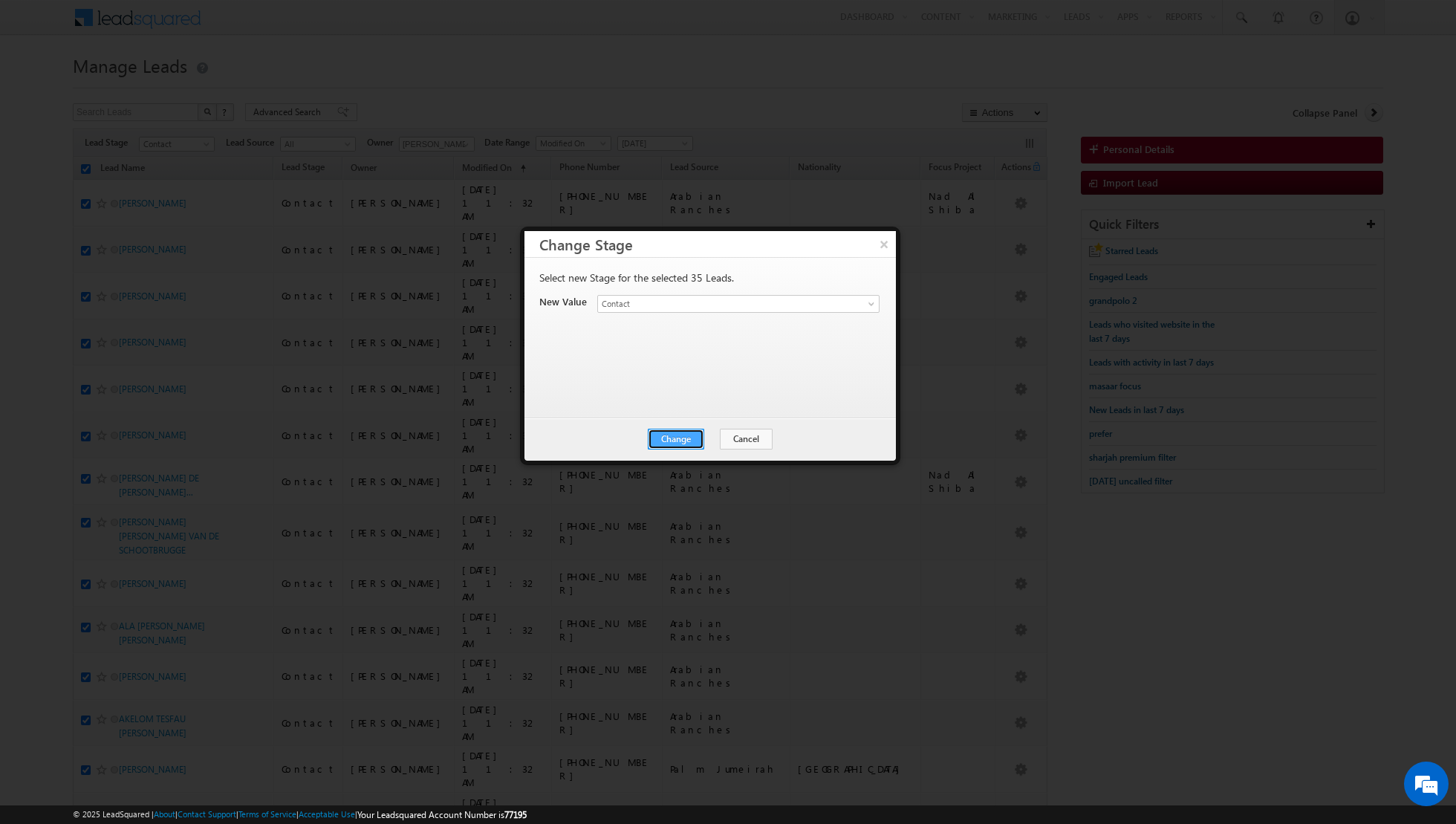
click at [691, 435] on button "Change" at bounding box center [676, 439] width 57 height 21
click at [716, 436] on button "Close" at bounding box center [713, 439] width 48 height 21
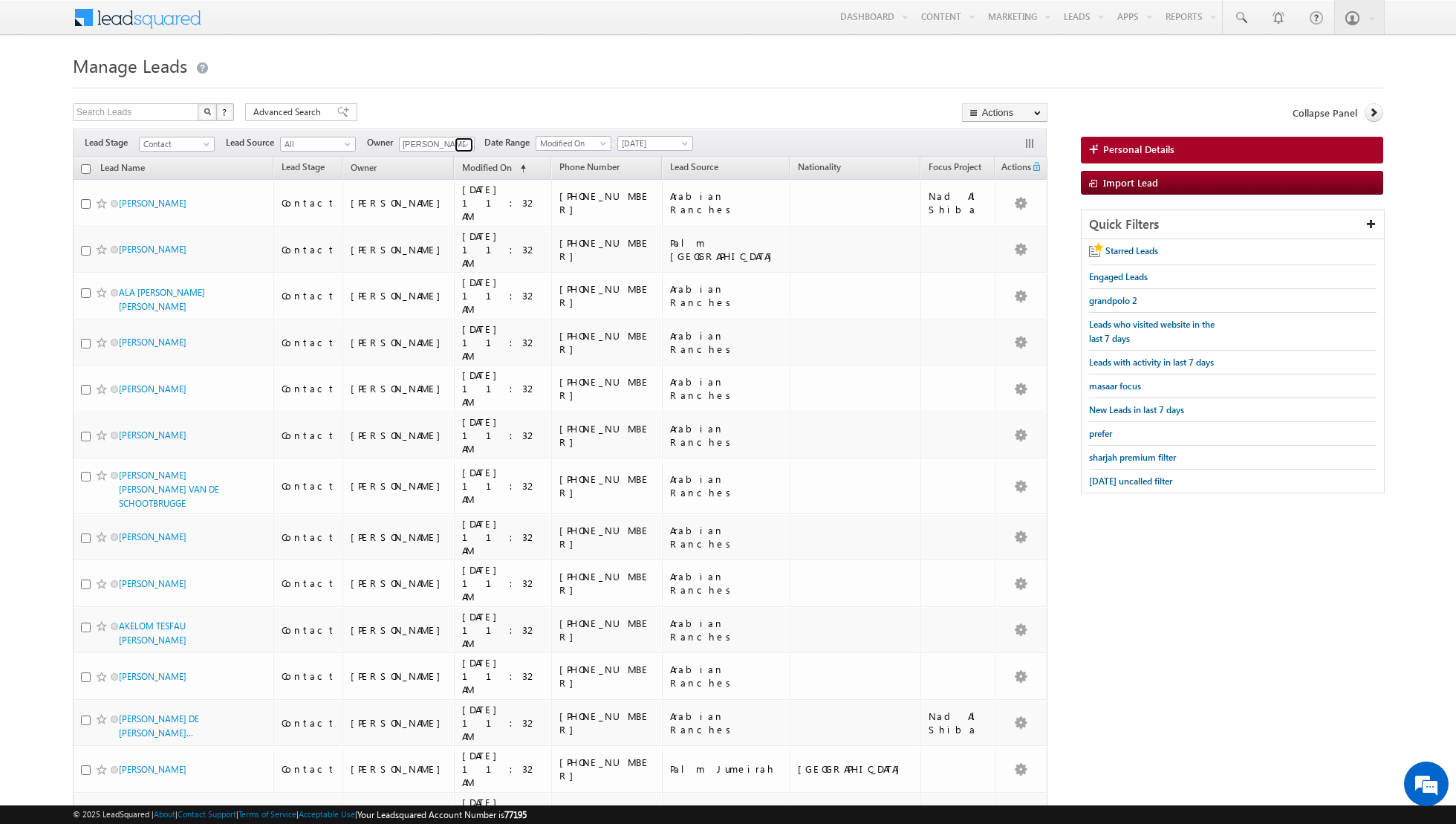
click at [464, 147] on span at bounding box center [466, 144] width 11 height 11
click at [440, 198] on span "[EMAIL_ADDRESS][DOMAIN_NAME]" at bounding box center [472, 202] width 134 height 11
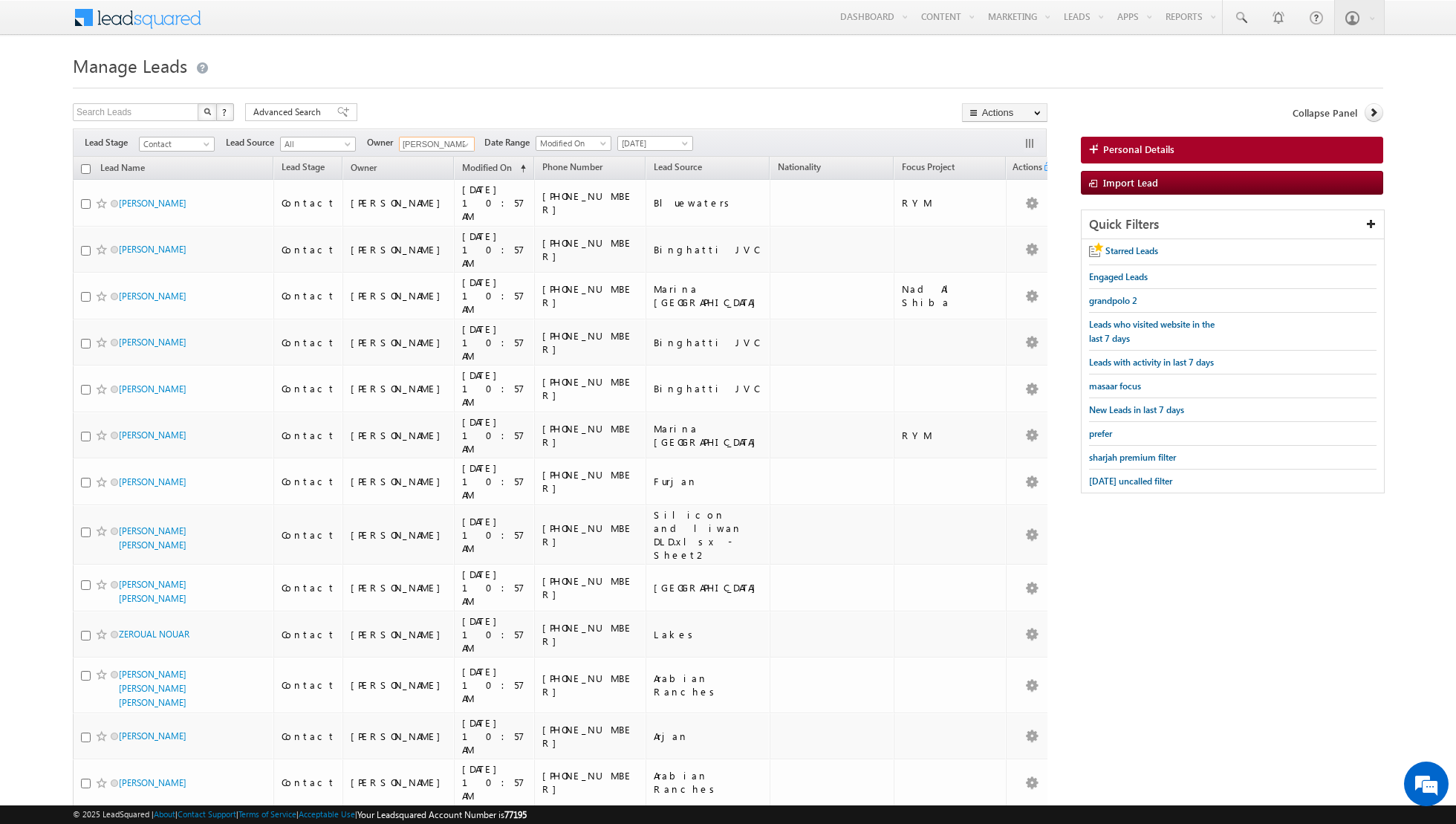
click at [82, 167] on input "checkbox" at bounding box center [86, 169] width 10 height 10
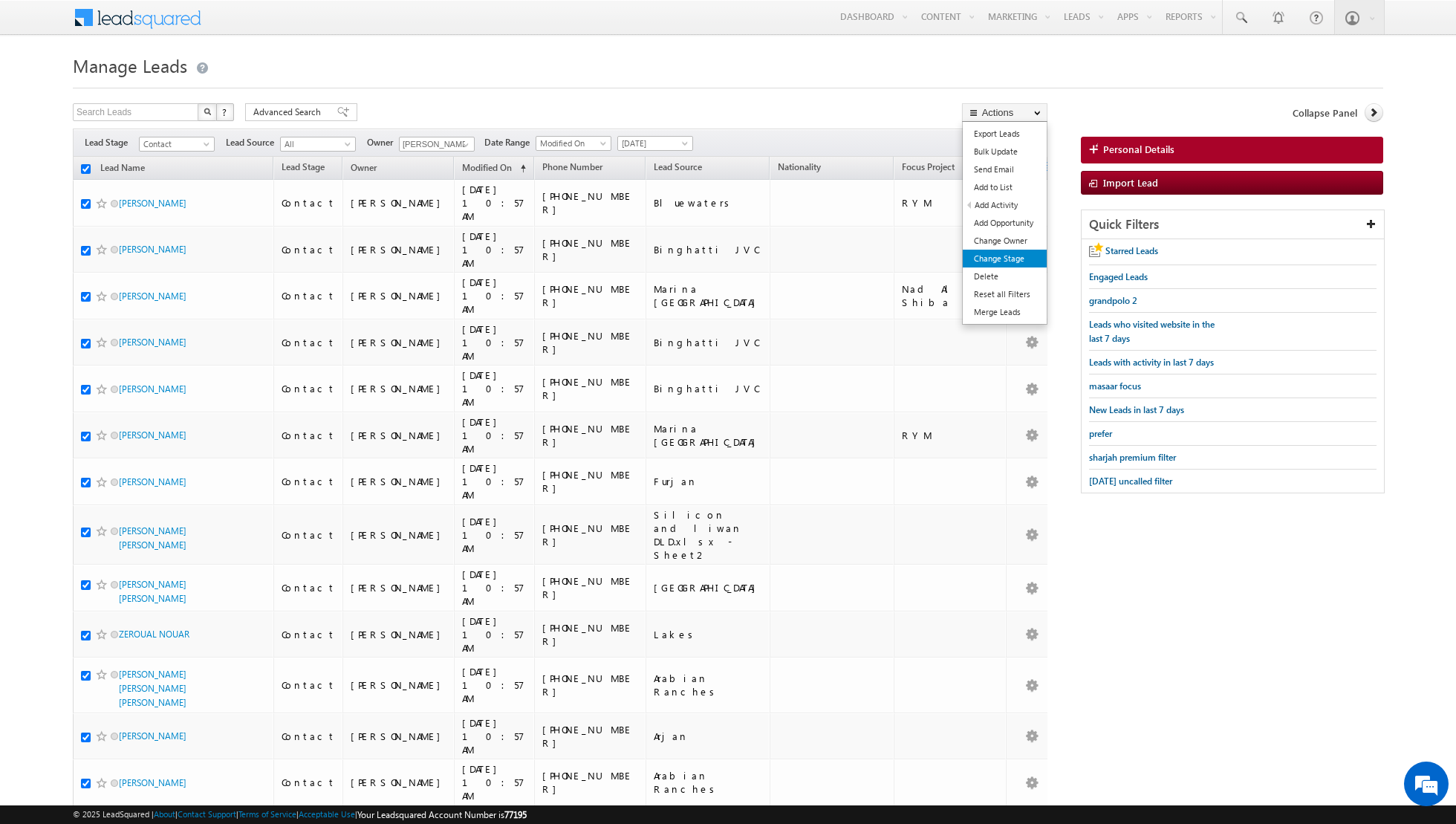
click at [1010, 254] on link "Change Stage" at bounding box center [1005, 259] width 84 height 18
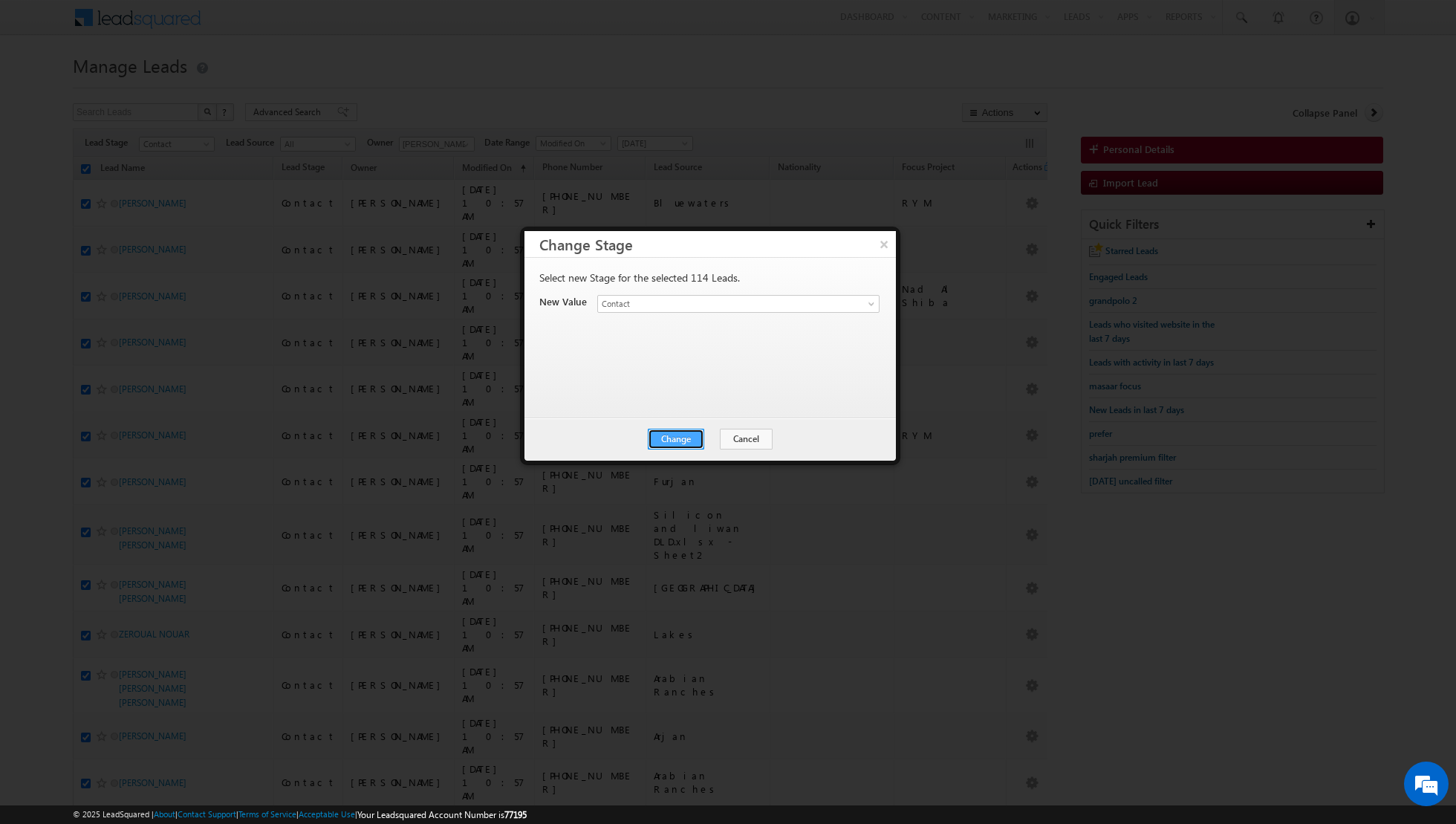
click at [671, 444] on button "Change" at bounding box center [676, 439] width 57 height 21
click at [711, 442] on button "Close" at bounding box center [713, 439] width 48 height 21
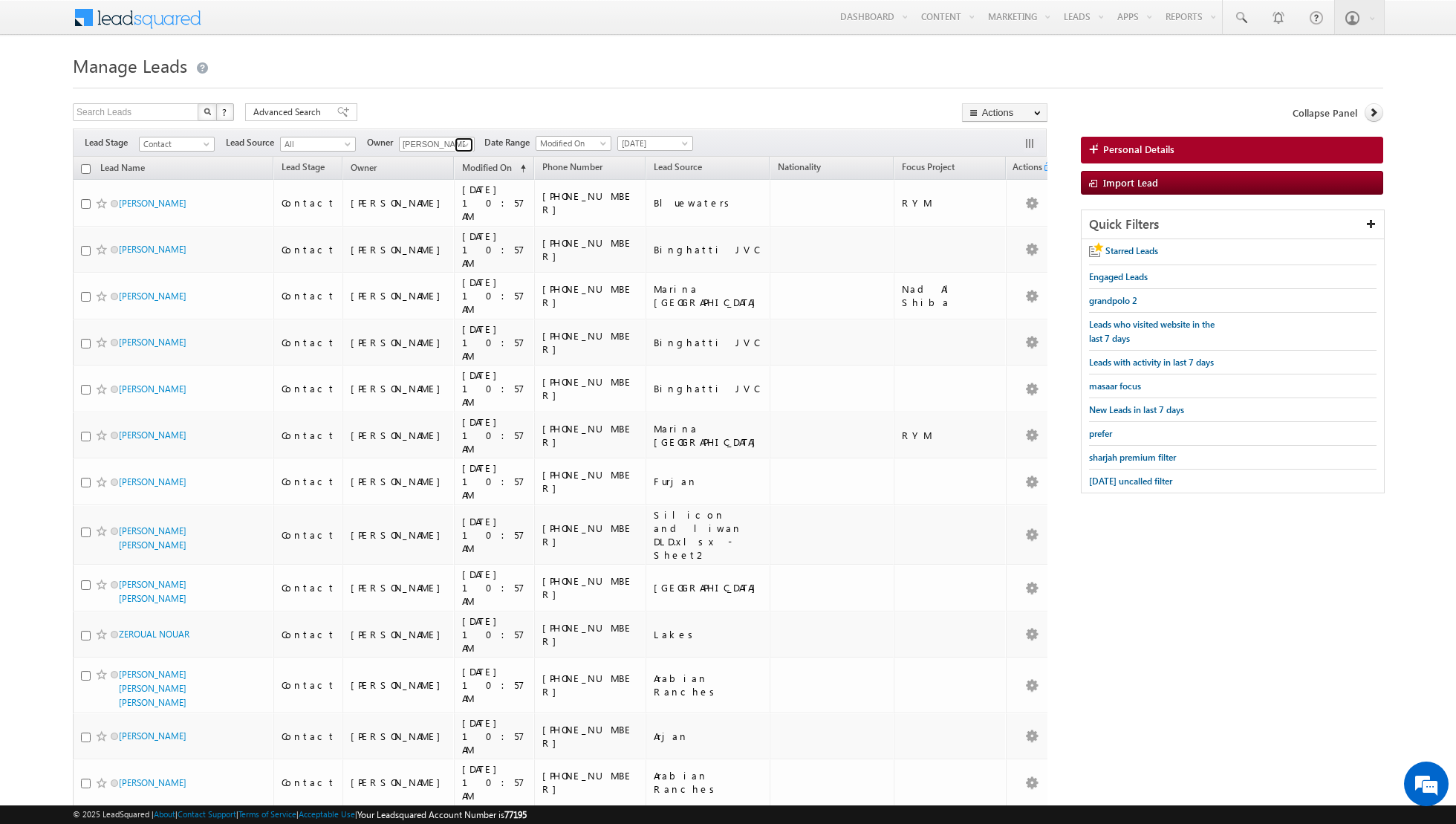
click at [454, 142] on link at bounding box center [463, 145] width 19 height 15
click at [448, 188] on link "[PERSON_NAME] [PERSON_NAME][EMAIL_ADDRESS][DOMAIN_NAME]" at bounding box center [472, 195] width 148 height 28
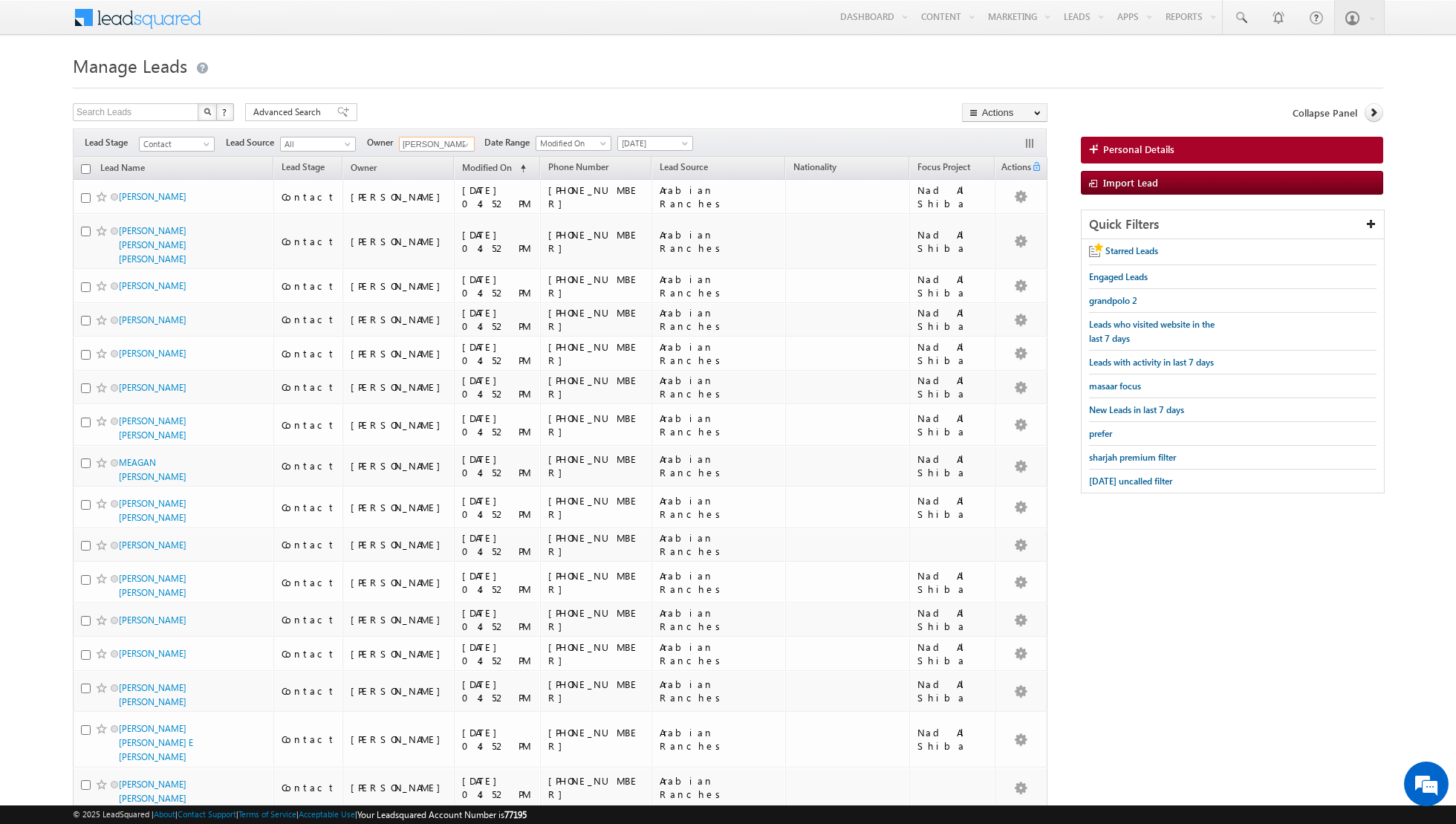
click at [83, 169] on input "checkbox" at bounding box center [86, 169] width 10 height 10
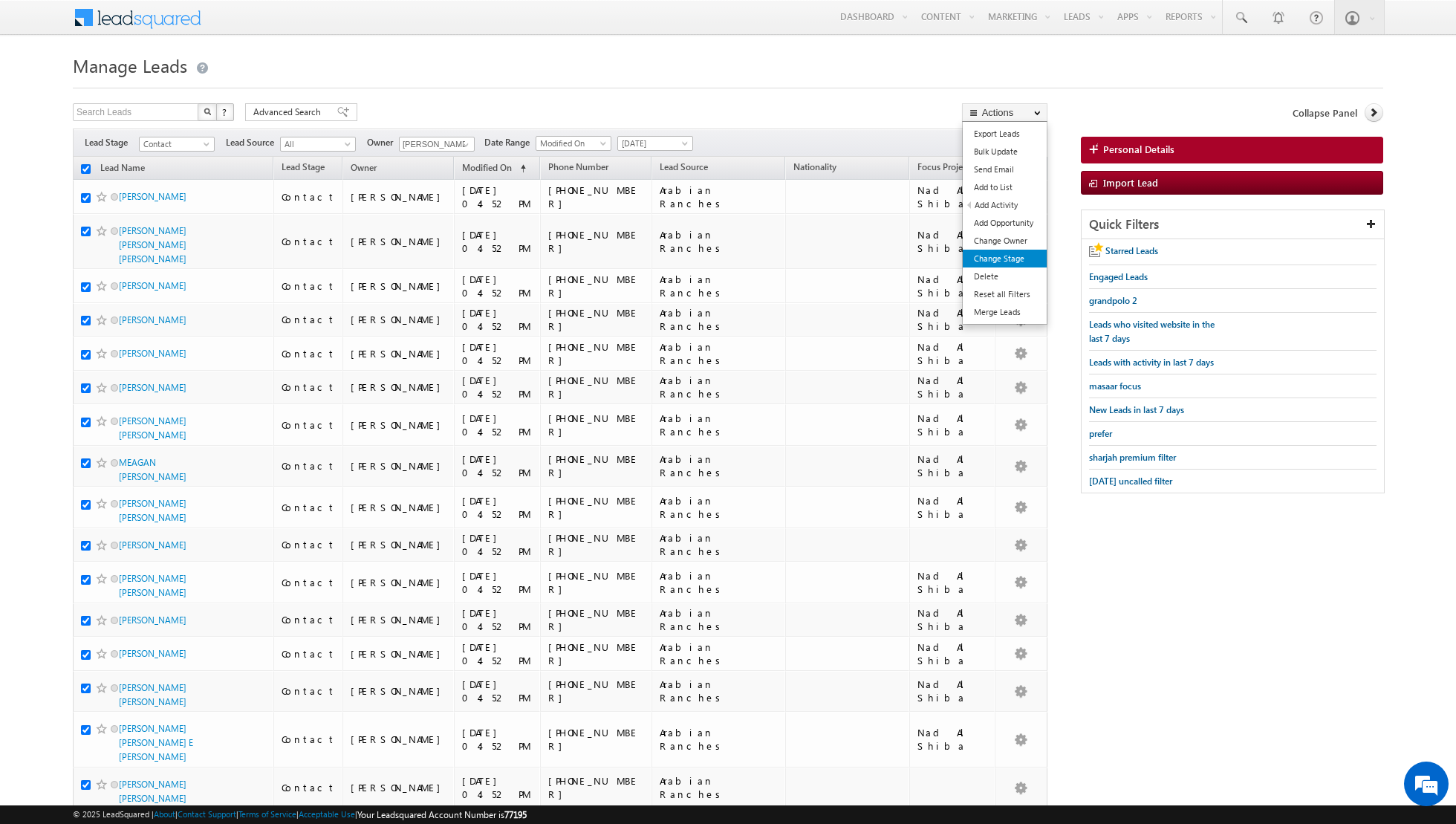
click at [993, 250] on link "Change Stage" at bounding box center [1005, 259] width 84 height 18
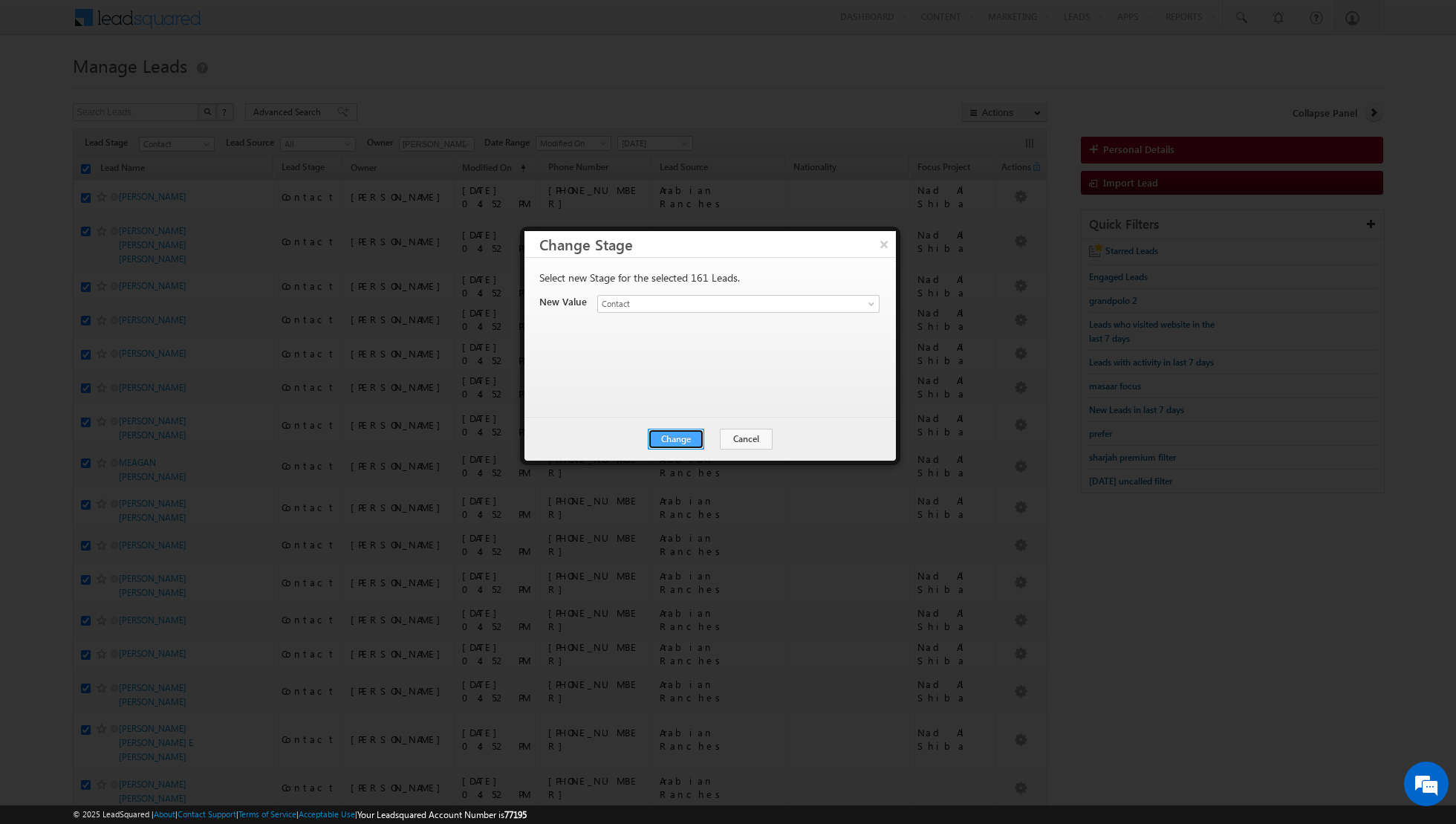
click at [680, 437] on button "Change" at bounding box center [676, 439] width 57 height 21
click at [714, 431] on button "Close" at bounding box center [713, 439] width 48 height 21
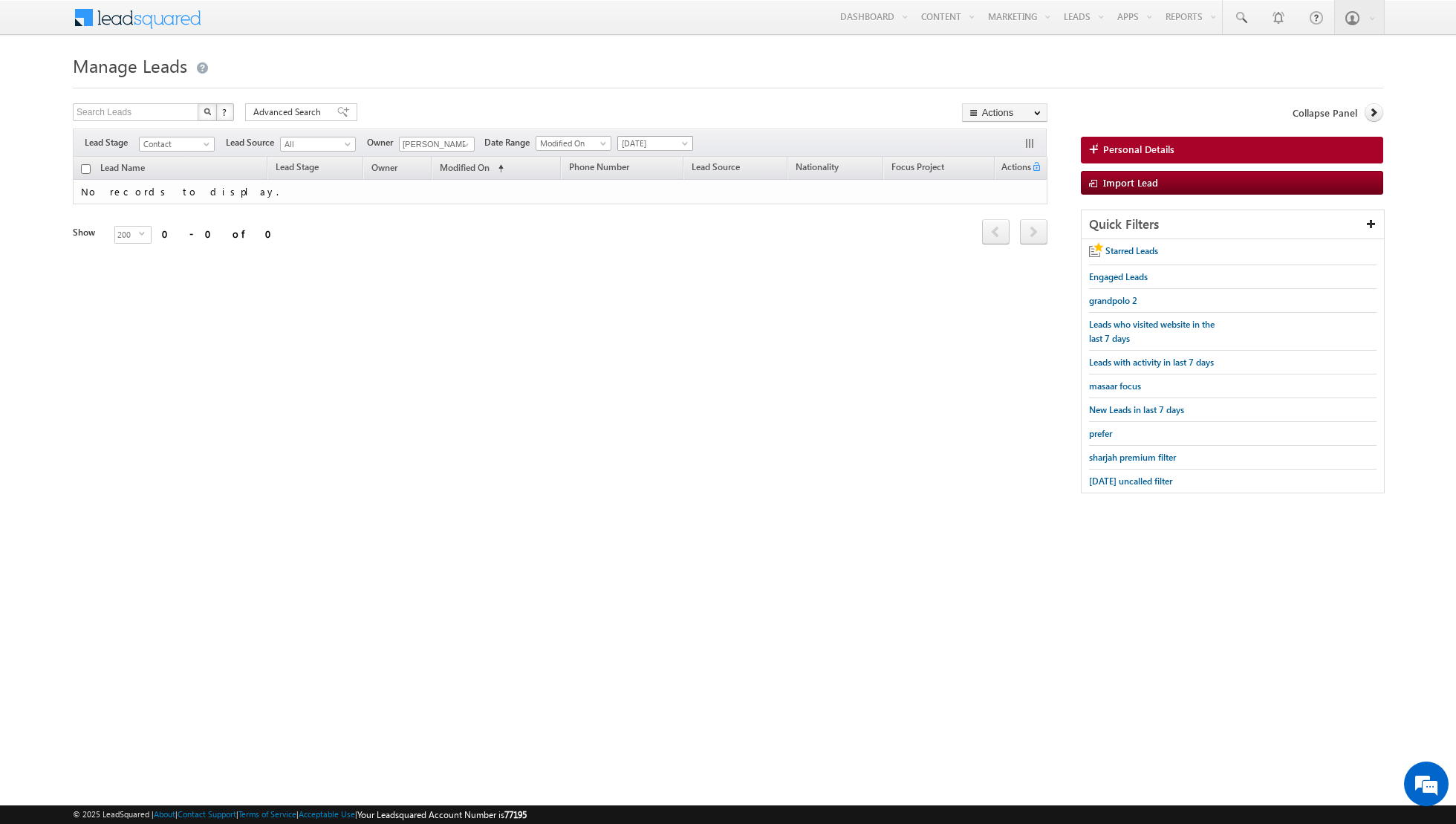
click at [650, 140] on span "[DATE]" at bounding box center [653, 144] width 71 height 13
click at [640, 206] on link "[DATE]" at bounding box center [648, 206] width 75 height 13
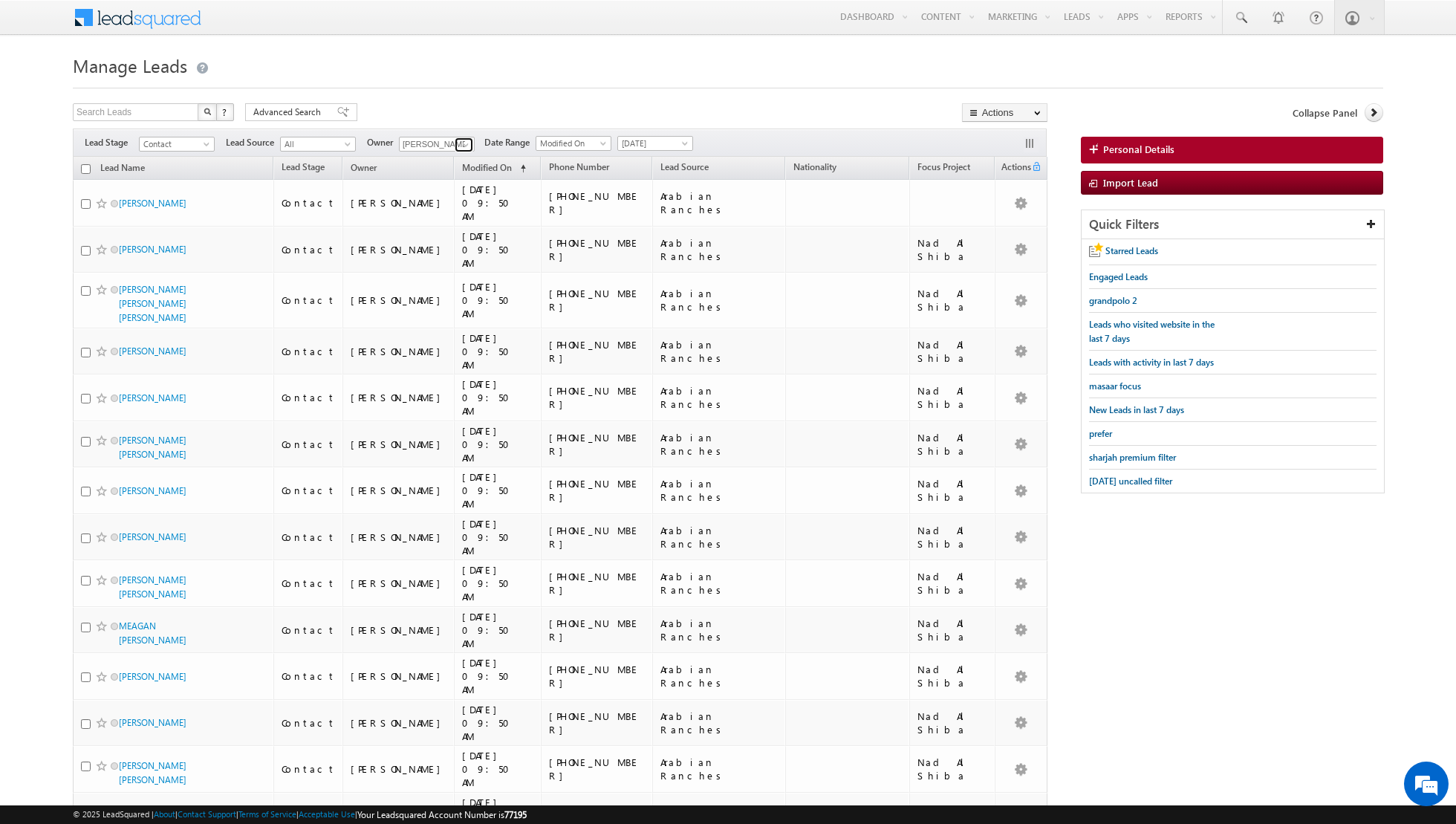
click at [460, 144] on span at bounding box center [466, 144] width 11 height 11
click at [451, 222] on span "[EMAIL_ADDRESS][DOMAIN_NAME]" at bounding box center [472, 227] width 134 height 11
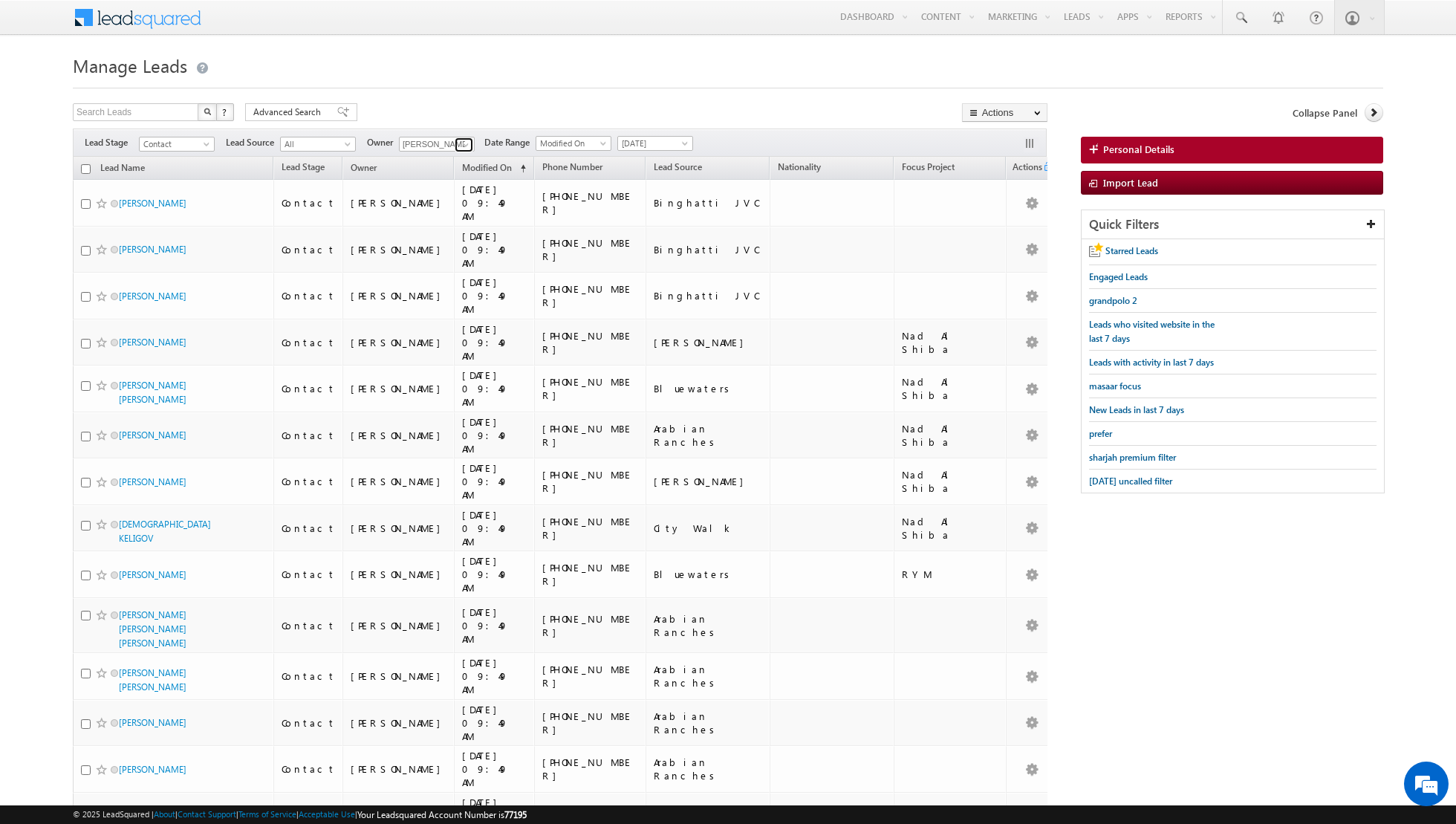
click at [460, 143] on span at bounding box center [466, 144] width 11 height 11
click at [450, 245] on link "[PERSON_NAME] [PERSON_NAME][EMAIL_ADDRESS][DOMAIN_NAME]" at bounding box center [472, 247] width 148 height 28
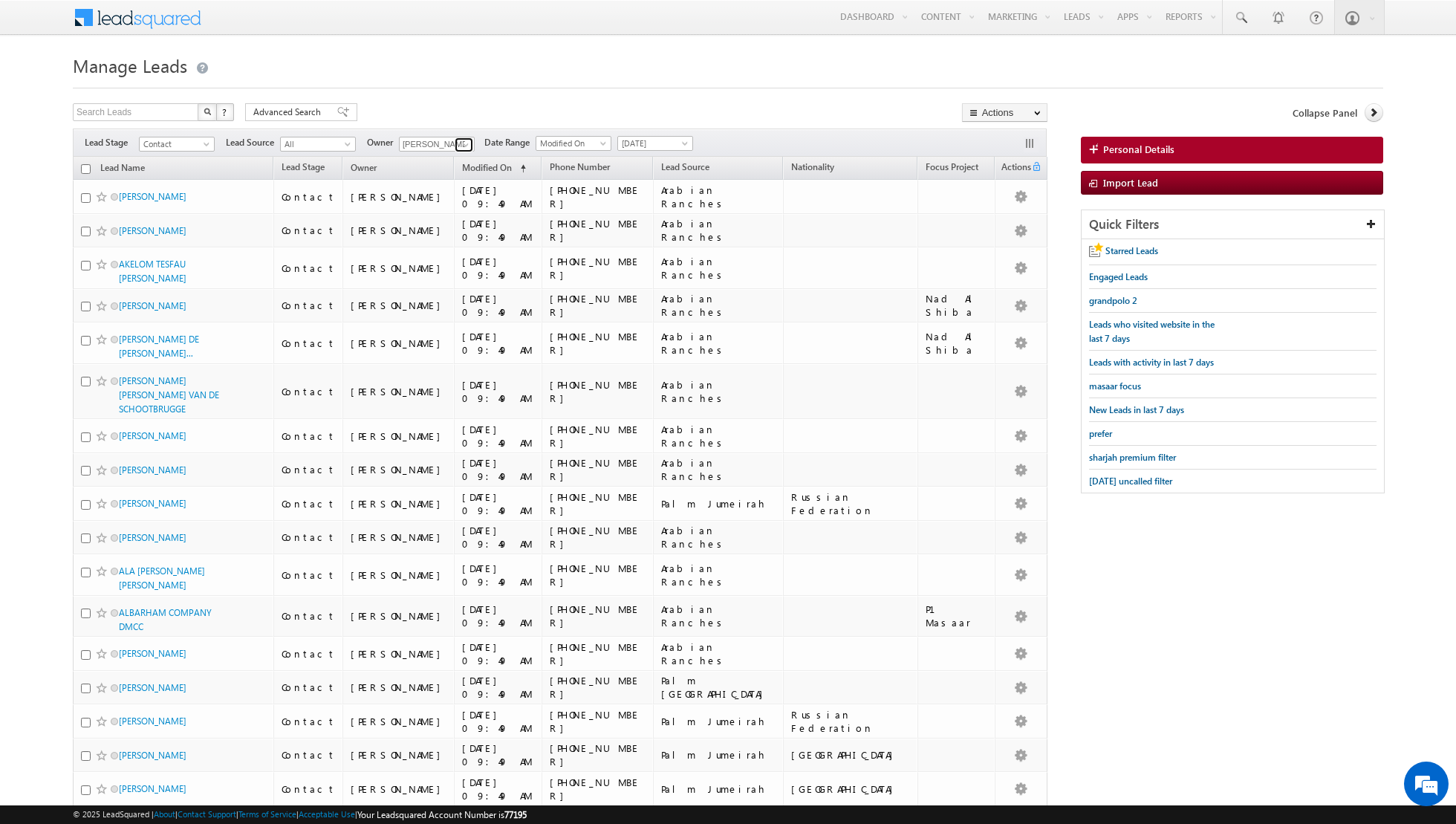
click at [460, 139] on span at bounding box center [466, 144] width 11 height 11
click at [449, 263] on link "[PERSON_NAME] [EMAIL_ADDRESS][PERSON_NAME][DOMAIN_NAME]" at bounding box center [472, 274] width 148 height 28
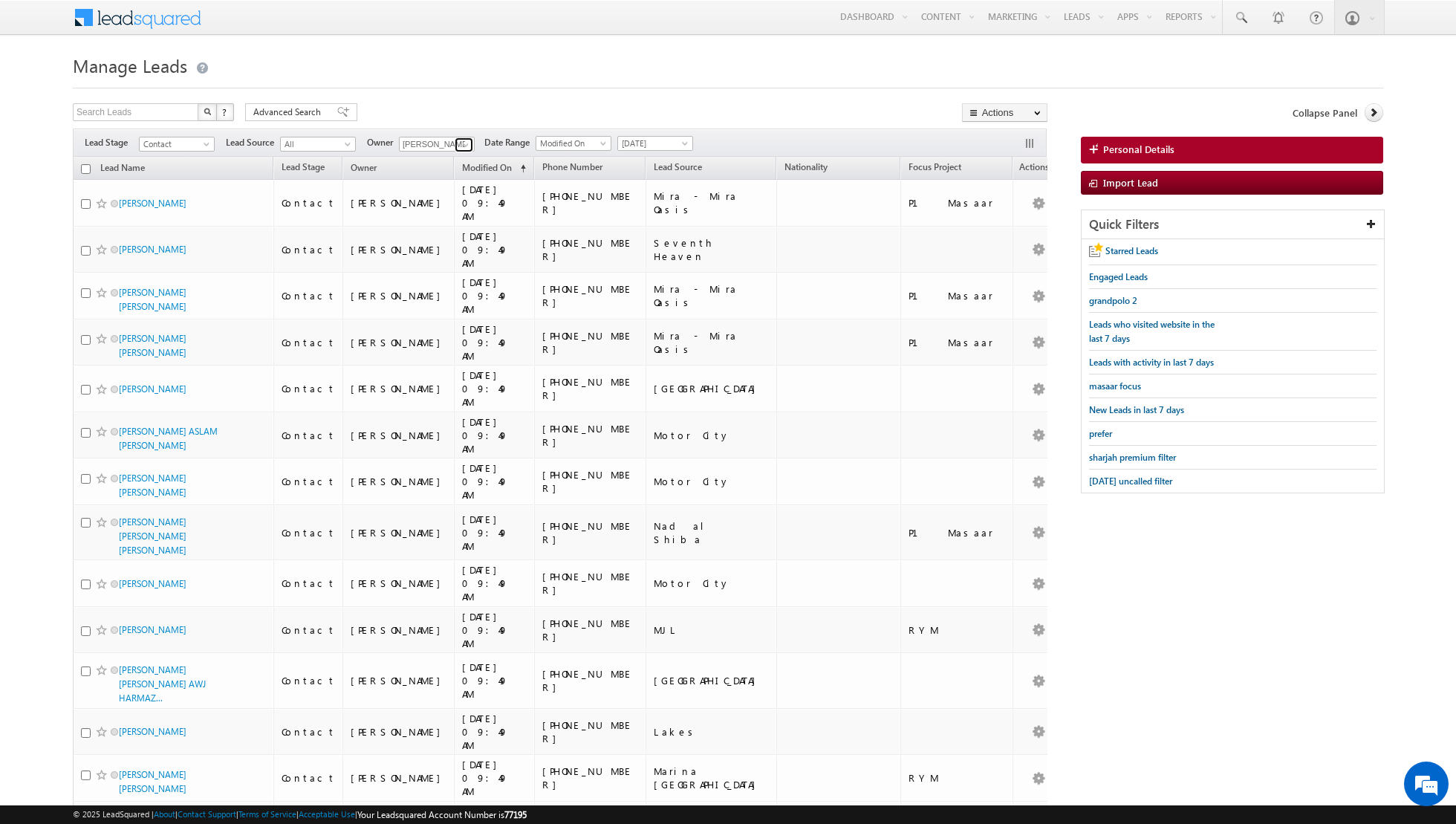
click at [460, 146] on span at bounding box center [466, 144] width 11 height 11
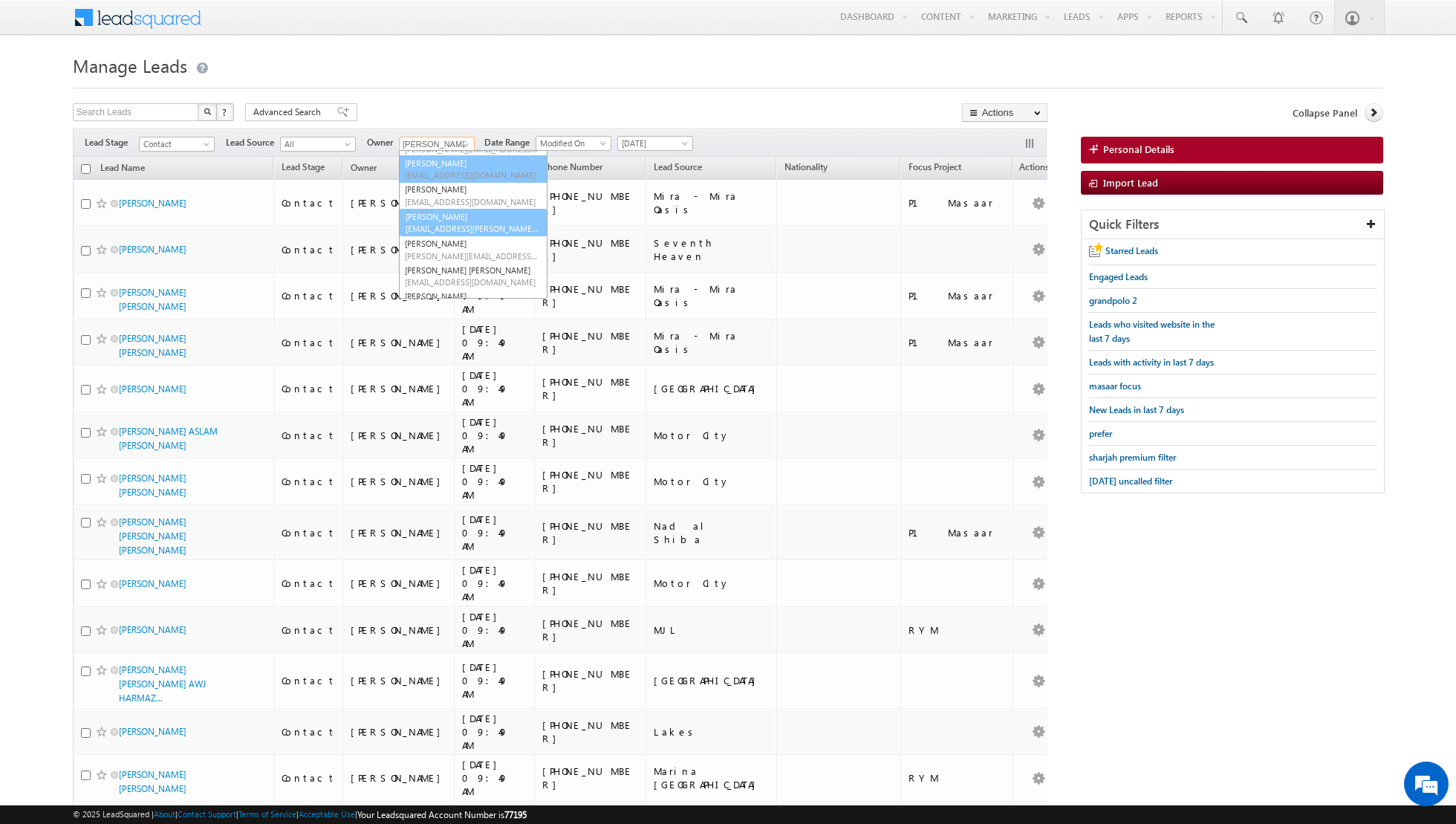
scroll to position [55, 0]
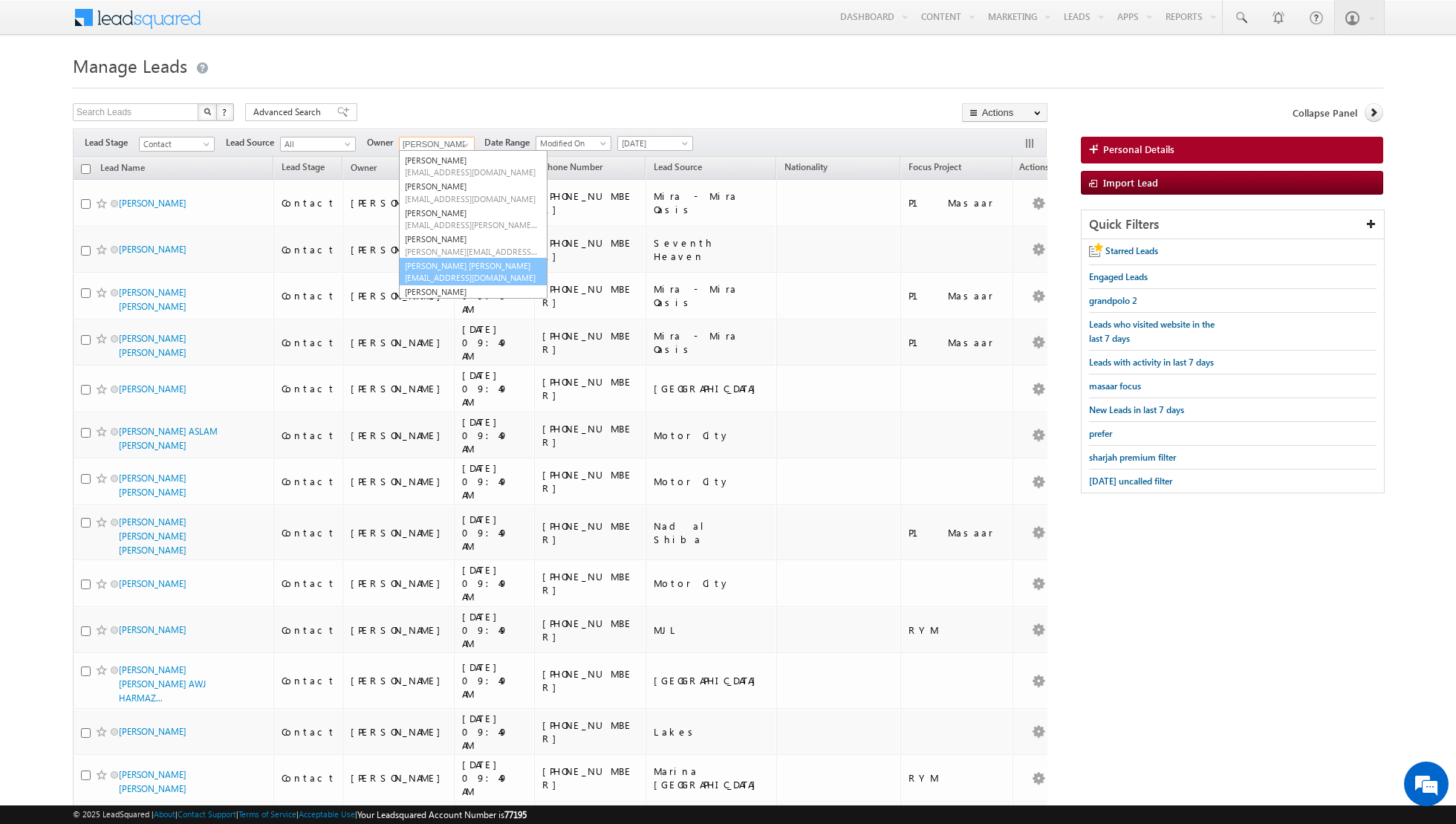
click at [455, 270] on link "[PERSON_NAME] [PERSON_NAME] [PERSON_NAME][EMAIL_ADDRESS][PERSON_NAME][DOMAIN_NA…" at bounding box center [472, 272] width 148 height 28
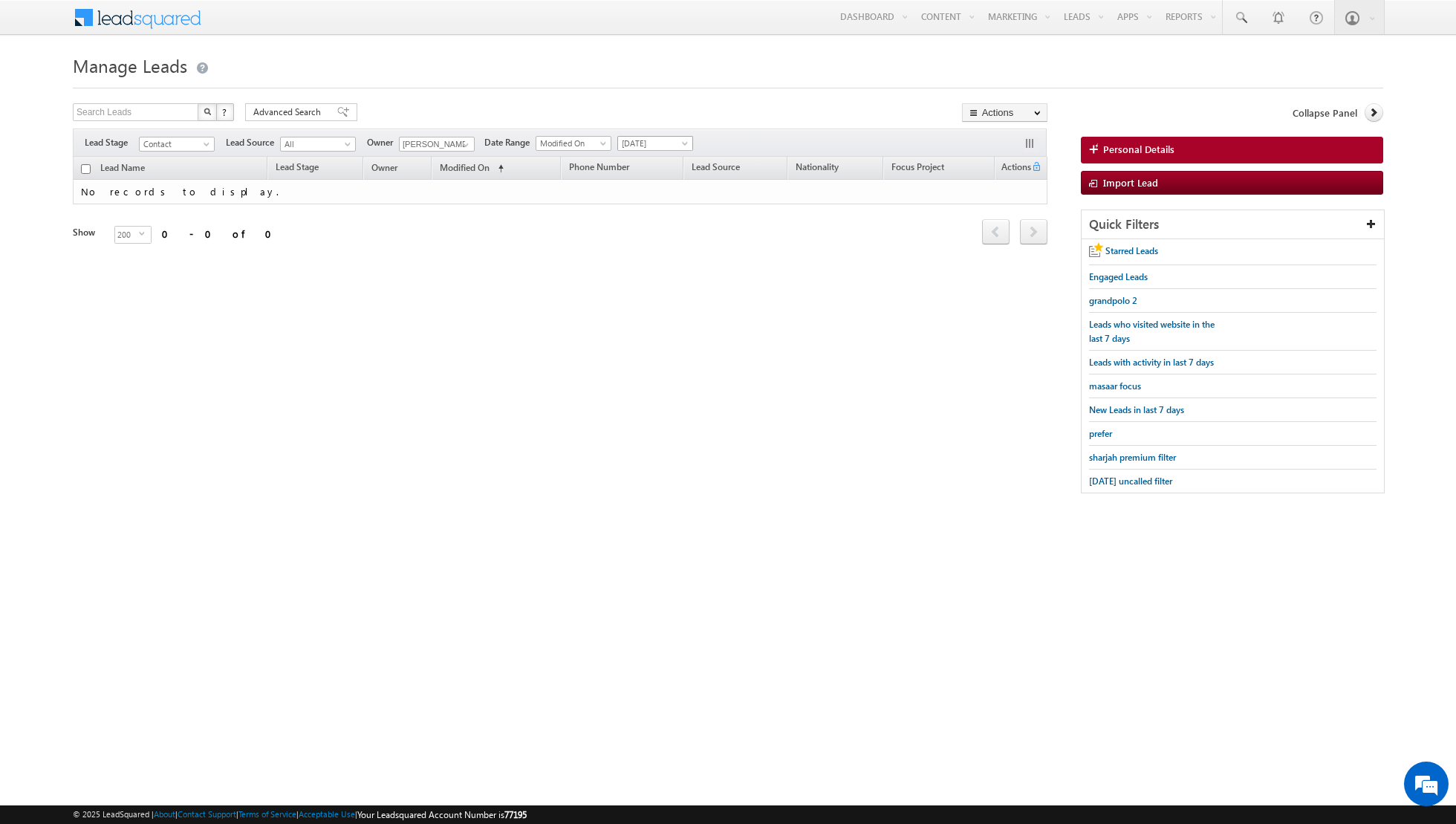
click at [660, 144] on span "[DATE]" at bounding box center [653, 144] width 71 height 13
click at [656, 153] on link "All Time" at bounding box center [648, 158] width 75 height 13
click at [656, 140] on span "All Time" at bounding box center [653, 144] width 71 height 13
click at [460, 141] on span at bounding box center [466, 144] width 11 height 11
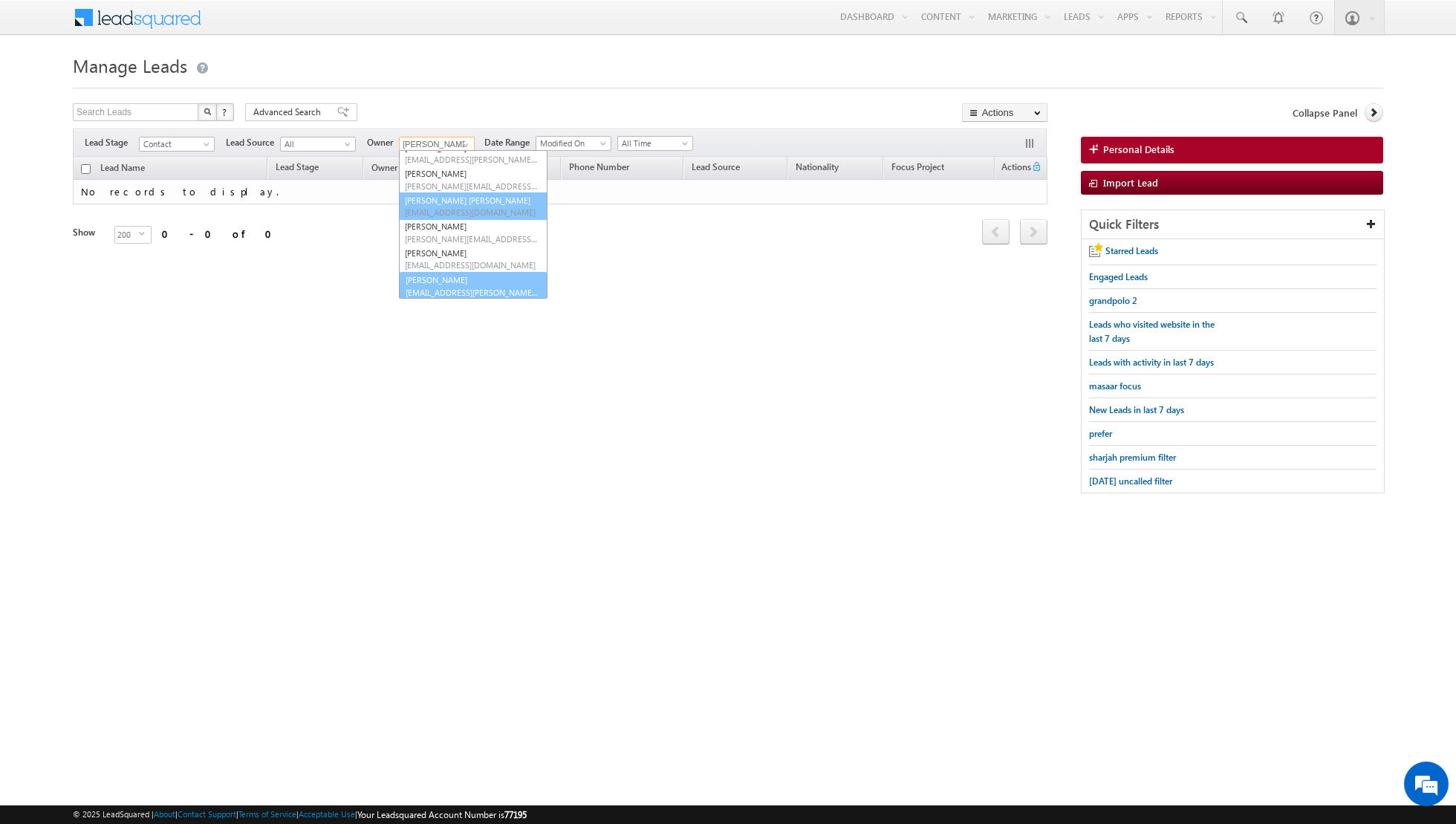
scroll to position [121, 0]
click at [439, 294] on span "[EMAIL_ADDRESS][PERSON_NAME][DOMAIN_NAME]" at bounding box center [472, 292] width 134 height 11
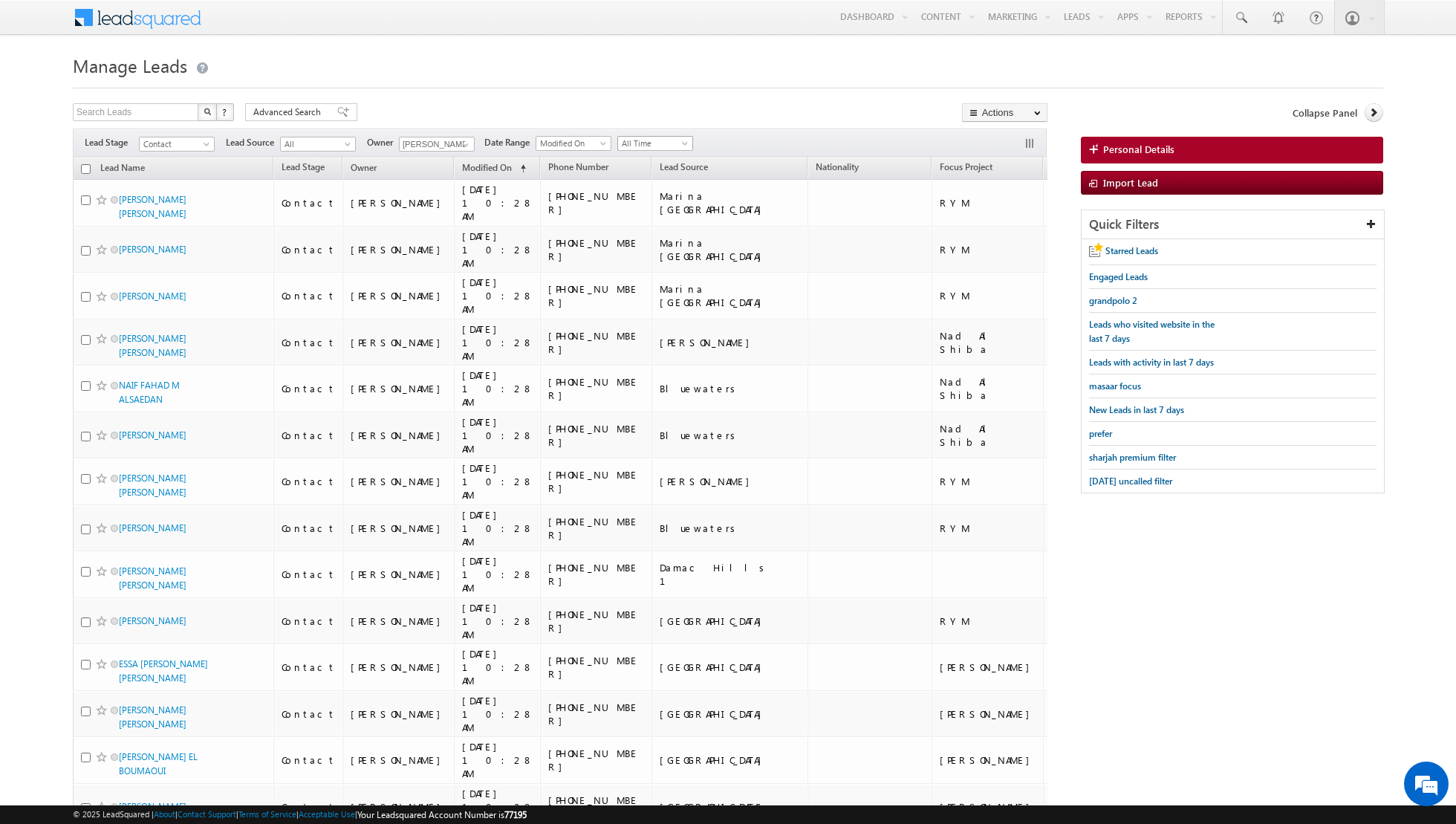
click at [666, 141] on span "All Time" at bounding box center [653, 144] width 71 height 13
click at [646, 188] on link "[DATE]" at bounding box center [648, 191] width 75 height 13
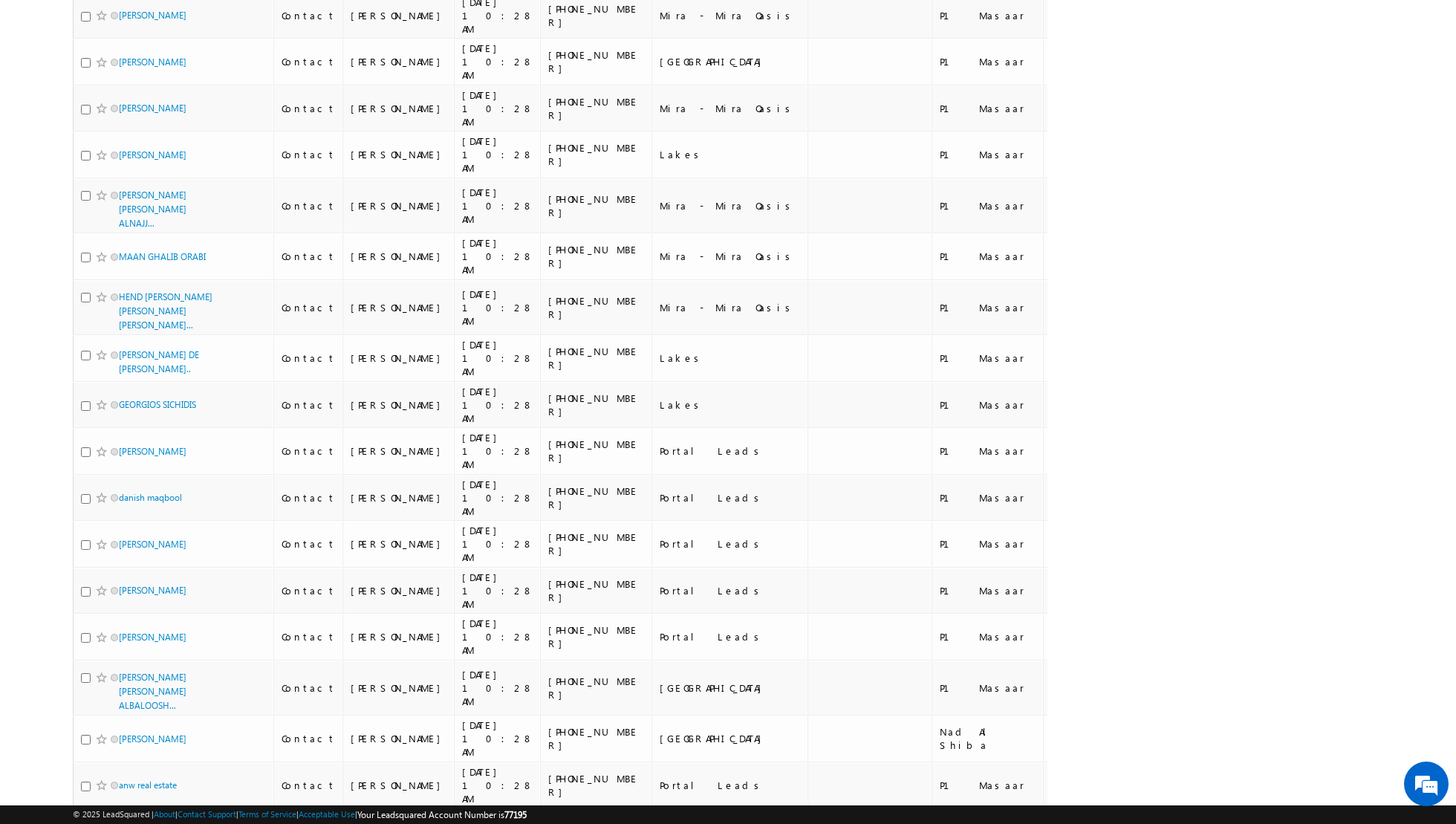
scroll to position [6699, 0]
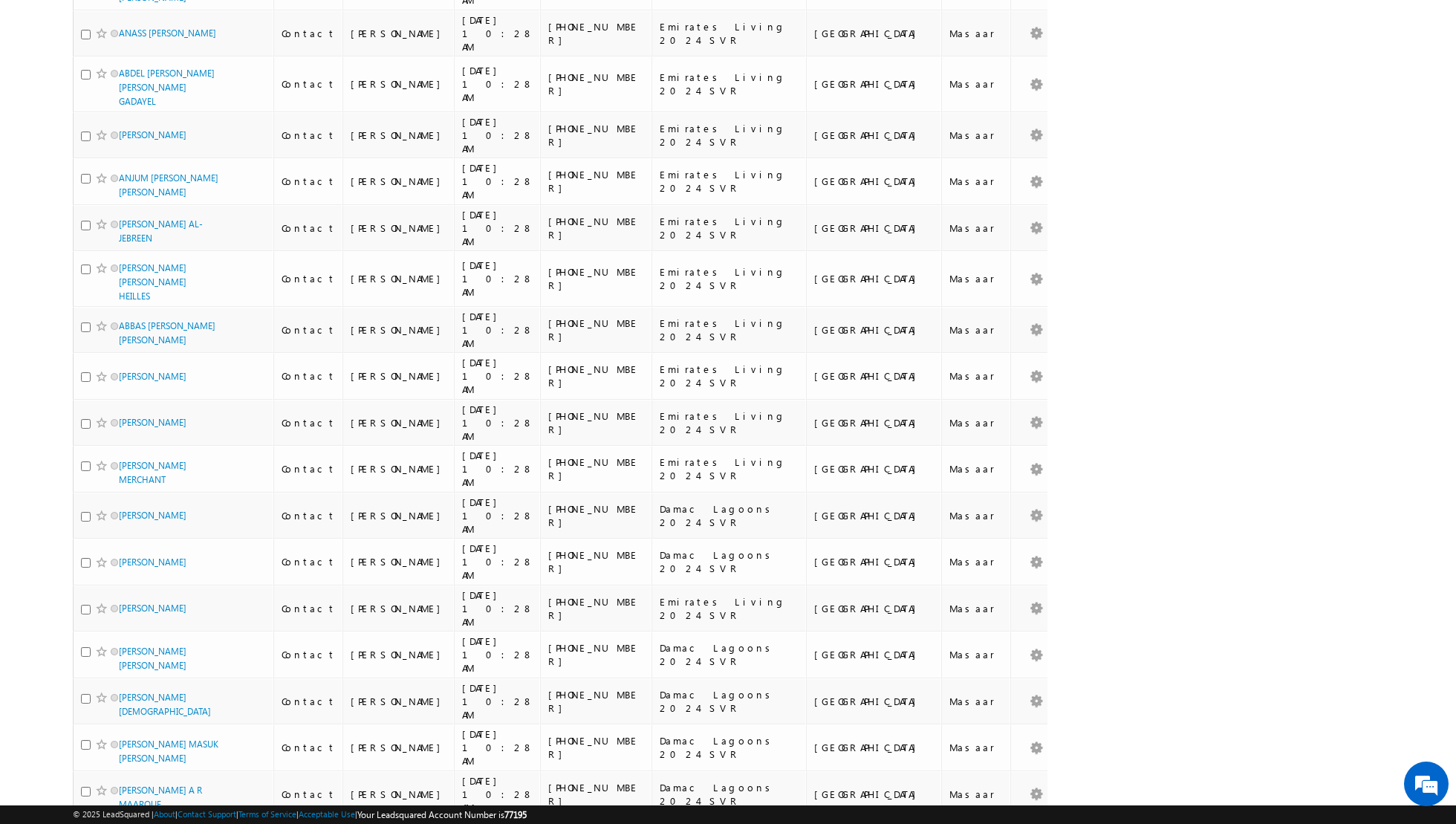
scroll to position [7271, 0]
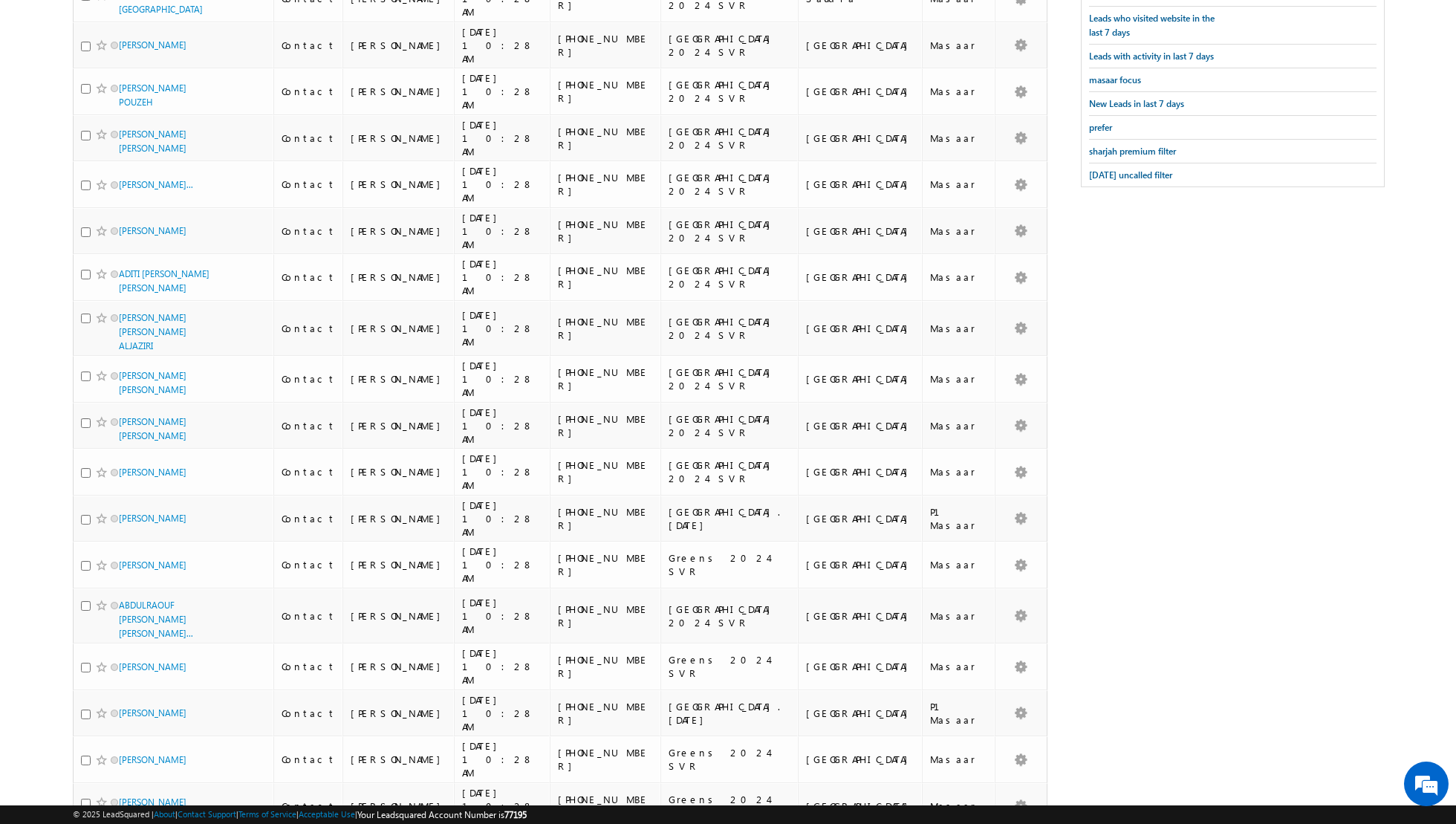
scroll to position [0, 0]
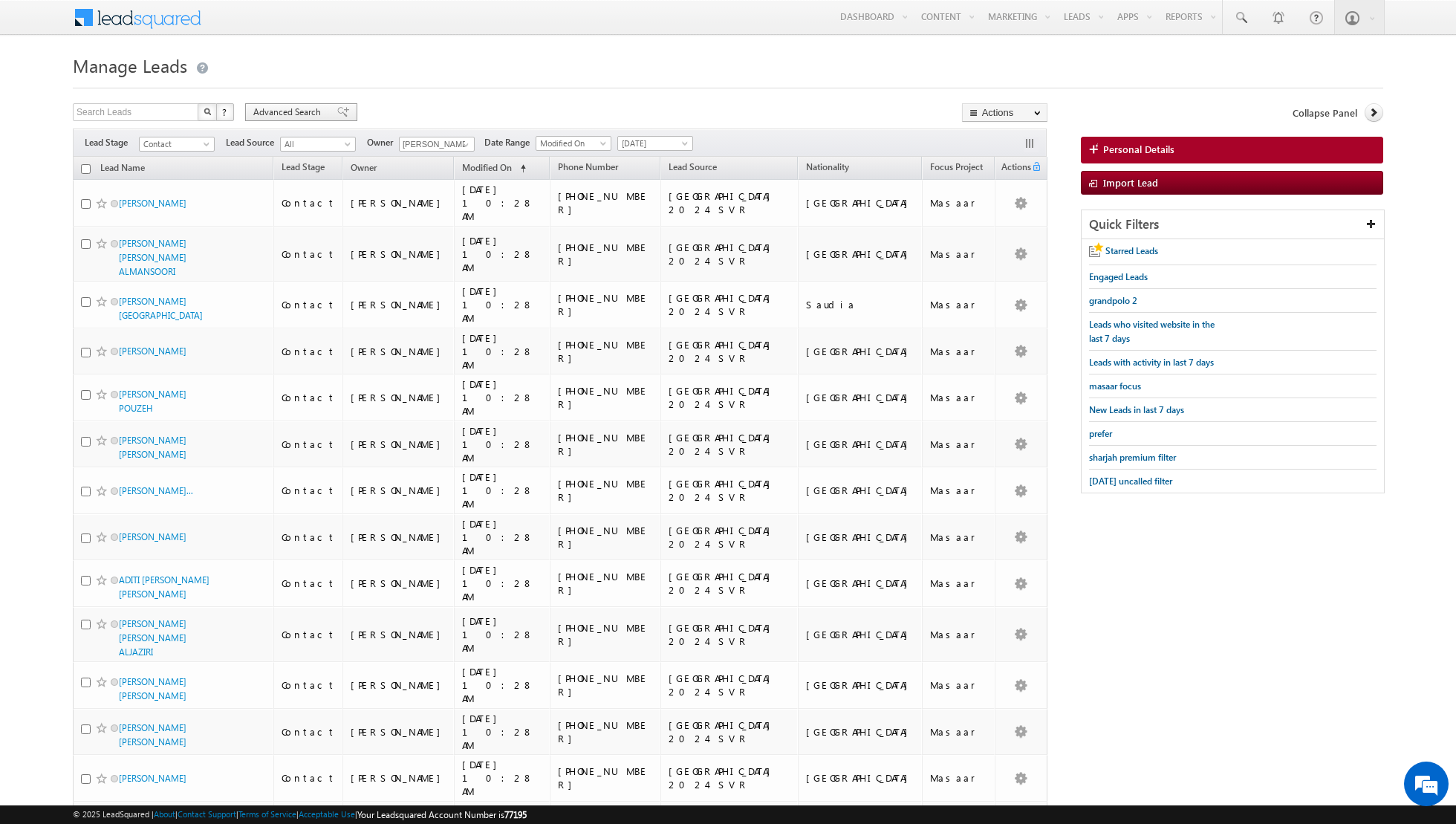
click at [337, 115] on span at bounding box center [343, 112] width 11 height 11
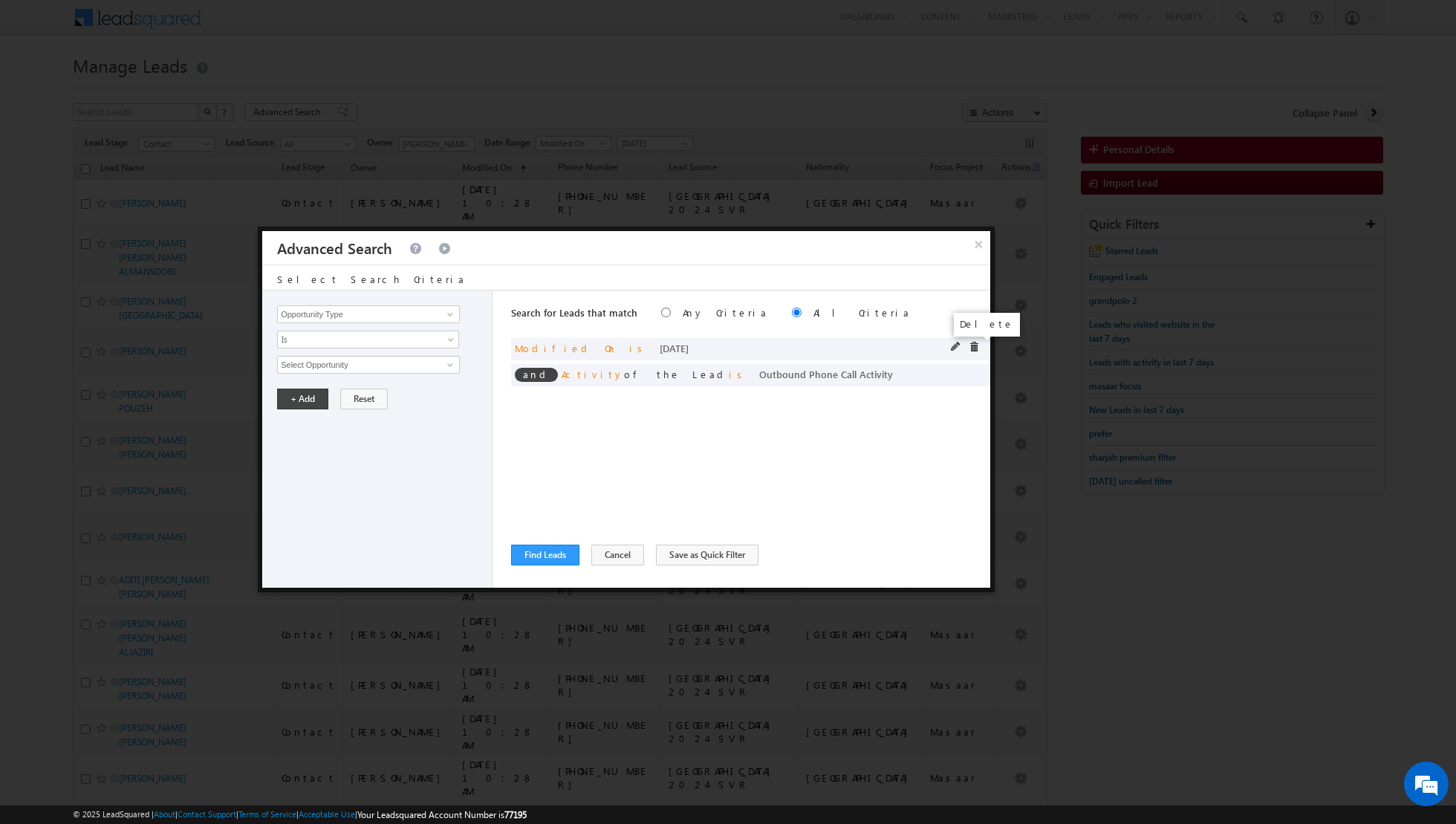
click at [973, 346] on span at bounding box center [974, 347] width 11 height 11
click at [0, 0] on span at bounding box center [0, 0] width 0 height 0
click at [452, 309] on span at bounding box center [450, 314] width 11 height 11
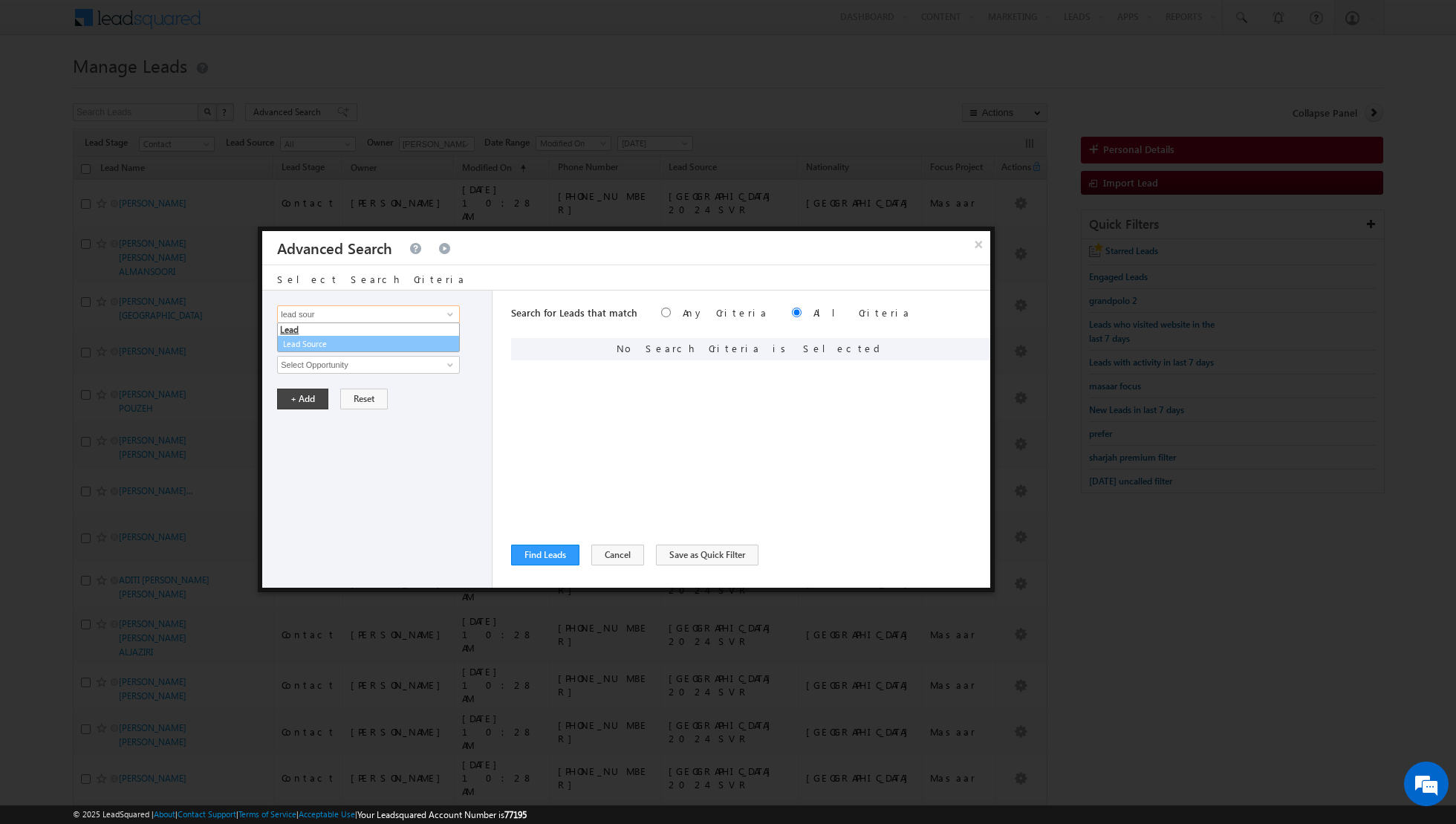
click at [413, 342] on link "Lead Source" at bounding box center [368, 344] width 183 height 17
click at [446, 360] on span "select" at bounding box center [452, 364] width 11 height 7
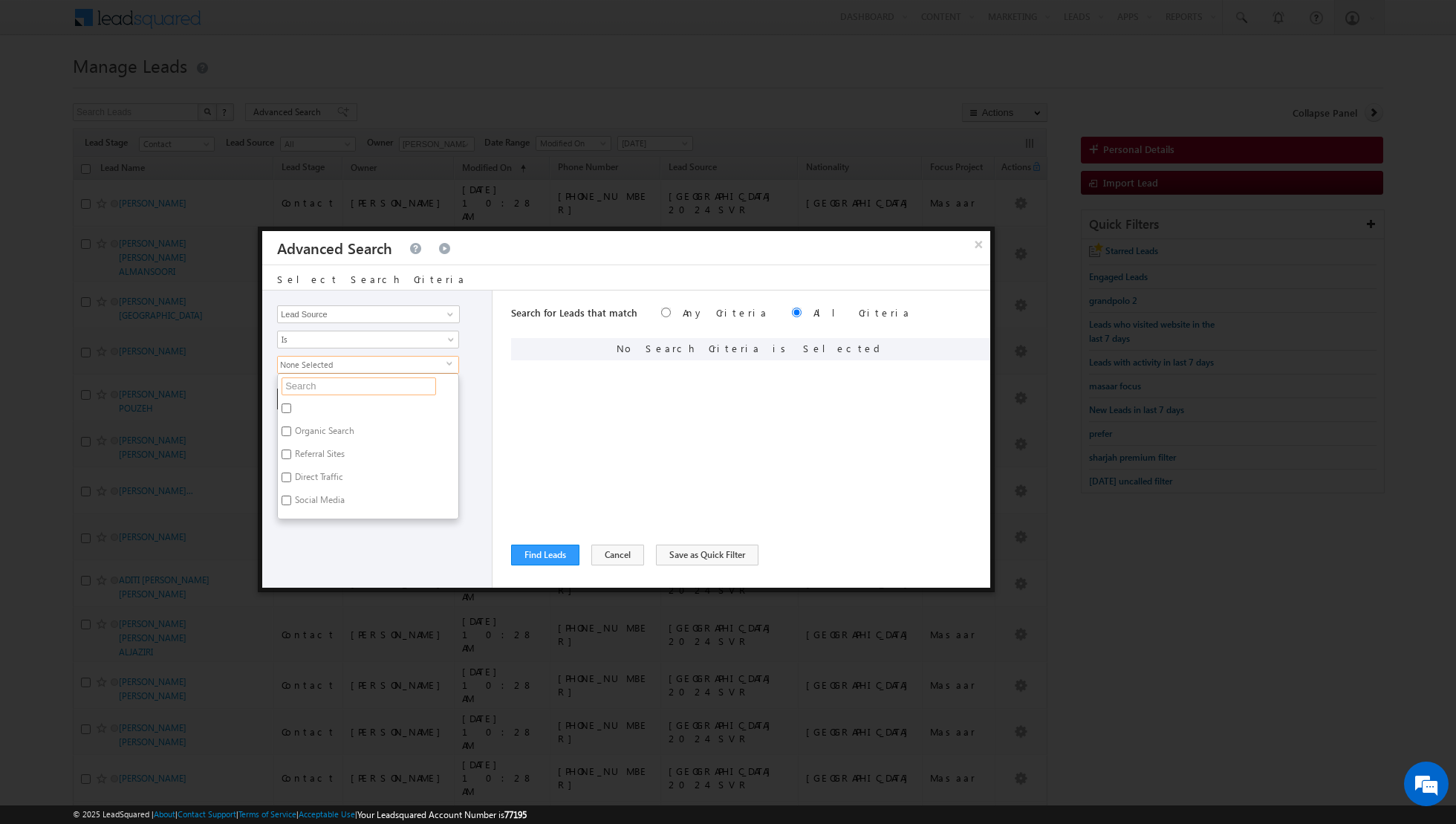
click at [384, 388] on input "text" at bounding box center [358, 387] width 154 height 18
click at [304, 480] on label "Zabeel" at bounding box center [307, 480] width 58 height 23
click at [291, 480] on input "Zabeel" at bounding box center [286, 478] width 10 height 10
click at [328, 387] on input "zabe" at bounding box center [358, 387] width 154 height 18
click at [298, 401] on label "Arjan" at bounding box center [304, 410] width 52 height 23
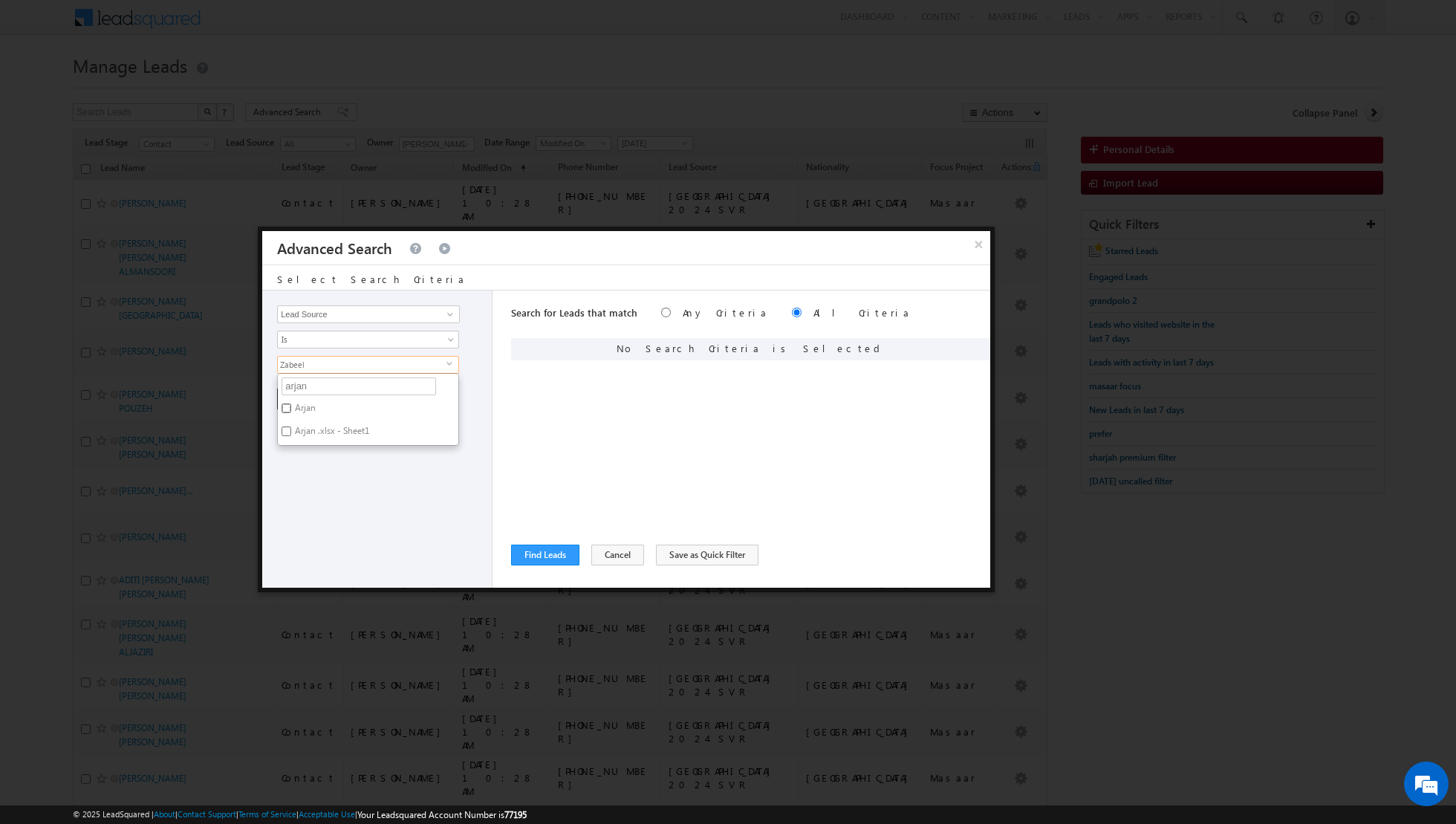
click at [291, 404] on input "Arjan" at bounding box center [286, 409] width 10 height 10
click at [349, 391] on input "arjan" at bounding box center [358, 387] width 154 height 18
click at [330, 408] on label "Business Bay" at bounding box center [319, 410] width 82 height 23
click at [291, 408] on input "Business Bay" at bounding box center [286, 409] width 10 height 10
click at [344, 378] on input "business" at bounding box center [358, 387] width 154 height 18
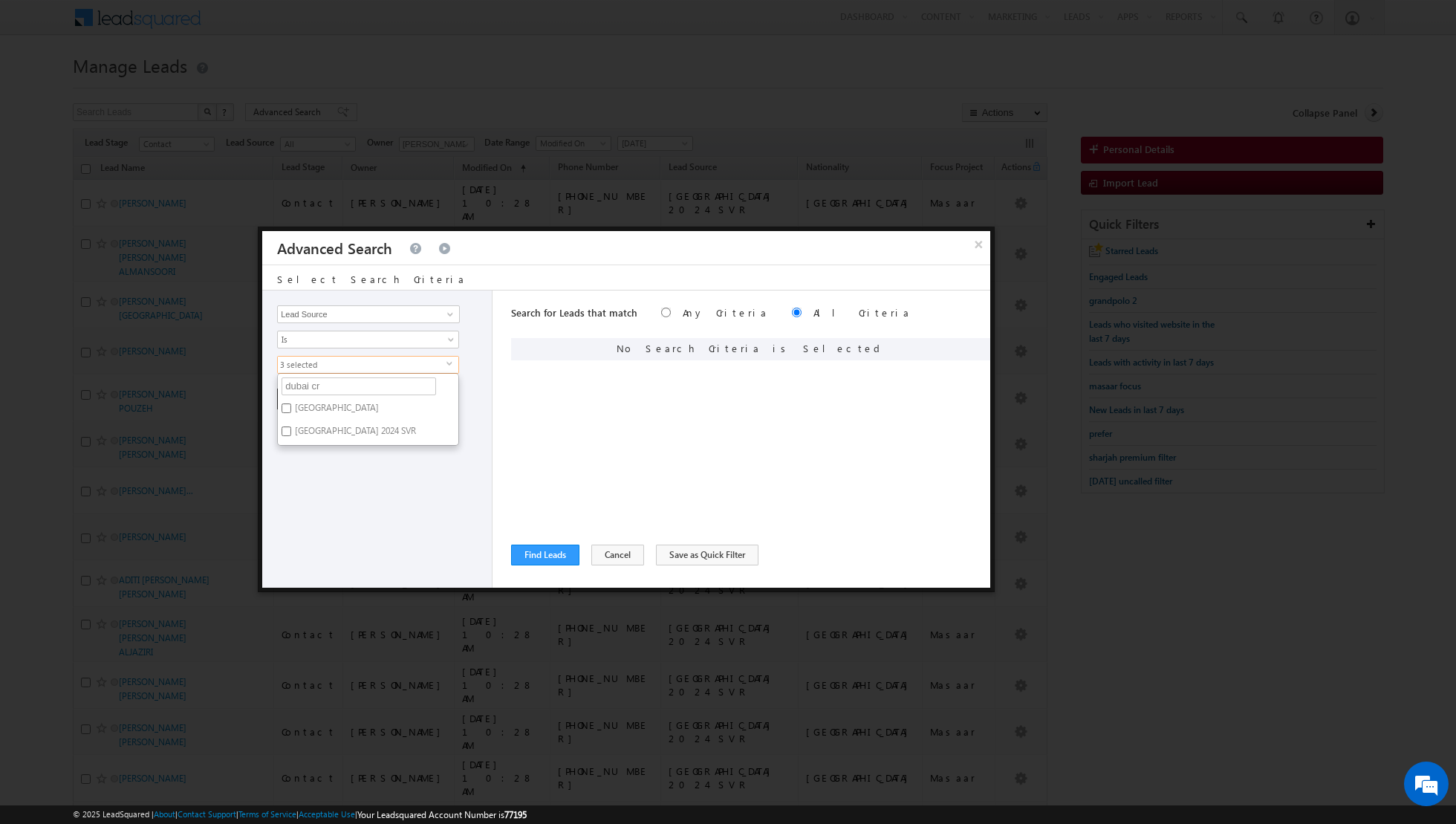
click at [292, 409] on label "[GEOGRAPHIC_DATA]" at bounding box center [335, 410] width 116 height 23
click at [291, 409] on input "[GEOGRAPHIC_DATA]" at bounding box center [286, 409] width 10 height 10
click at [292, 425] on label "[GEOGRAPHIC_DATA] 2024 SVR" at bounding box center [354, 433] width 153 height 23
click at [291, 427] on input "[GEOGRAPHIC_DATA] 2024 SVR" at bounding box center [286, 432] width 10 height 10
click at [317, 462] on div "Opportunity Type Lead Activity Task Sales Group Prospect Id Address 1 Address 2…" at bounding box center [377, 439] width 230 height 297
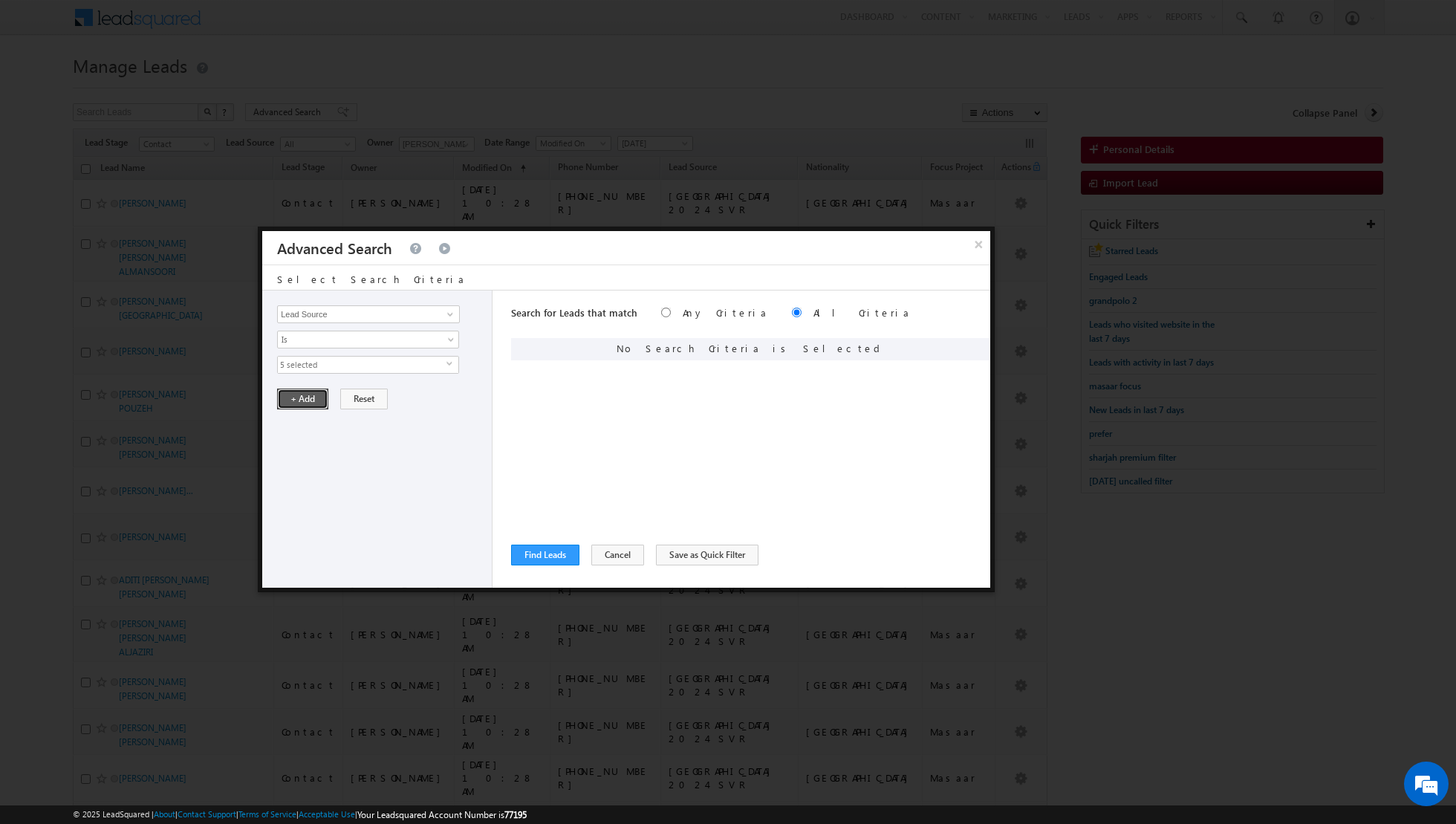
click at [288, 402] on button "+ Add" at bounding box center [303, 399] width 51 height 21
click at [457, 317] on link at bounding box center [448, 314] width 19 height 15
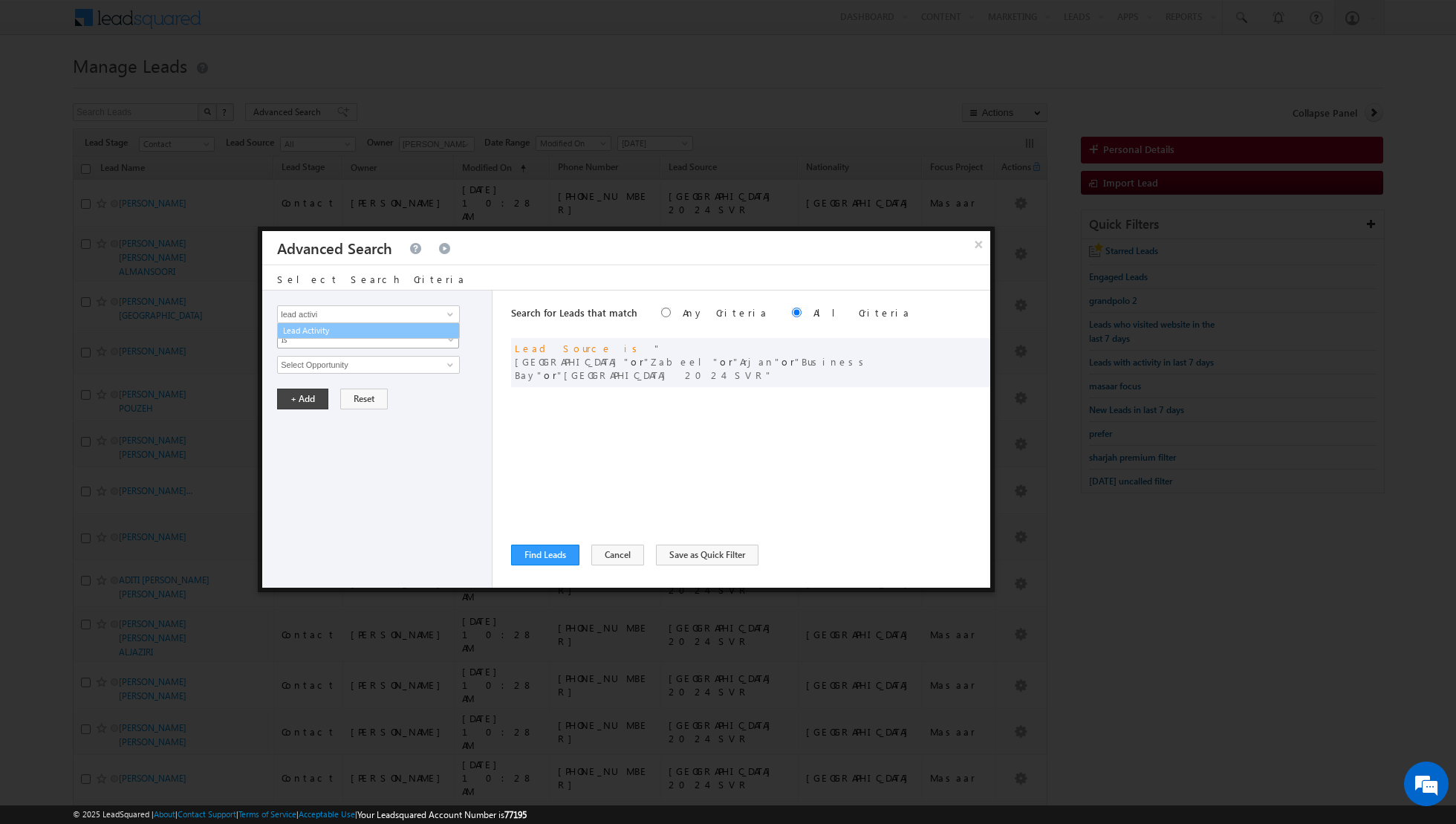
click at [432, 340] on link "Is" at bounding box center [368, 340] width 182 height 18
click at [446, 321] on link at bounding box center [448, 314] width 19 height 15
click at [429, 335] on link "Lead Activity" at bounding box center [368, 331] width 183 height 17
click at [440, 335] on link "Is" at bounding box center [368, 340] width 182 height 18
click at [410, 366] on link "Is Not" at bounding box center [368, 370] width 181 height 13
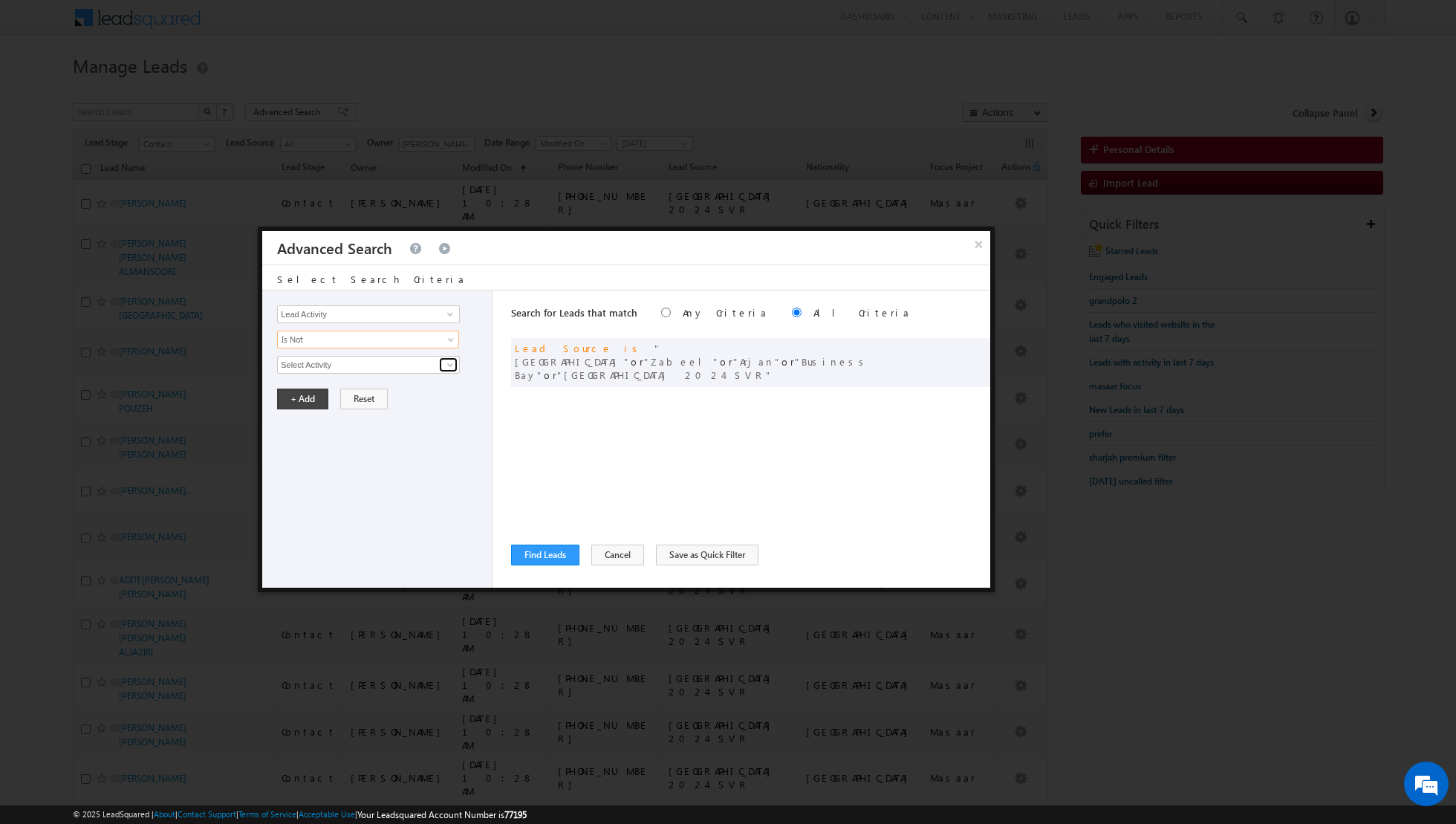
click at [452, 368] on span at bounding box center [450, 364] width 11 height 11
click at [422, 391] on link "Outbound Phone Call Activity" at bounding box center [368, 395] width 183 height 17
click at [450, 390] on span at bounding box center [452, 393] width 11 height 11
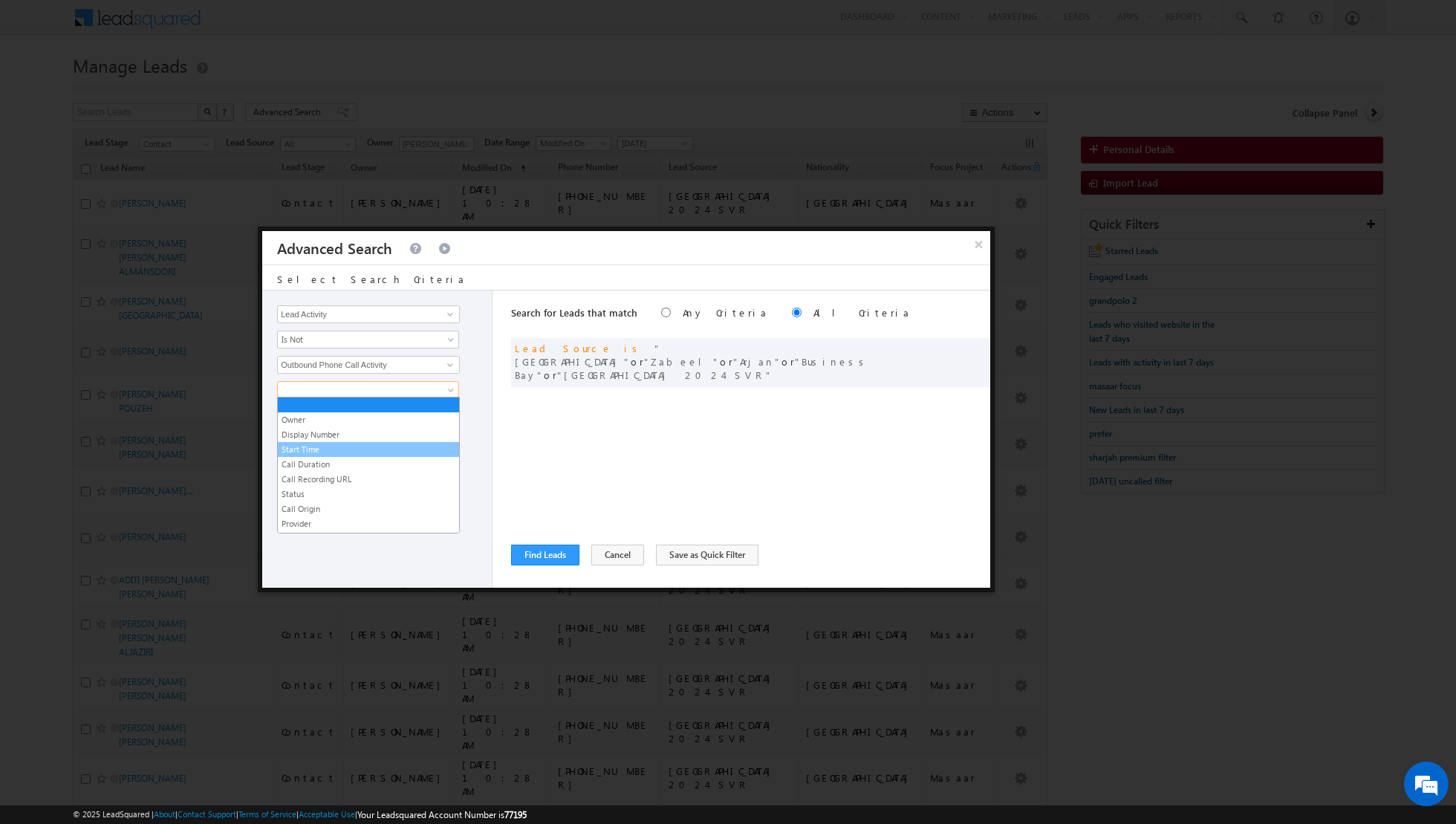
click at [341, 450] on link "Start Time" at bounding box center [368, 450] width 181 height 13
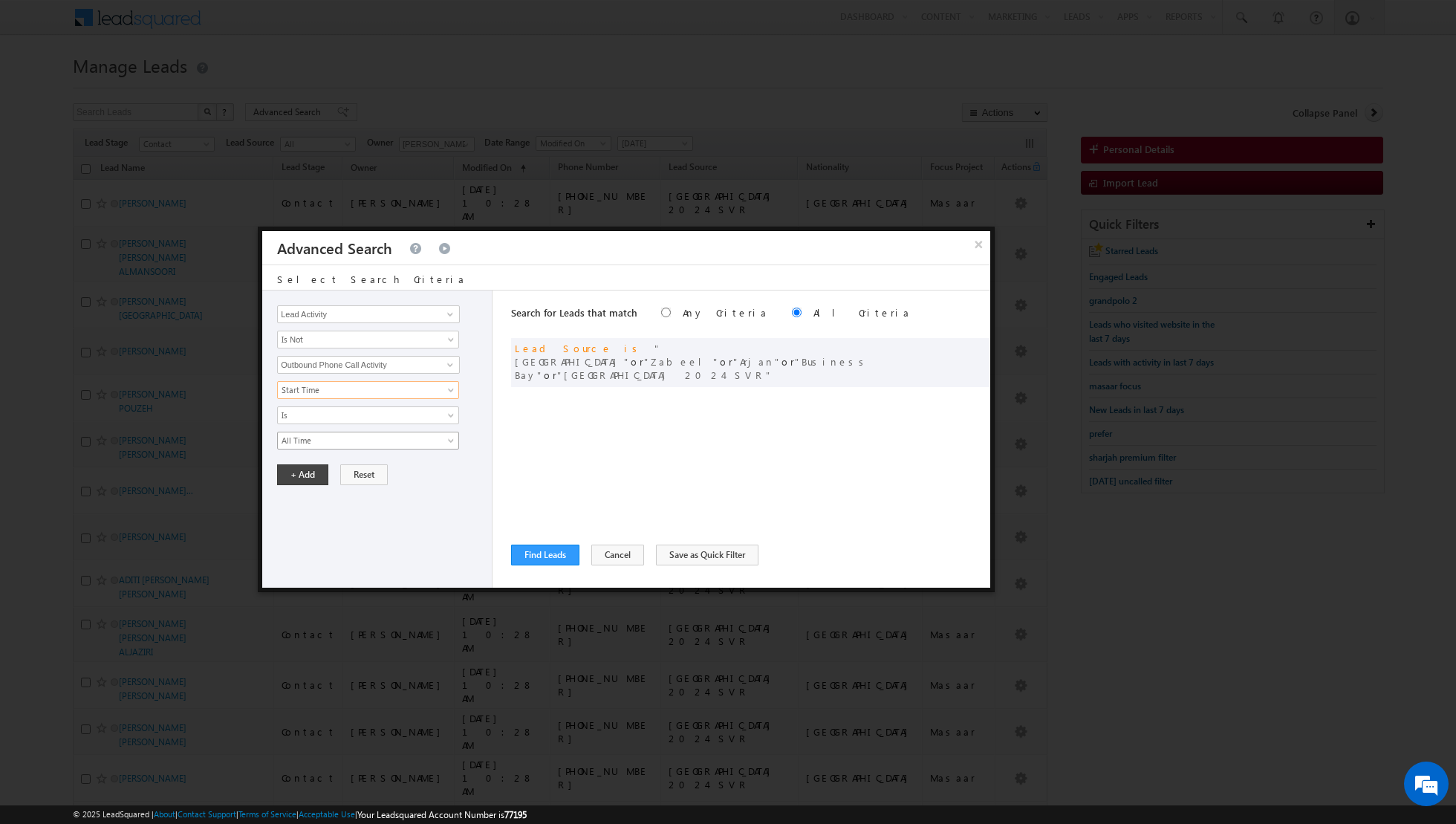
click at [425, 434] on span "All Time" at bounding box center [358, 441] width 162 height 13
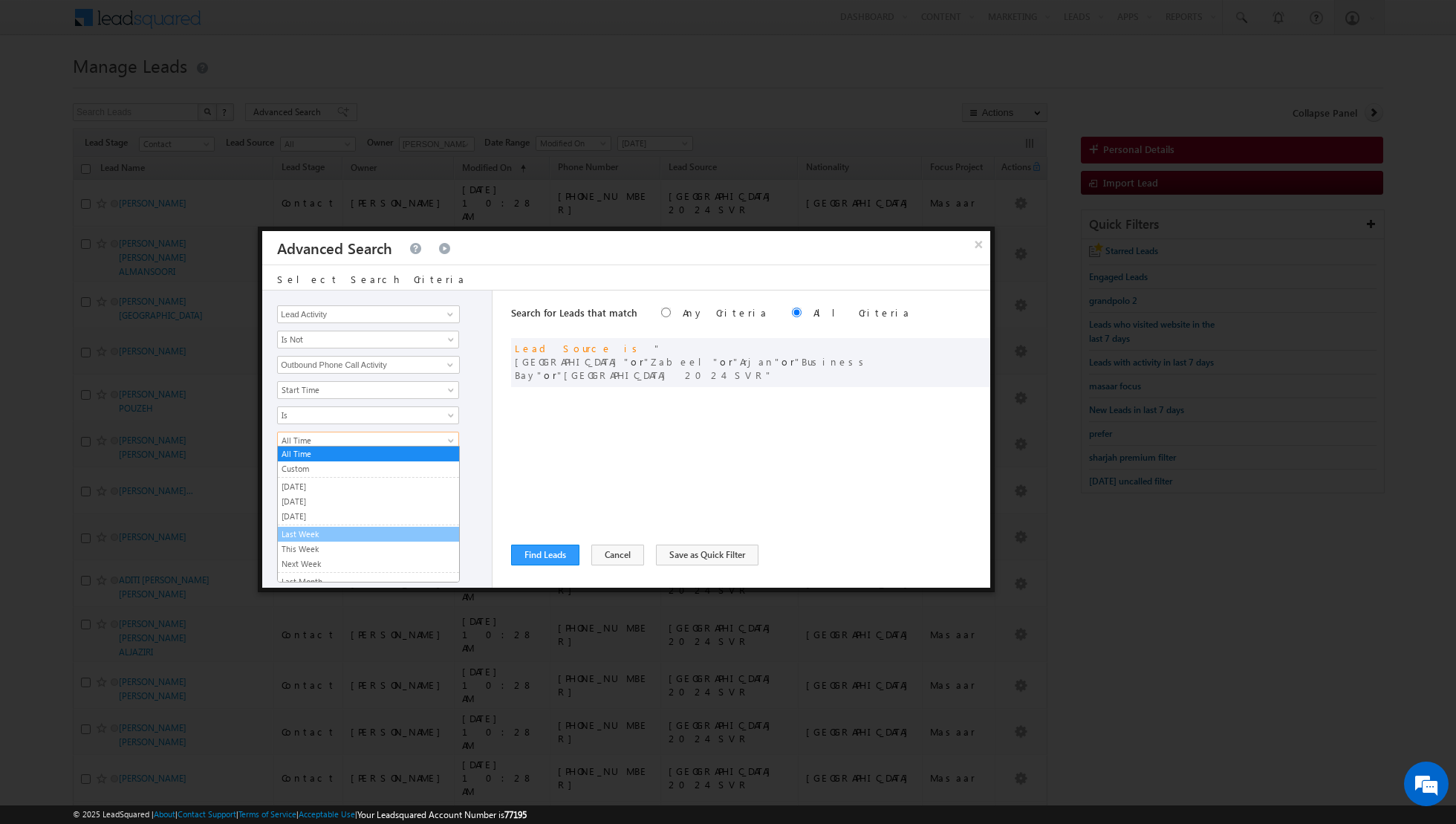
scroll to position [92, 0]
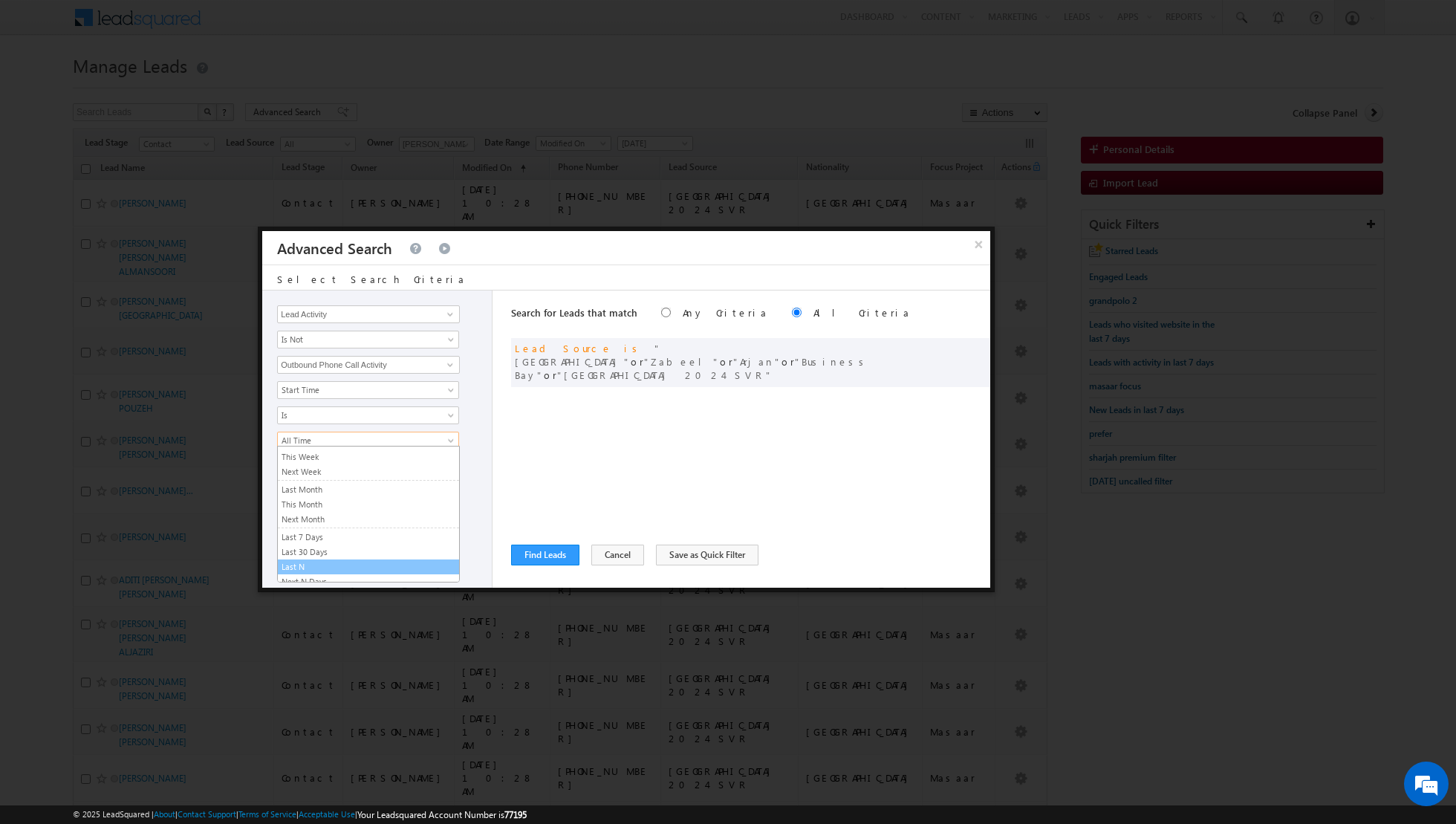
click at [332, 561] on link "Last N" at bounding box center [368, 567] width 181 height 13
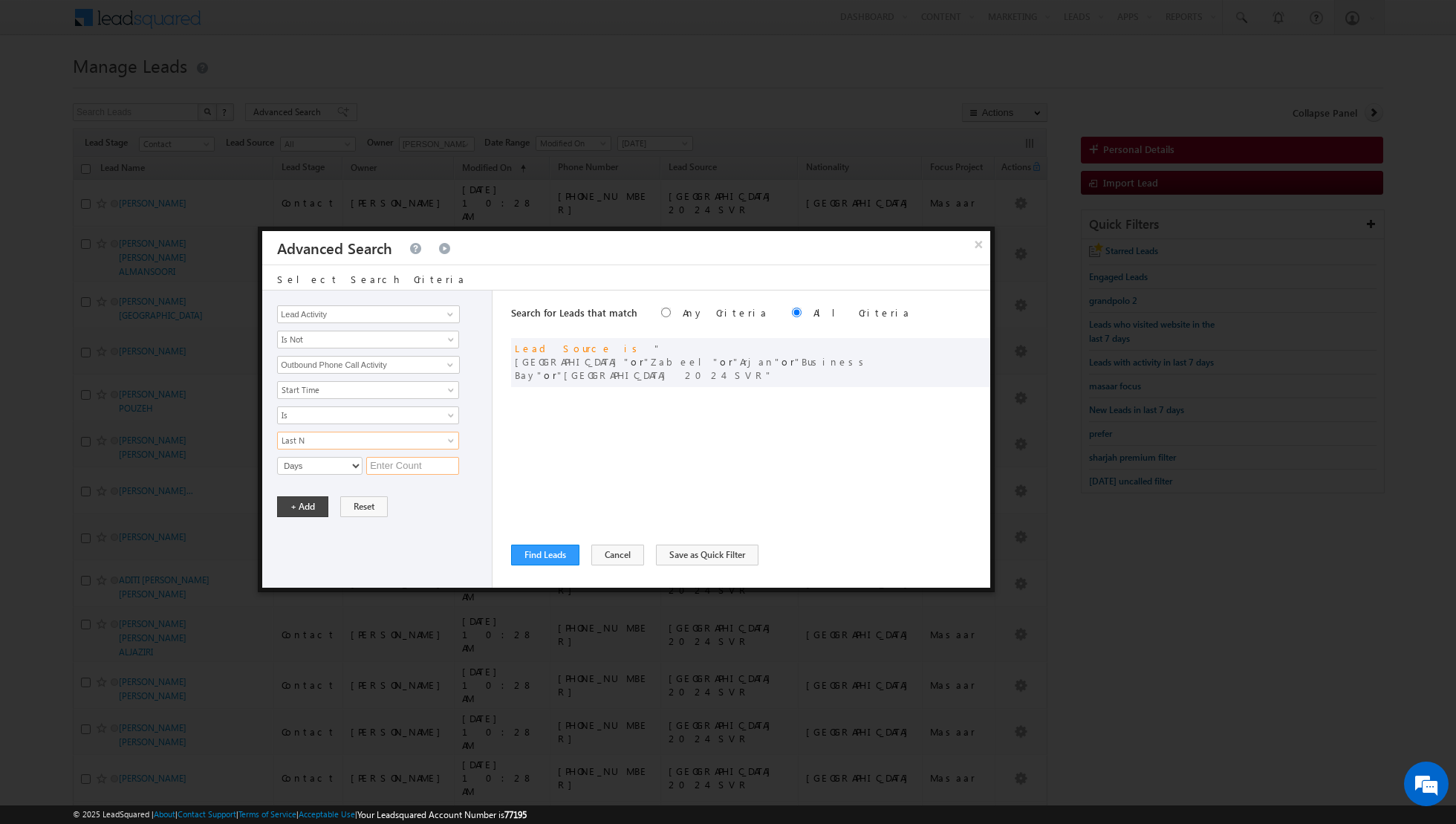
click at [392, 460] on input "text" at bounding box center [412, 466] width 93 height 18
click at [304, 503] on button "+ Add" at bounding box center [303, 506] width 51 height 21
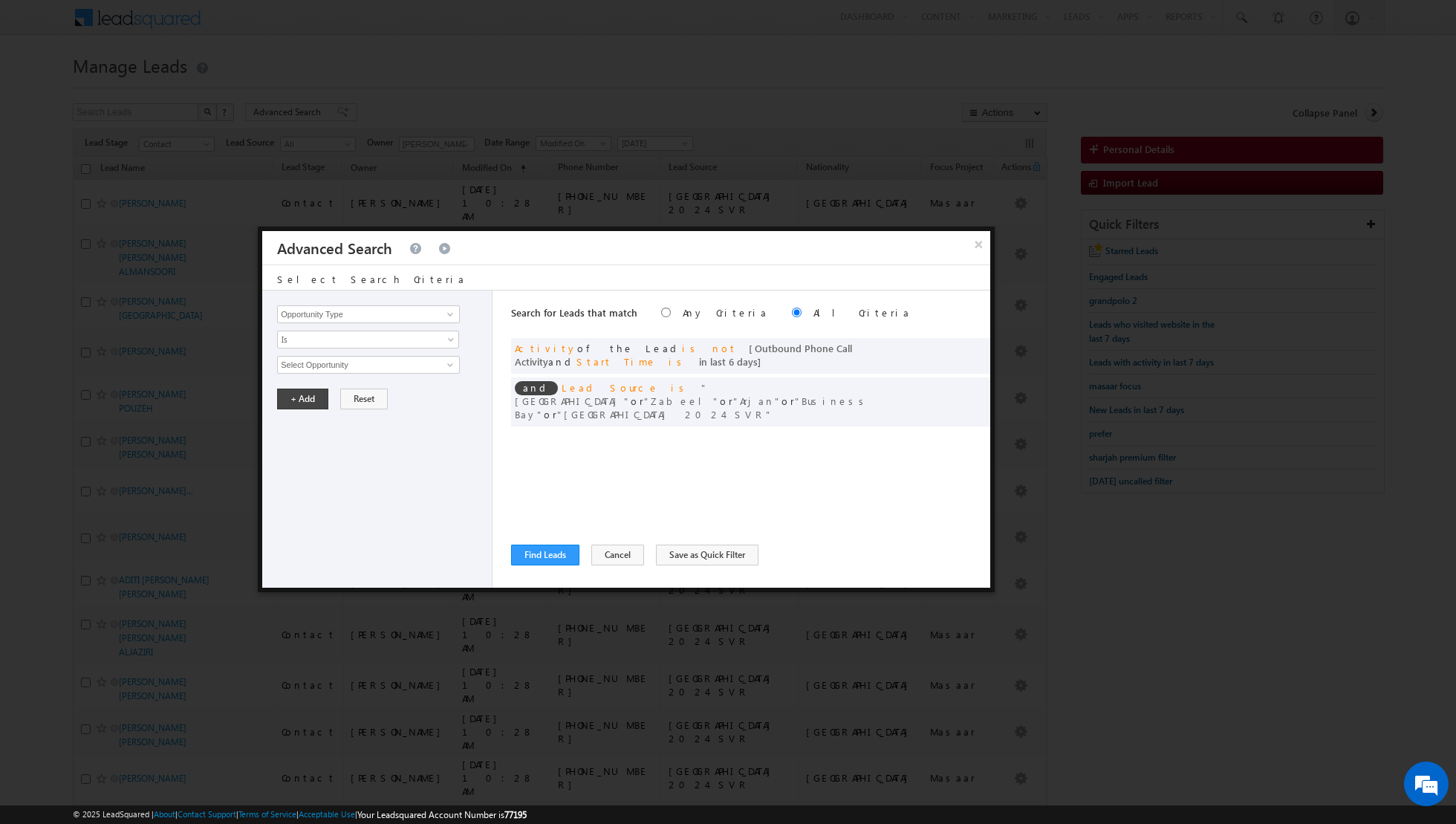
click at [440, 323] on div "Opportunity Type Lead Activity Task Sales Group Prospect Id Address 1 Address 2…" at bounding box center [377, 439] width 230 height 297
click at [447, 315] on span at bounding box center [450, 314] width 11 height 11
click at [428, 328] on link "Lead Activity" at bounding box center [368, 331] width 183 height 17
click at [440, 336] on link "Is" at bounding box center [368, 340] width 182 height 18
click at [409, 369] on link "Is Not" at bounding box center [368, 370] width 181 height 13
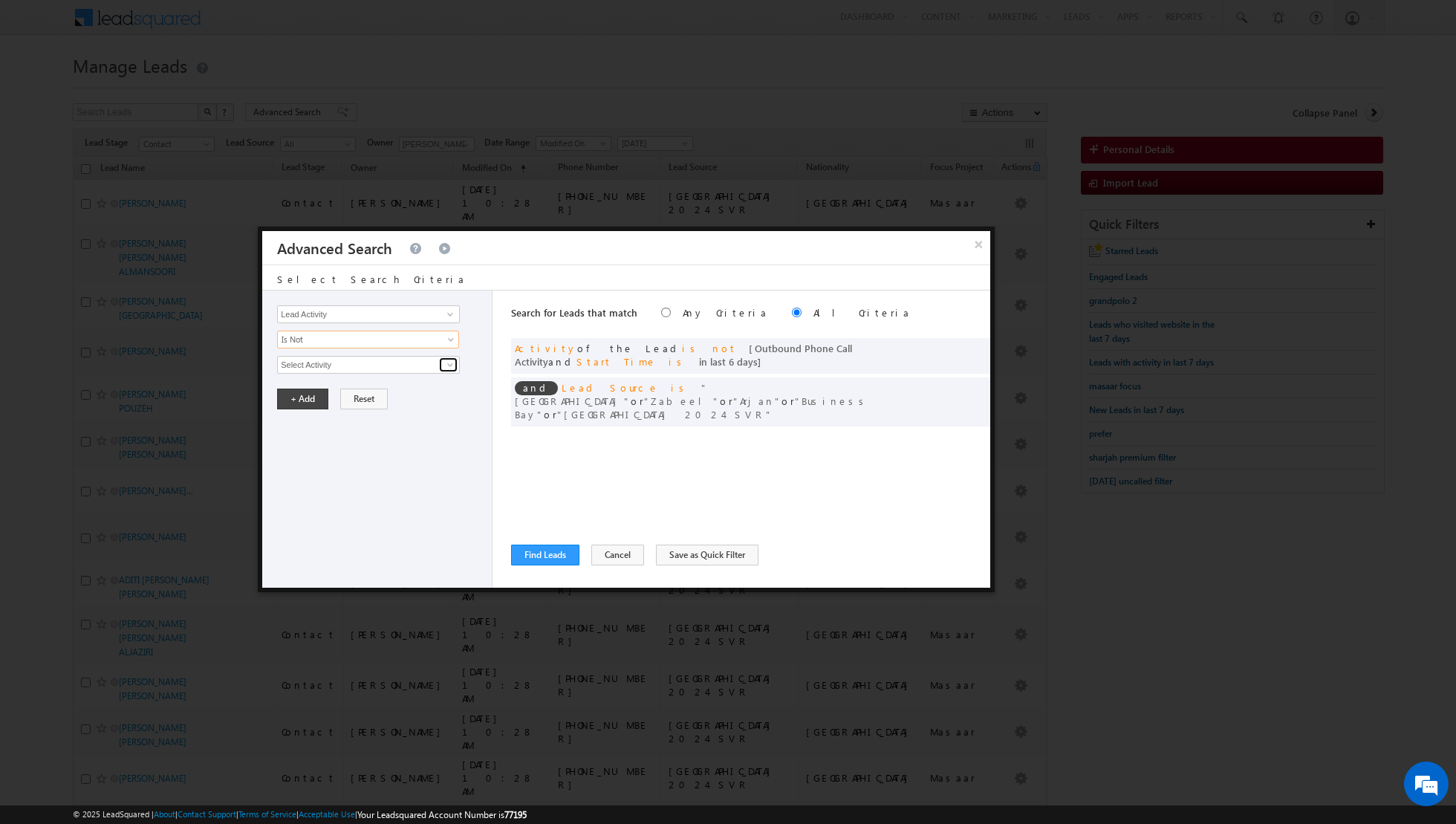
click at [453, 364] on span at bounding box center [450, 364] width 11 height 11
click at [403, 395] on link "6. Not Interested" at bounding box center [368, 395] width 183 height 17
click at [290, 440] on button "+ Add" at bounding box center [303, 449] width 51 height 21
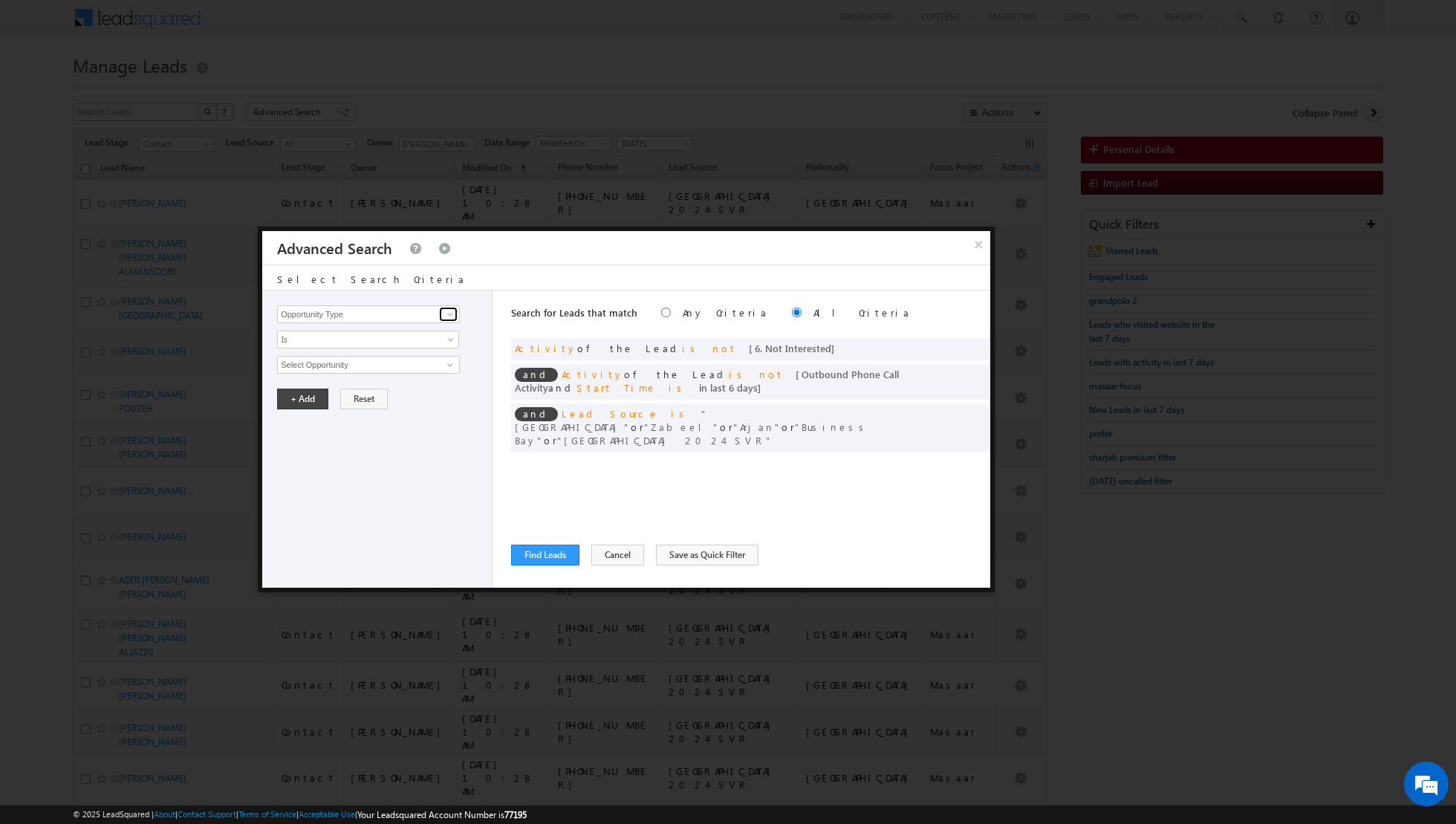
click at [449, 317] on span at bounding box center [450, 314] width 11 height 11
click at [409, 332] on link "Lead Activity" at bounding box center [368, 331] width 183 height 17
click at [445, 334] on link "Is" at bounding box center [368, 340] width 182 height 18
click at [400, 374] on link "Is Not" at bounding box center [368, 370] width 181 height 13
click at [455, 364] on span at bounding box center [450, 364] width 11 height 11
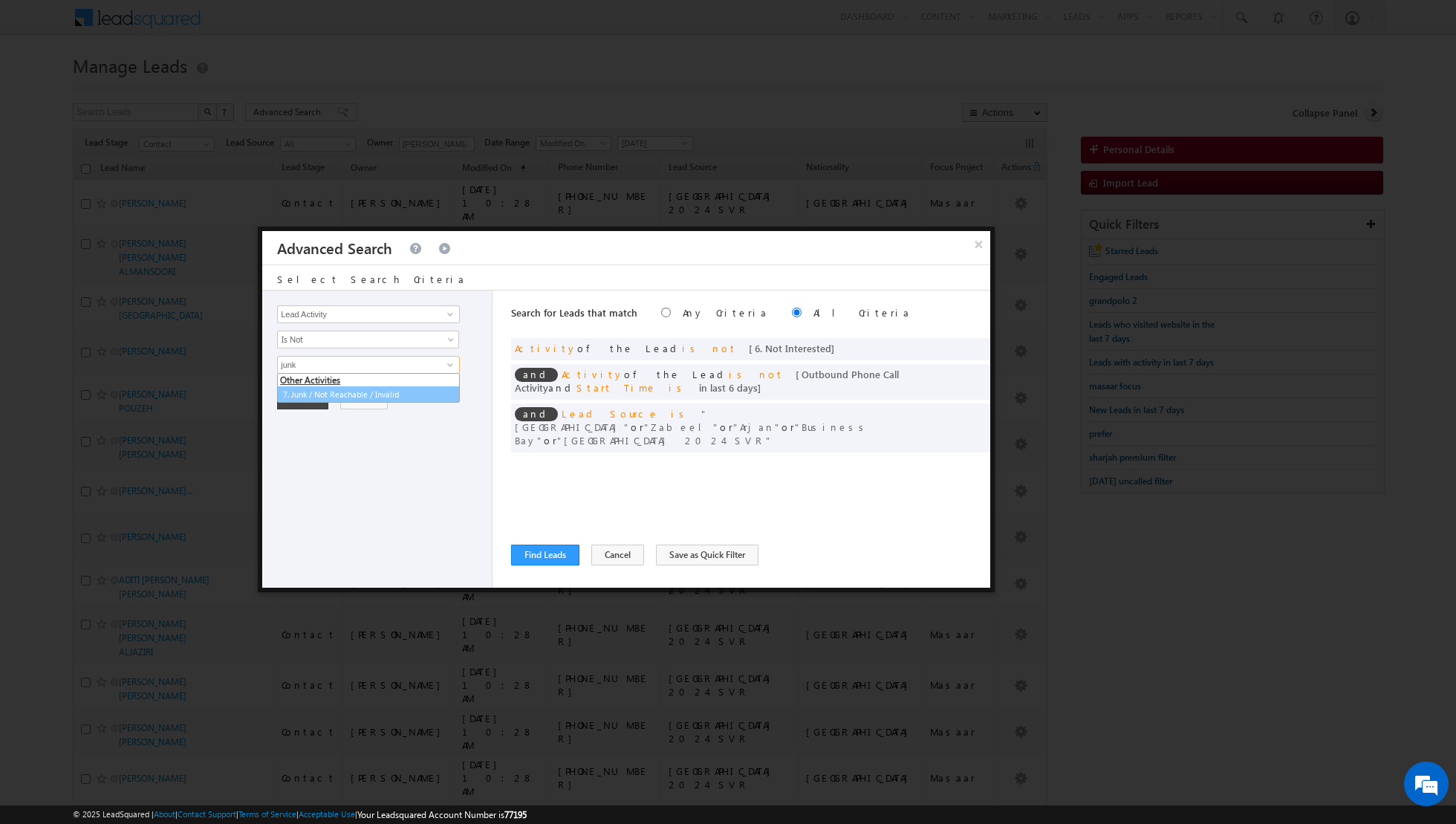
click at [395, 390] on link "7. Junk / Not Reachable / Invalid" at bounding box center [368, 395] width 183 height 17
click at [298, 451] on button "+ Add" at bounding box center [303, 449] width 51 height 21
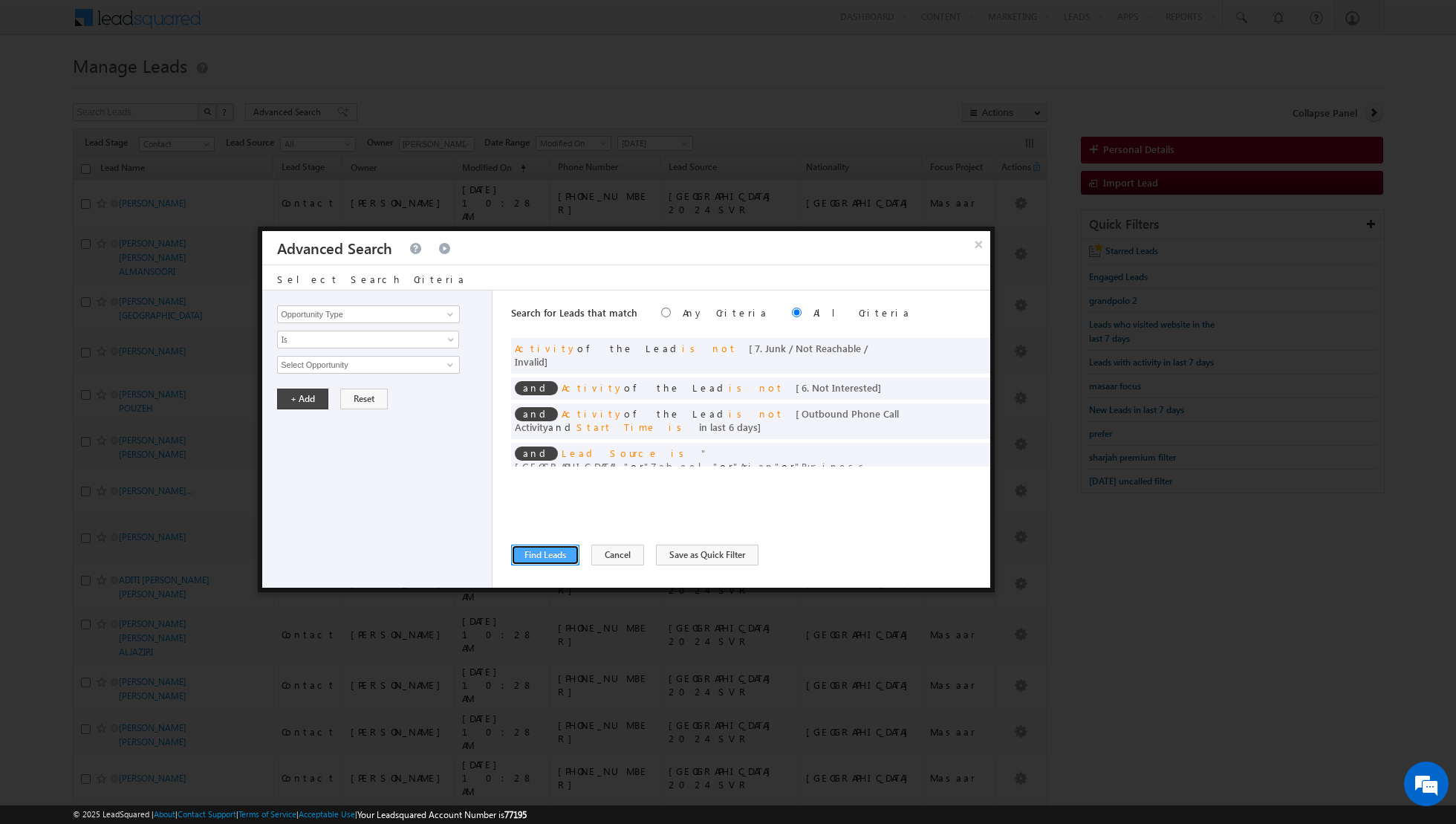
click at [557, 559] on button "Find Leads" at bounding box center [545, 555] width 68 height 21
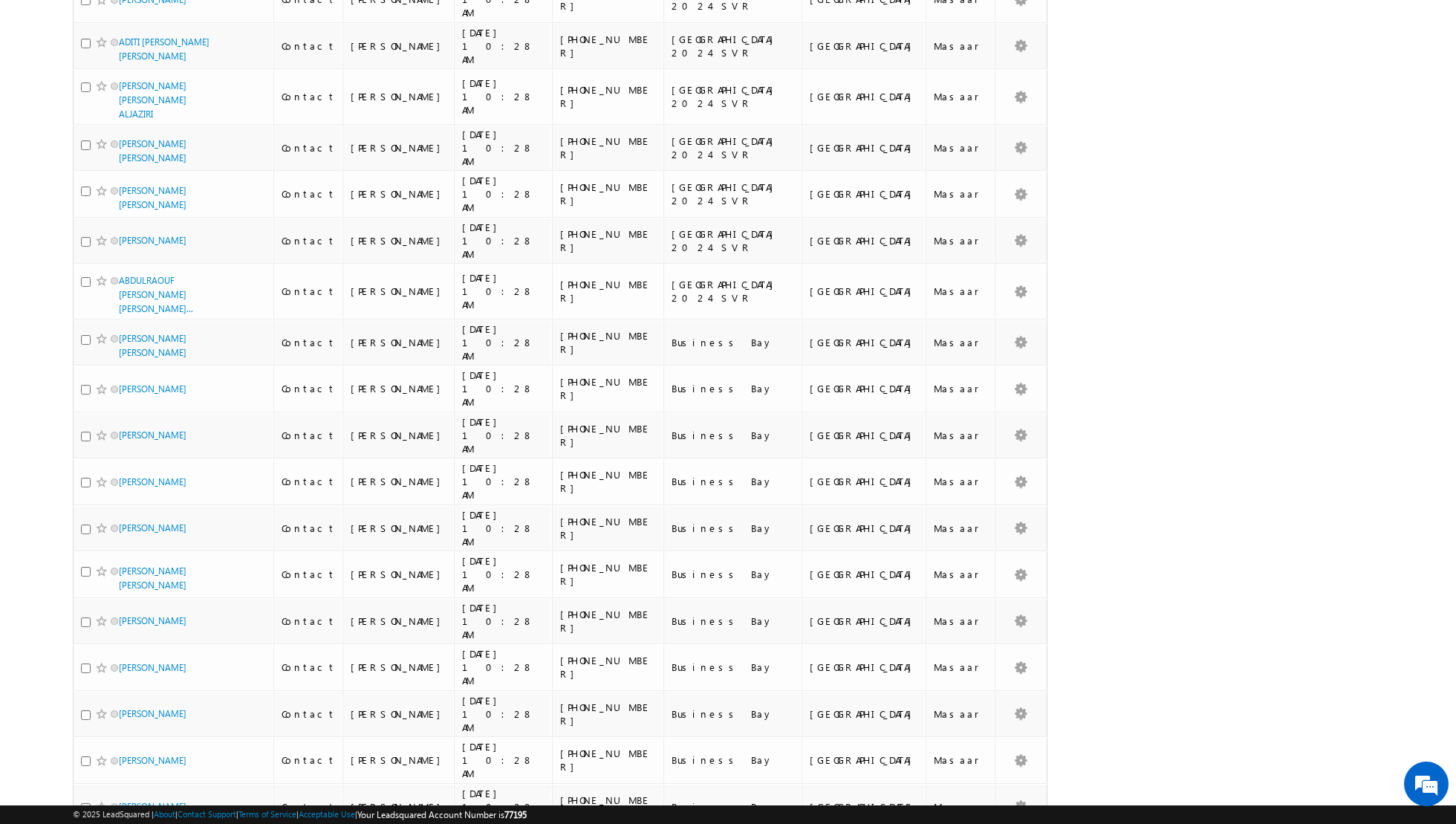
scroll to position [0, 0]
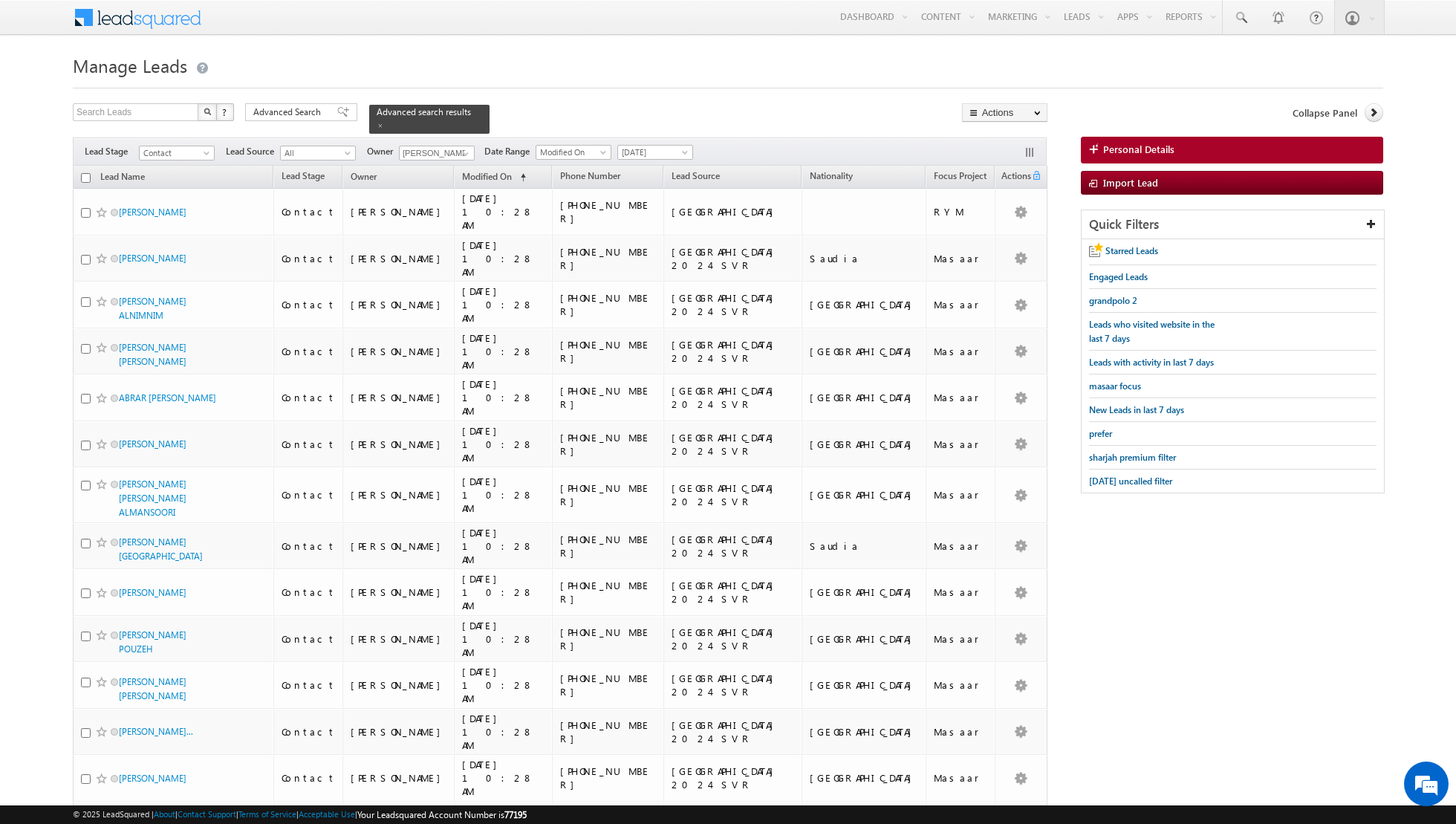
click at [85, 173] on input "checkbox" at bounding box center [86, 178] width 10 height 10
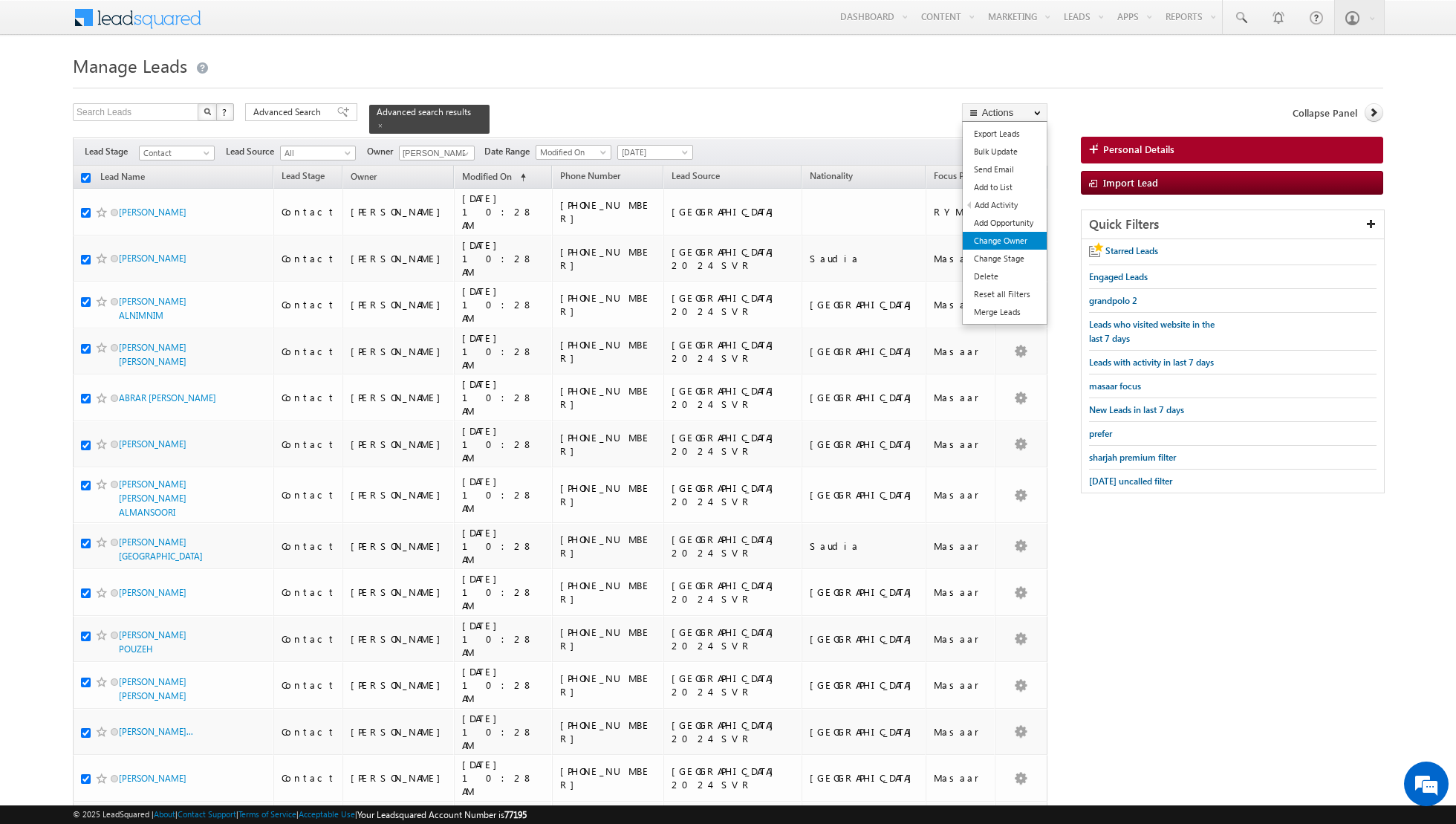
click at [1010, 242] on link "Change Owner" at bounding box center [1005, 241] width 84 height 18
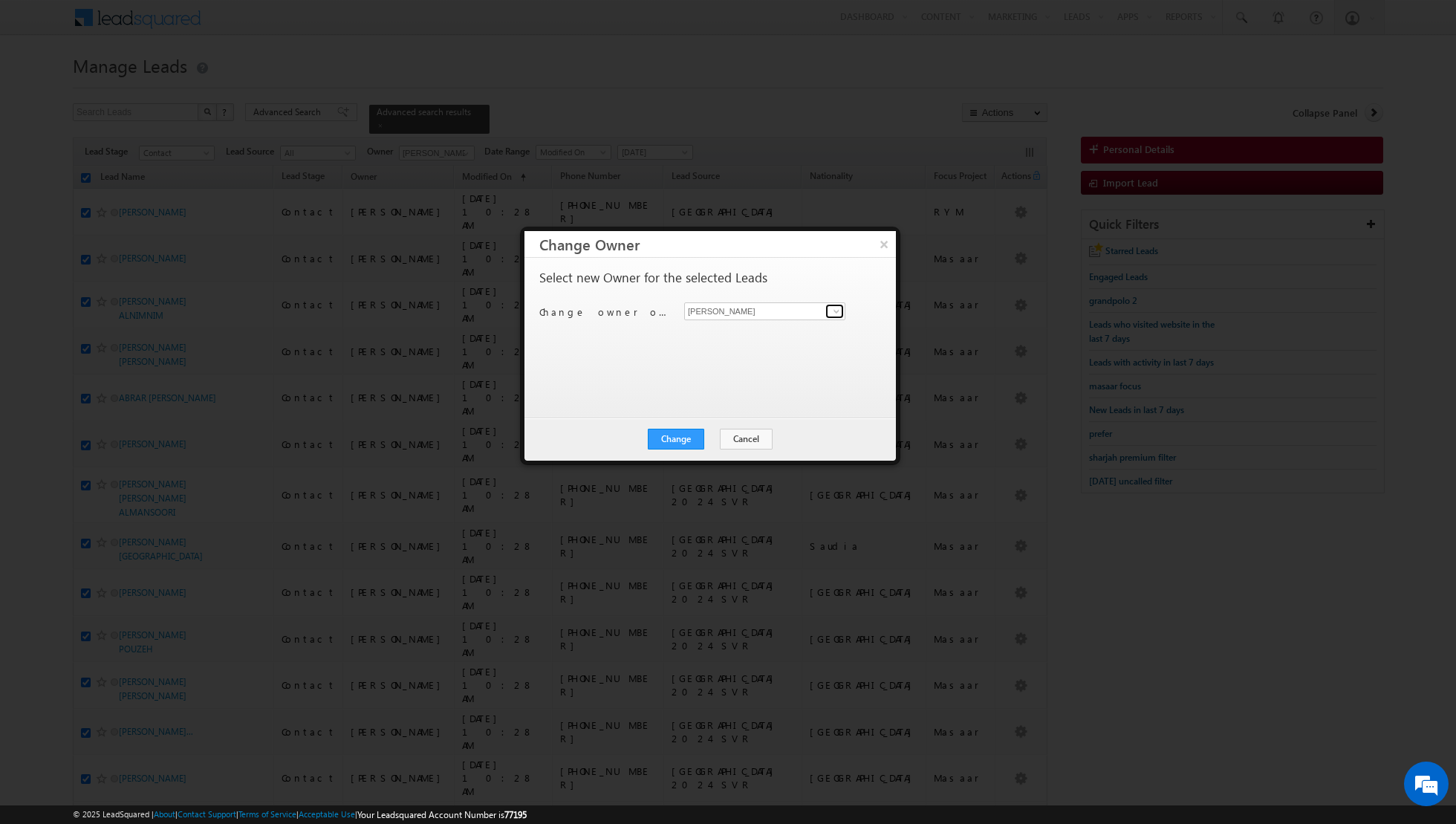
click at [838, 309] on span at bounding box center [836, 311] width 11 height 11
click at [770, 334] on span "[EMAIL_ADDRESS][DOMAIN_NAME]" at bounding box center [756, 340] width 134 height 11
click at [678, 434] on button "Change" at bounding box center [676, 439] width 57 height 21
click at [726, 441] on button "Close" at bounding box center [713, 439] width 48 height 21
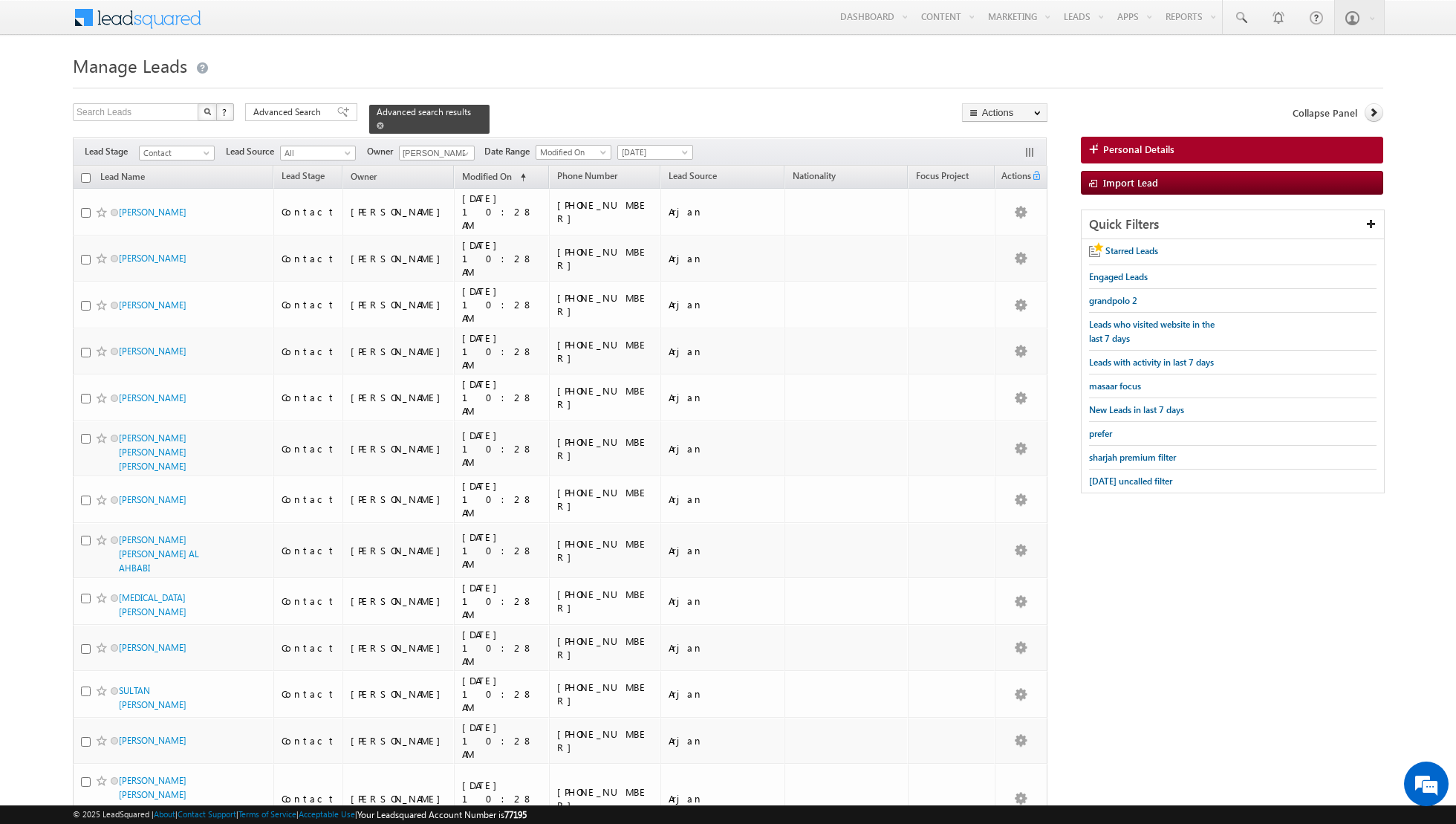
click at [377, 122] on span at bounding box center [380, 126] width 7 height 7
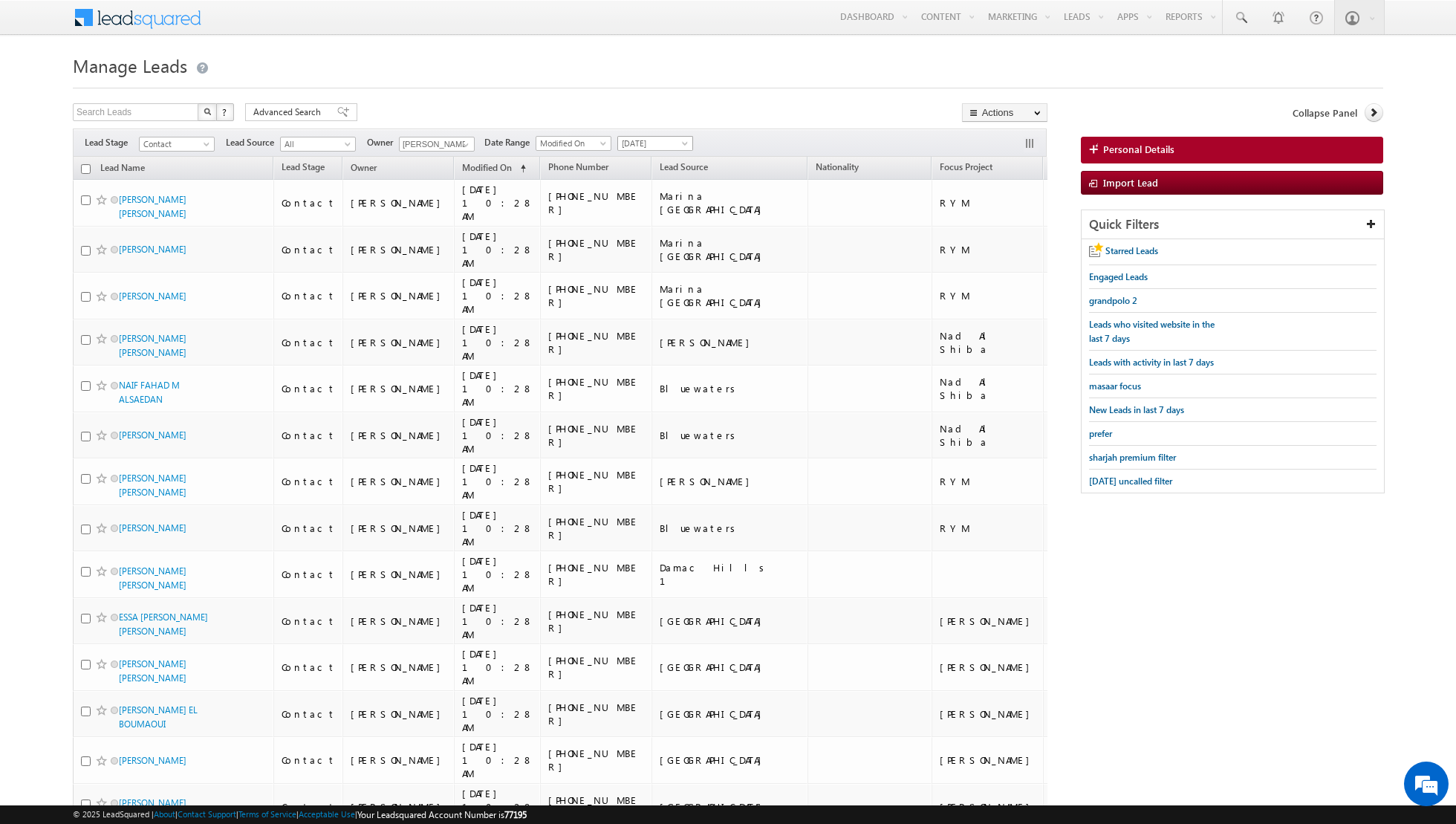
click at [671, 142] on span "[DATE]" at bounding box center [653, 144] width 71 height 13
click at [663, 158] on link "All Time" at bounding box center [648, 158] width 75 height 13
click at [460, 144] on span at bounding box center [466, 144] width 11 height 11
click at [445, 195] on span "[PERSON_NAME][EMAIL_ADDRESS][DOMAIN_NAME]" at bounding box center [472, 201] width 134 height 11
